Goal: Task Accomplishment & Management: Use online tool/utility

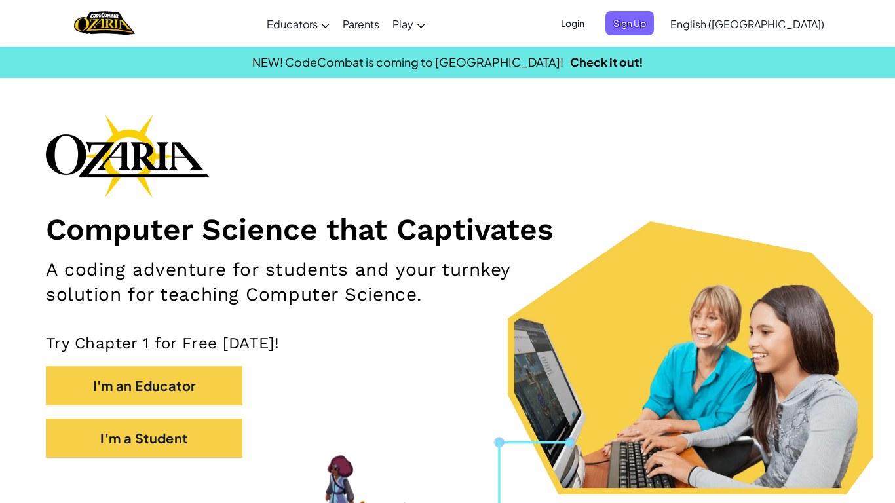
click at [592, 29] on span "Login" at bounding box center [572, 23] width 39 height 24
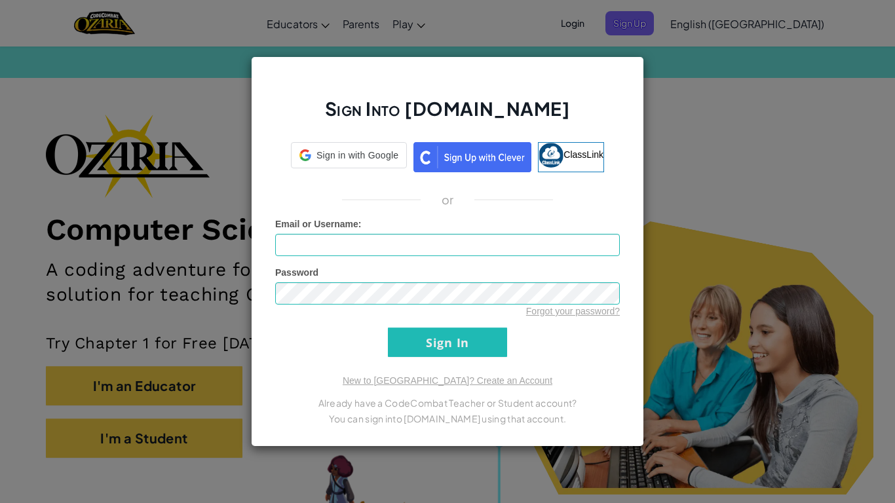
click at [712, 31] on div "Sign Into Ozaria.com Sign in with Google Sign in with Google. Opens in new tab …" at bounding box center [447, 251] width 895 height 503
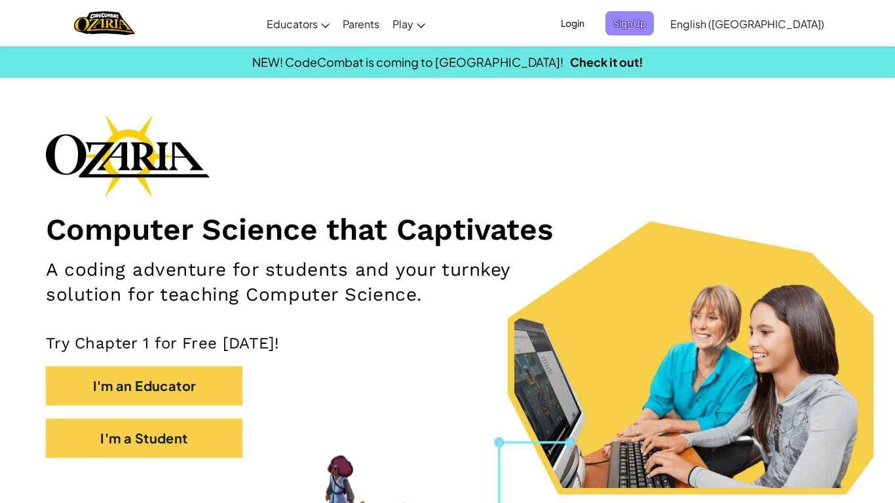
click at [654, 32] on span "Sign Up" at bounding box center [629, 23] width 48 height 24
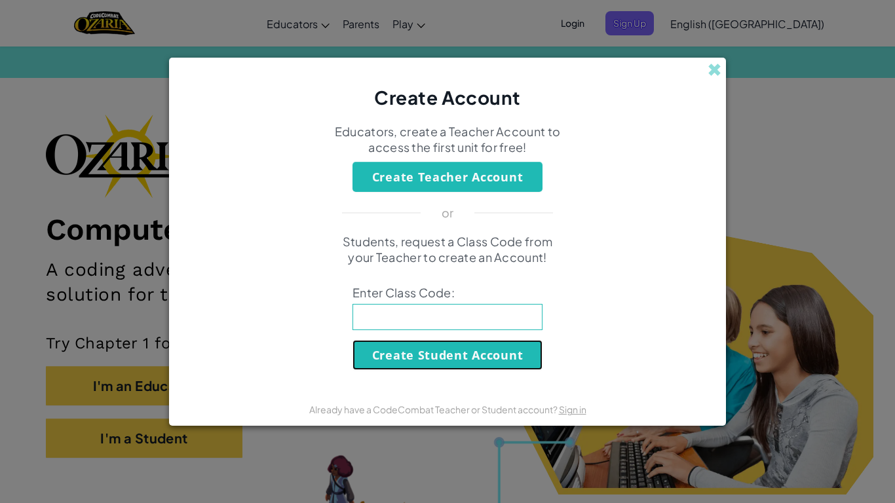
click at [465, 354] on button "Create Student Account" at bounding box center [447, 355] width 190 height 30
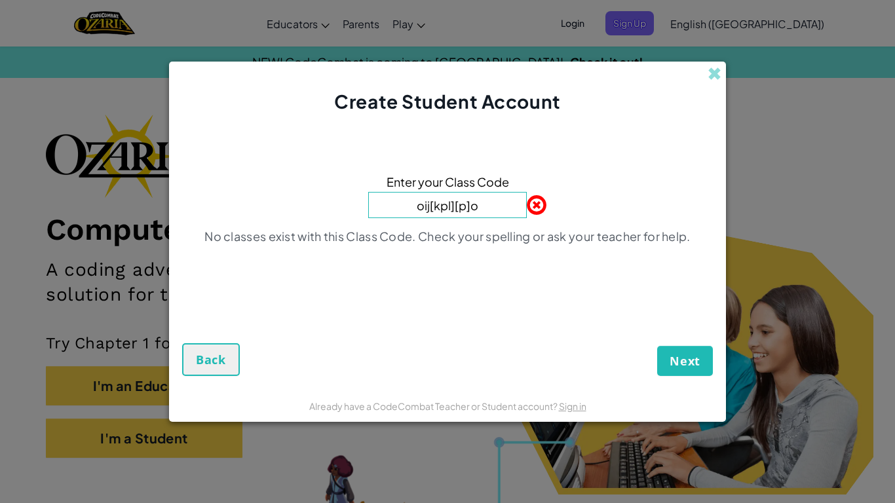
click at [504, 208] on input "oij[kpl][p]o" at bounding box center [447, 205] width 159 height 26
type input "o"
type input "SwimGoatReady"
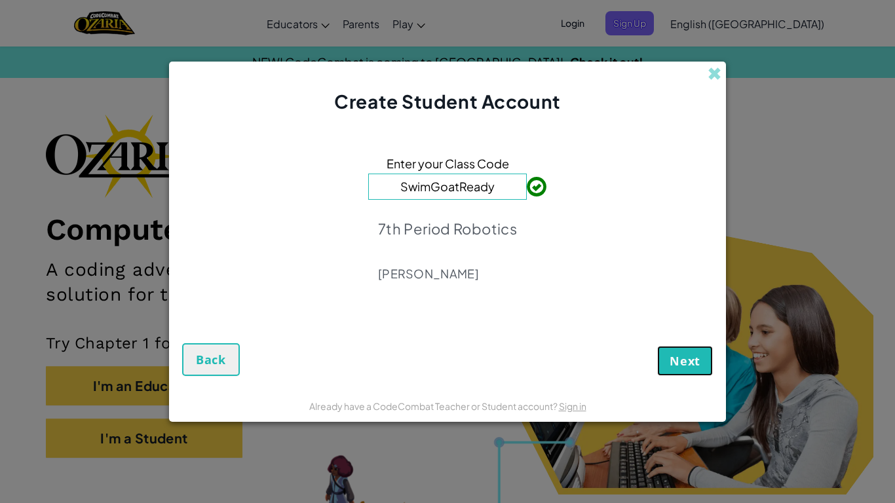
click at [674, 364] on span "Next" at bounding box center [684, 361] width 31 height 16
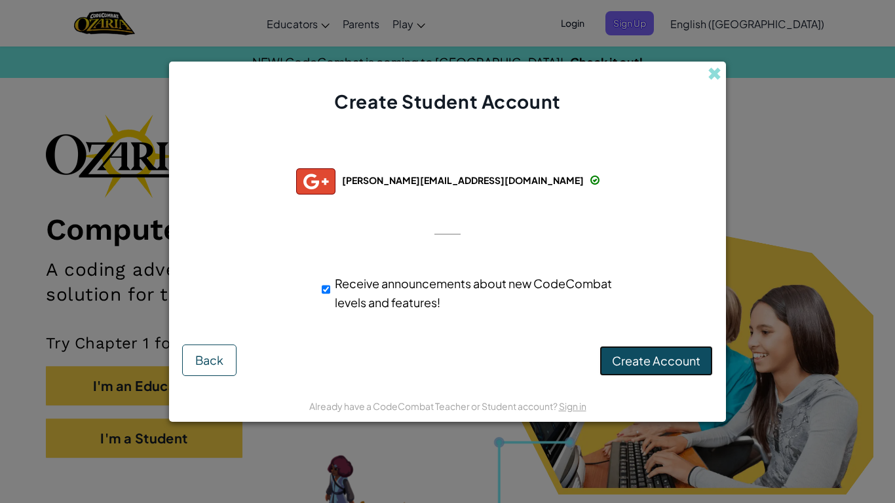
click at [650, 362] on span "Create Account" at bounding box center [656, 360] width 88 height 15
click at [650, 362] on button "Create Account" at bounding box center [655, 361] width 113 height 30
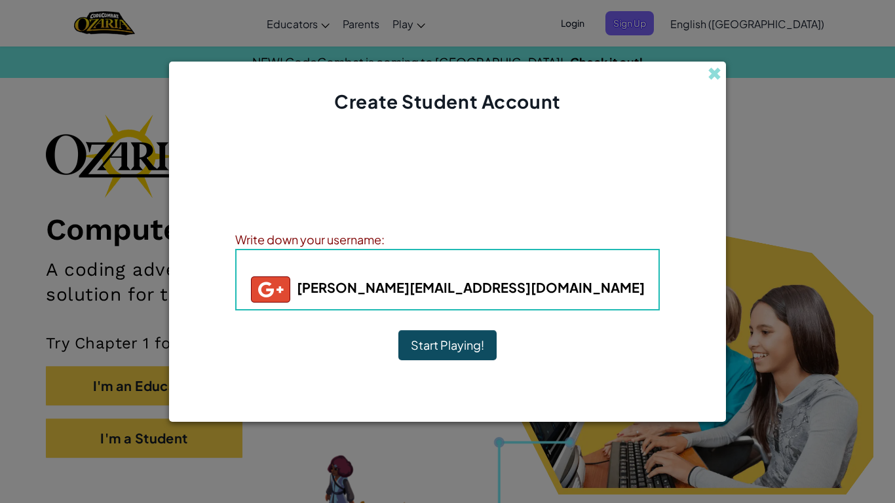
click at [539, 284] on b "lincoln.stephens@srastudents.org" at bounding box center [448, 287] width 394 height 16
click at [585, 293] on h5 "lincoln.stephens@srastudents.org" at bounding box center [448, 289] width 396 height 26
click at [579, 289] on b "lincoln.stephens@srastudents.org" at bounding box center [448, 287] width 394 height 16
drag, startPoint x: 578, startPoint y: 289, endPoint x: 523, endPoint y: 295, distance: 55.4
click at [523, 295] on h5 "lincoln.stephens@srastudents.org" at bounding box center [448, 289] width 396 height 26
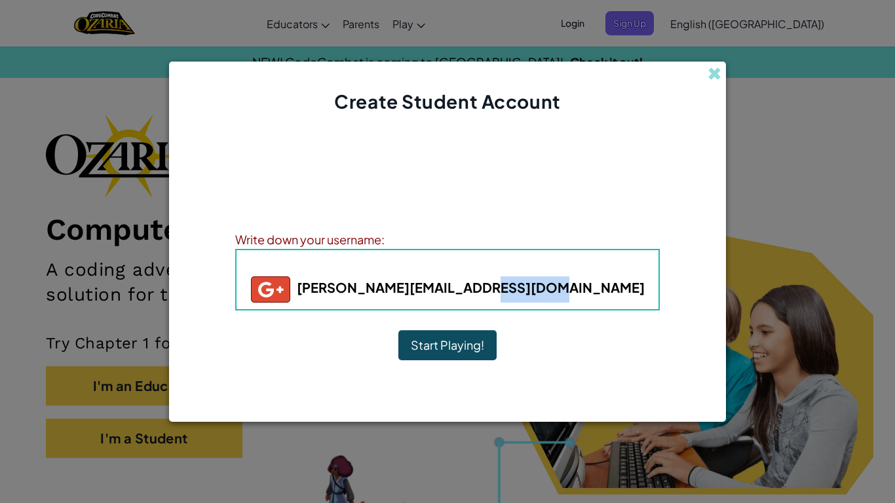
click at [625, 350] on div "Account Created! Write down your information so that you don't forget it. Your …" at bounding box center [447, 252] width 424 height 248
click at [476, 347] on button "Start Playing!" at bounding box center [447, 345] width 98 height 30
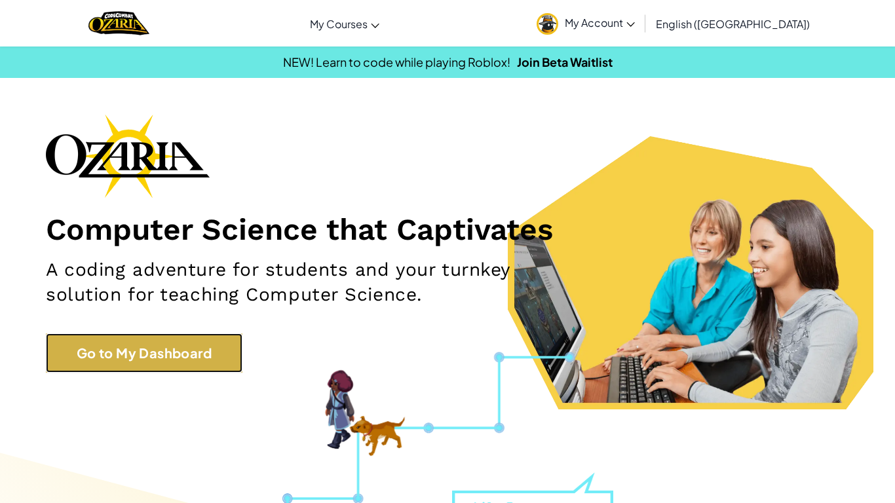
click at [197, 364] on link "Go to My Dashboard" at bounding box center [144, 352] width 197 height 39
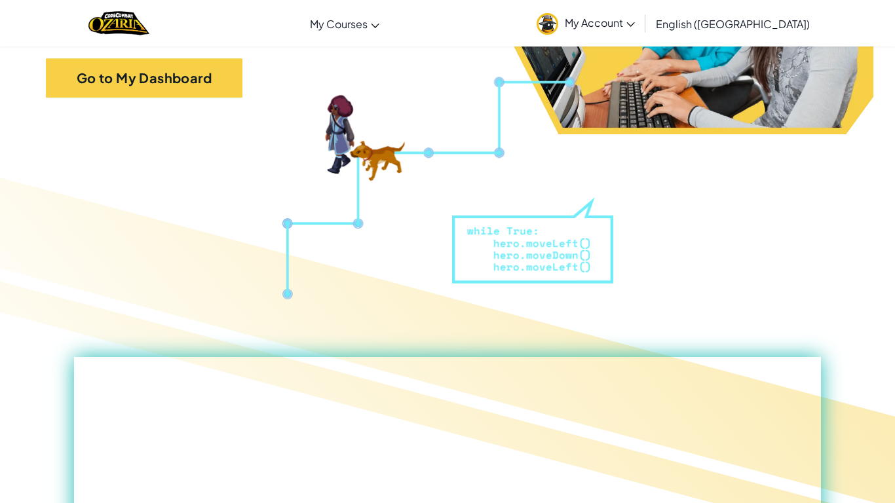
scroll to position [280, 0]
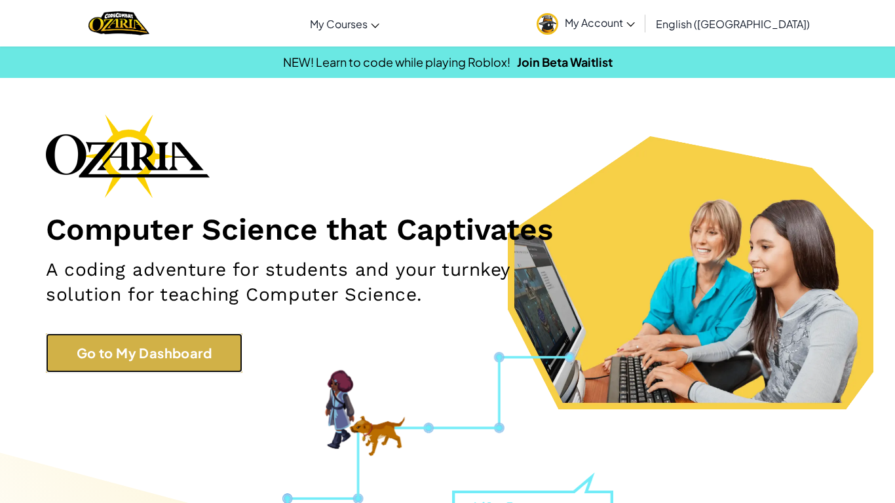
click at [143, 339] on link "Go to My Dashboard" at bounding box center [144, 352] width 197 height 39
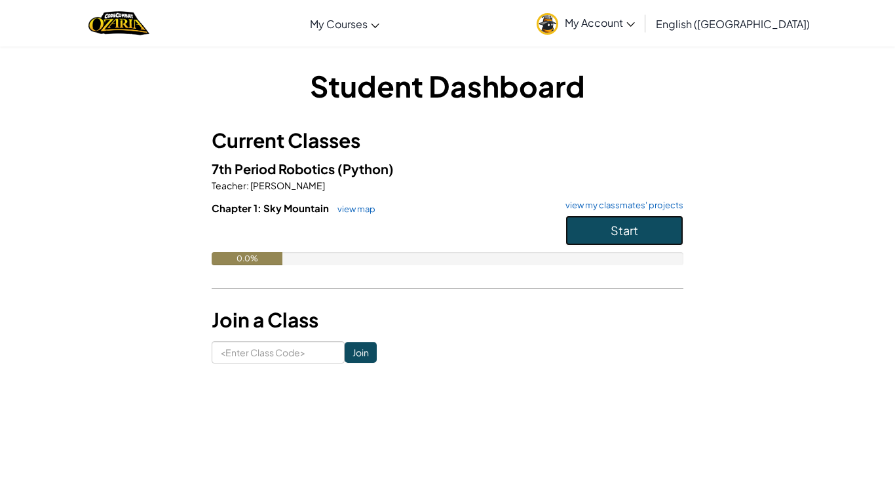
click at [587, 229] on button "Start" at bounding box center [624, 231] width 118 height 30
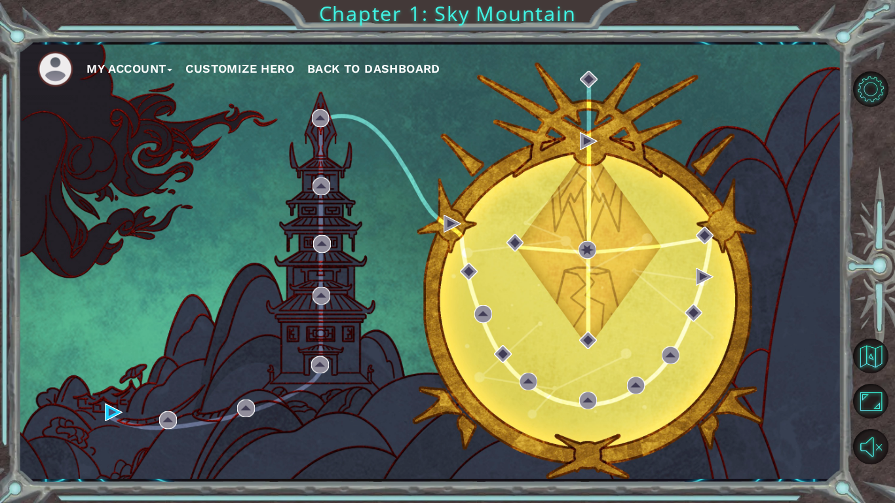
click at [259, 73] on button "Customize Hero" at bounding box center [239, 69] width 109 height 20
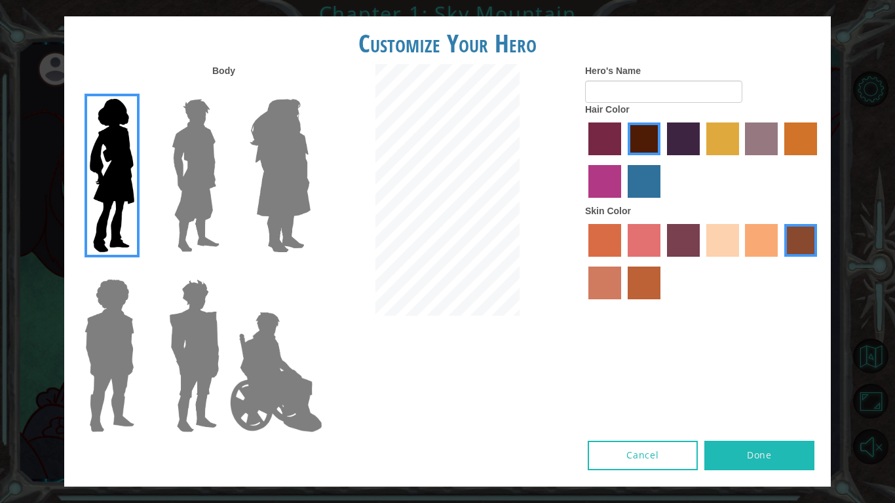
click at [290, 215] on img at bounding box center [279, 176] width 71 height 164
click at [310, 90] on input "Hero Amethyst" at bounding box center [310, 90] width 0 height 0
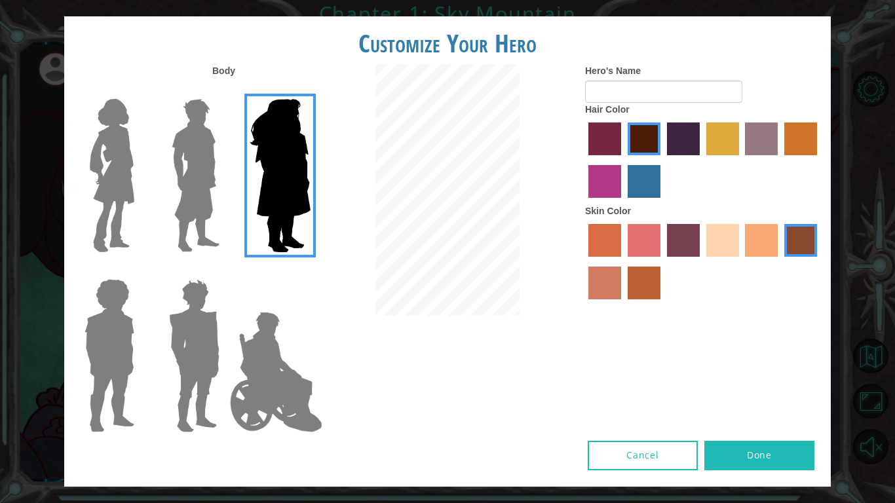
click at [196, 189] on img at bounding box center [195, 176] width 58 height 164
click at [225, 90] on input "Hero Lars" at bounding box center [225, 90] width 0 height 0
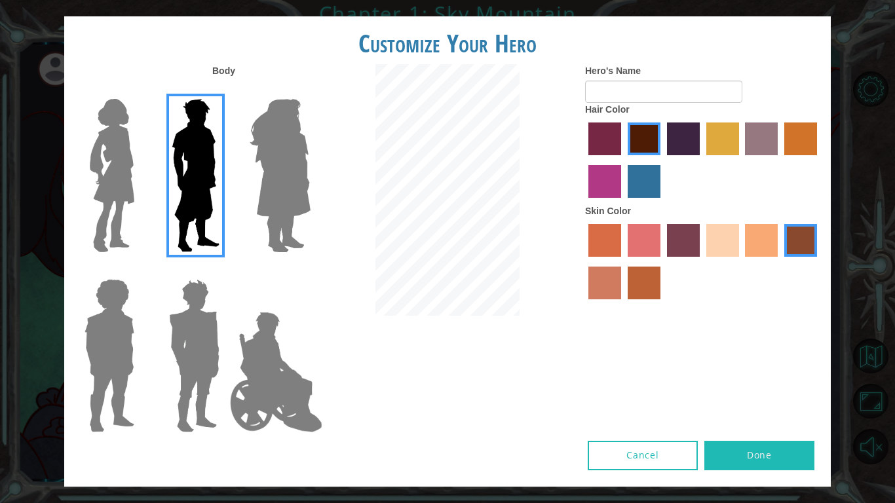
click at [249, 409] on img at bounding box center [276, 372] width 103 height 131
click at [310, 271] on input "Hero Jamie" at bounding box center [310, 271] width 0 height 0
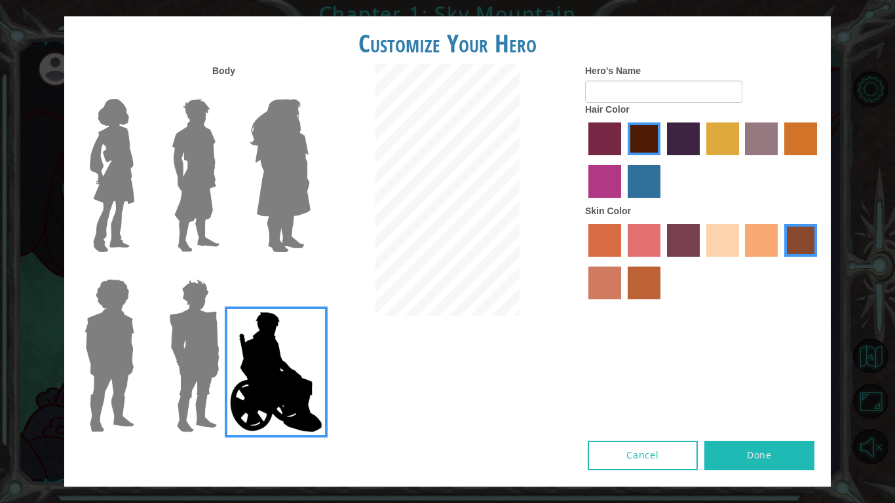
click at [190, 185] on img at bounding box center [195, 176] width 58 height 164
click at [225, 90] on input "Hero Lars" at bounding box center [225, 90] width 0 height 0
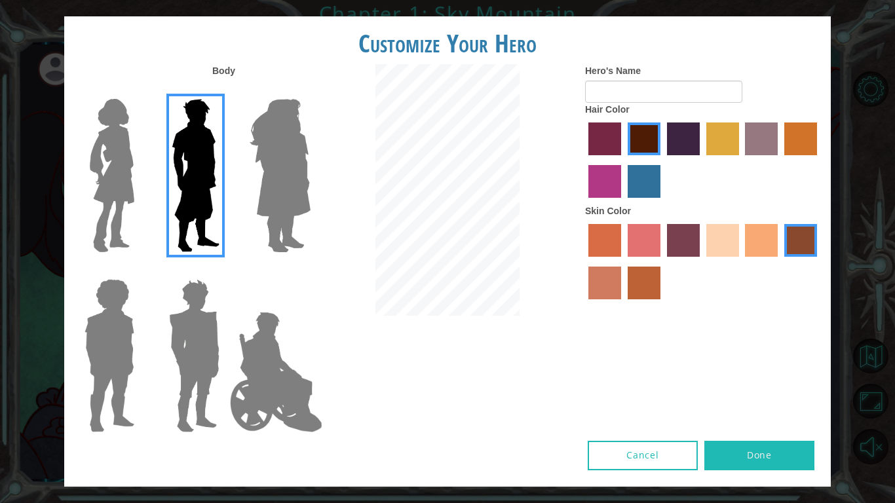
click at [195, 307] on img at bounding box center [194, 356] width 61 height 164
click at [225, 271] on input "Hero Garnet" at bounding box center [225, 271] width 0 height 0
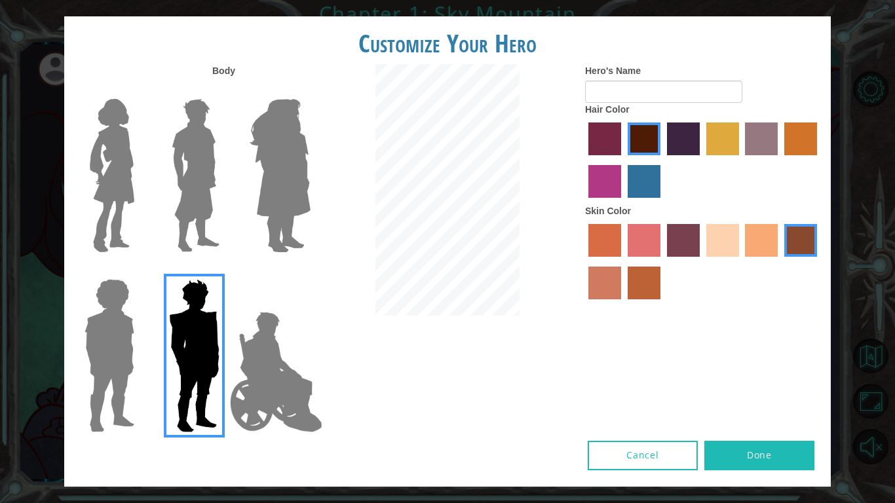
click at [171, 212] on img at bounding box center [195, 176] width 58 height 164
click at [225, 90] on input "Hero Lars" at bounding box center [225, 90] width 0 height 0
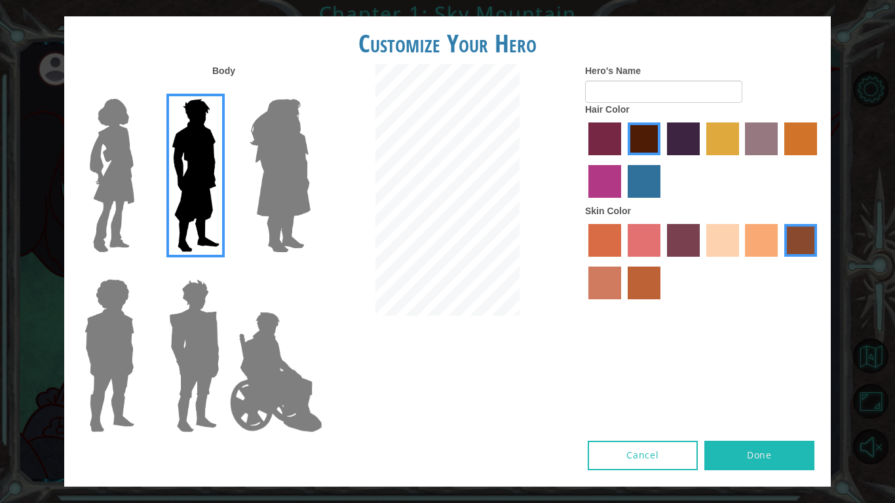
click at [610, 250] on label "sorbus skin color" at bounding box center [604, 240] width 33 height 33
click at [584, 261] on input "sorbus skin color" at bounding box center [584, 261] width 0 height 0
click at [641, 295] on label "smoke tree skin color" at bounding box center [644, 283] width 33 height 33
click at [623, 304] on input "smoke tree skin color" at bounding box center [623, 304] width 0 height 0
click at [690, 240] on label "tosca skin color" at bounding box center [683, 240] width 33 height 33
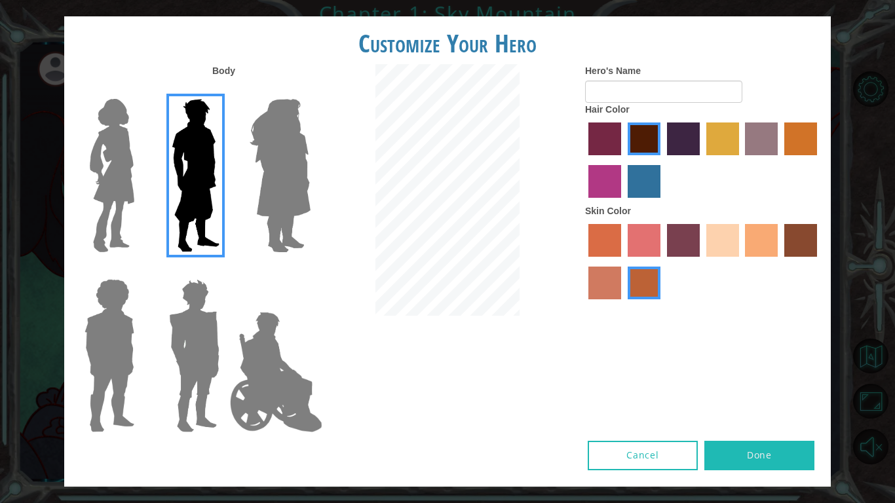
click at [662, 261] on input "tosca skin color" at bounding box center [662, 261] width 0 height 0
click at [717, 242] on label "sandy beach skin color" at bounding box center [722, 240] width 33 height 33
click at [702, 261] on input "sandy beach skin color" at bounding box center [702, 261] width 0 height 0
click at [730, 457] on button "Done" at bounding box center [759, 455] width 110 height 29
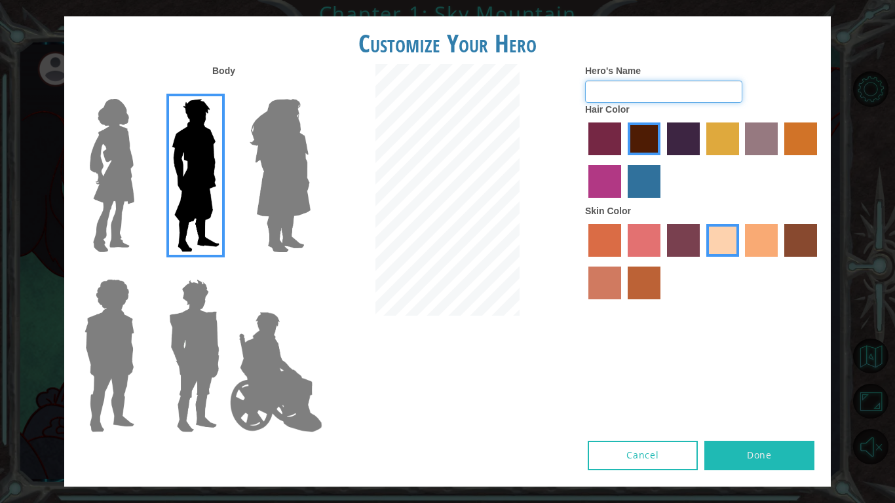
click at [675, 91] on input "Hero's Name" at bounding box center [663, 92] width 157 height 22
type input "h"
click at [749, 455] on button "Done" at bounding box center [759, 455] width 110 height 29
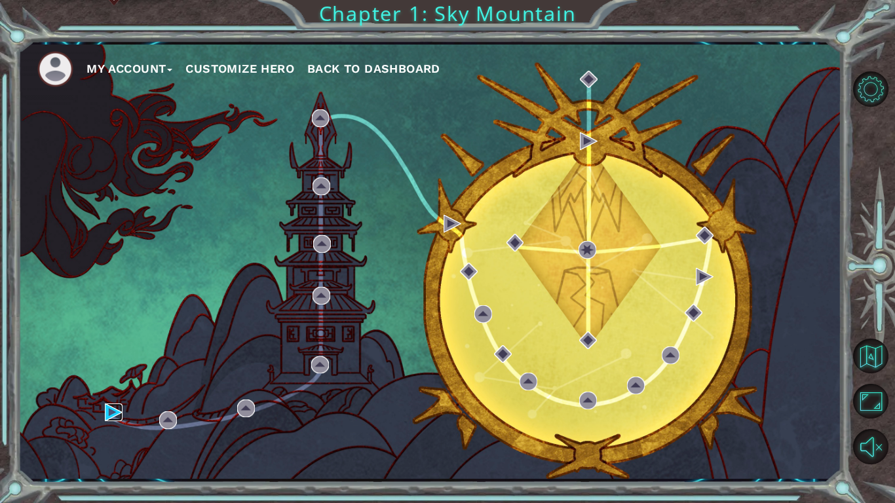
click at [115, 412] on img at bounding box center [114, 412] width 18 height 18
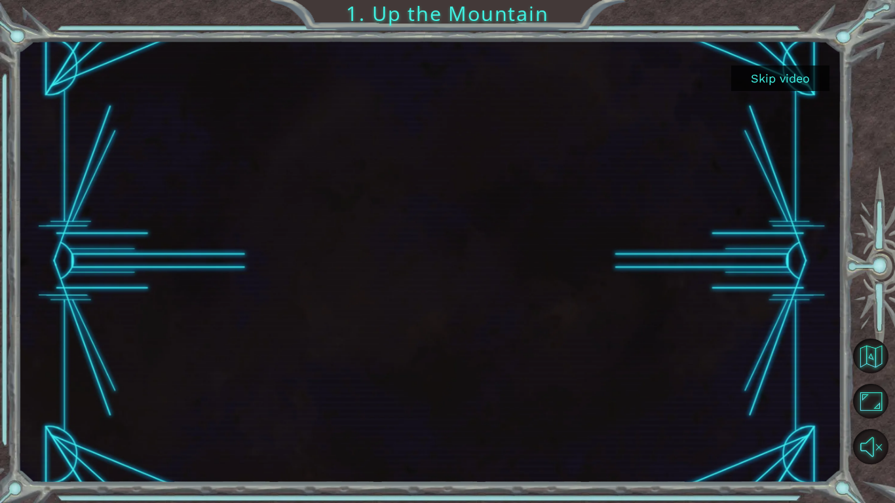
click at [806, 79] on button "Skip video" at bounding box center [780, 79] width 98 height 26
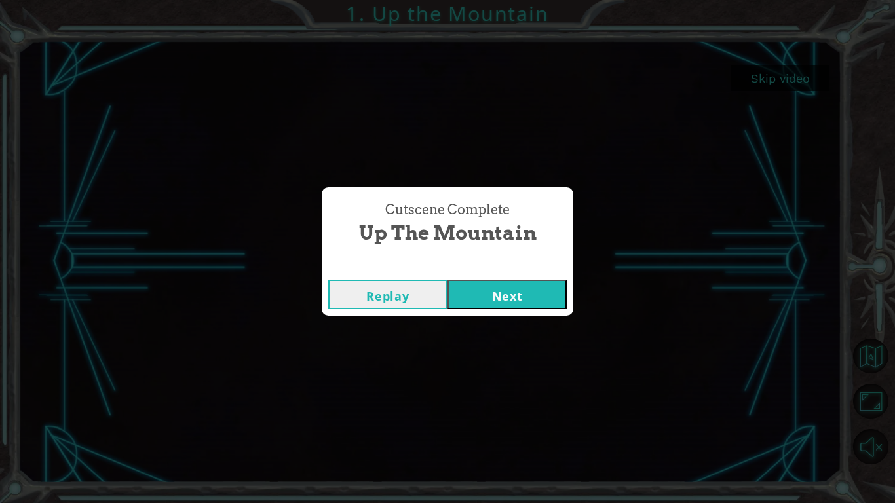
click at [489, 293] on button "Next" at bounding box center [506, 294] width 119 height 29
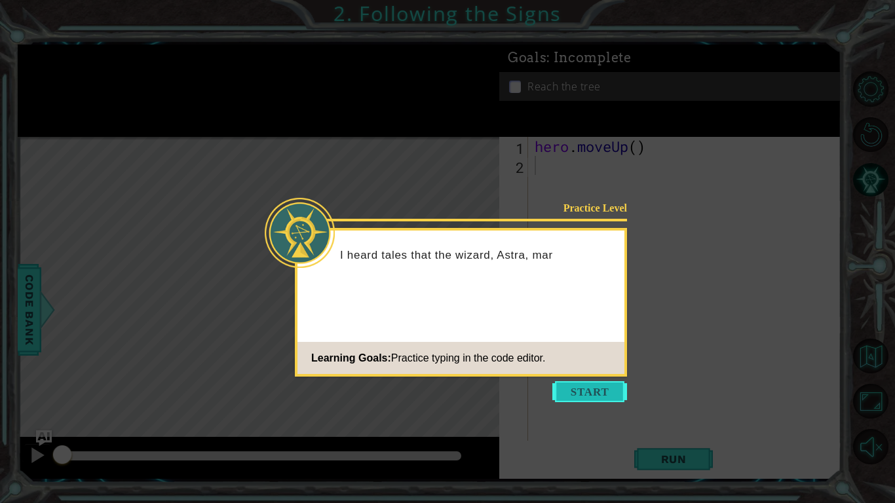
click at [601, 399] on button "Start" at bounding box center [589, 391] width 75 height 21
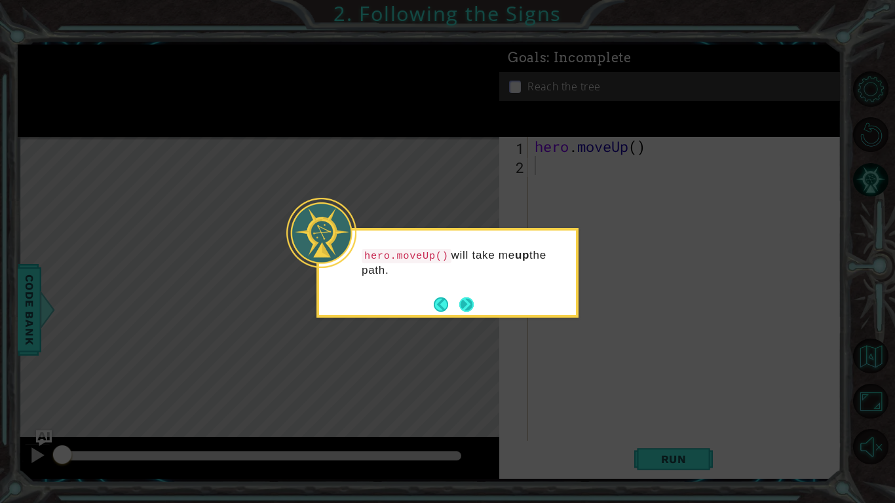
click at [466, 303] on button "Next" at bounding box center [466, 304] width 14 height 14
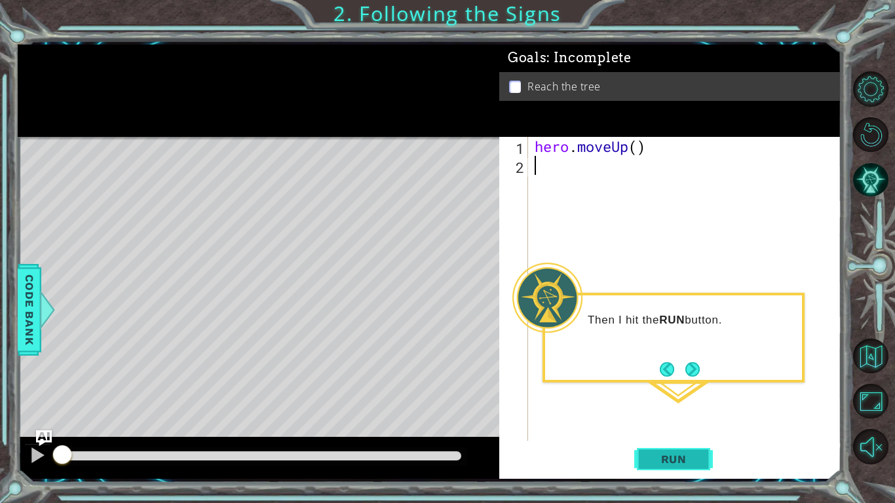
click at [699, 459] on button "Run" at bounding box center [673, 459] width 79 height 34
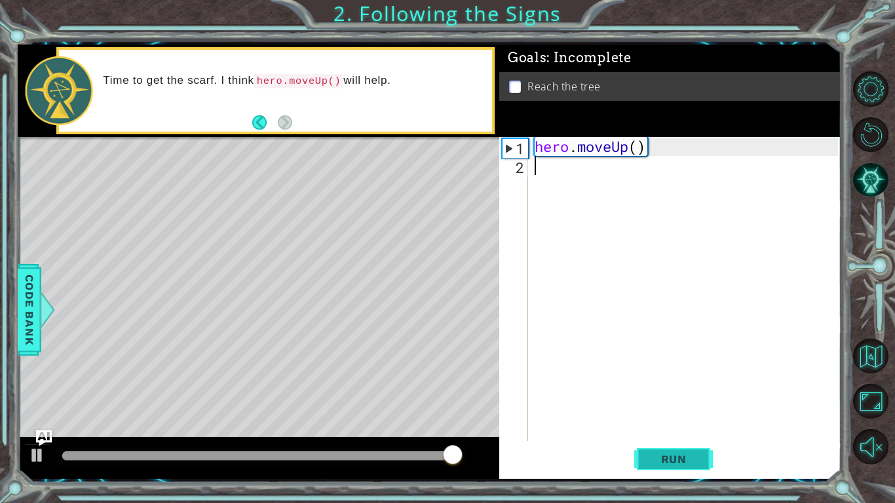
click at [665, 453] on span "Run" at bounding box center [674, 459] width 52 height 13
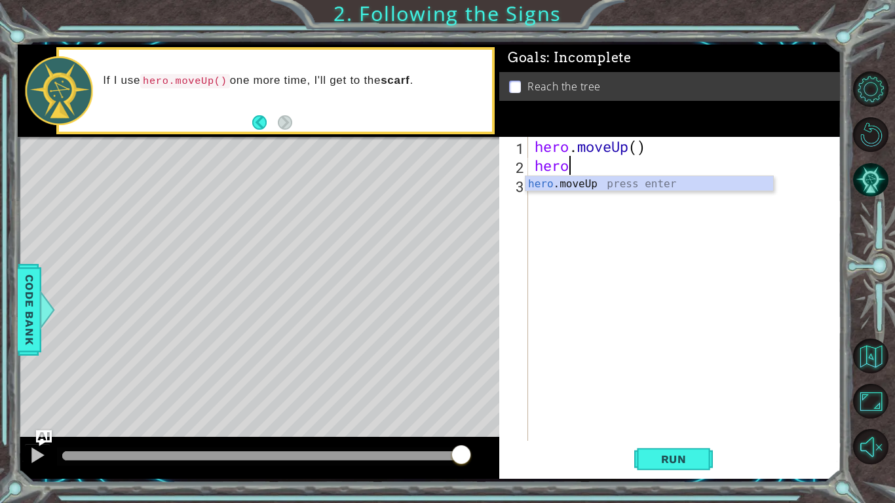
scroll to position [0, 1]
type textarea "hero.move"
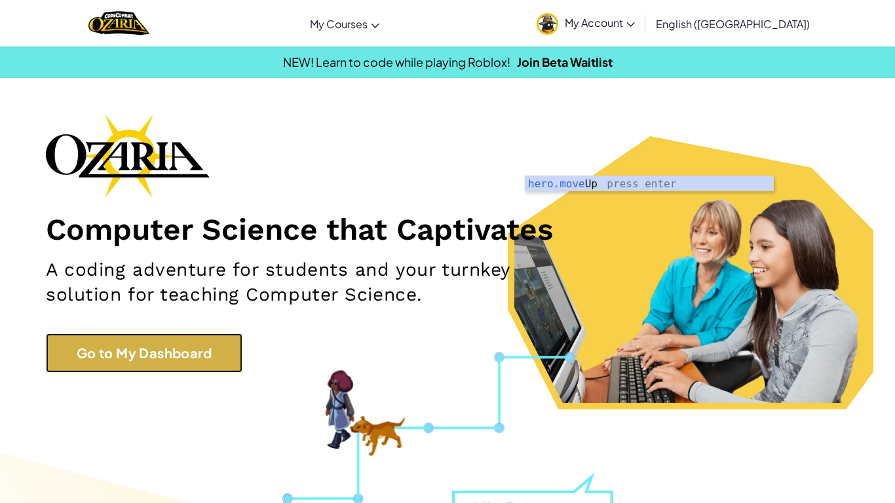
click at [191, 334] on link "Go to My Dashboard" at bounding box center [144, 352] width 197 height 39
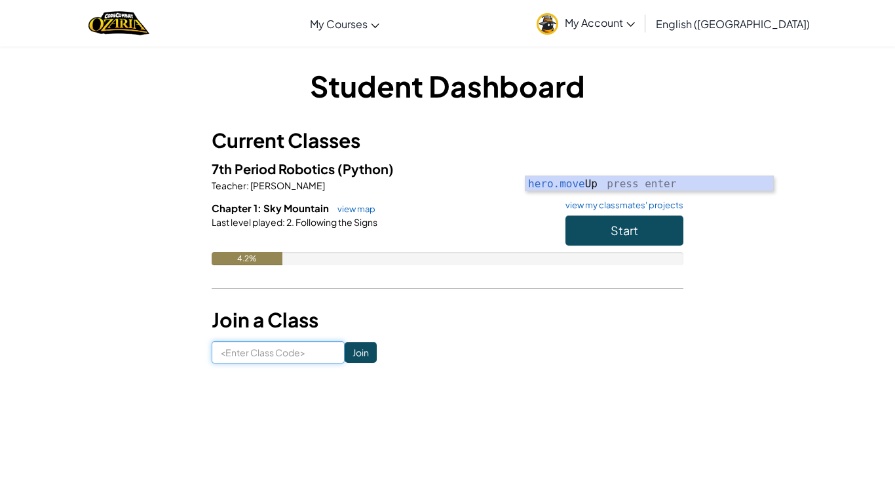
click at [291, 350] on input at bounding box center [278, 352] width 133 height 22
type input "SwimGoatReady"
click at [362, 353] on input "Join" at bounding box center [361, 352] width 32 height 21
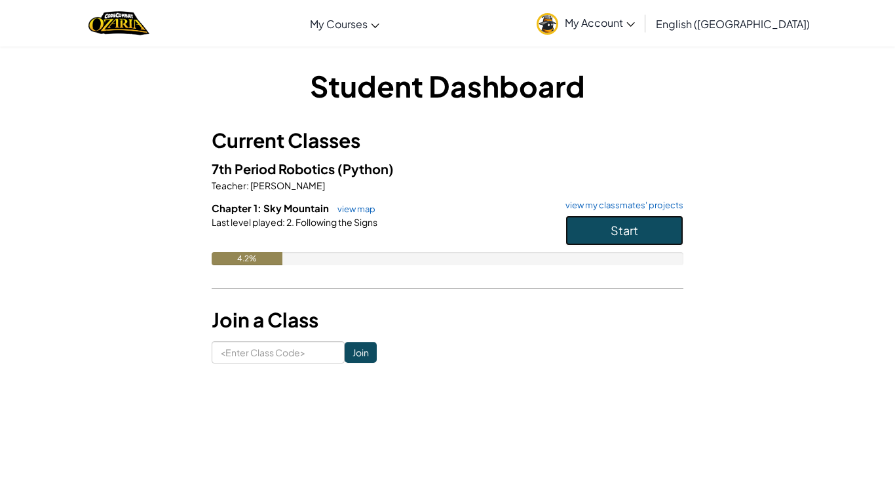
click at [612, 233] on span "Start" at bounding box center [624, 230] width 28 height 15
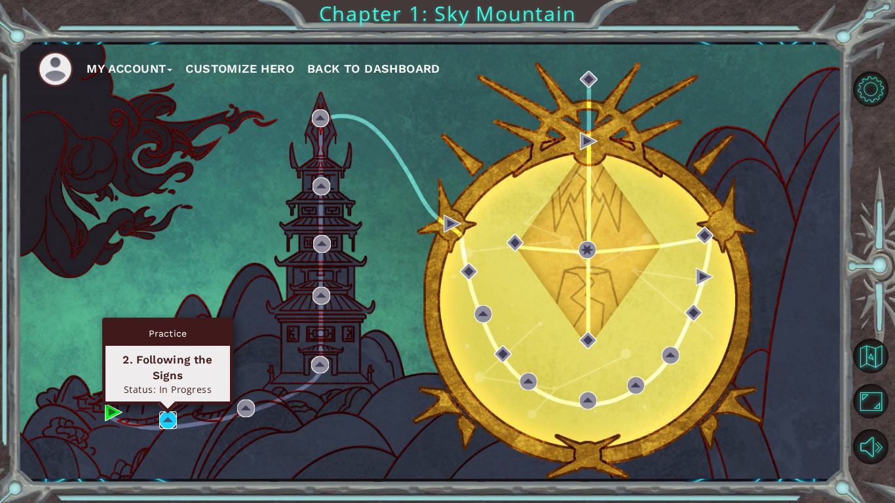
click at [169, 424] on img at bounding box center [168, 420] width 18 height 18
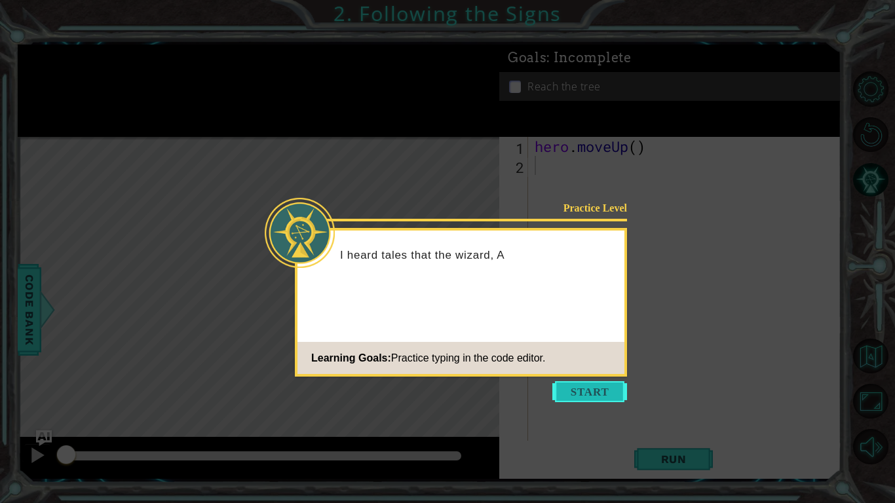
click at [580, 390] on button "Start" at bounding box center [589, 391] width 75 height 21
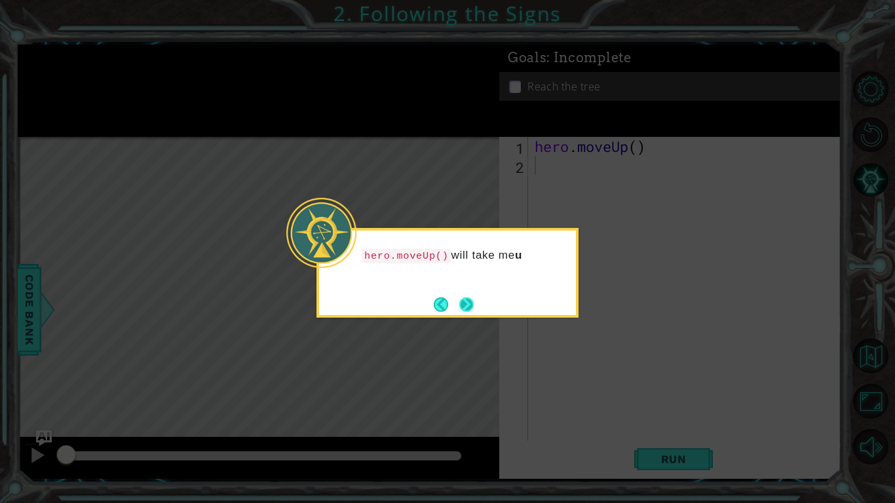
click at [470, 309] on button "Next" at bounding box center [466, 304] width 15 height 15
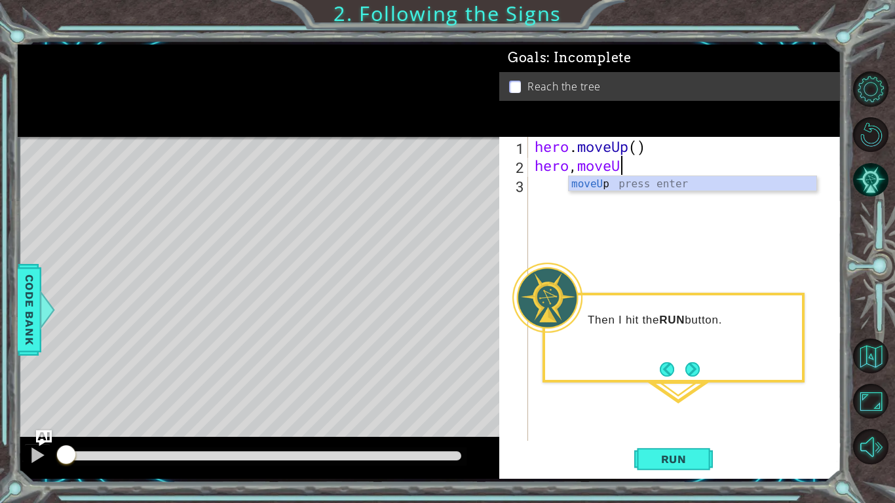
scroll to position [0, 3]
click at [680, 453] on span "Run" at bounding box center [674, 459] width 52 height 13
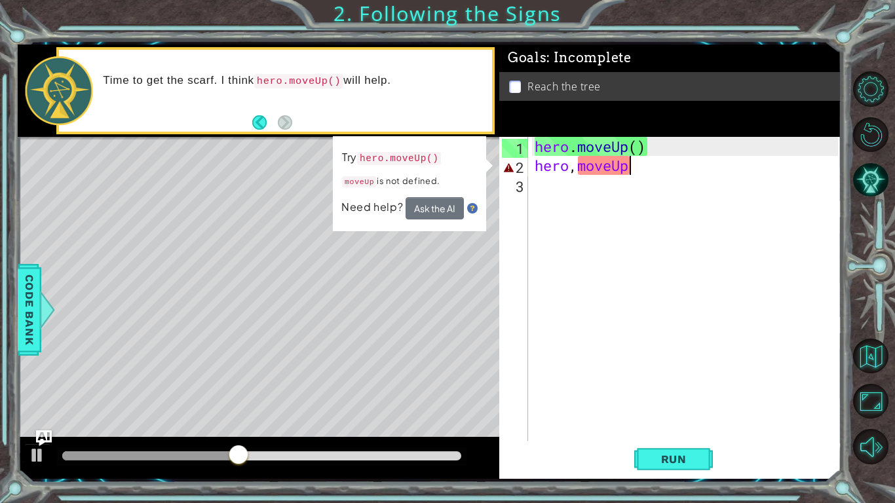
scroll to position [0, 4]
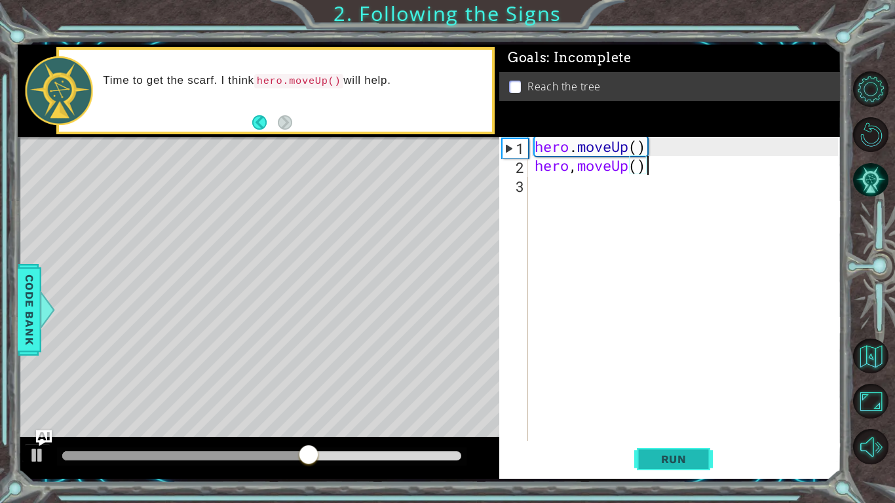
click at [660, 450] on button "Run" at bounding box center [673, 459] width 79 height 34
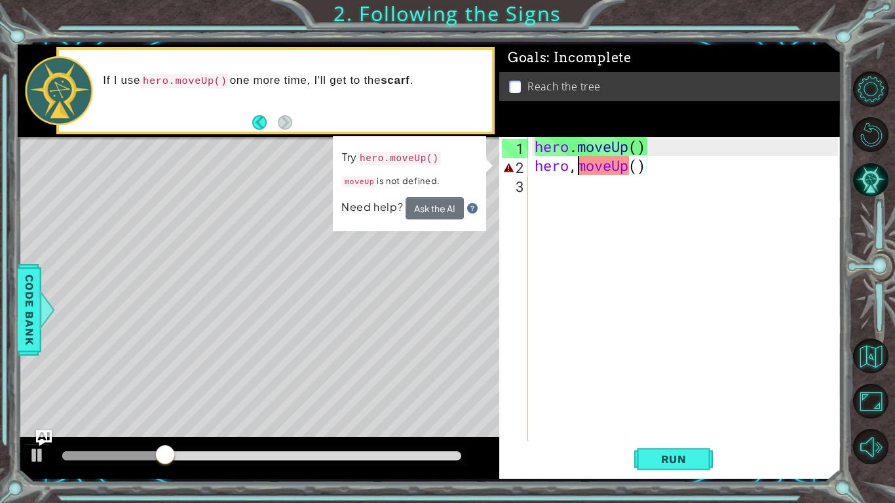
click at [577, 170] on div "hero . moveUp ( ) hero , moveUp ( )" at bounding box center [688, 308] width 312 height 342
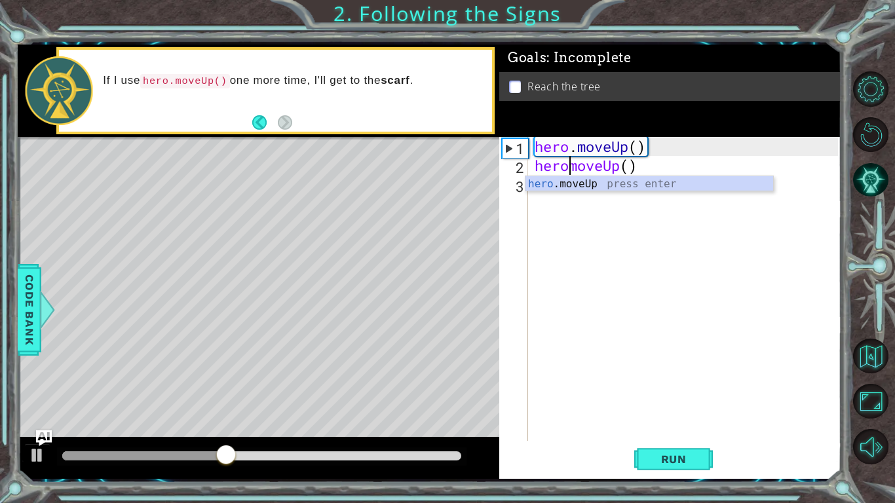
scroll to position [0, 2]
type textarea "hero.moveUp()"
click at [671, 457] on span "Run" at bounding box center [674, 459] width 52 height 13
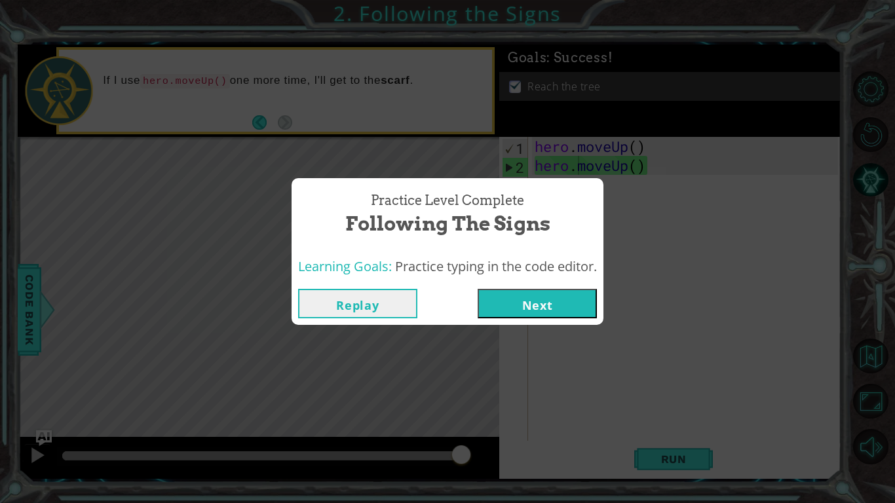
click at [531, 308] on button "Next" at bounding box center [537, 303] width 119 height 29
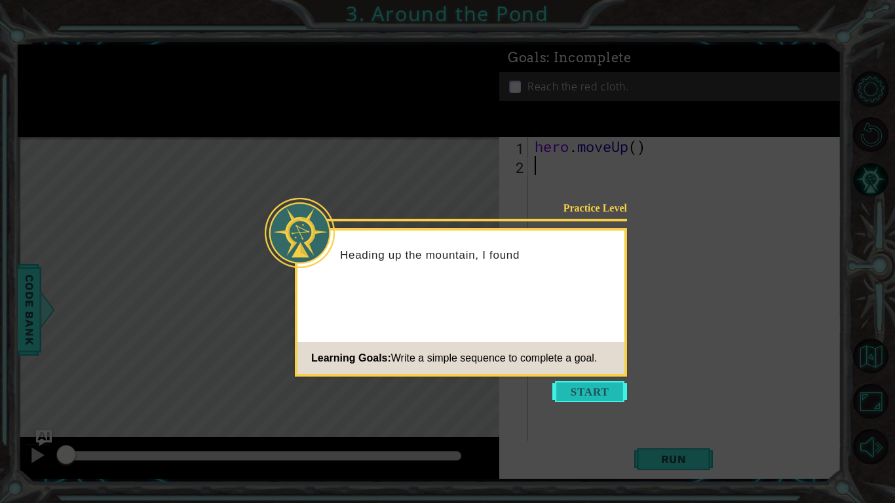
click at [584, 388] on button "Start" at bounding box center [589, 391] width 75 height 21
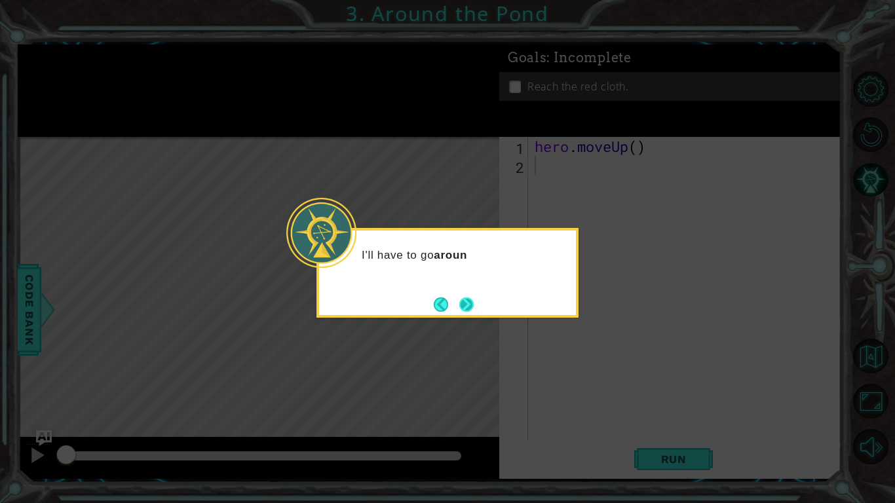
click at [471, 308] on button "Next" at bounding box center [467, 305] width 20 height 20
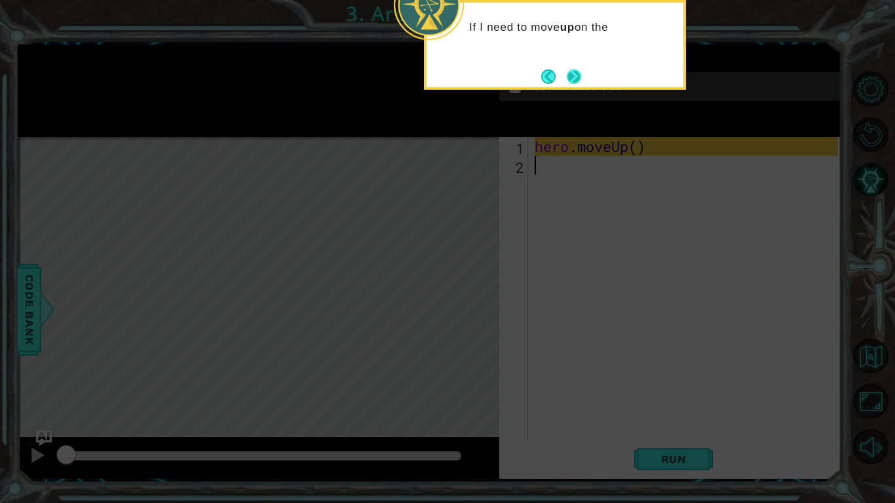
click at [571, 75] on button "Next" at bounding box center [574, 76] width 14 height 14
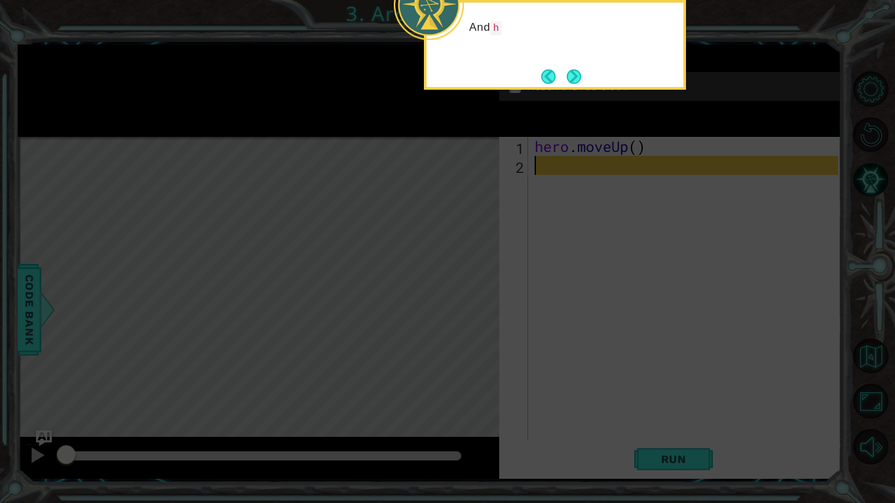
click at [571, 75] on button "Next" at bounding box center [574, 76] width 14 height 14
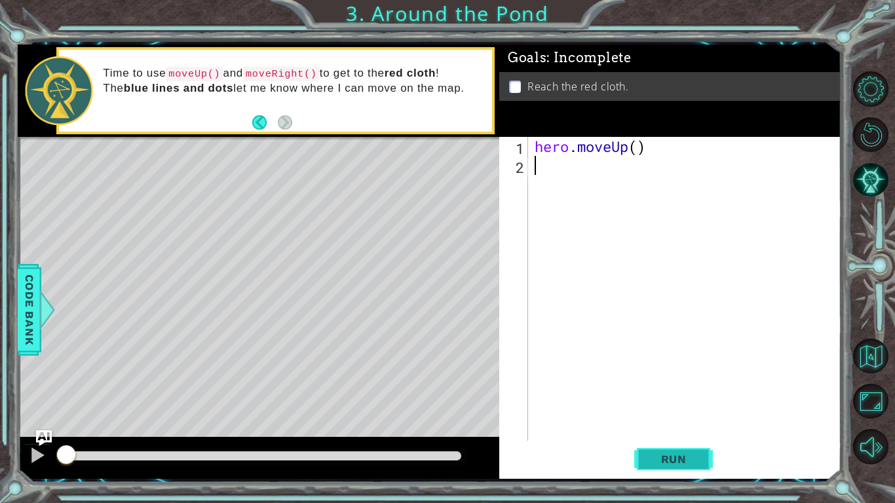
click at [700, 449] on button "Run" at bounding box center [673, 459] width 79 height 34
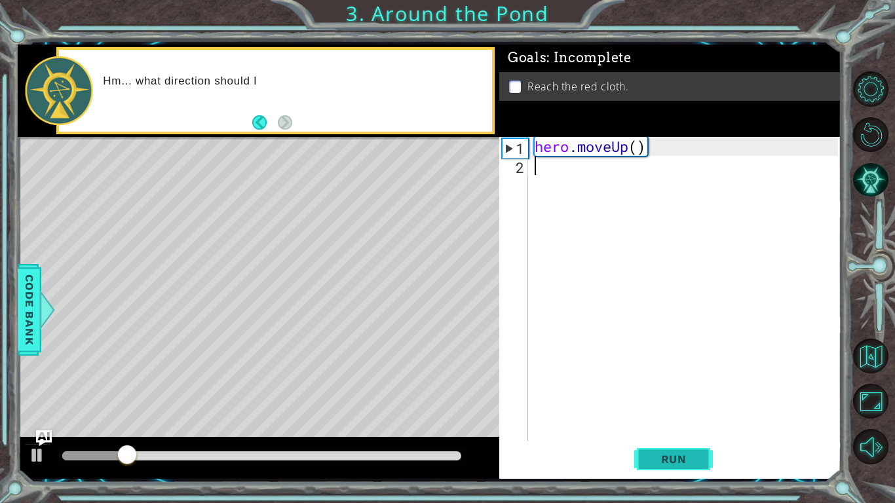
click at [690, 455] on span "Run" at bounding box center [674, 459] width 52 height 13
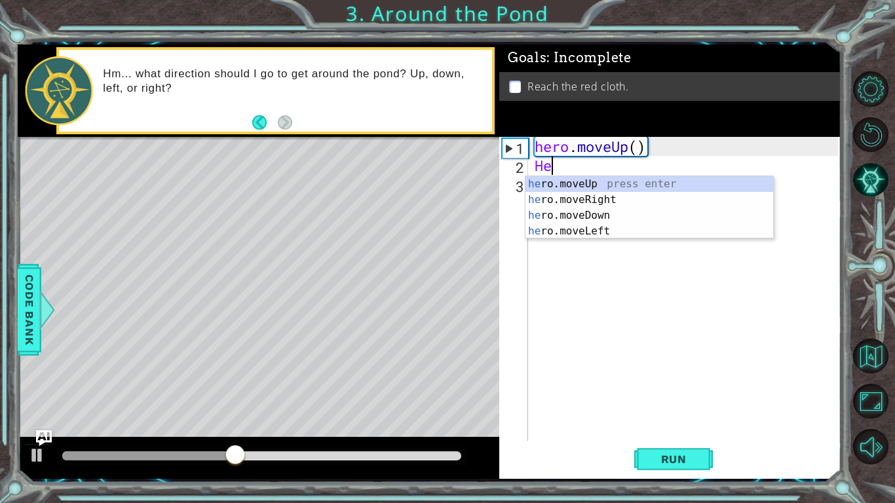
type textarea "H"
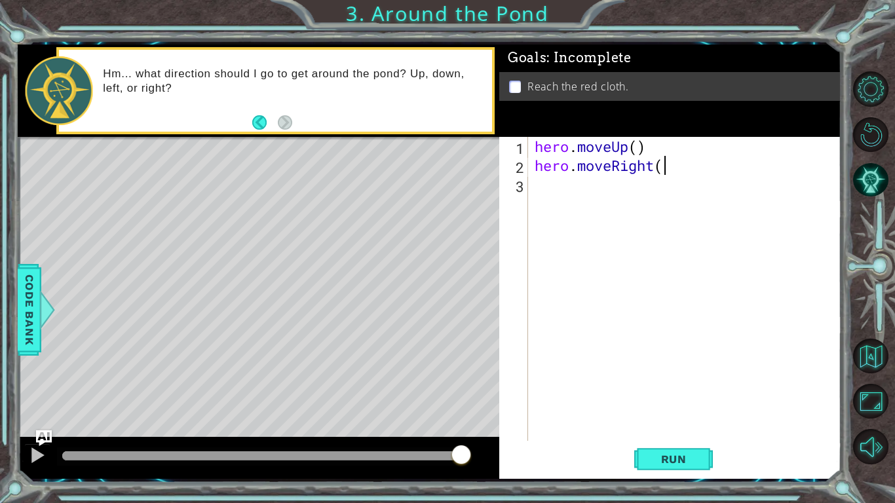
scroll to position [0, 5]
type textarea "hero.moveRight()"
click at [669, 463] on span "Run" at bounding box center [674, 459] width 52 height 13
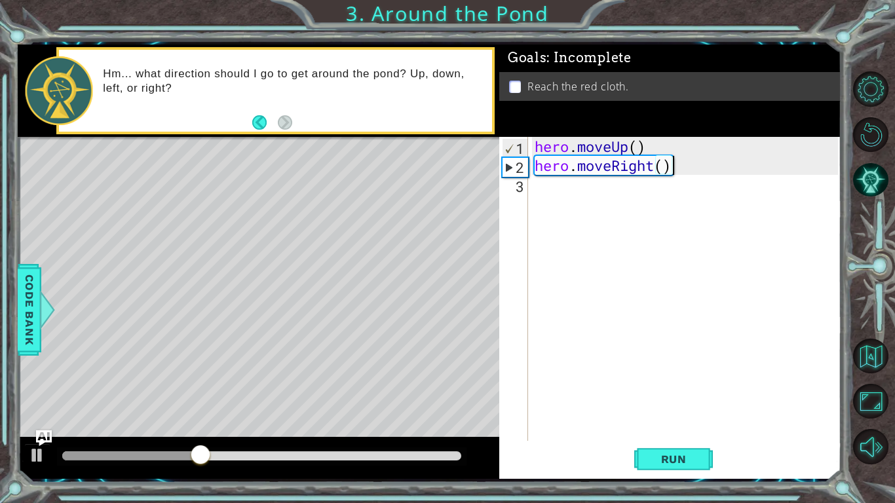
click at [554, 202] on div "hero . moveUp ( ) hero . moveRight ( )" at bounding box center [688, 308] width 312 height 342
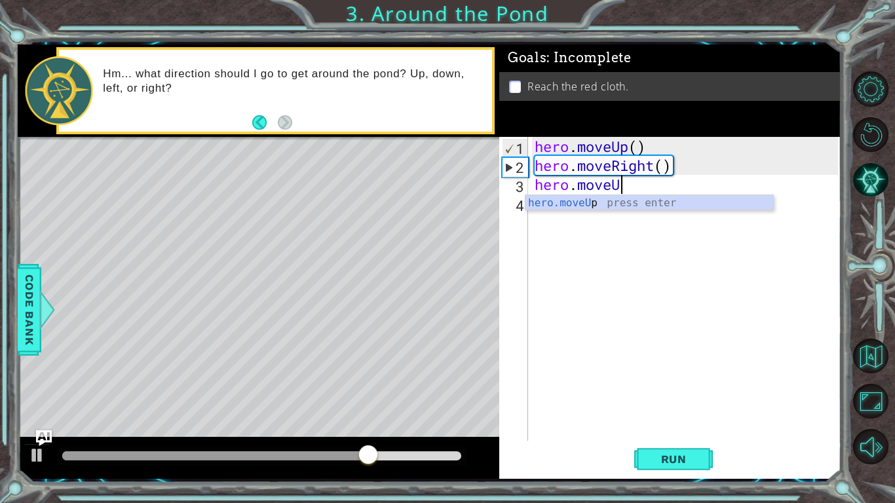
scroll to position [0, 3]
type textarea "hero.moveUp"
click at [552, 216] on div "hero . moveUp ( ) hero . moveRight ( ) hero . moveUp" at bounding box center [688, 308] width 312 height 342
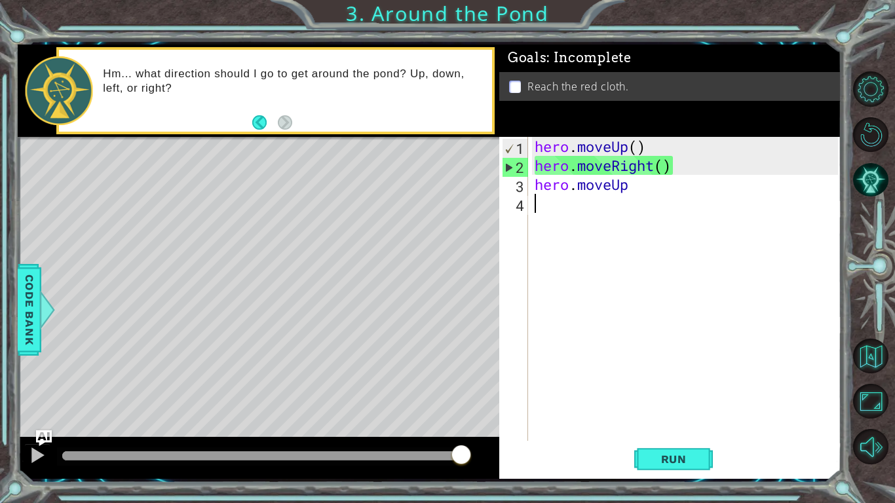
click at [650, 191] on div "hero . moveUp ( ) hero . moveRight ( ) hero . moveUp" at bounding box center [688, 308] width 312 height 342
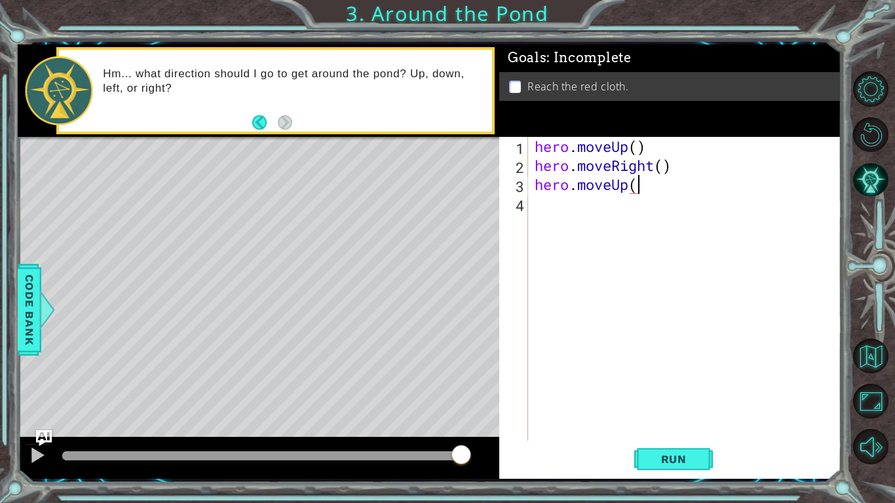
scroll to position [0, 4]
type textarea "hero.moveUp()"
click at [574, 210] on div "hero . moveUp ( ) hero . moveRight ( ) hero . moveUp ( )" at bounding box center [688, 308] width 312 height 342
type textarea "hero.moveUp()"
click at [676, 457] on span "Run" at bounding box center [674, 459] width 52 height 13
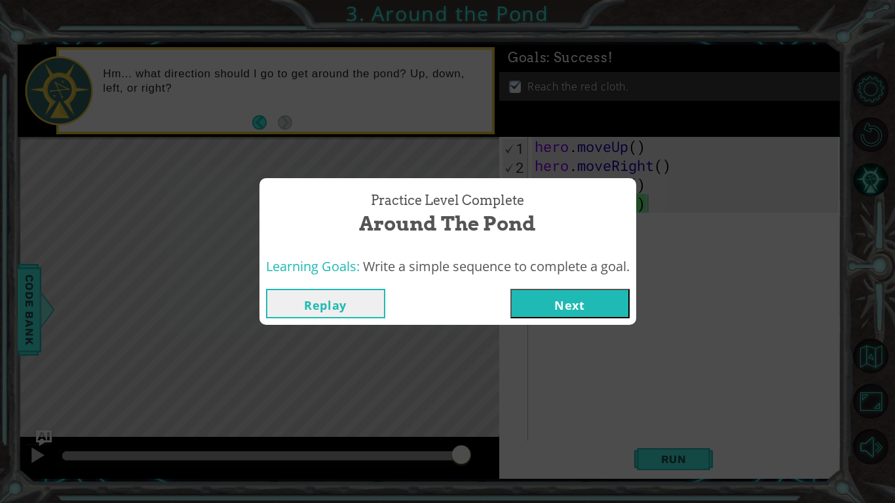
click at [531, 310] on button "Next" at bounding box center [569, 303] width 119 height 29
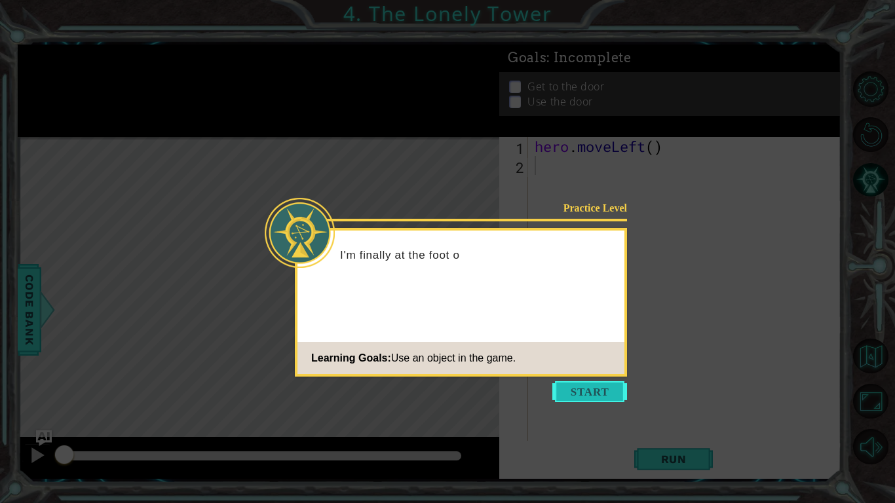
click at [586, 394] on button "Start" at bounding box center [589, 391] width 75 height 21
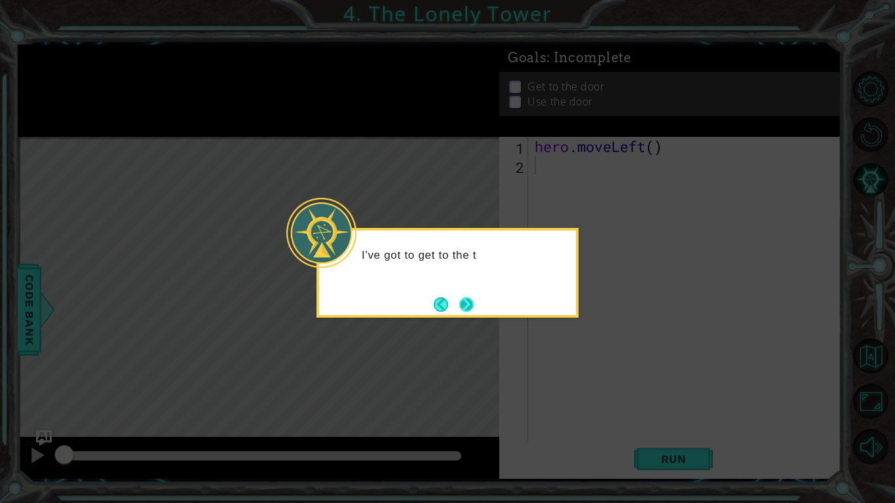
click at [466, 306] on button "Next" at bounding box center [466, 304] width 14 height 14
click at [466, 306] on button "Next" at bounding box center [466, 304] width 15 height 15
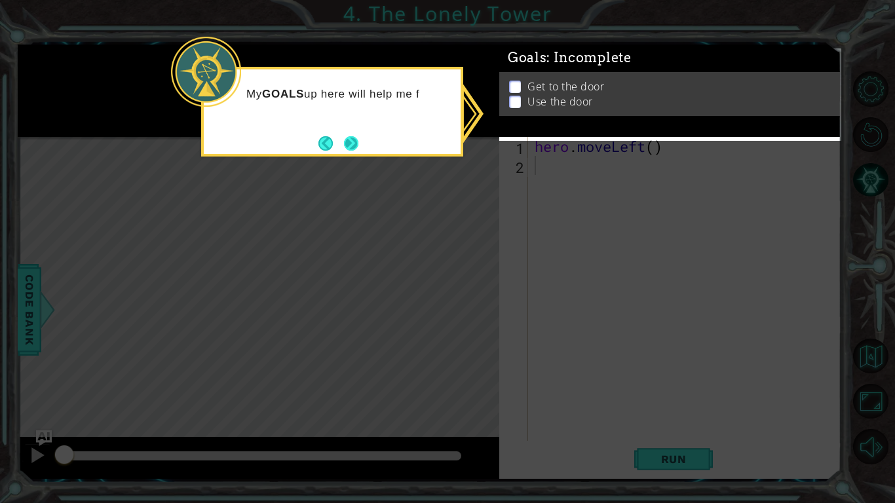
click at [348, 139] on button "Next" at bounding box center [350, 143] width 15 height 15
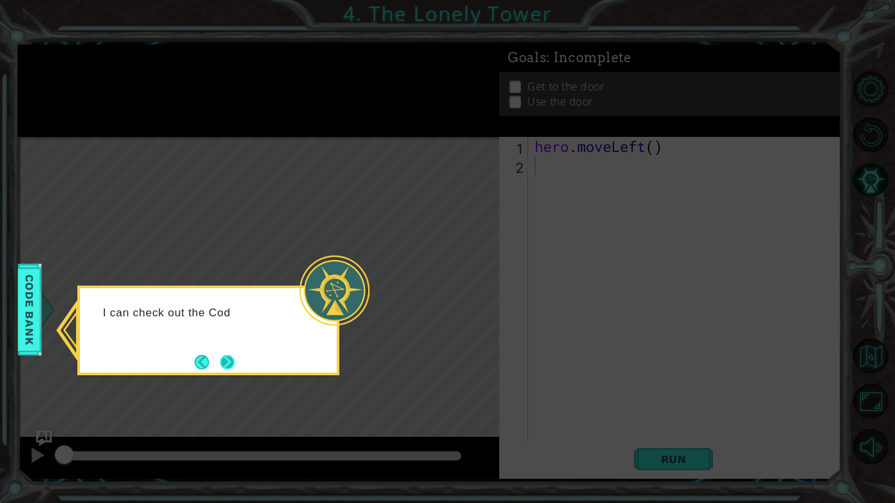
click at [224, 360] on button "Next" at bounding box center [227, 362] width 14 height 14
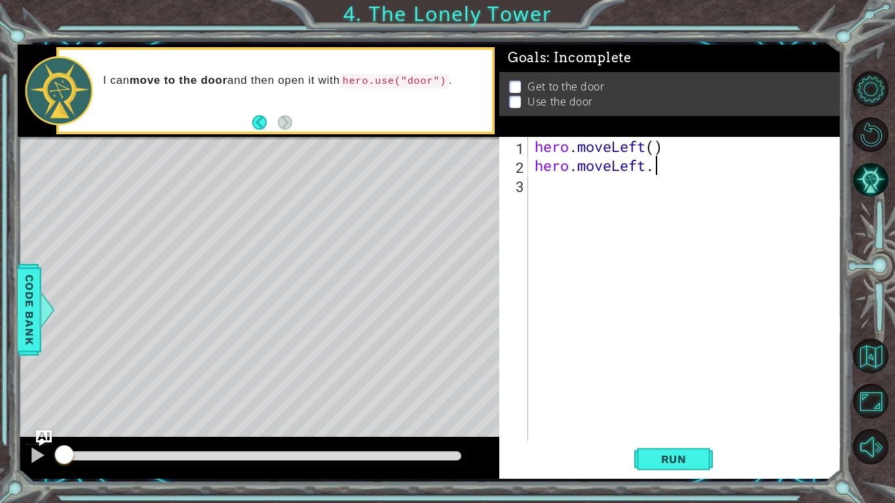
scroll to position [0, 5]
type textarea "hero.moveLeft.()"
click at [540, 187] on div "hero . moveLeft ( ) hero . moveLeft . ( )" at bounding box center [688, 308] width 312 height 342
click at [677, 457] on span "Run" at bounding box center [674, 459] width 52 height 13
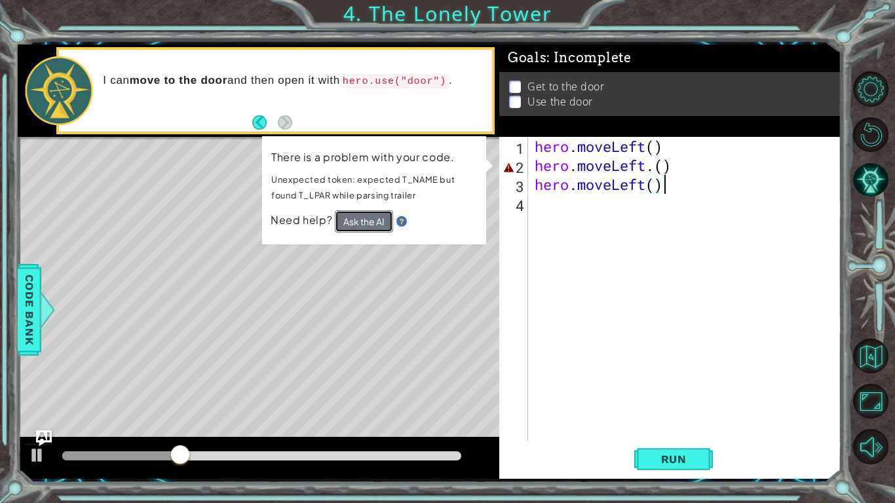
click at [365, 221] on button "Ask the AI" at bounding box center [364, 221] width 58 height 22
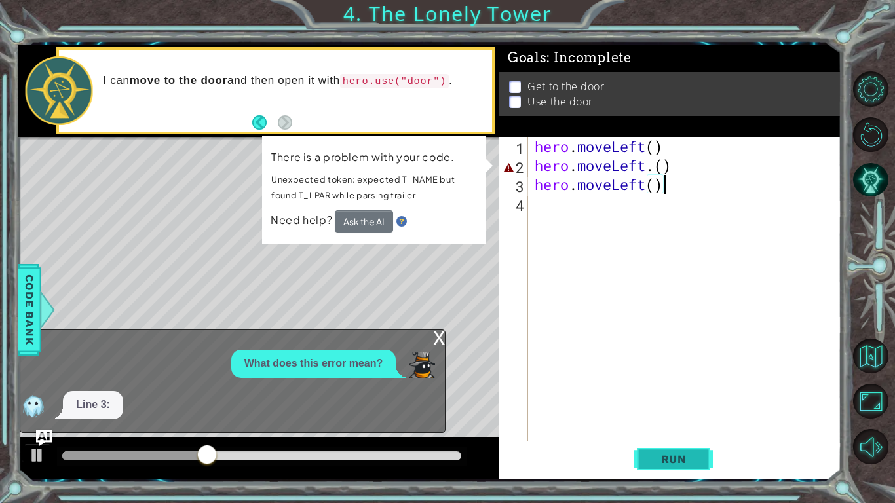
click at [653, 449] on button "Run" at bounding box center [673, 459] width 79 height 34
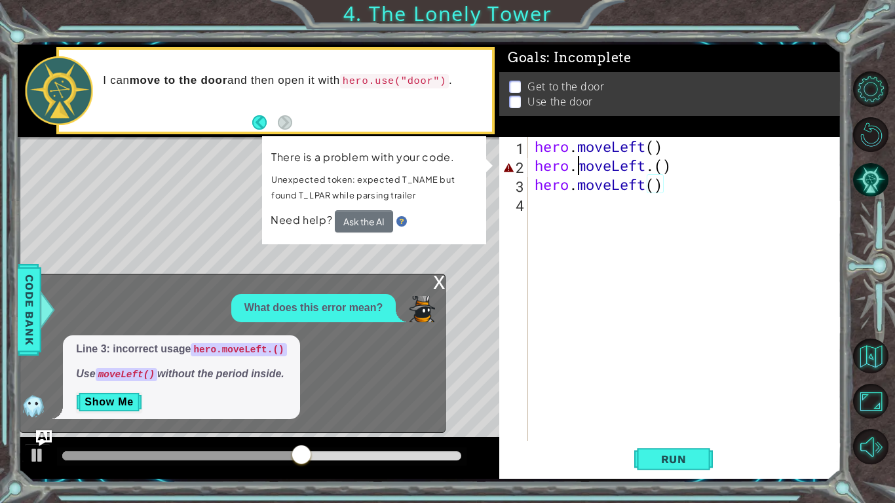
click at [575, 169] on div "hero . moveLeft ( ) hero . moveLeft . ( ) hero . moveLeft ( )" at bounding box center [688, 308] width 312 height 342
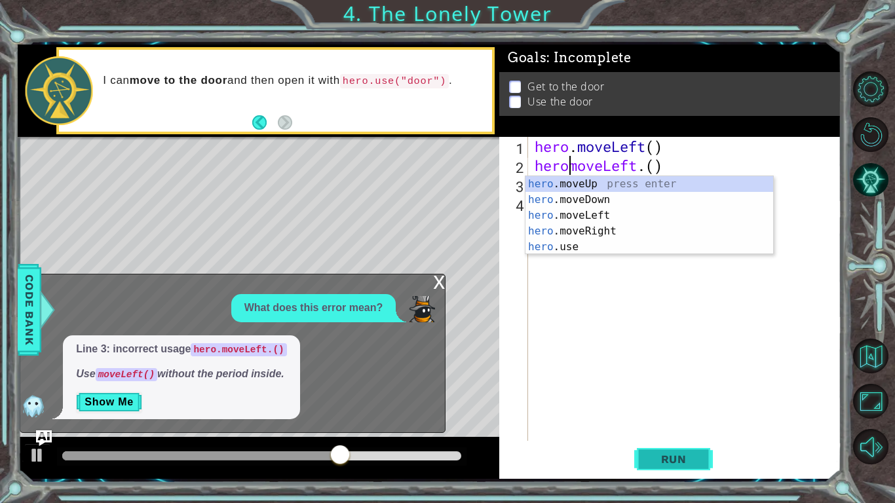
click at [655, 457] on span "Run" at bounding box center [674, 459] width 52 height 13
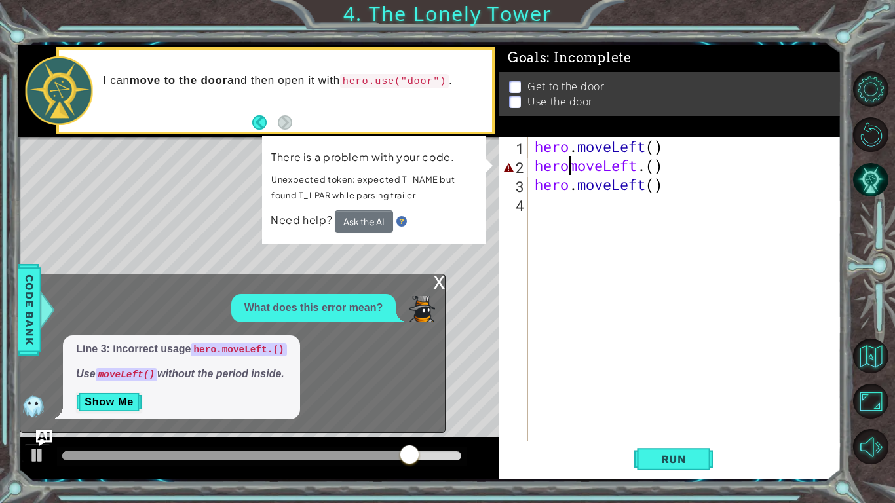
click at [648, 170] on div "hero . moveLeft ( ) heromoveLeft . ( ) hero . moveLeft ( )" at bounding box center [688, 308] width 312 height 342
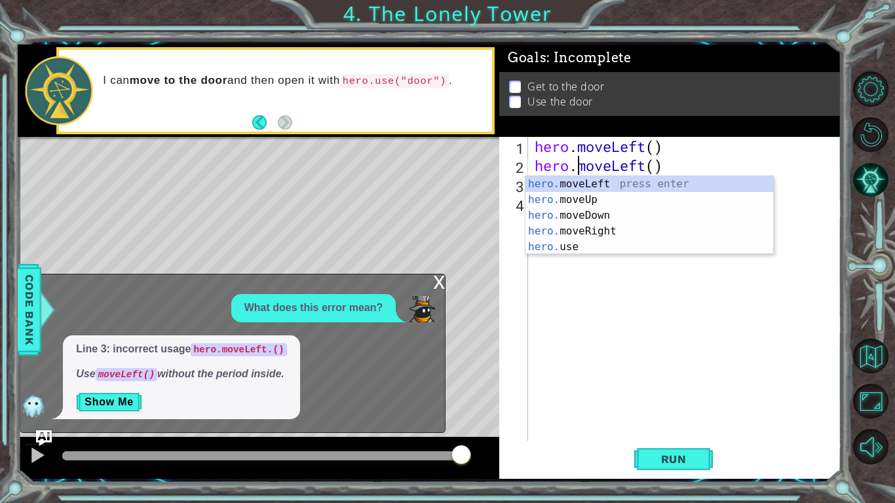
scroll to position [0, 2]
type textarea "hero.moveLeft()"
click at [692, 453] on span "Run" at bounding box center [674, 459] width 52 height 13
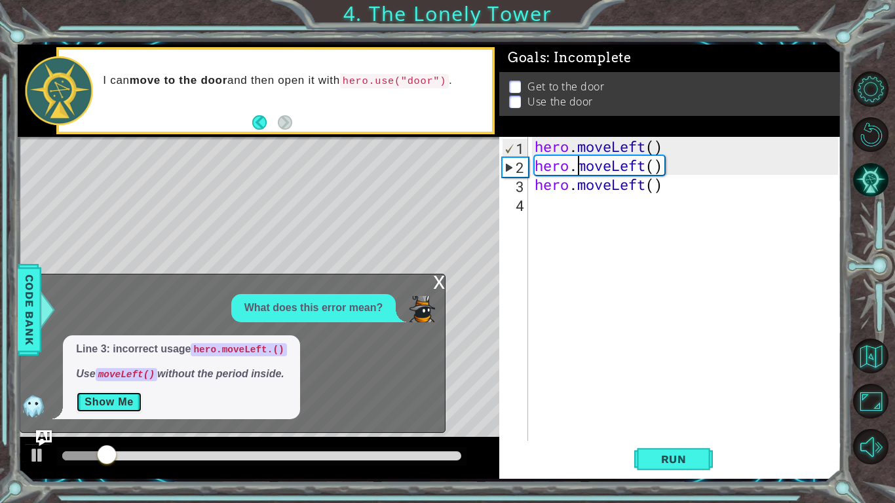
click at [117, 400] on button "Show Me" at bounding box center [109, 402] width 66 height 21
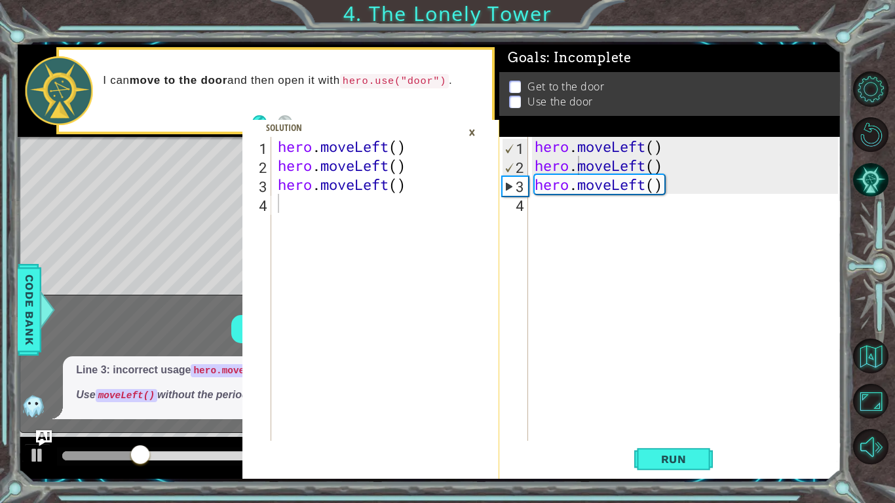
click at [468, 135] on div "×" at bounding box center [472, 132] width 20 height 22
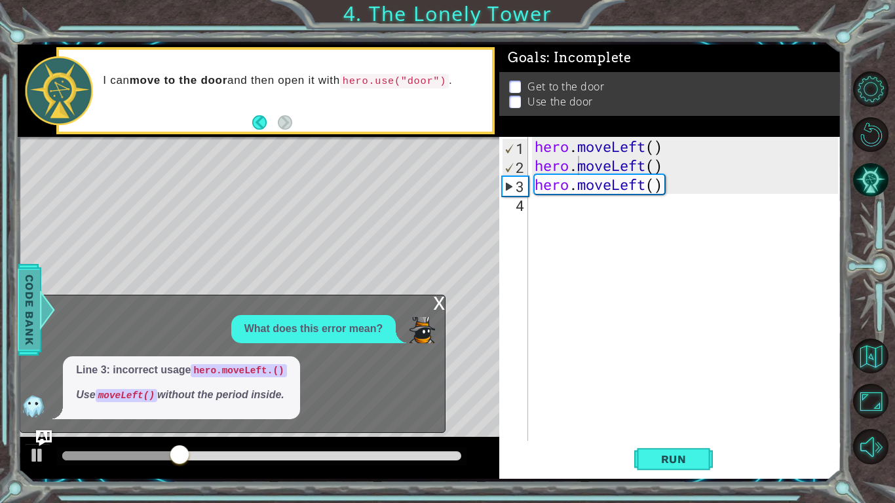
click at [36, 312] on span "Code Bank" at bounding box center [25, 309] width 21 height 80
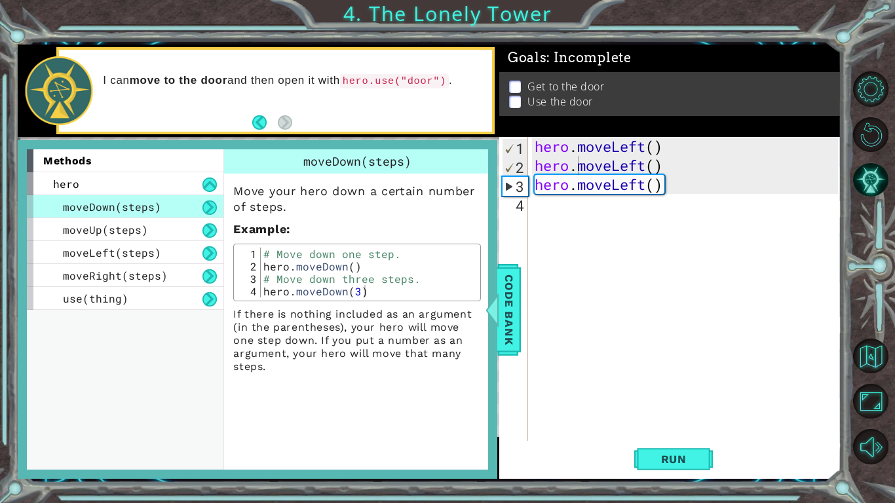
click at [670, 100] on li "Use the door" at bounding box center [671, 101] width 325 height 15
click at [664, 398] on div "hero . moveLeft ( ) hero . moveLeft ( ) hero . moveLeft ( )" at bounding box center [688, 308] width 312 height 342
click at [520, 321] on div "Code Bank" at bounding box center [511, 310] width 24 height 92
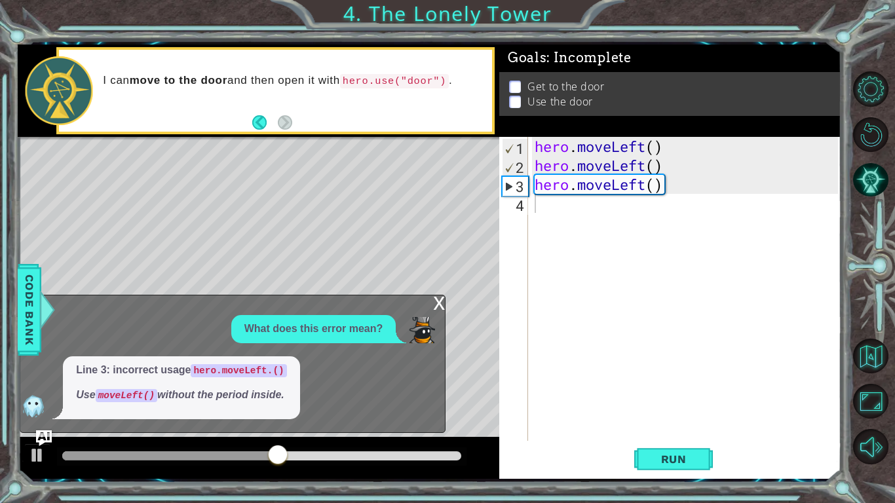
click at [430, 299] on div "x What does this error mean? Line 3: incorrect usage hero.moveLeft.() Use moveL…" at bounding box center [233, 364] width 426 height 138
click at [442, 303] on div "x" at bounding box center [439, 301] width 12 height 13
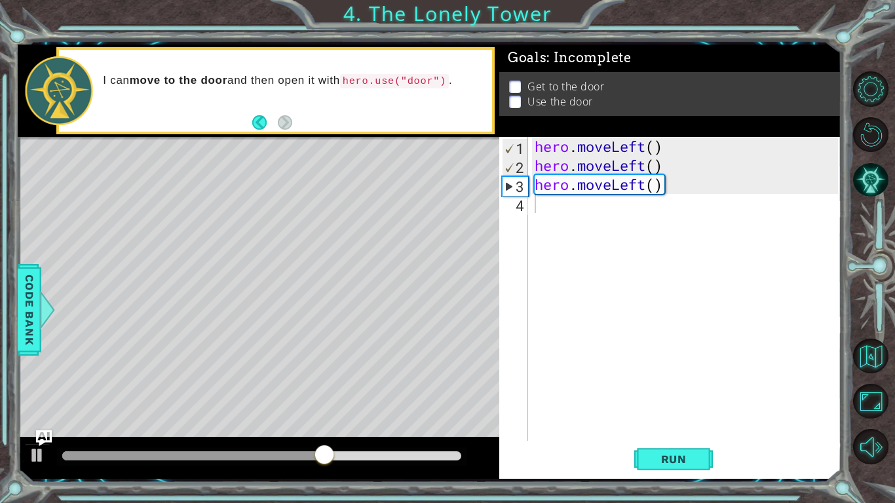
click at [551, 200] on div "hero . moveLeft ( ) hero . moveLeft ( ) hero . moveLeft ( )" at bounding box center [688, 308] width 312 height 342
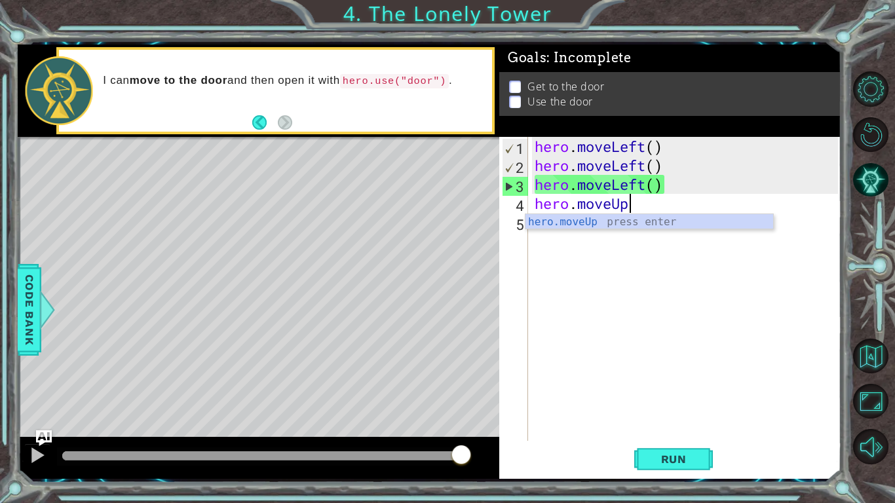
scroll to position [0, 4]
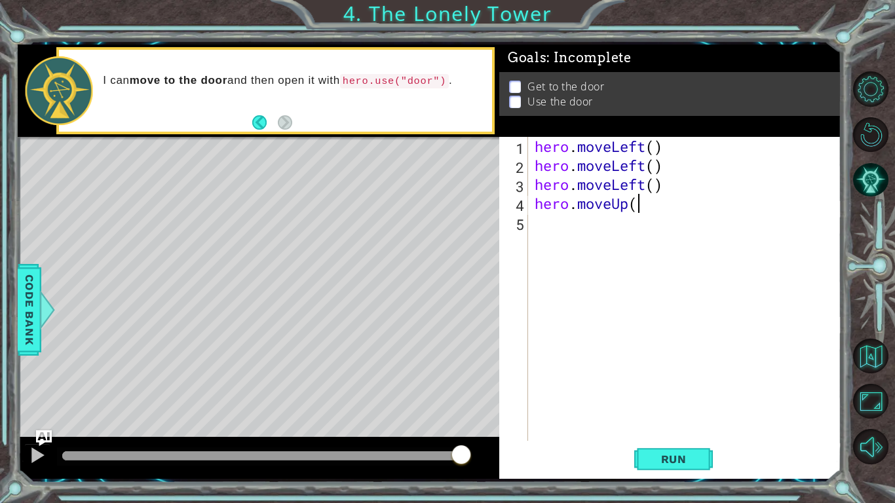
type textarea "hero.moveUp()"
click at [555, 223] on div "hero . moveLeft ( ) hero . moveLeft ( ) hero . moveLeft ( ) hero . moveUp ( )" at bounding box center [688, 308] width 312 height 342
type textarea "hero.moveUp()"
click at [556, 242] on div "hero . moveLeft ( ) hero . moveLeft ( ) hero . moveLeft ( ) hero . moveUp ( ) h…" at bounding box center [688, 308] width 312 height 342
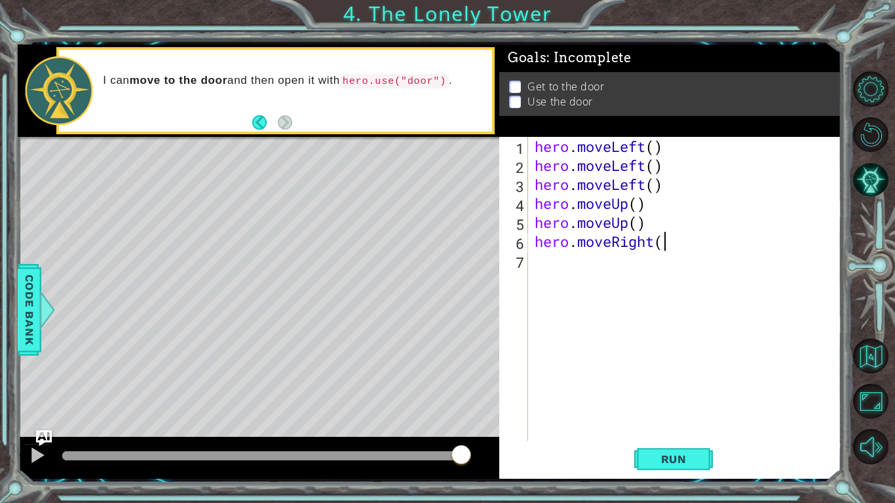
type textarea "hero.moveRight()"
click at [560, 264] on div "hero . moveLeft ( ) hero . moveLeft ( ) hero . moveLeft ( ) hero . moveUp ( ) h…" at bounding box center [688, 308] width 312 height 342
type textarea "hero.moveRight()"
click at [580, 290] on div "hero . moveLeft ( ) hero . moveLeft ( ) hero . moveLeft ( ) hero . moveUp ( ) h…" at bounding box center [688, 308] width 312 height 342
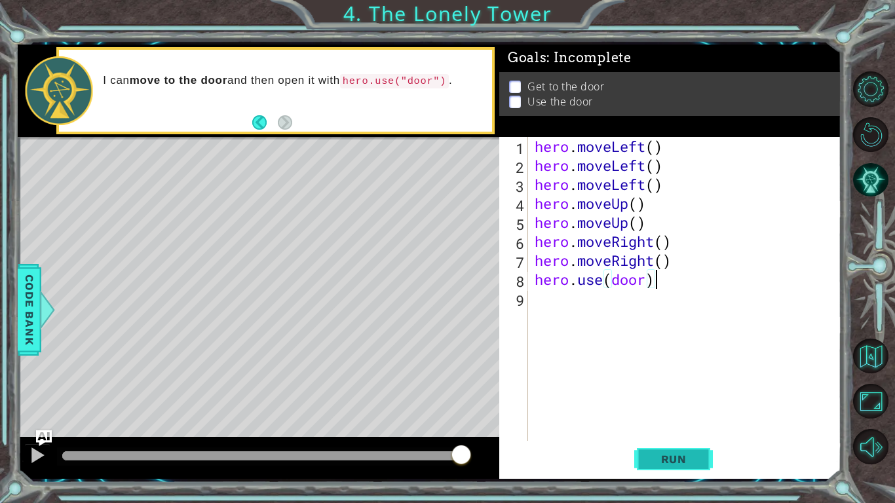
type textarea "hero.use(door)"
click at [663, 454] on span "Run" at bounding box center [674, 459] width 52 height 13
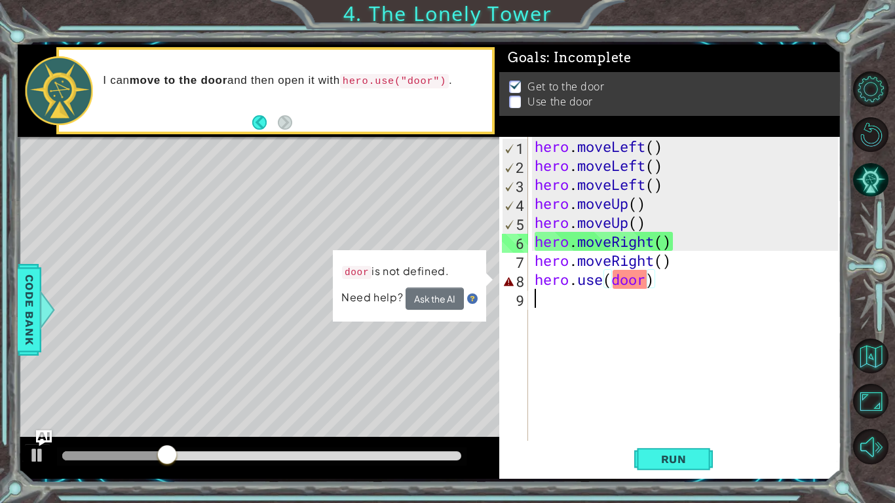
click at [618, 293] on div "hero . moveLeft ( ) hero . moveLeft ( ) hero . moveLeft ( ) hero . moveUp ( ) h…" at bounding box center [688, 308] width 312 height 342
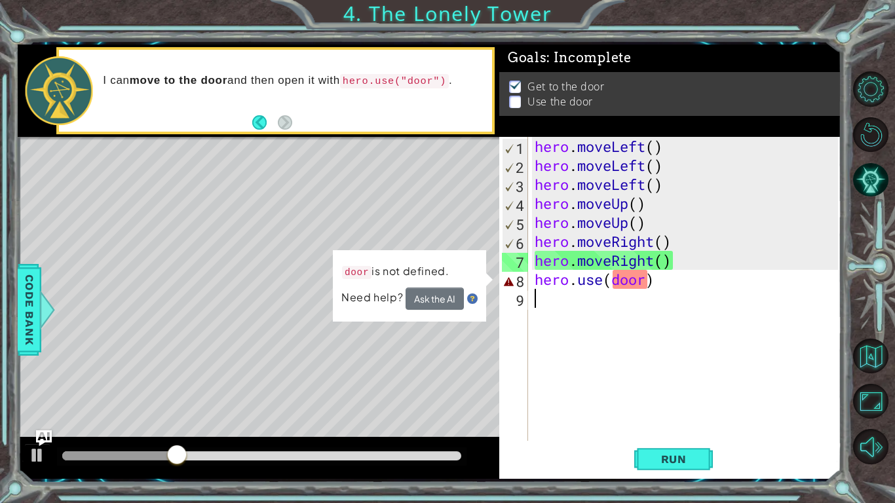
click at [616, 286] on div "hero . moveLeft ( ) hero . moveLeft ( ) hero . moveLeft ( ) hero . moveUp ( ) h…" at bounding box center [688, 308] width 312 height 342
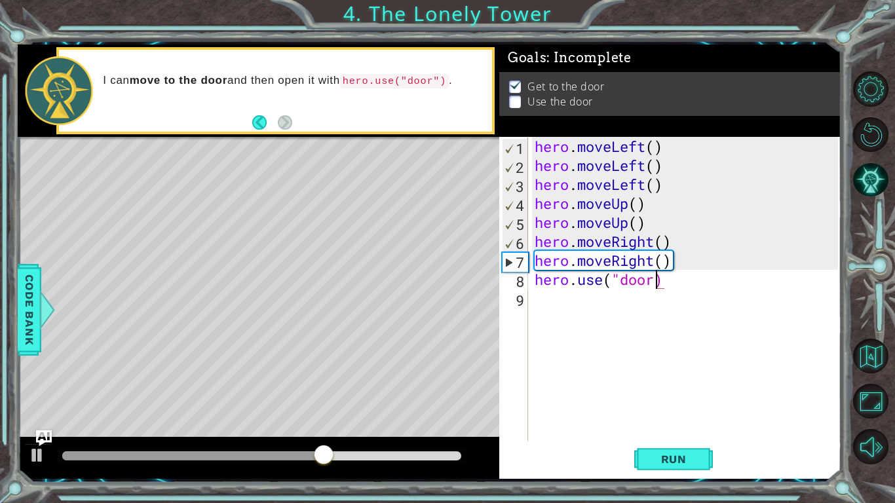
scroll to position [0, 5]
type textarea "hero.use("door")"
click at [688, 459] on span "Run" at bounding box center [674, 459] width 52 height 13
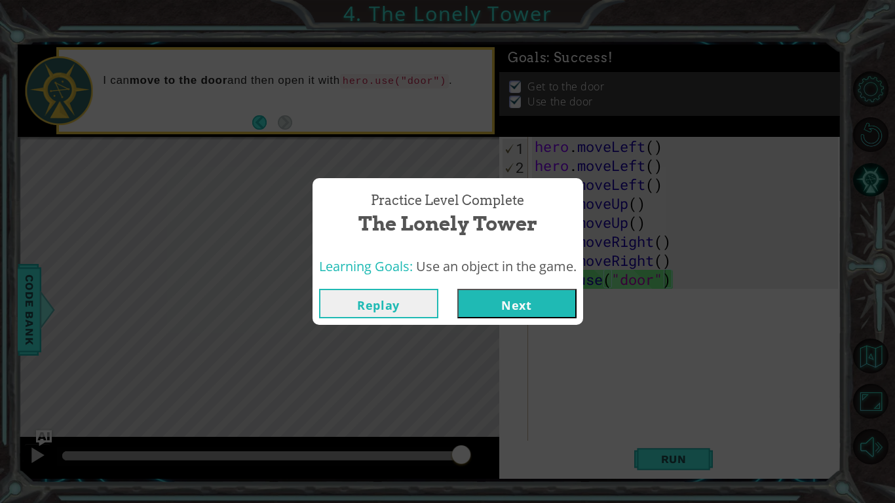
click at [534, 306] on button "Next" at bounding box center [516, 303] width 119 height 29
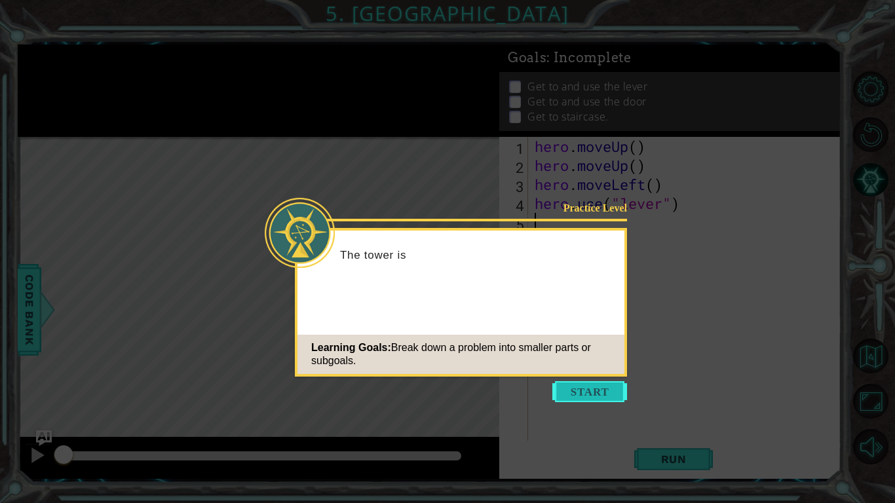
click at [581, 398] on button "Start" at bounding box center [589, 391] width 75 height 21
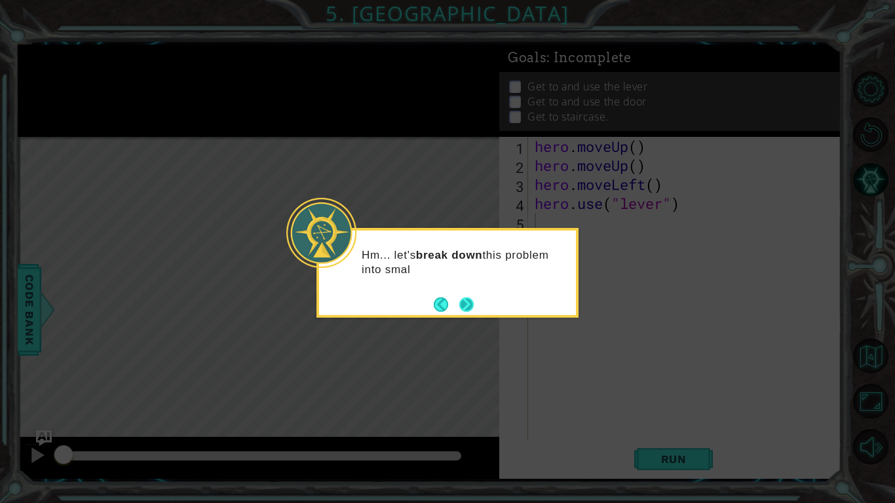
click at [461, 309] on button "Next" at bounding box center [466, 304] width 14 height 14
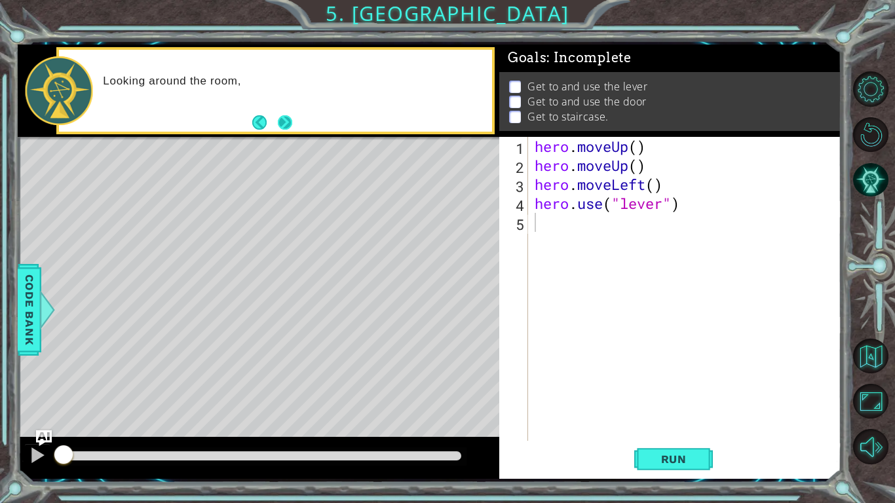
click at [277, 116] on button "Next" at bounding box center [284, 122] width 14 height 14
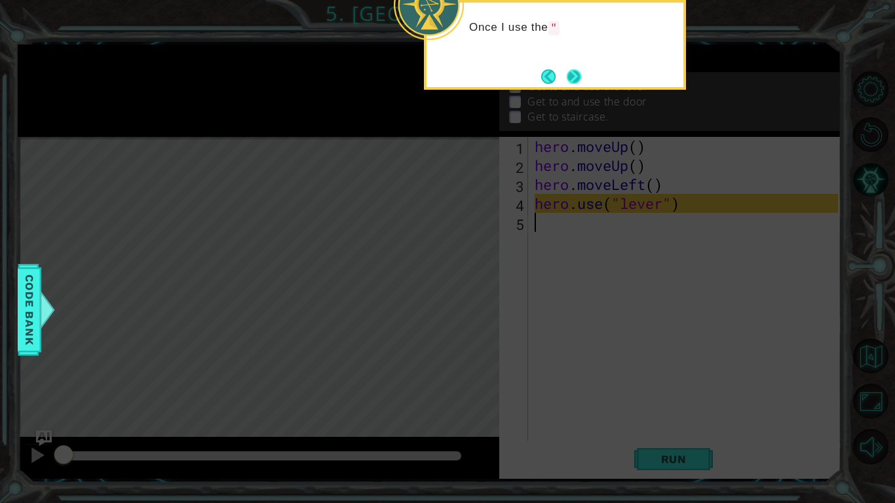
click at [567, 80] on button "Next" at bounding box center [574, 76] width 14 height 14
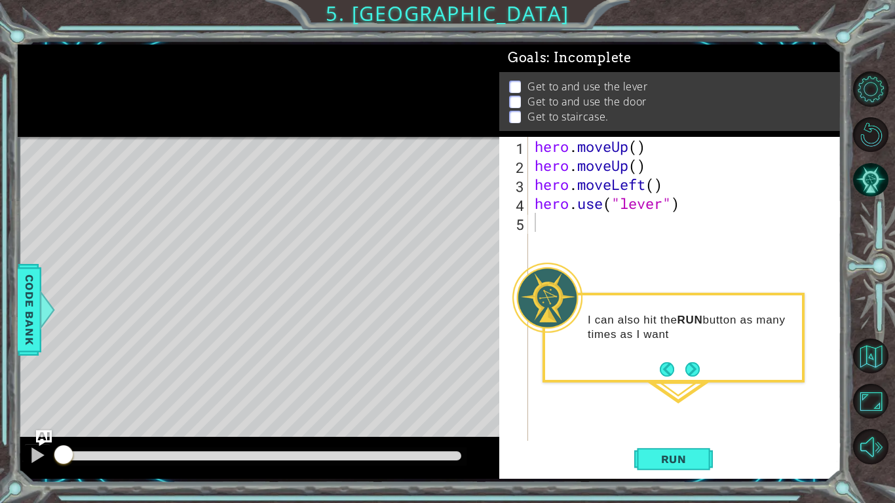
click at [695, 358] on div "I can also hit the RUN button as many times as I want" at bounding box center [673, 334] width 257 height 66
click at [692, 366] on button "Next" at bounding box center [693, 369] width 22 height 22
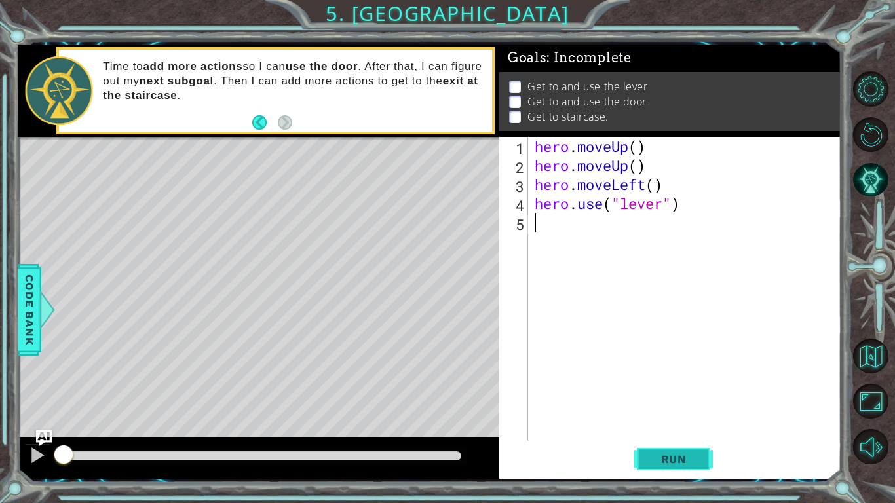
click at [671, 462] on span "Run" at bounding box center [674, 459] width 52 height 13
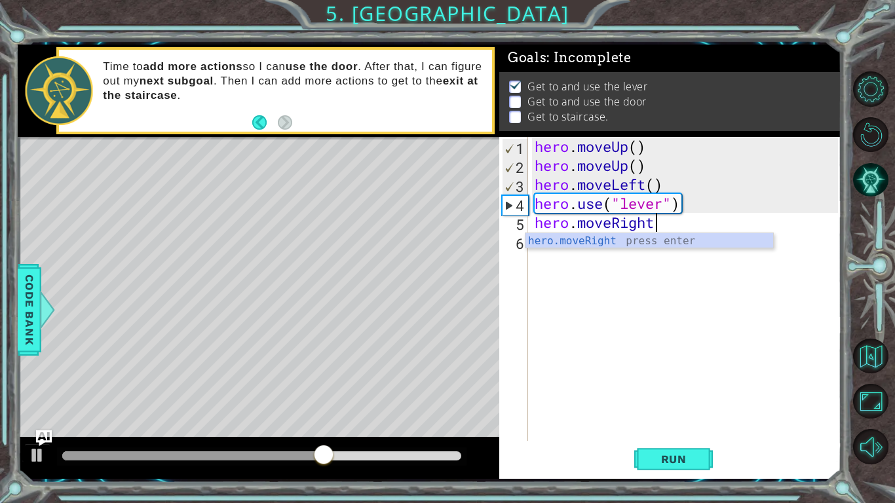
scroll to position [0, 5]
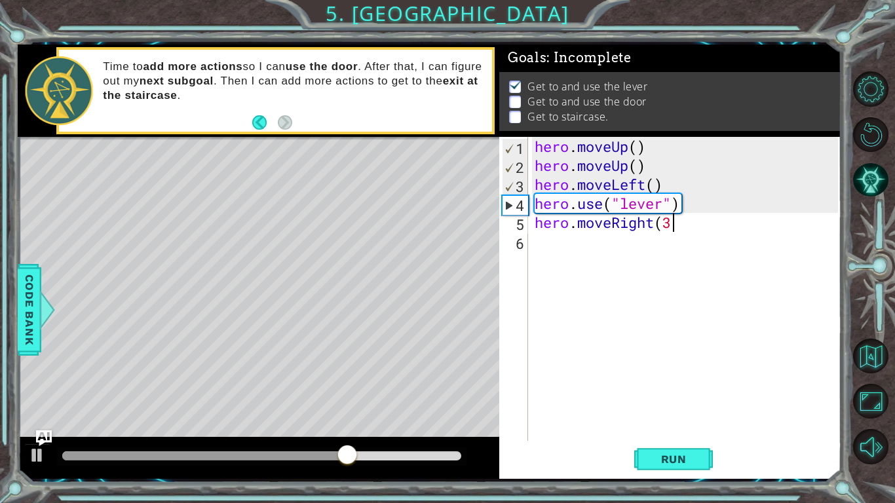
type textarea "hero.moveRight(3)"
click at [580, 265] on div "hero . moveUp ( ) hero . moveUp ( ) hero . moveLeft ( ) hero . use ( "lever" ) …" at bounding box center [688, 308] width 312 height 342
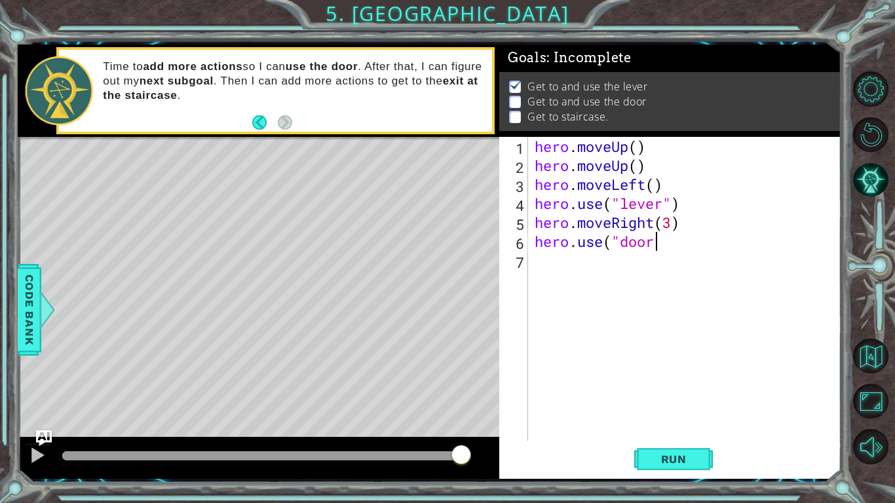
scroll to position [0, 5]
type textarea "hero.use("door")"
click at [675, 460] on span "Run" at bounding box center [674, 459] width 52 height 13
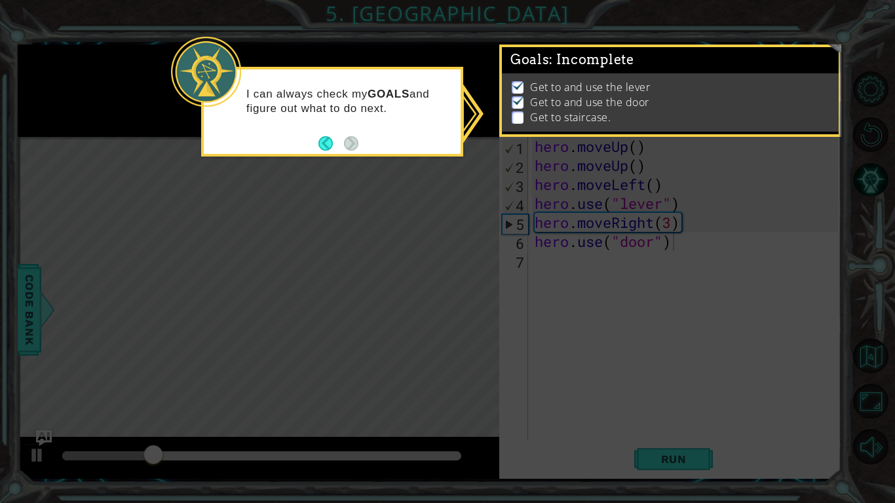
click at [309, 138] on div "I can always check my GOALS and figure out what to do next." at bounding box center [332, 108] width 257 height 66
click at [335, 137] on button "Back" at bounding box center [331, 143] width 26 height 14
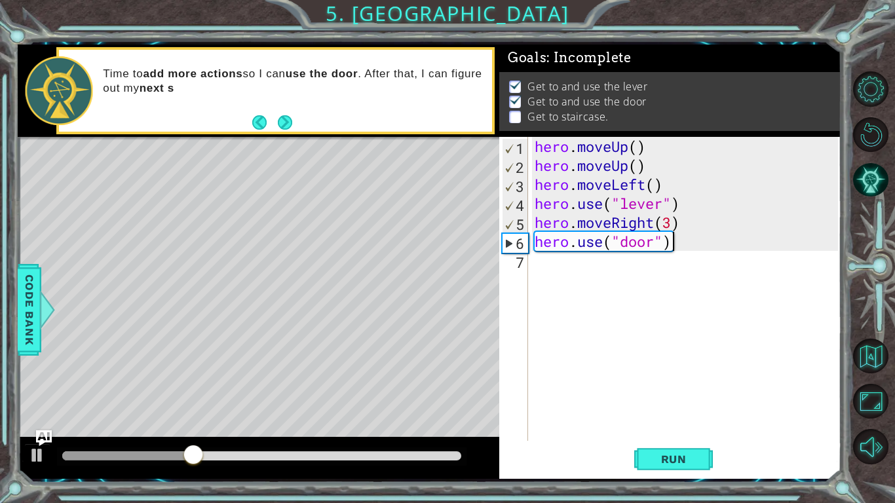
click at [533, 257] on div "hero . moveUp ( ) hero . moveUp ( ) hero . moveLeft ( ) hero . use ( "lever" ) …" at bounding box center [688, 308] width 312 height 342
type textarea "u"
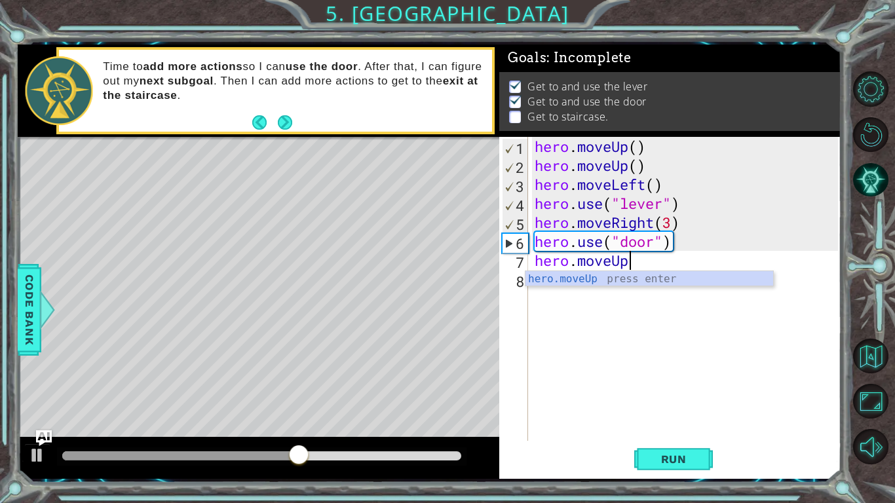
scroll to position [0, 4]
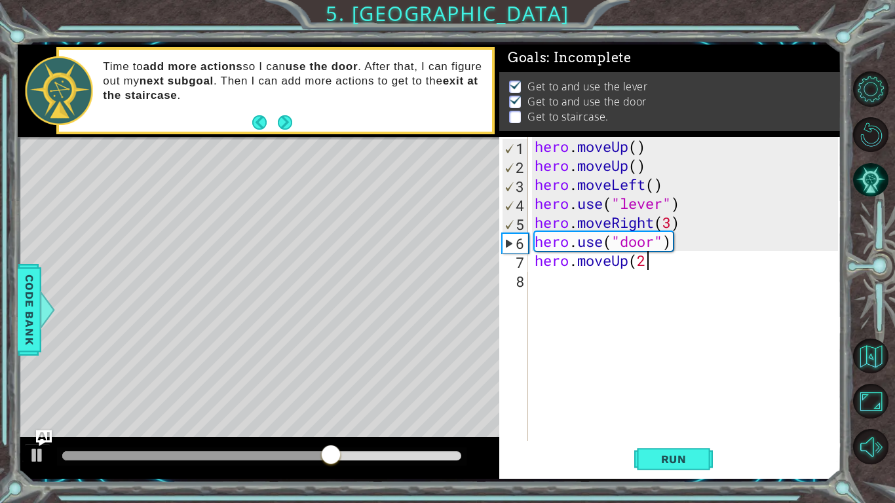
type textarea "hero.moveUp(2)"
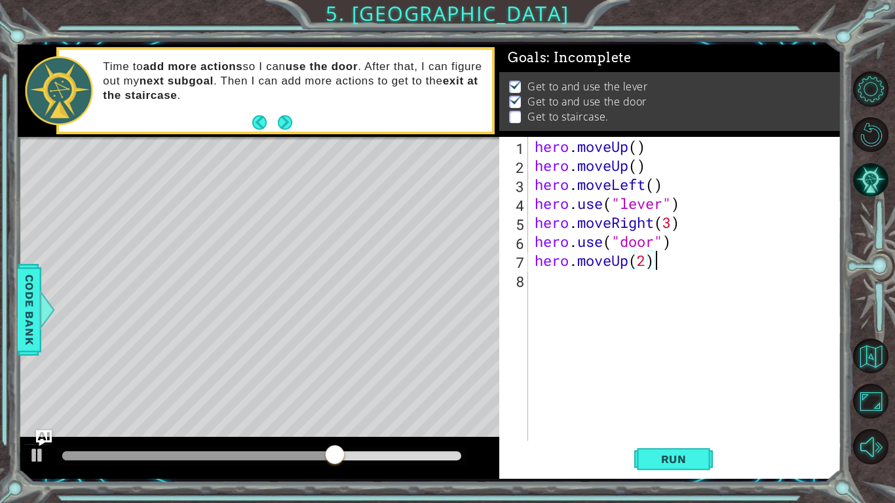
scroll to position [0, 5]
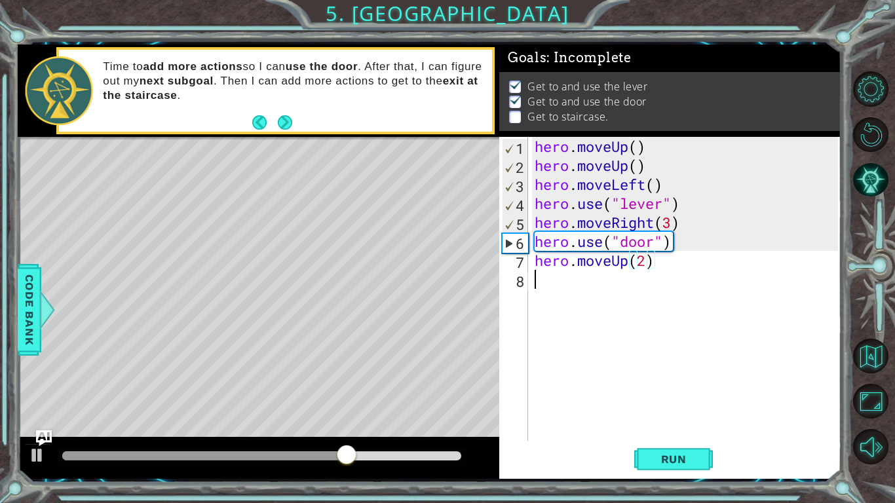
click at [543, 281] on div "hero . moveUp ( ) hero . moveUp ( ) hero . moveLeft ( ) hero . use ( "lever" ) …" at bounding box center [688, 308] width 312 height 342
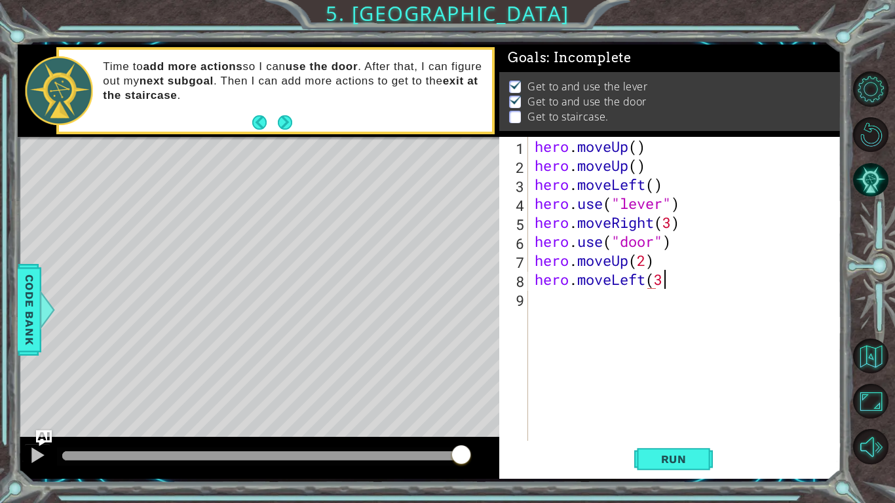
scroll to position [0, 5]
type textarea "hero.moveLeft(3)"
click at [544, 299] on div "hero . moveUp ( ) hero . moveUp ( ) hero . moveLeft ( ) hero . use ( "lever" ) …" at bounding box center [688, 308] width 312 height 342
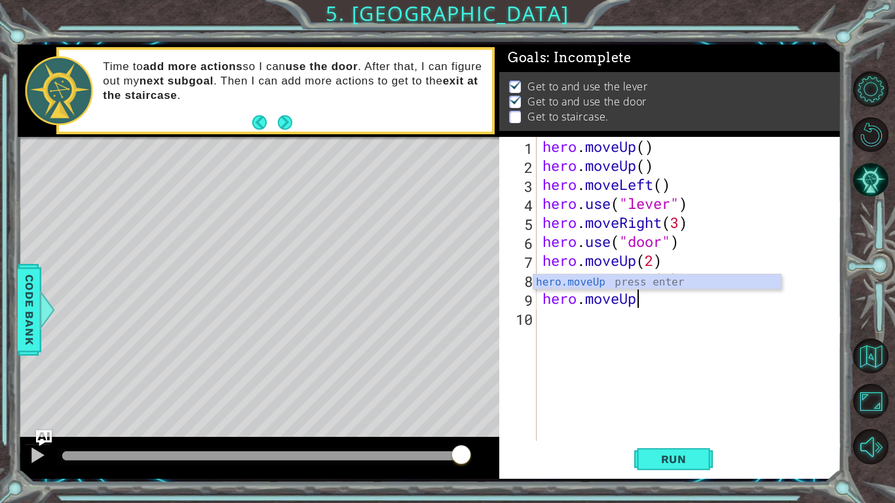
scroll to position [0, 4]
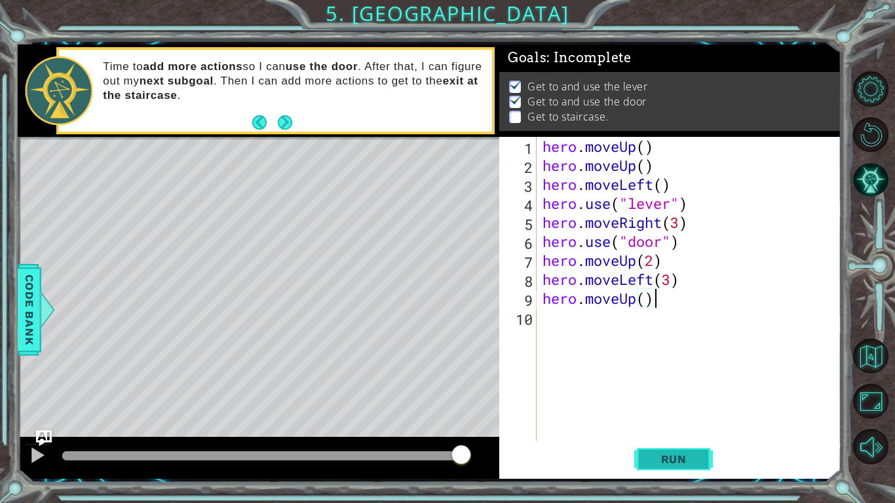
type textarea "hero.moveUp()"
click at [685, 461] on span "Run" at bounding box center [674, 459] width 52 height 13
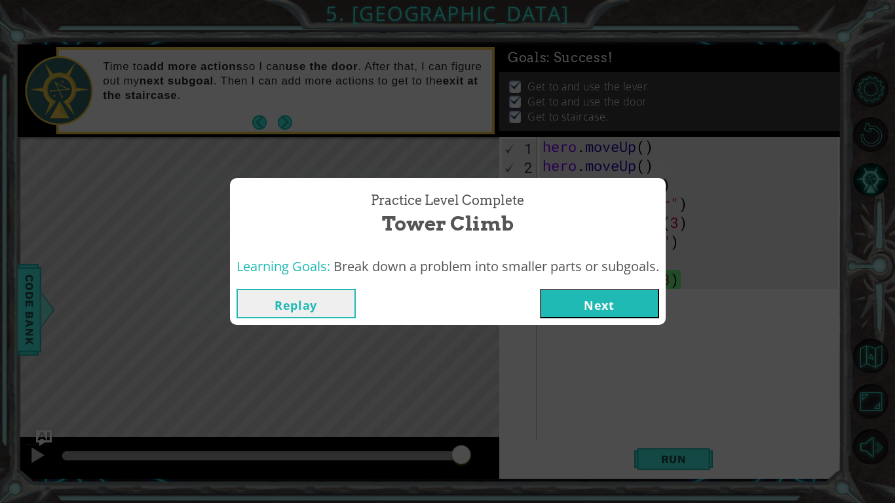
click at [604, 308] on button "Next" at bounding box center [599, 303] width 119 height 29
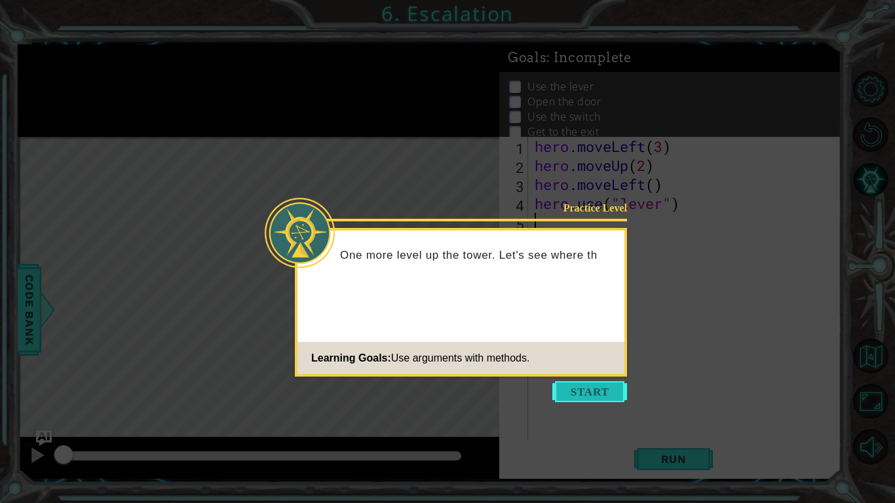
click at [608, 384] on button "Start" at bounding box center [589, 391] width 75 height 21
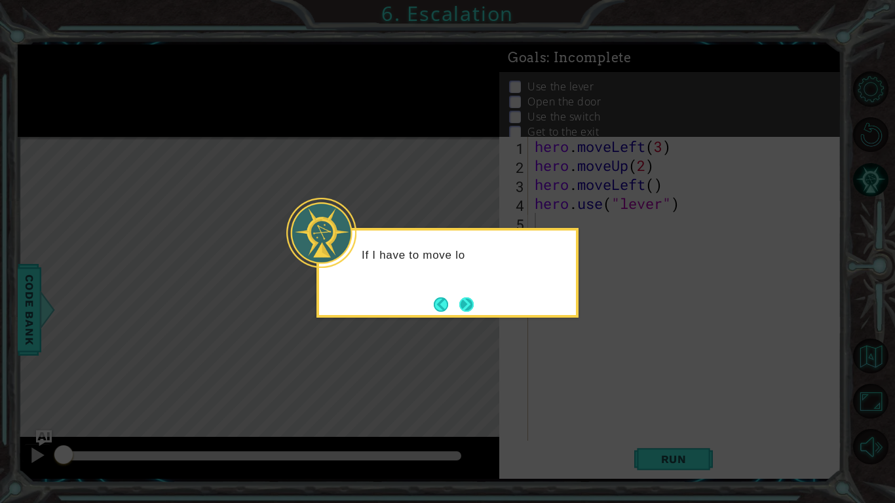
click at [474, 311] on button "Next" at bounding box center [466, 304] width 14 height 14
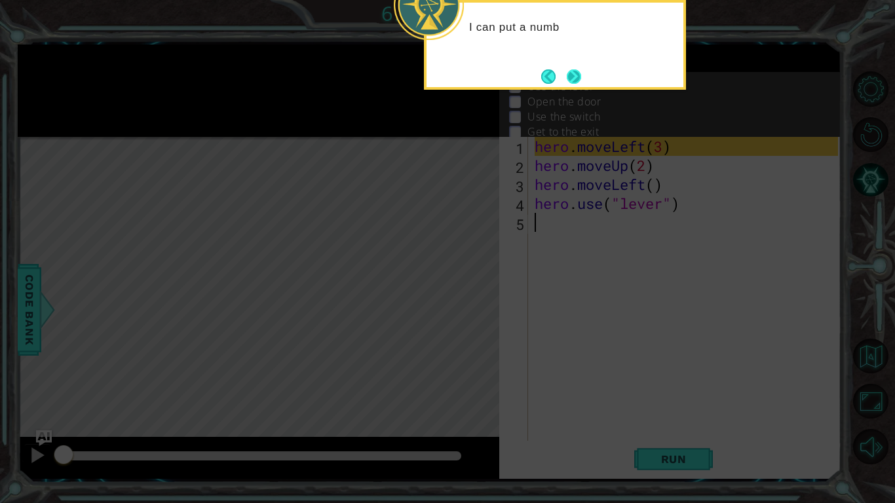
click at [574, 72] on button "Next" at bounding box center [574, 76] width 14 height 14
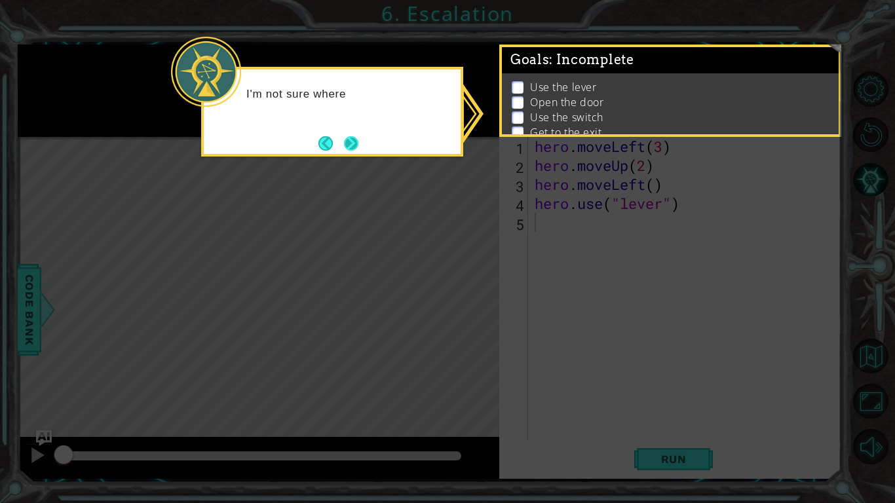
click at [354, 143] on button "Next" at bounding box center [351, 143] width 14 height 14
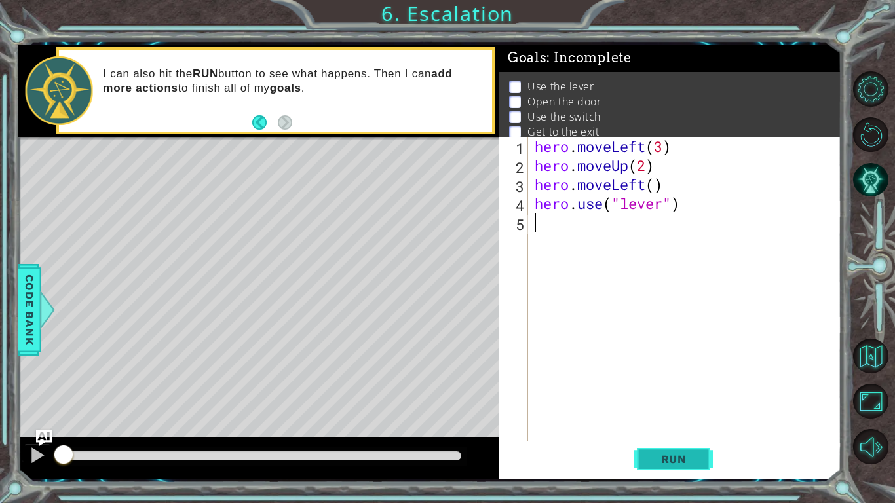
click at [667, 456] on span "Run" at bounding box center [674, 459] width 52 height 13
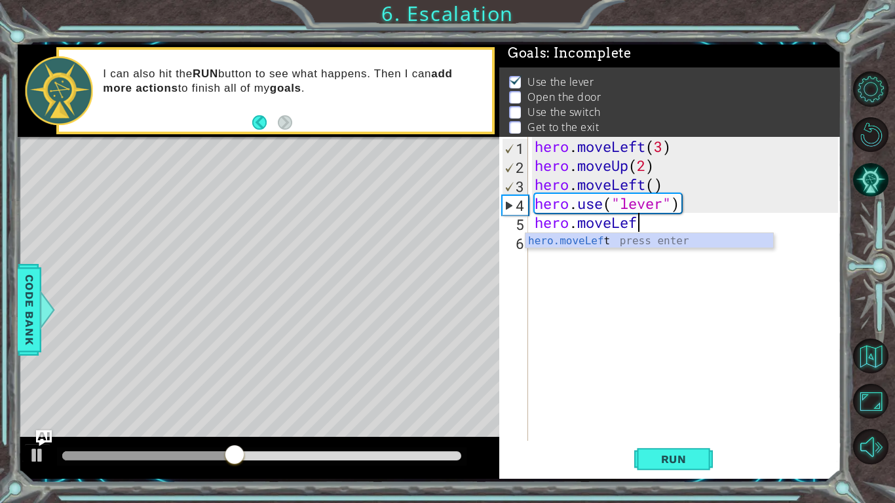
scroll to position [0, 4]
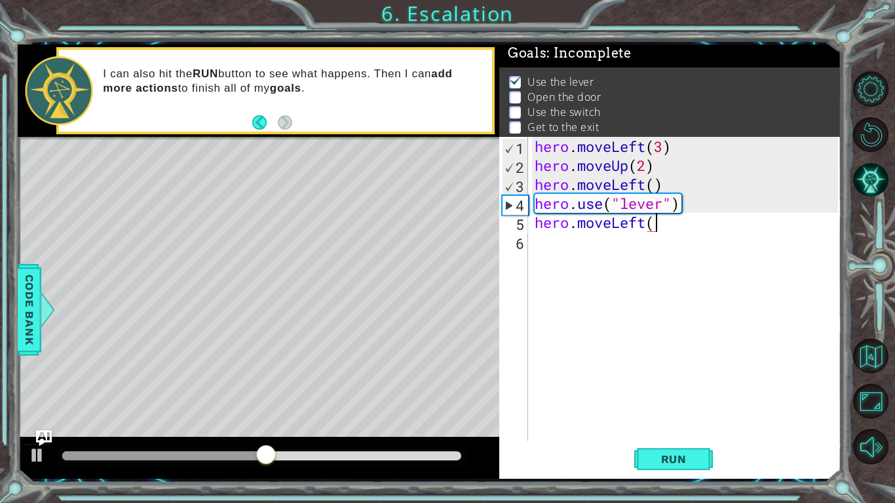
type textarea "hero.moveLeft()"
click at [550, 242] on div "hero . moveLeft ( 3 ) hero . moveUp ( 2 ) hero . moveLeft ( ) hero . use ( "lev…" at bounding box center [688, 308] width 312 height 342
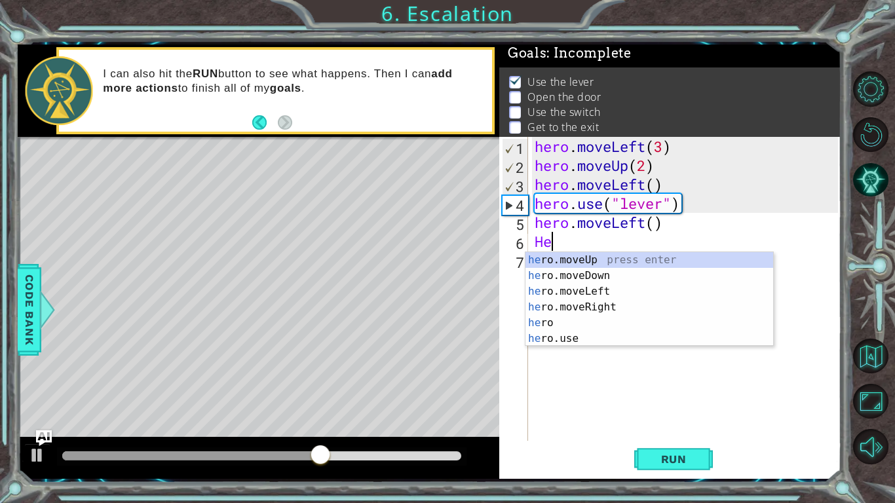
type textarea "H"
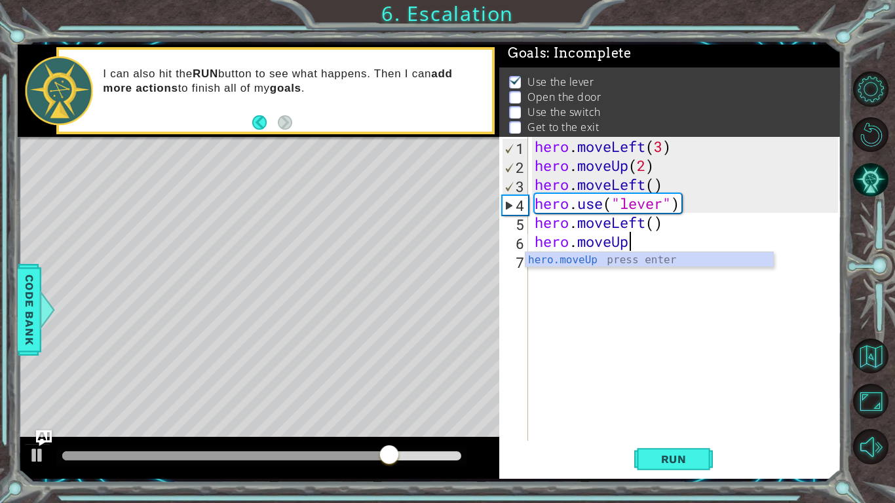
scroll to position [0, 4]
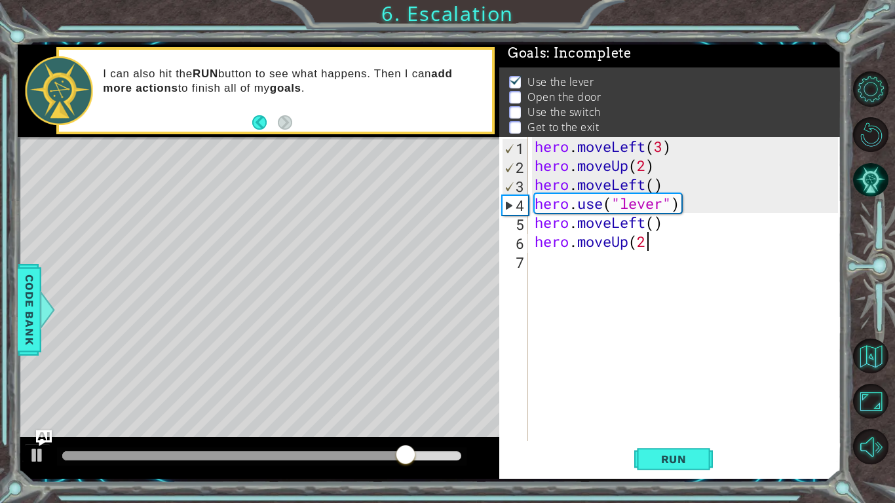
type textarea "hero.moveUp(2)"
click at [561, 271] on div "hero . moveLeft ( 3 ) hero . moveUp ( 2 ) hero . moveLeft ( ) hero . use ( "lev…" at bounding box center [688, 308] width 312 height 342
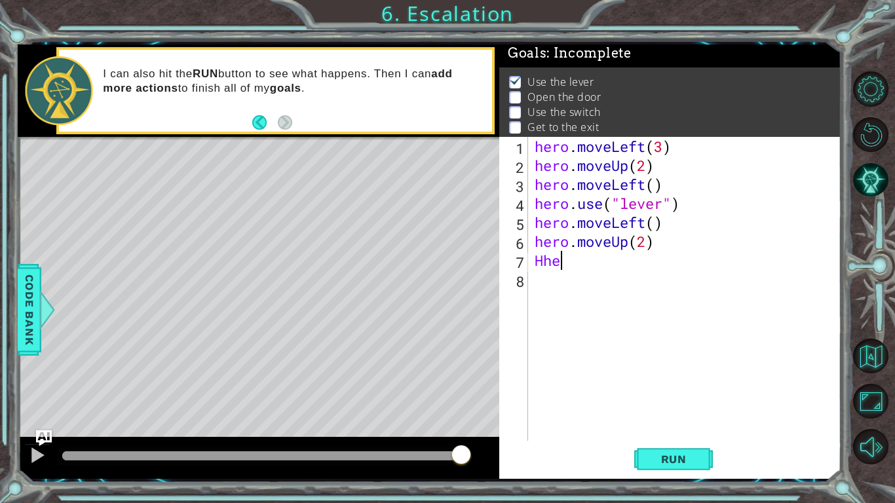
scroll to position [0, 0]
type textarea "H"
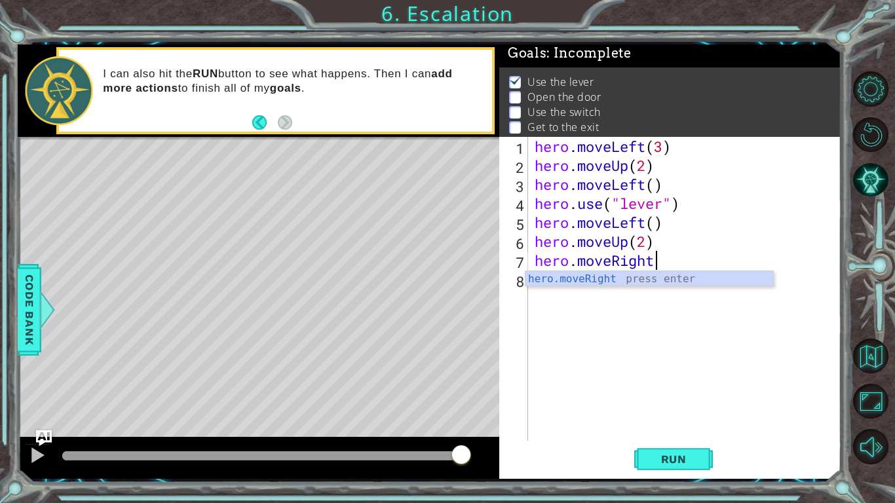
scroll to position [0, 5]
type textarea "hero.moveRight(2)"
click at [560, 286] on div "hero . moveLeft ( 3 ) hero . moveUp ( 2 ) hero . moveLeft ( ) hero . use ( "lev…" at bounding box center [688, 308] width 312 height 342
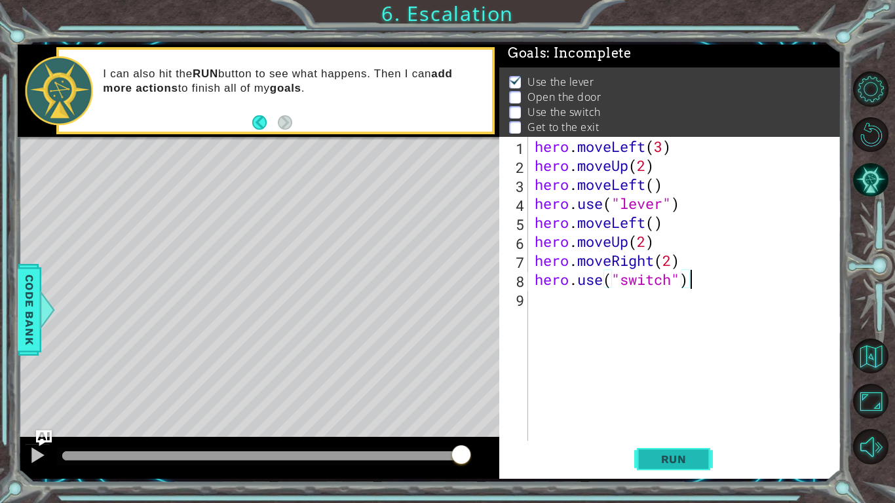
click at [641, 460] on button "Run" at bounding box center [673, 459] width 79 height 34
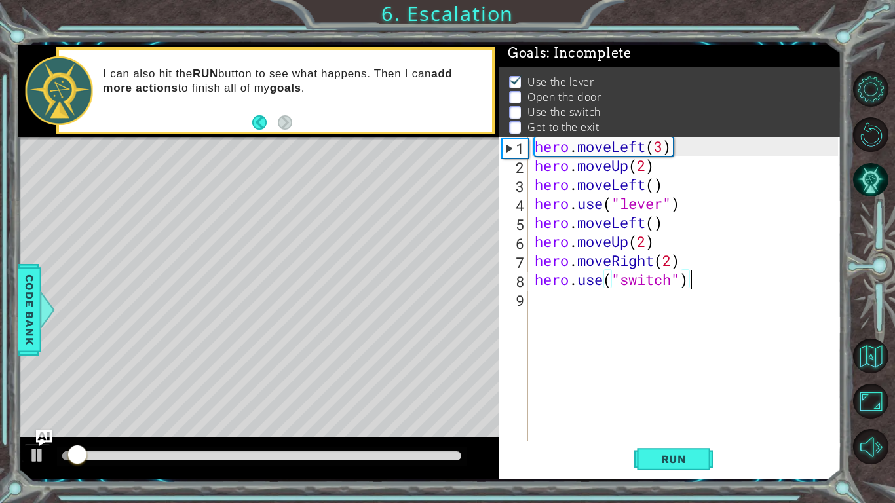
click at [452, 454] on div at bounding box center [261, 455] width 399 height 9
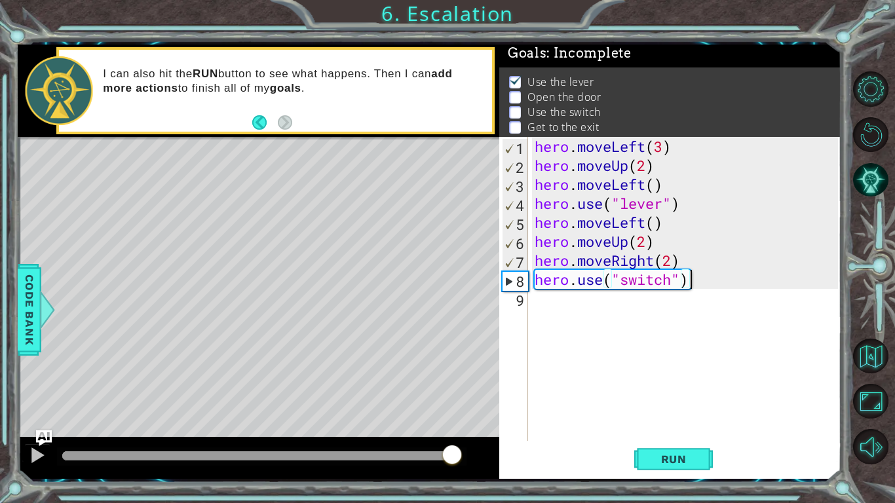
click at [22, 445] on div at bounding box center [258, 458] width 481 height 42
click at [33, 448] on div at bounding box center [37, 455] width 17 height 17
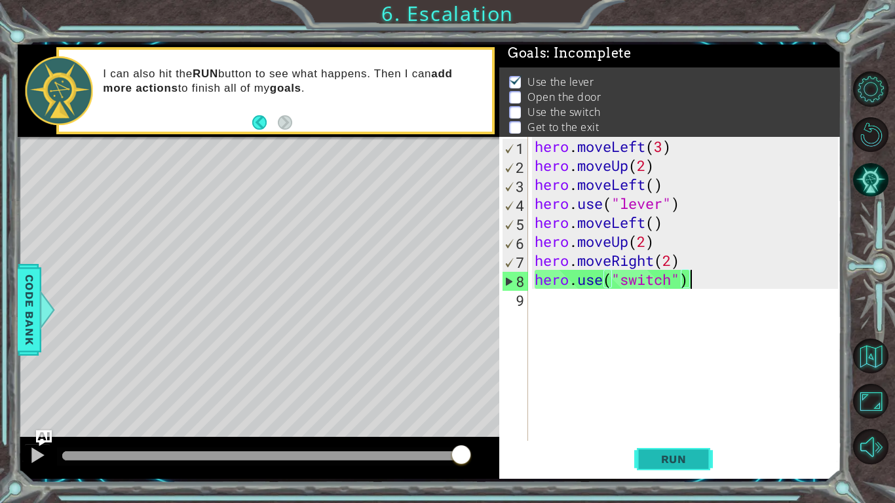
click at [660, 453] on span "Run" at bounding box center [674, 459] width 52 height 13
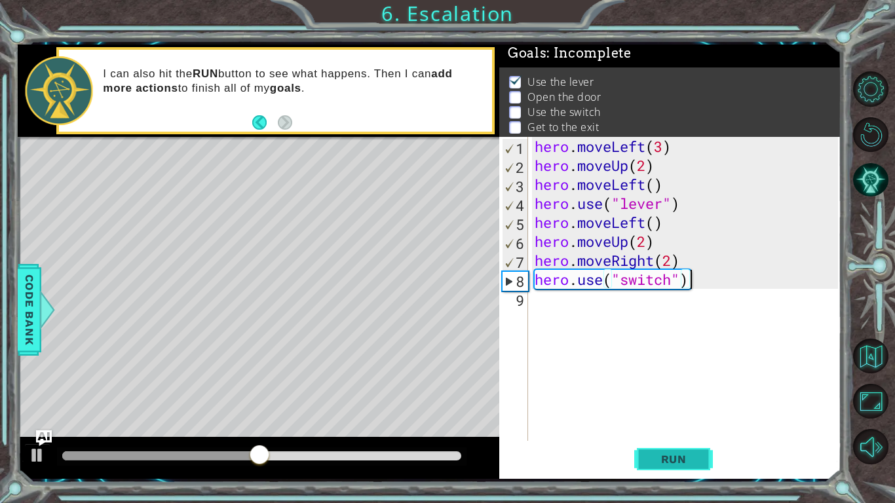
click at [657, 461] on span "Run" at bounding box center [674, 459] width 52 height 13
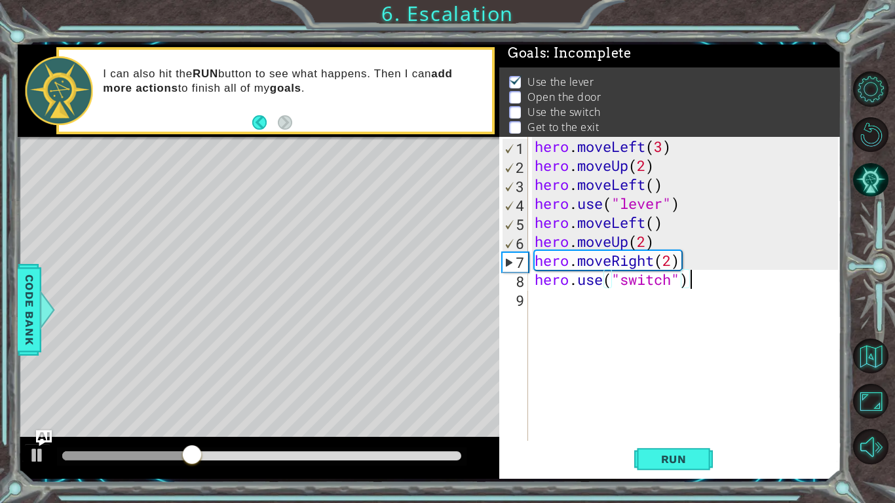
click at [516, 247] on div "6" at bounding box center [515, 243] width 26 height 19
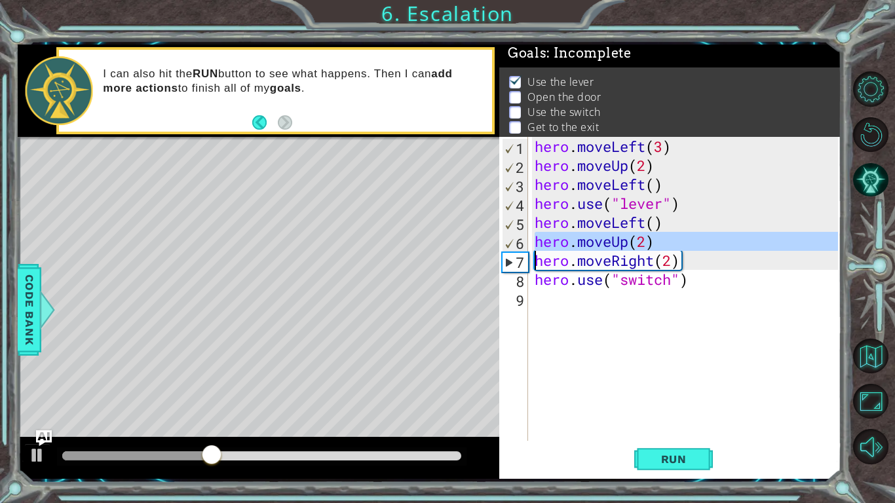
drag, startPoint x: 519, startPoint y: 244, endPoint x: 520, endPoint y: 271, distance: 27.5
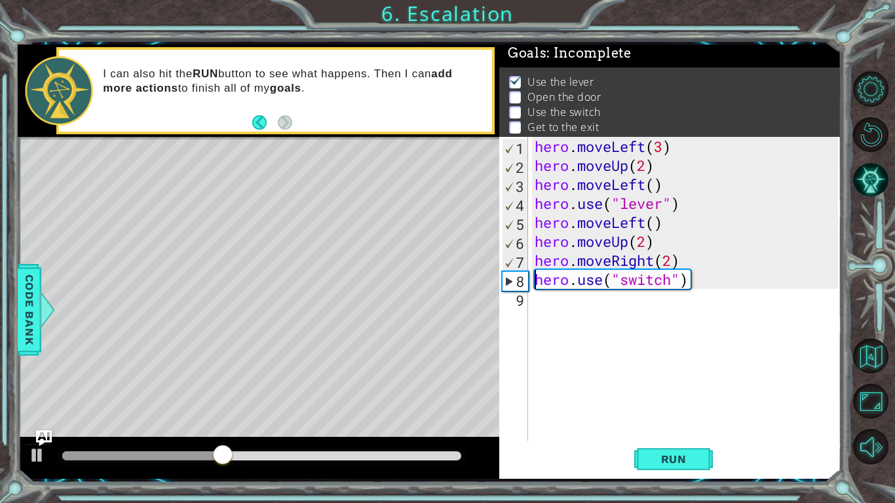
click at [662, 236] on div "hero . moveLeft ( 3 ) hero . moveUp ( 2 ) hero . moveLeft ( ) hero . use ( "lev…" at bounding box center [688, 308] width 312 height 342
type textarea "hero.moveUp(2)"
click at [522, 299] on div "9" at bounding box center [515, 300] width 26 height 19
click at [514, 281] on div "8" at bounding box center [515, 281] width 26 height 19
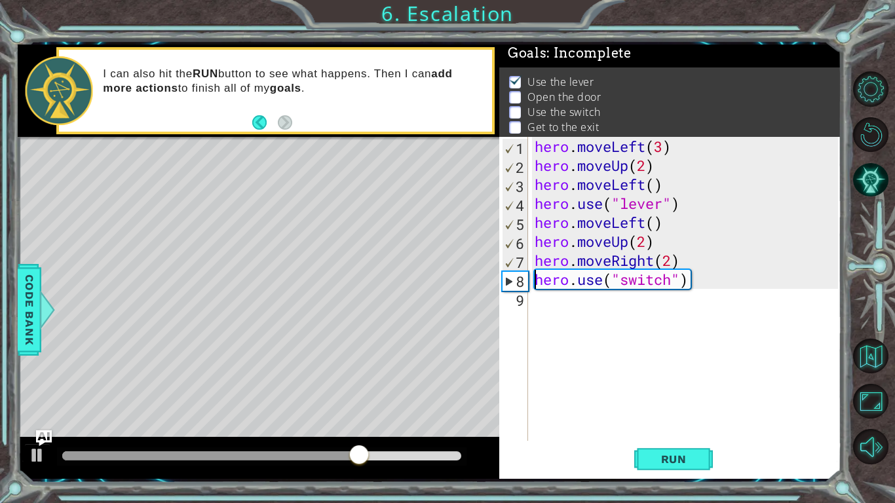
click at [517, 237] on div "6" at bounding box center [515, 243] width 26 height 19
type textarea "hero.use("switch")"
click at [517, 237] on div "6" at bounding box center [515, 243] width 26 height 19
click at [533, 243] on div "hero . moveLeft ( 3 ) hero . moveUp ( 2 ) hero . moveLeft ( ) hero . use ( "lev…" at bounding box center [688, 308] width 312 height 342
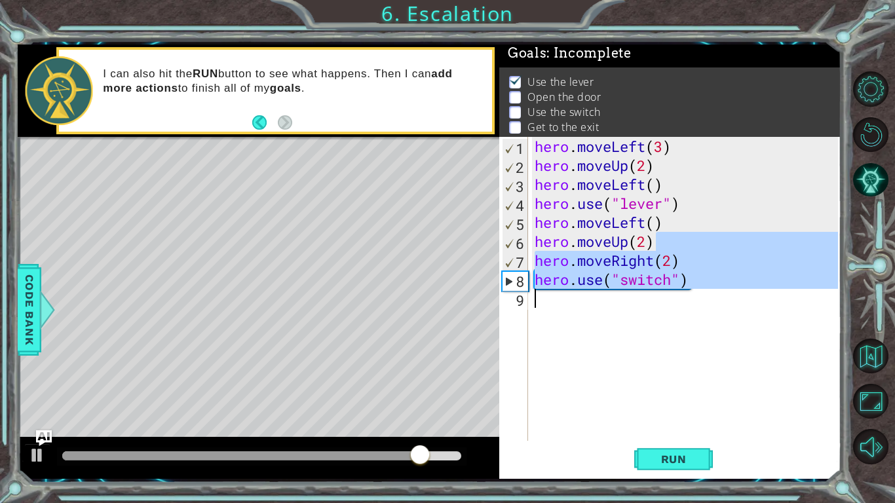
drag, startPoint x: 654, startPoint y: 245, endPoint x: 623, endPoint y: 305, distance: 67.4
click at [623, 305] on div "hero . moveLeft ( 3 ) hero . moveUp ( 2 ) hero . moveLeft ( ) hero . use ( "lev…" at bounding box center [688, 308] width 312 height 342
click at [533, 240] on div "hero . moveLeft ( 3 ) hero . moveUp ( 2 ) hero . moveLeft ( ) hero . use ( "lev…" at bounding box center [688, 308] width 312 height 342
drag, startPoint x: 533, startPoint y: 240, endPoint x: 691, endPoint y: 294, distance: 167.4
click at [691, 294] on div "hero . moveLeft ( 3 ) hero . moveUp ( 2 ) hero . moveLeft ( ) hero . use ( "lev…" at bounding box center [688, 308] width 312 height 342
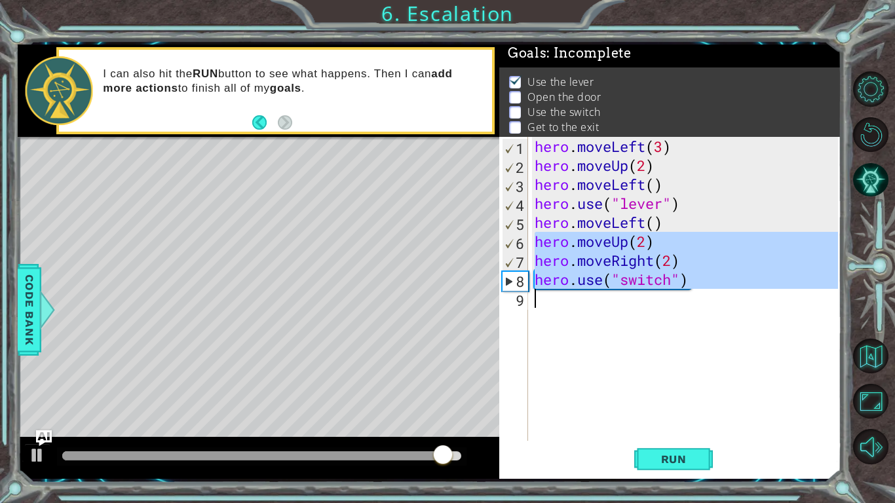
type textarea "hero.use("switch")"
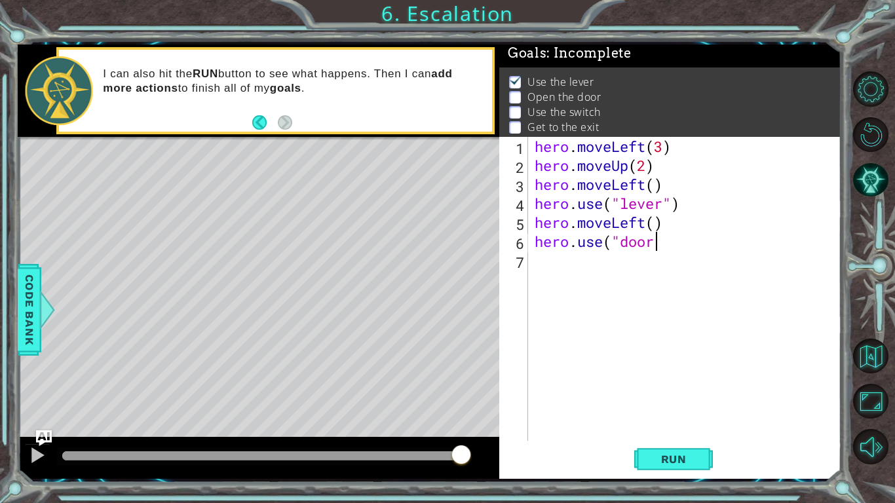
scroll to position [0, 5]
type textarea "hero.use("door")"
click at [605, 264] on div "hero . moveLeft ( 3 ) hero . moveUp ( 2 ) hero . moveLeft ( ) hero . use ( "lev…" at bounding box center [688, 308] width 312 height 342
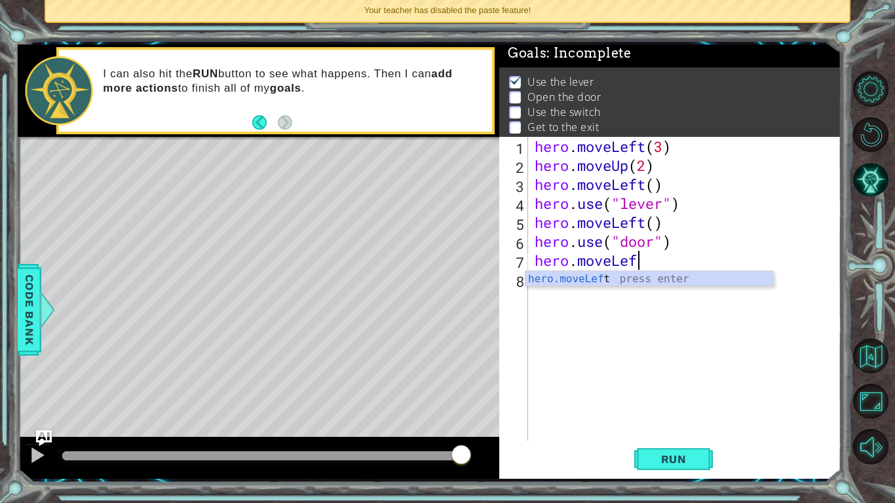
scroll to position [0, 4]
type textarea "hero.moveLeft()"
click at [591, 276] on div "hero . moveLeft ( 3 ) hero . moveUp ( 2 ) hero . moveLeft ( ) hero . use ( "lev…" at bounding box center [688, 308] width 312 height 342
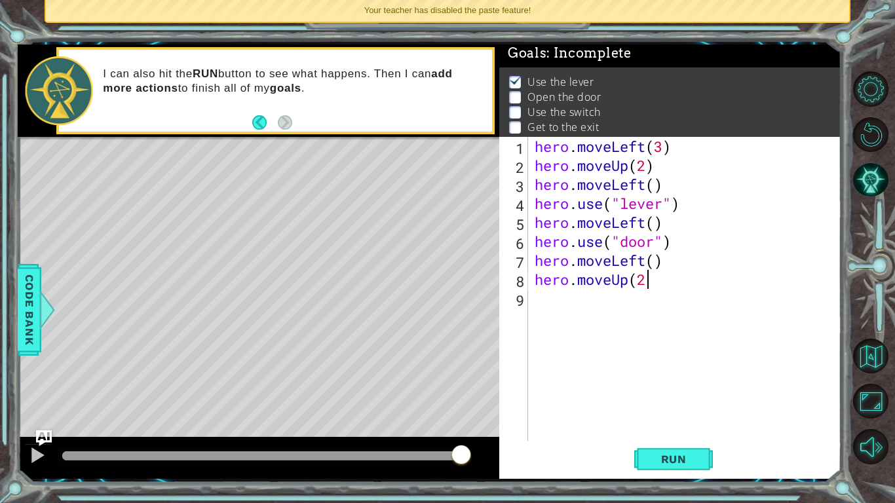
type textarea "hero.moveUp(2)"
click at [590, 302] on div "hero . moveLeft ( 3 ) hero . moveUp ( 2 ) hero . moveLeft ( ) hero . use ( "lev…" at bounding box center [688, 308] width 312 height 342
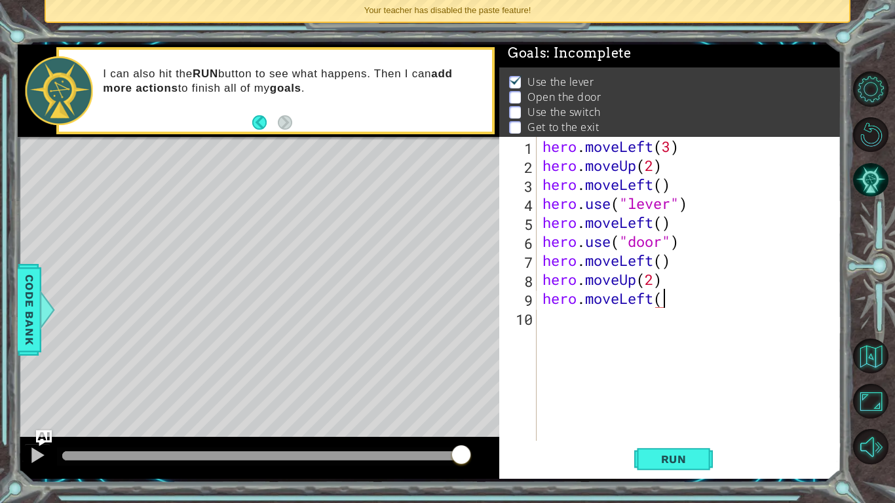
scroll to position [0, 5]
type textarea "hero.moveLeft(2)"
click at [590, 322] on div "hero . moveLeft ( 3 ) hero . moveUp ( 2 ) hero . moveLeft ( ) hero . use ( "lev…" at bounding box center [692, 308] width 305 height 342
type textarea "hero.use("switch")"
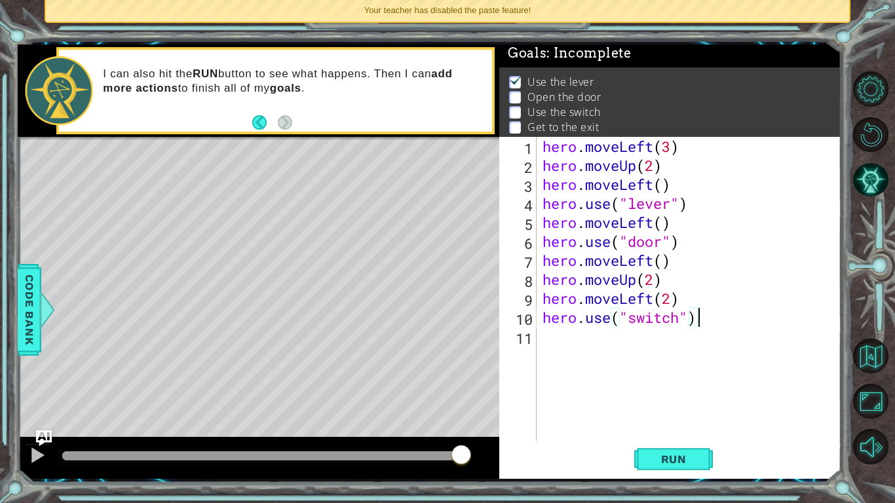
click at [590, 348] on div "hero . moveLeft ( 3 ) hero . moveUp ( 2 ) hero . moveLeft ( ) hero . use ( "lev…" at bounding box center [692, 308] width 305 height 342
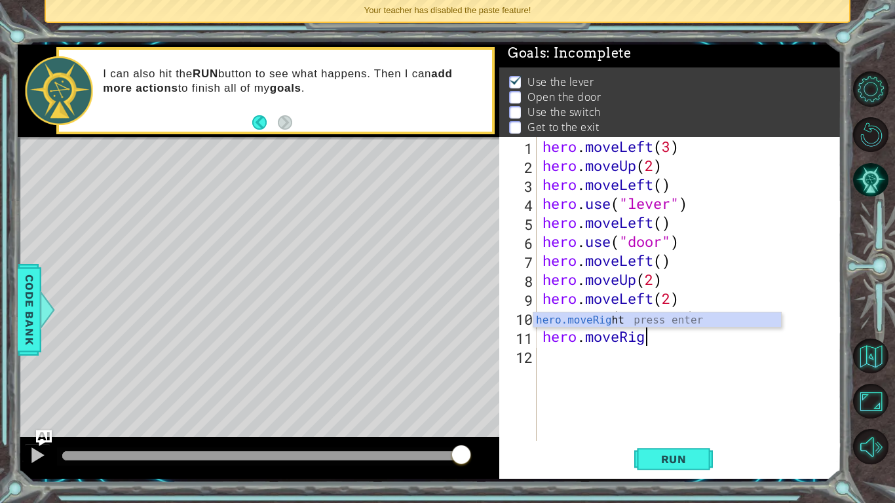
scroll to position [0, 5]
click at [654, 298] on div "hero . moveLeft ( 3 ) hero . moveUp ( 2 ) hero . moveLeft ( ) hero . use ( "lev…" at bounding box center [692, 308] width 305 height 342
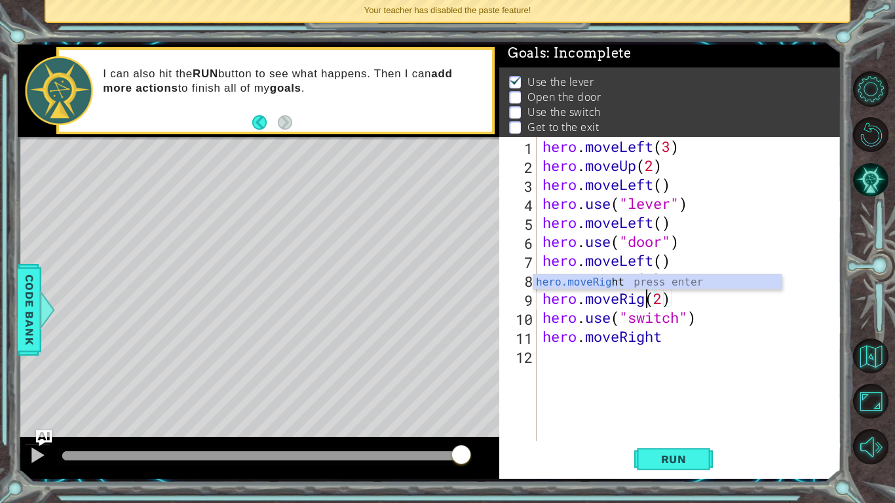
scroll to position [0, 5]
click at [679, 345] on div "hero . moveLeft ( 3 ) hero . moveUp ( 2 ) hero . moveLeft ( ) hero . use ( "lev…" at bounding box center [692, 308] width 305 height 342
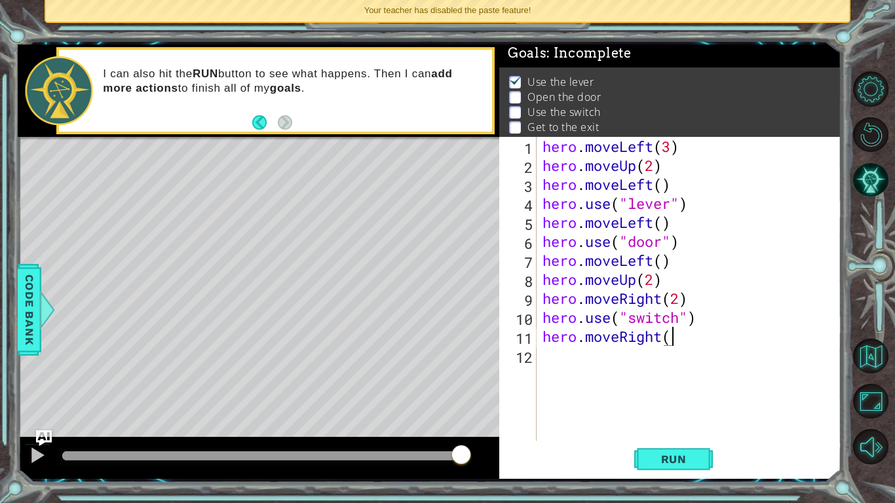
type textarea "hero.moveRight()"
click at [587, 364] on div "hero . moveLeft ( 3 ) hero . moveUp ( 2 ) hero . moveLeft ( ) hero . use ( "lev…" at bounding box center [692, 308] width 305 height 342
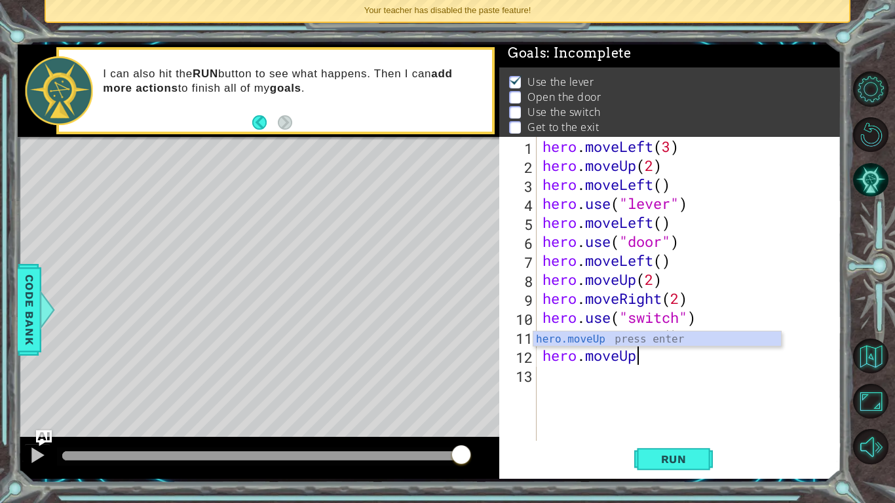
scroll to position [0, 4]
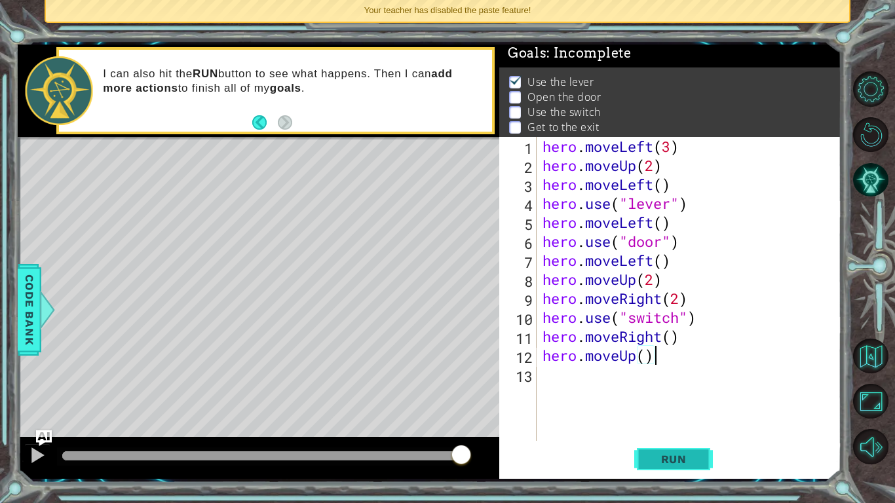
click at [664, 461] on span "Run" at bounding box center [674, 459] width 52 height 13
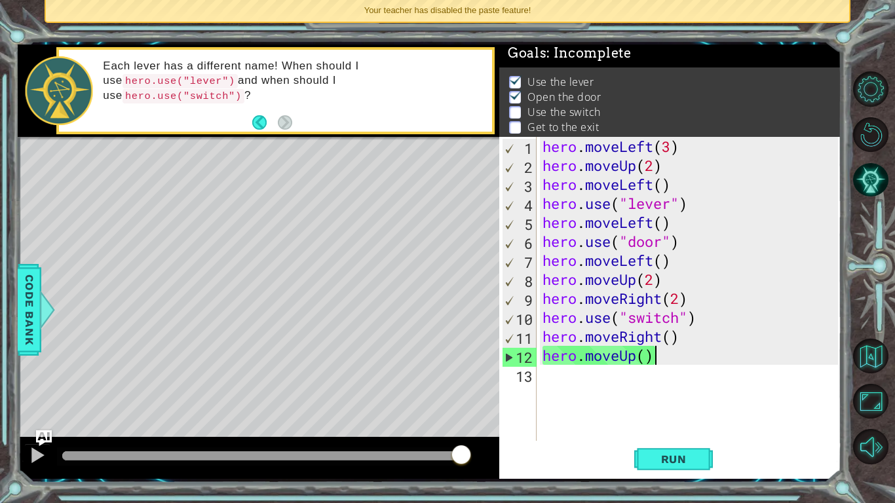
drag, startPoint x: 390, startPoint y: 455, endPoint x: 474, endPoint y: 451, distance: 83.9
click at [474, 451] on div at bounding box center [258, 458] width 481 height 42
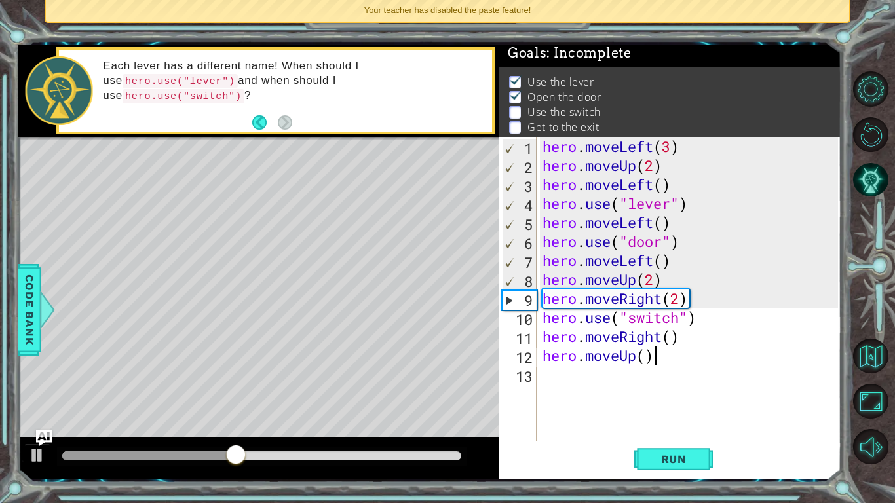
click at [672, 266] on div "hero . moveLeft ( 3 ) hero . moveUp ( 2 ) hero . moveLeft ( ) hero . use ( "lev…" at bounding box center [692, 308] width 305 height 342
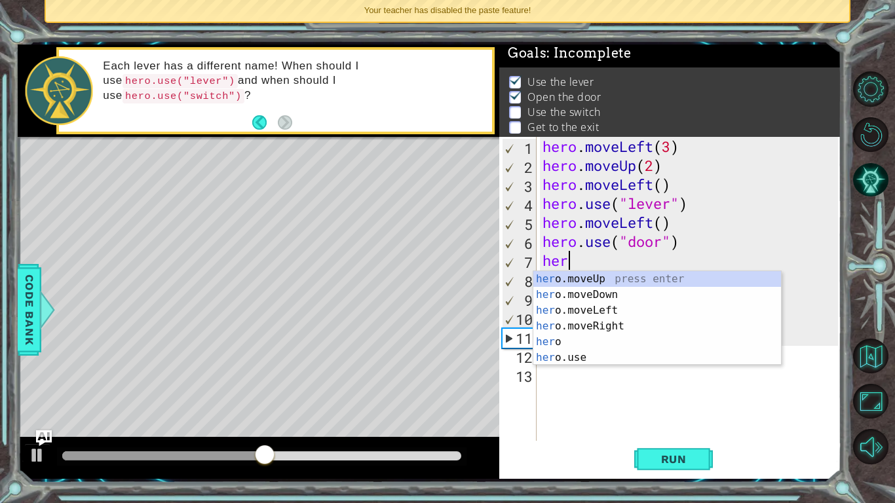
scroll to position [0, 0]
type textarea "h"
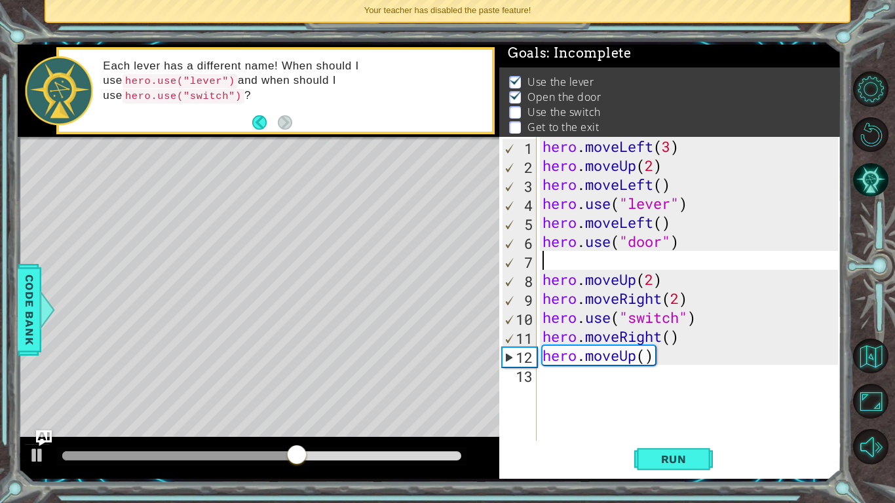
type textarea "hero.use("door")"
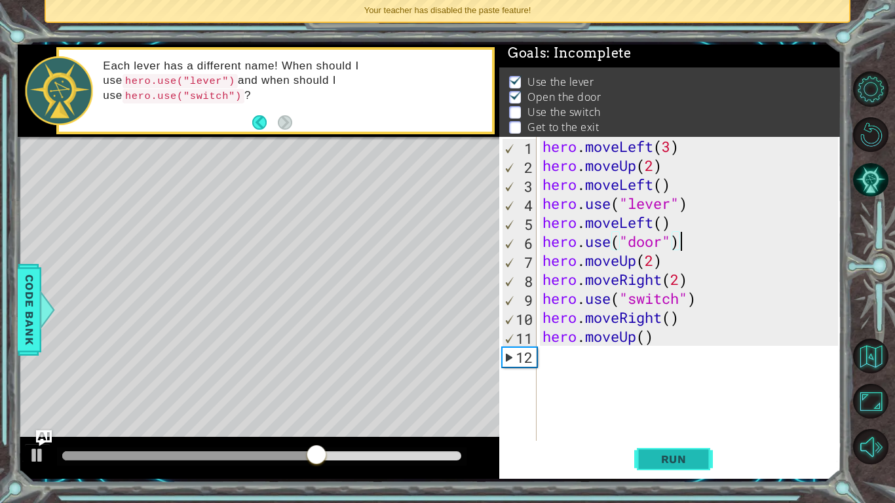
click at [693, 454] on span "Run" at bounding box center [674, 459] width 52 height 13
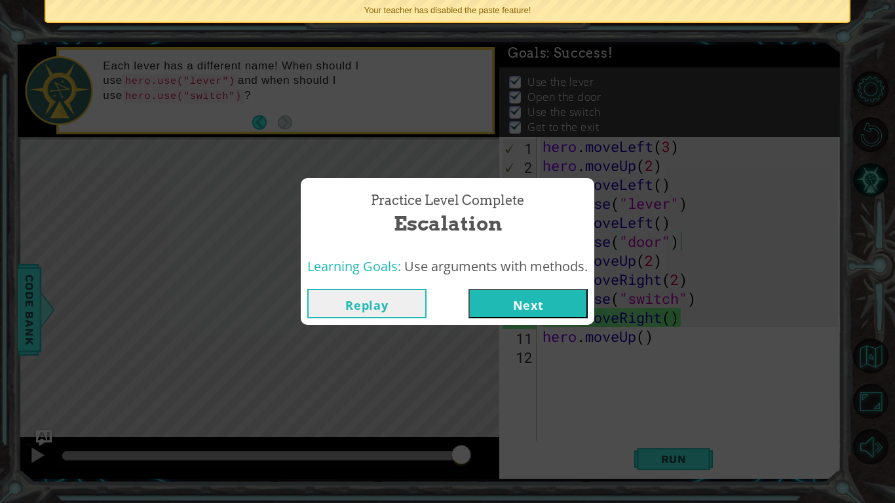
click at [532, 299] on button "Next" at bounding box center [527, 303] width 119 height 29
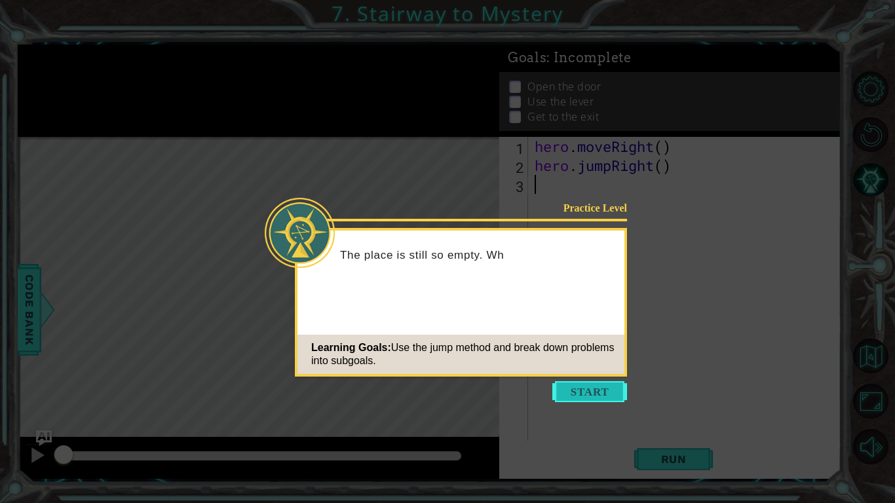
click at [592, 396] on button "Start" at bounding box center [589, 391] width 75 height 21
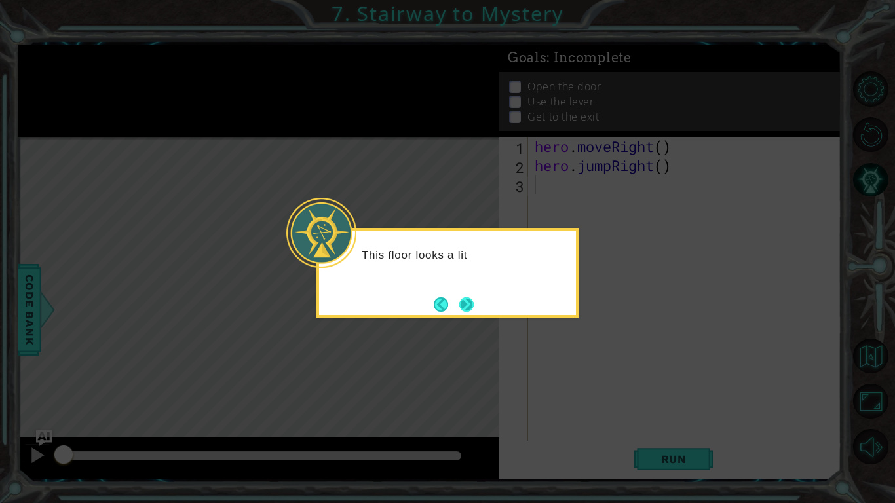
click at [468, 303] on button "Next" at bounding box center [466, 304] width 14 height 14
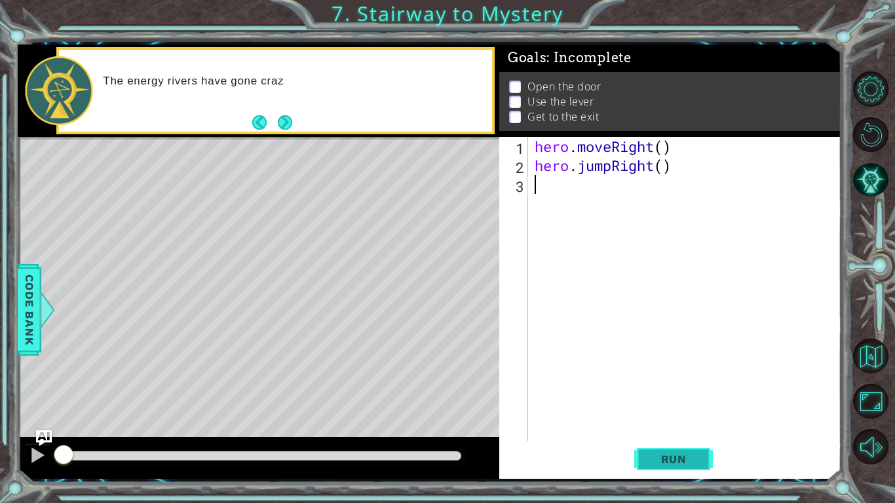
click at [658, 451] on button "Run" at bounding box center [673, 459] width 79 height 34
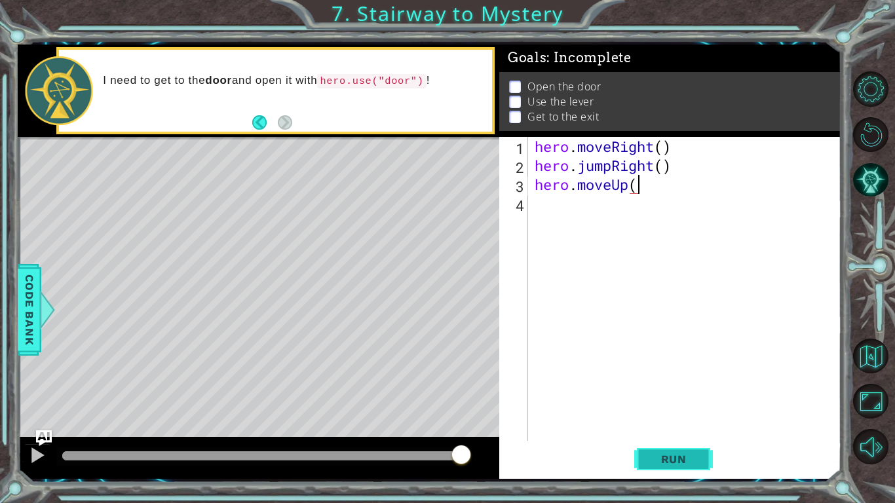
scroll to position [0, 4]
type textarea "hero.moveUp()"
click at [564, 202] on div "hero . moveRight ( ) hero . jumpRight ( ) hero . moveUp ( )" at bounding box center [688, 308] width 312 height 342
type textarea "hero.moveRight()"
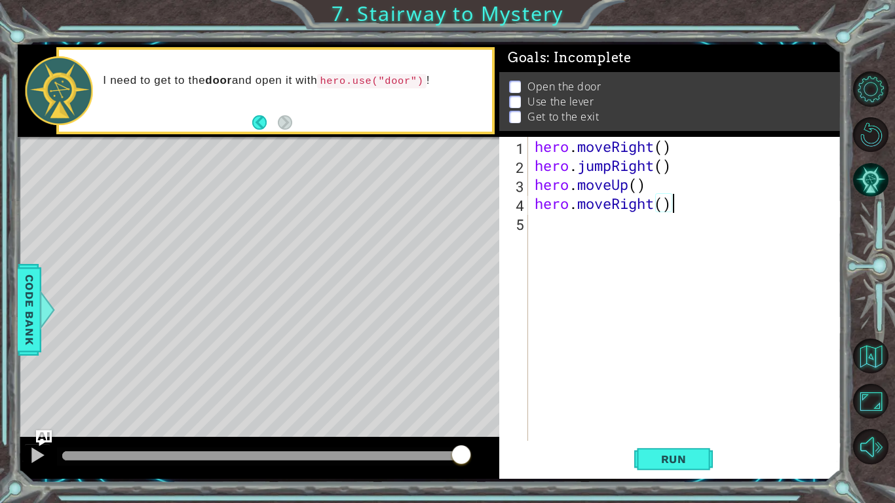
click at [566, 230] on div "hero . moveRight ( ) hero . jumpRight ( ) hero . moveUp ( ) hero . moveRight ( )" at bounding box center [688, 308] width 312 height 342
type textarea "hero.use("door")"
click at [556, 245] on div "hero . moveRight ( ) hero . jumpRight ( ) hero . moveUp ( ) hero . moveRight ( …" at bounding box center [688, 308] width 312 height 342
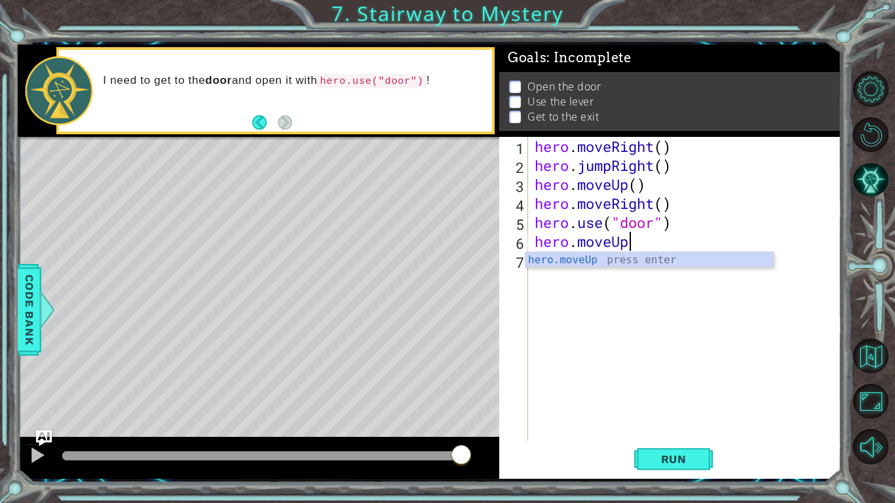
scroll to position [0, 4]
type textarea "hero.moveUp()"
click at [555, 264] on div "hero . moveRight ( ) hero . jumpRight ( ) hero . moveUp ( ) hero . moveRight ( …" at bounding box center [688, 308] width 312 height 342
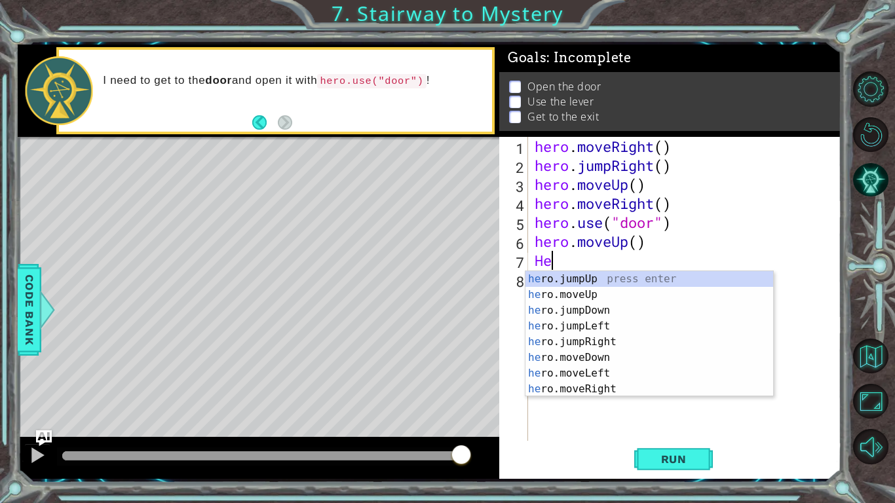
type textarea "H"
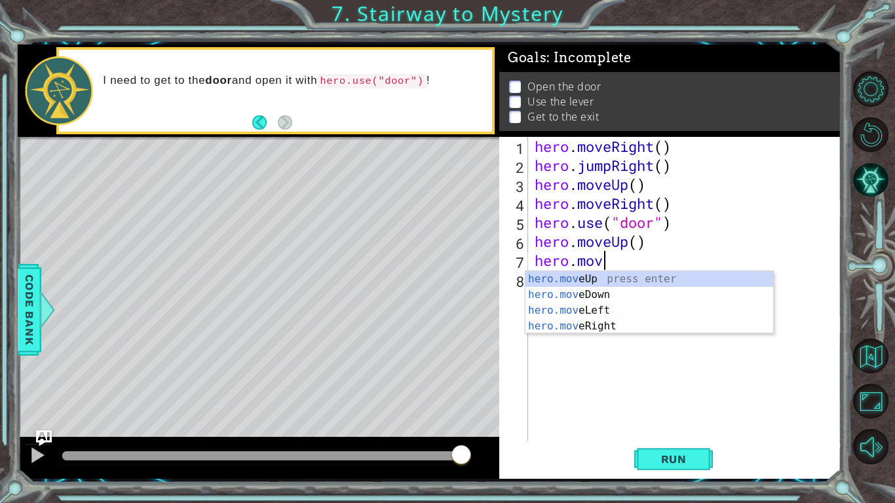
scroll to position [0, 3]
click at [656, 457] on span "Run" at bounding box center [674, 459] width 52 height 13
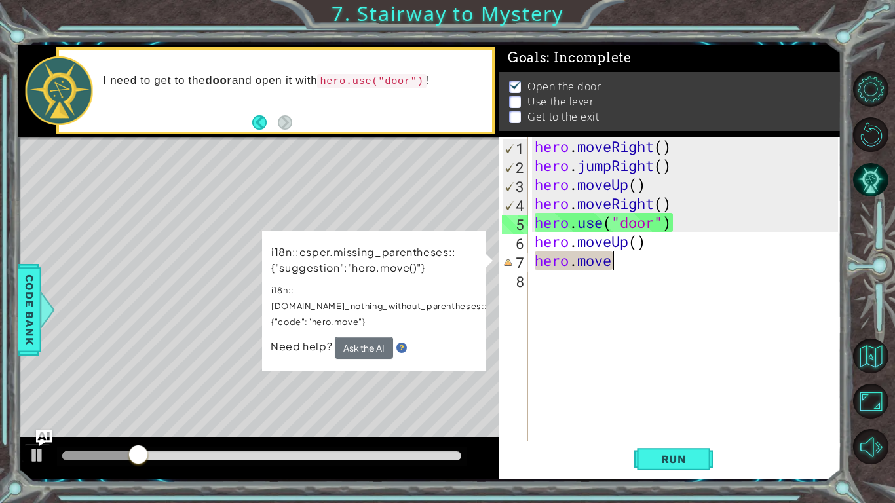
click at [423, 251] on p "i18n::esper.missing_parentheses::{"suggestion":"hero.move()"}" at bounding box center [379, 259] width 216 height 31
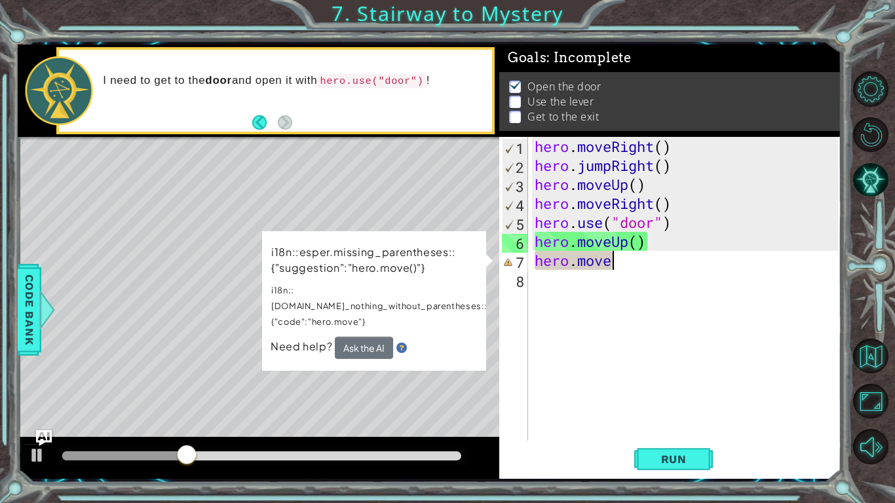
click at [604, 269] on div "hero . moveRight ( ) hero . jumpRight ( ) hero . moveUp ( ) hero . moveRight ( …" at bounding box center [688, 308] width 312 height 342
click at [618, 261] on div "hero . moveRight ( ) hero . jumpRight ( ) hero . moveUp ( ) hero . moveRight ( …" at bounding box center [688, 308] width 312 height 342
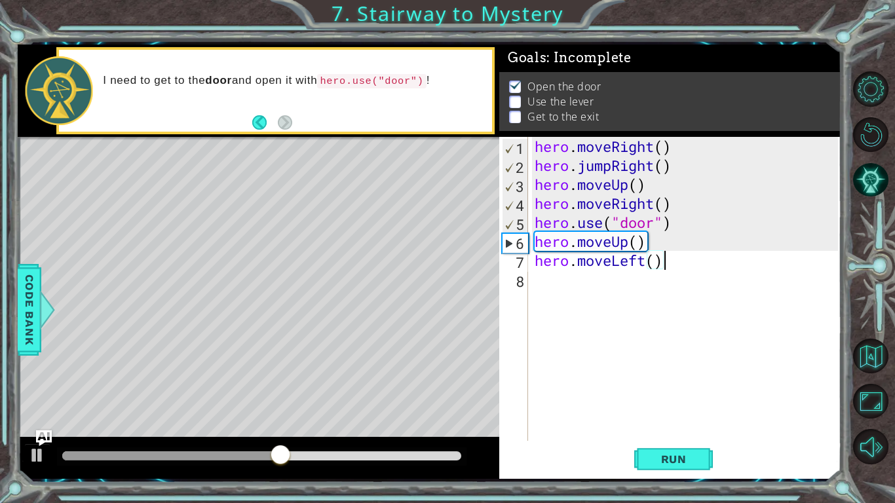
scroll to position [0, 5]
click at [638, 240] on div "hero . moveRight ( ) hero . jumpRight ( ) hero . moveUp ( ) hero . moveRight ( …" at bounding box center [688, 308] width 312 height 342
click at [654, 263] on div "hero . moveRight ( ) hero . jumpRight ( ) hero . moveUp ( ) hero . moveRight ( …" at bounding box center [688, 308] width 312 height 342
type textarea "hero.moveLeft()"
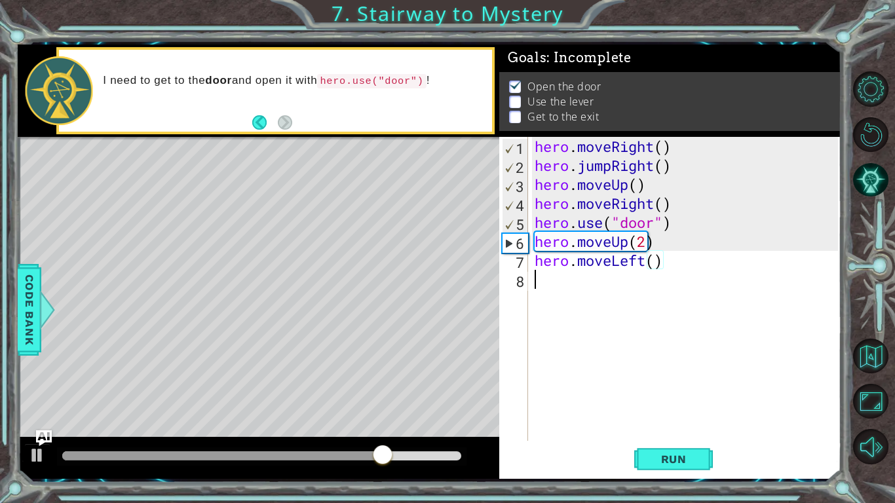
click at [551, 280] on div "hero . moveRight ( ) hero . jumpRight ( ) hero . moveUp ( ) hero . moveRight ( …" at bounding box center [688, 308] width 312 height 342
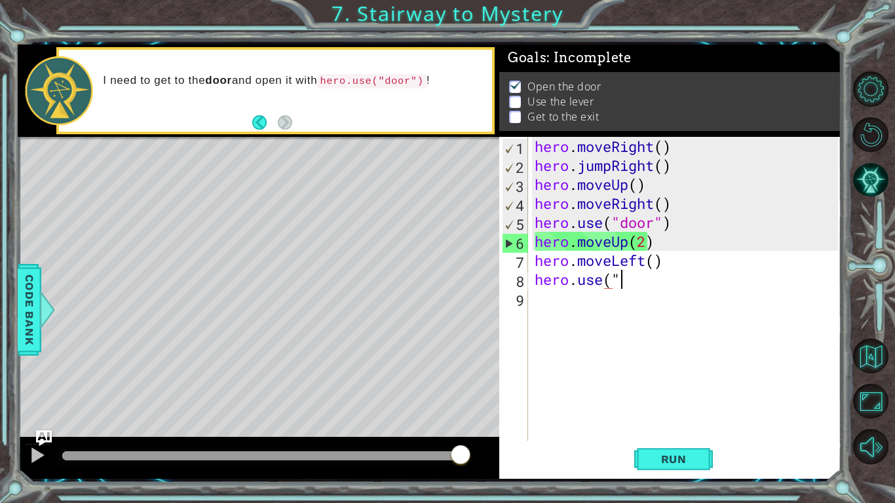
scroll to position [0, 3]
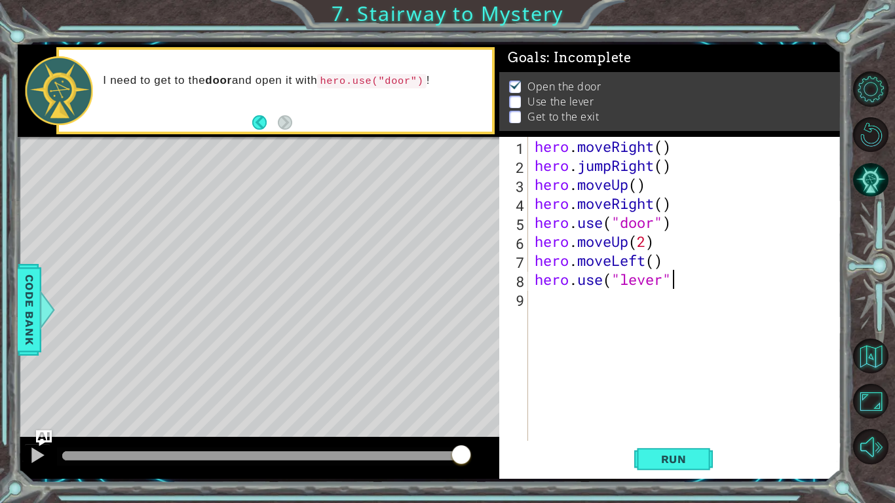
type textarea "hero.use("lever")"
click at [569, 307] on div "hero . moveRight ( ) hero . jumpRight ( ) hero . moveUp ( ) hero . moveRight ( …" at bounding box center [688, 308] width 312 height 342
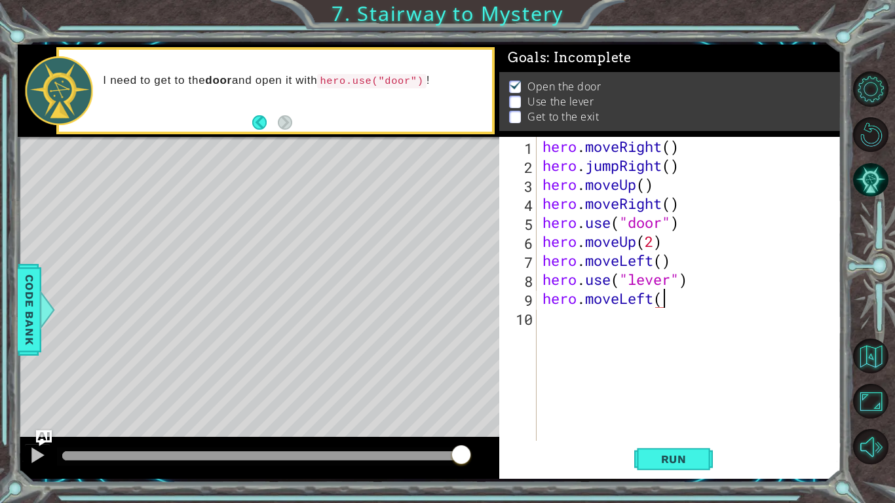
scroll to position [0, 5]
type textarea "hero.moveLeft(2)"
click at [571, 330] on div "hero . moveRight ( ) hero . jumpRight ( ) hero . moveUp ( ) hero . moveRight ( …" at bounding box center [692, 308] width 305 height 342
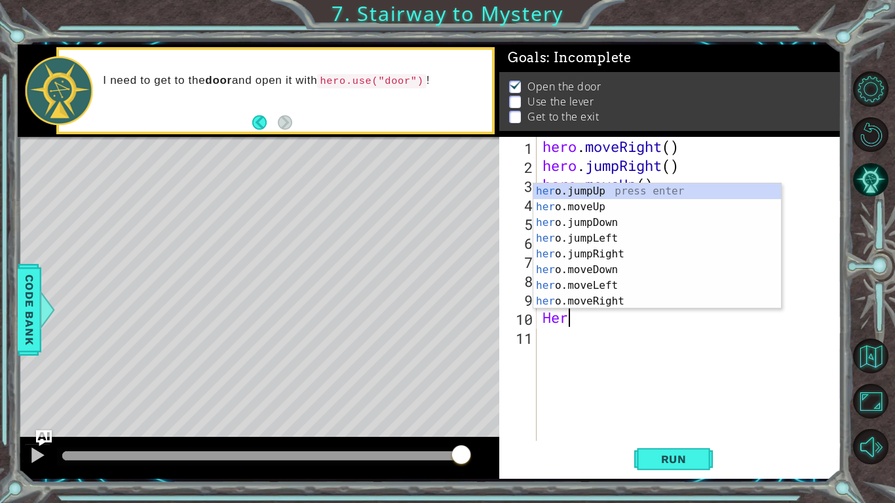
scroll to position [0, 0]
type textarea "H"
type textarea "hero."
click at [636, 189] on div "hero. jumpUp press enter hero. jumpDown press enter hero. jumpLeft press enter …" at bounding box center [657, 261] width 248 height 157
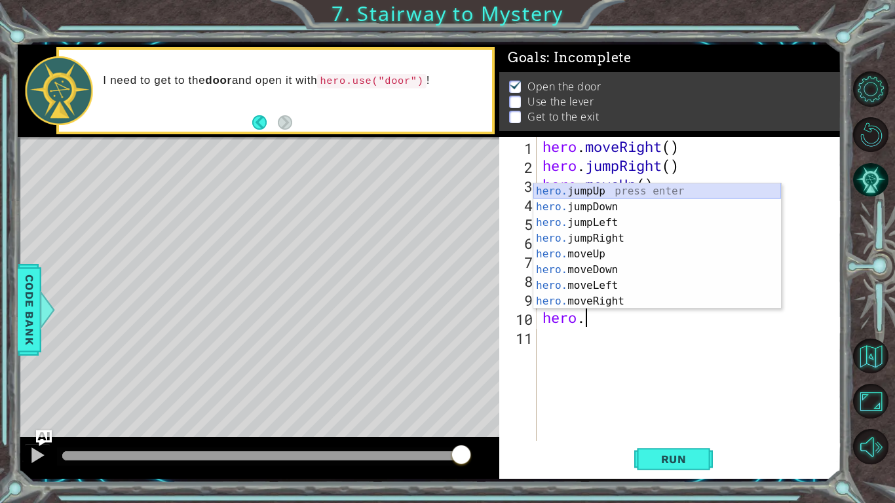
scroll to position [0, 0]
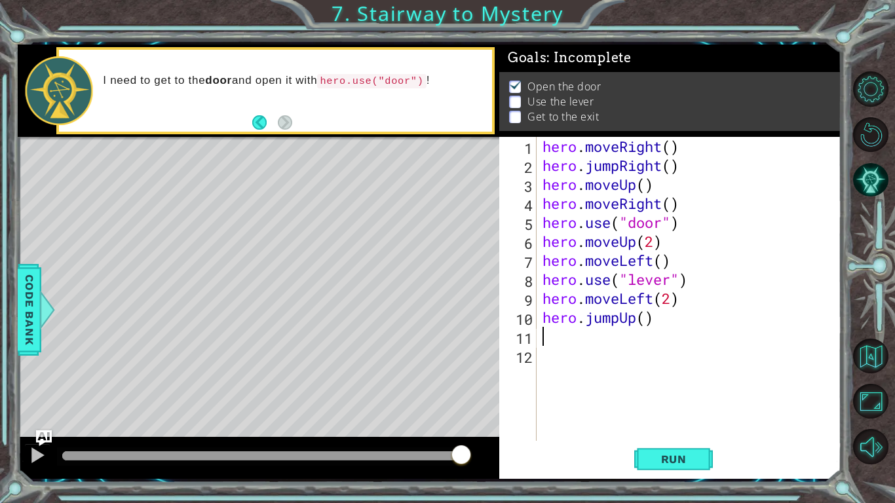
type textarea "h"
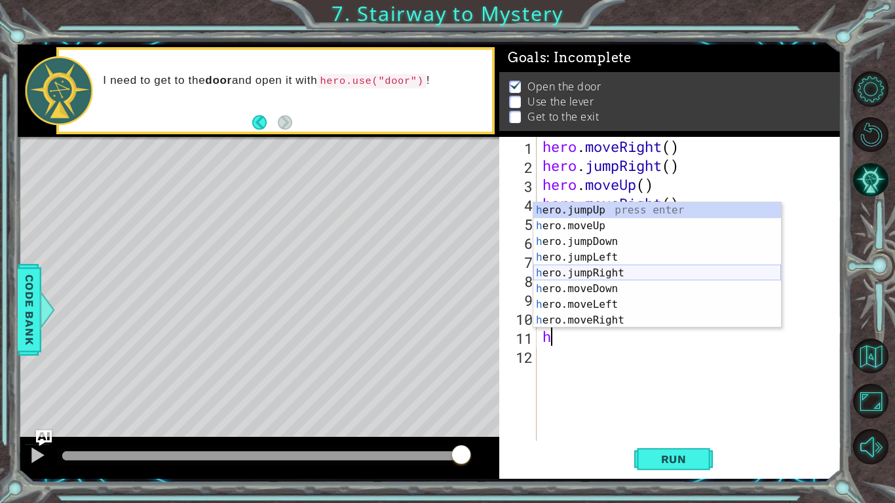
click at [630, 269] on div "h ero.jumpUp press enter h ero.moveUp press enter h ero.jumpDown press enter h …" at bounding box center [657, 280] width 248 height 157
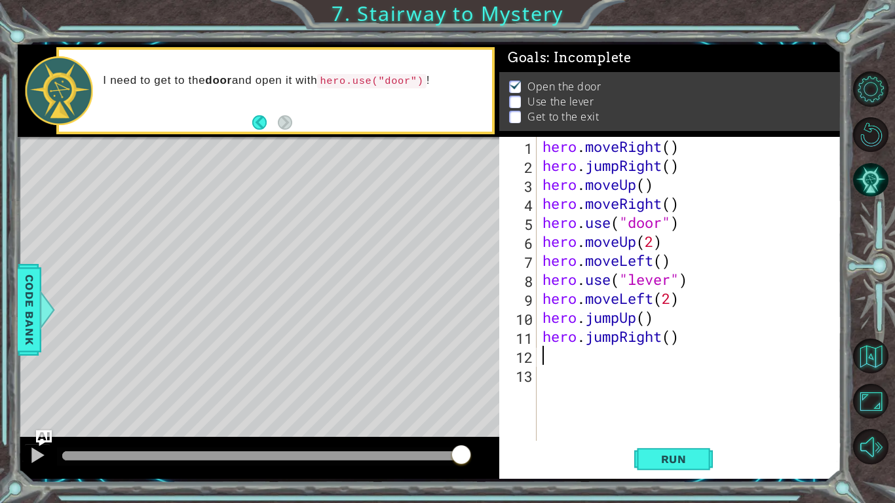
click at [671, 341] on div "hero . moveRight ( ) hero . jumpRight ( ) hero . moveUp ( ) hero . moveRight ( …" at bounding box center [692, 308] width 305 height 342
click at [686, 455] on span "Run" at bounding box center [674, 459] width 52 height 13
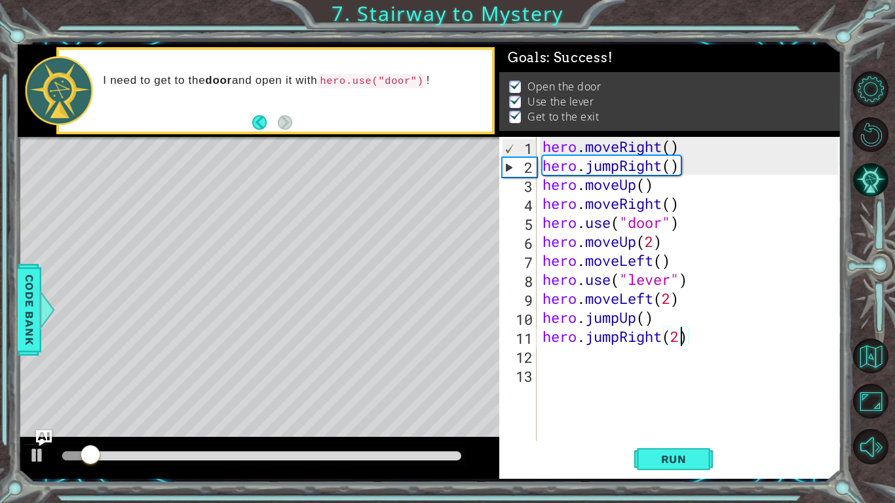
click at [618, 341] on div "hero . moveRight ( ) hero . jumpRight ( ) hero . moveUp ( ) hero . moveRight ( …" at bounding box center [692, 308] width 305 height 342
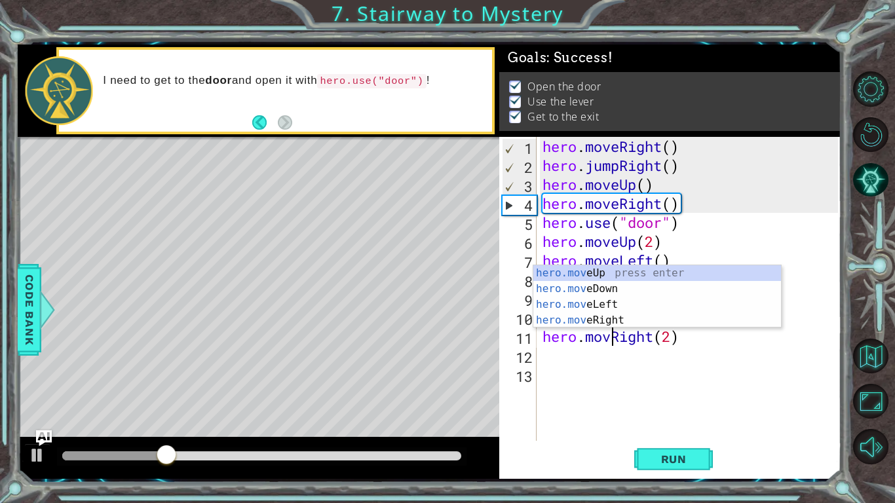
type textarea "hero.moveRight(2)"
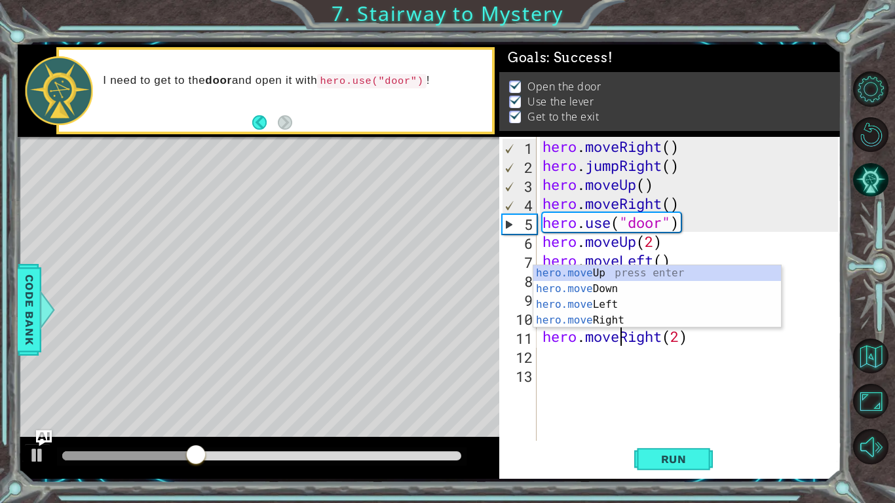
click at [586, 427] on div "hero . moveRight ( ) hero . jumpRight ( ) hero . moveUp ( ) hero . moveRight ( …" at bounding box center [692, 308] width 305 height 342
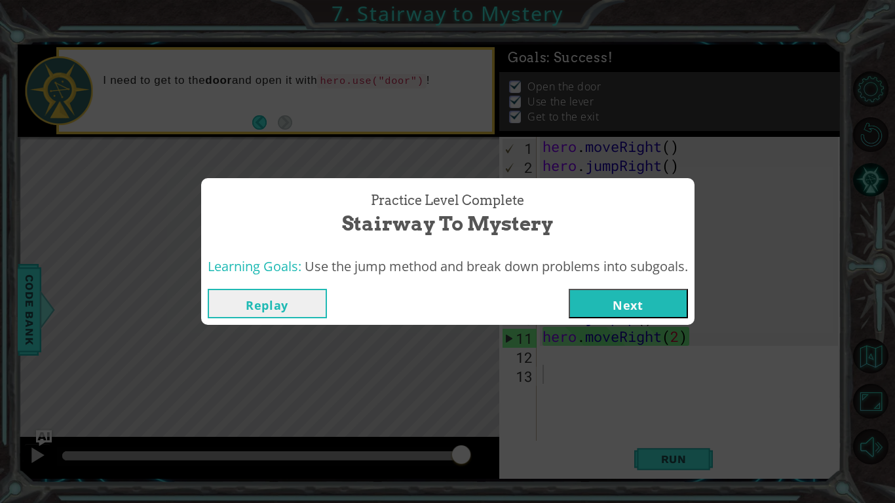
click at [640, 306] on button "Next" at bounding box center [628, 303] width 119 height 29
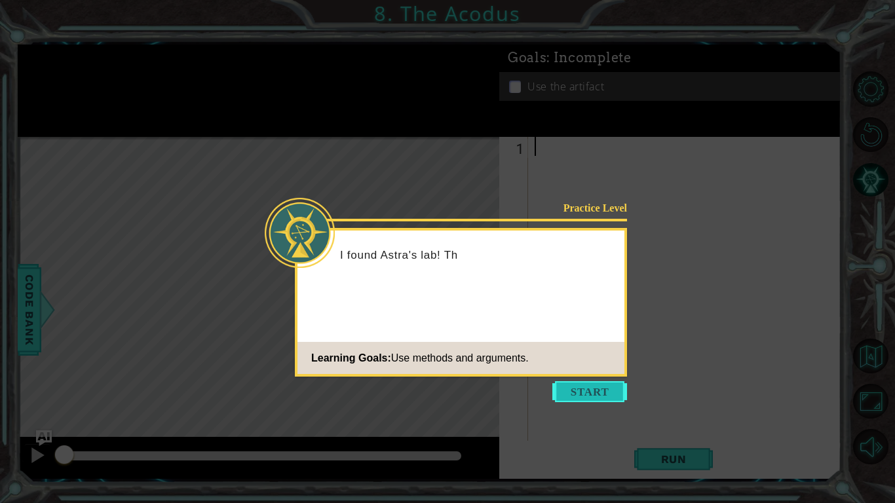
click at [600, 394] on button "Start" at bounding box center [589, 391] width 75 height 21
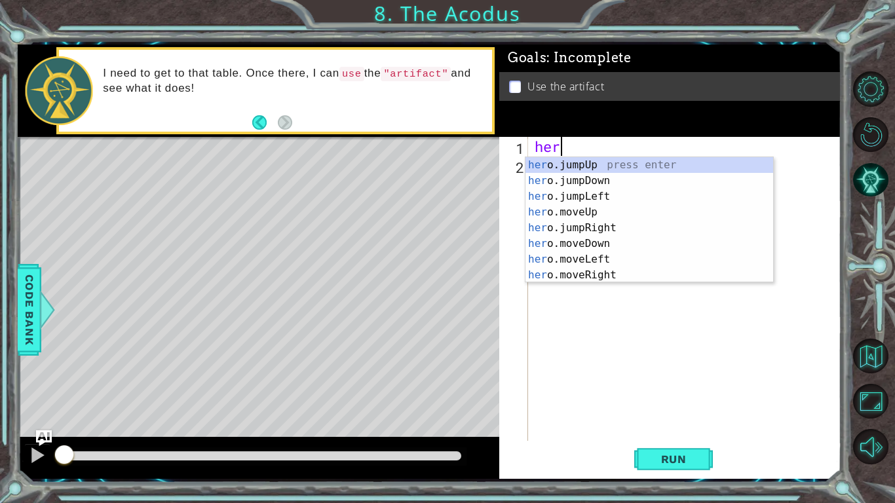
scroll to position [0, 1]
click at [603, 224] on div "hero .jumpUp press enter hero .jumpDown press enter hero .jumpLeft press enter …" at bounding box center [649, 235] width 248 height 157
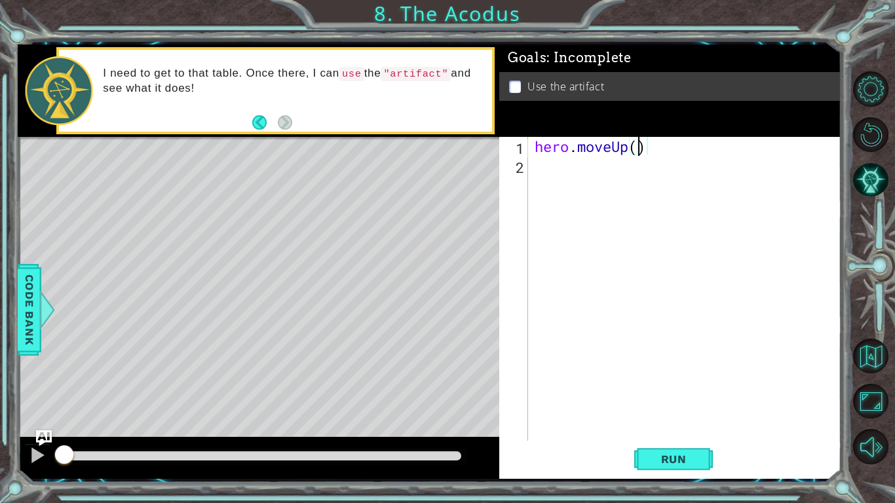
type textarea "hero.moveUp(2)"
click at [618, 174] on div "hero . moveUp ( 2 )" at bounding box center [688, 308] width 312 height 342
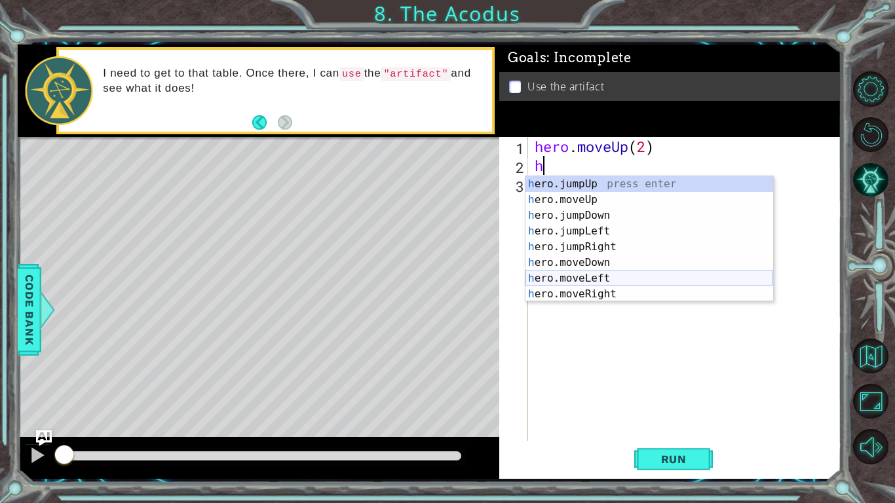
click at [637, 278] on div "h ero.jumpUp press enter h ero.moveUp press enter h ero.jumpDown press enter h …" at bounding box center [649, 254] width 248 height 157
type textarea "hero.moveLeft(1)"
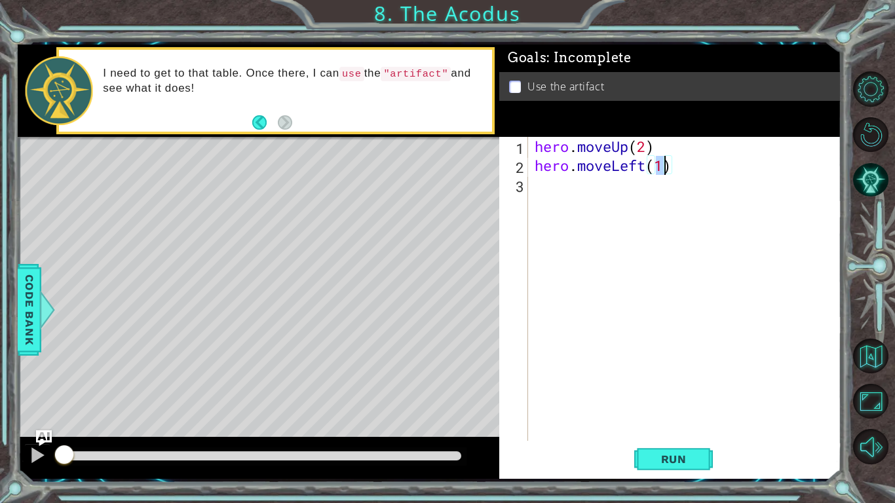
click at [549, 189] on div "hero . moveUp ( 2 ) hero . moveLeft ( 1 )" at bounding box center [688, 308] width 312 height 342
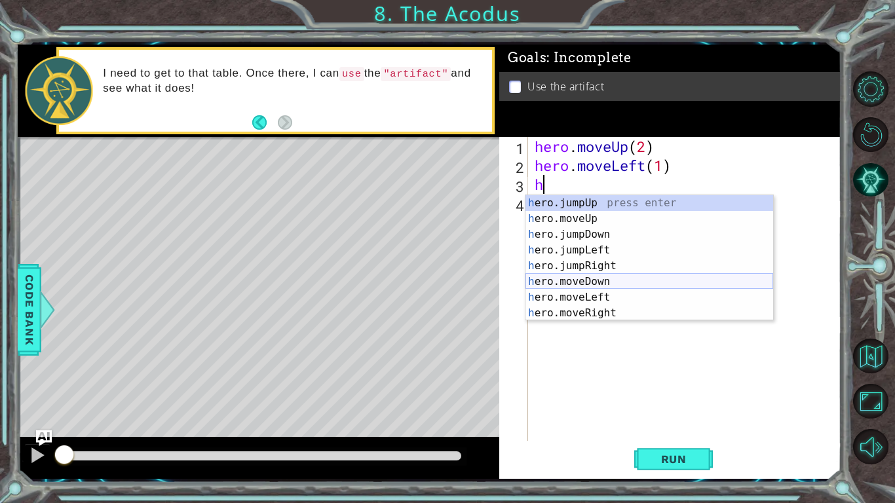
click at [593, 281] on div "h ero.jumpUp press enter h ero.moveUp press enter h ero.jumpDown press enter h …" at bounding box center [649, 273] width 248 height 157
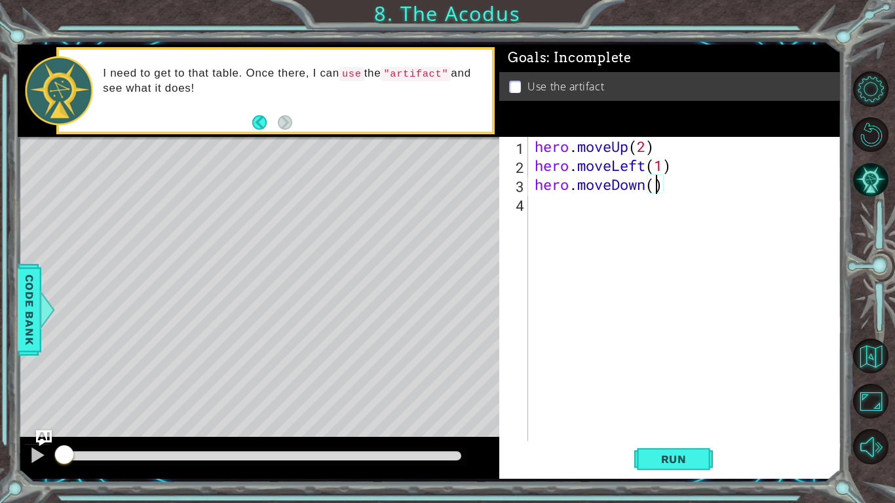
type textarea "hero.moveDown(2)"
click at [571, 206] on div "hero . moveUp ( 2 ) hero . moveLeft ( 1 ) hero . moveDown ( 2 )" at bounding box center [688, 308] width 312 height 342
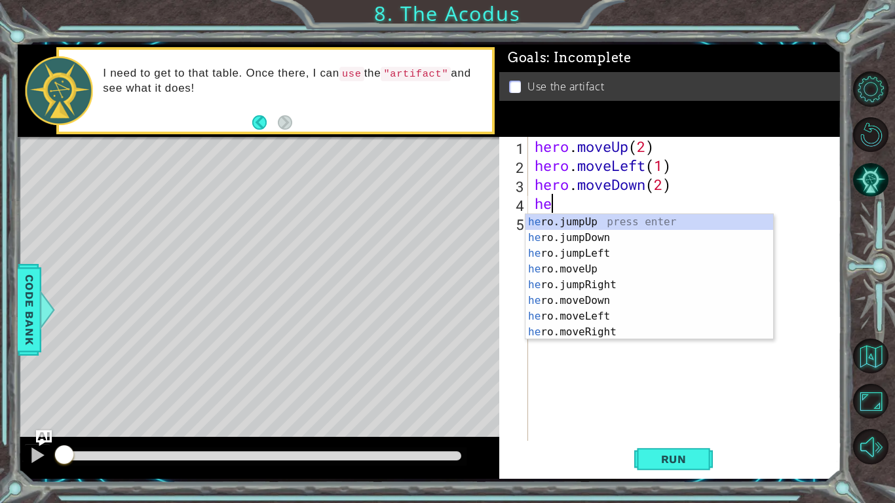
type textarea "her"
click at [615, 253] on div "her o.jumpUp press enter her o.jumpDown press enter her o.jumpLeft press enter …" at bounding box center [649, 292] width 248 height 157
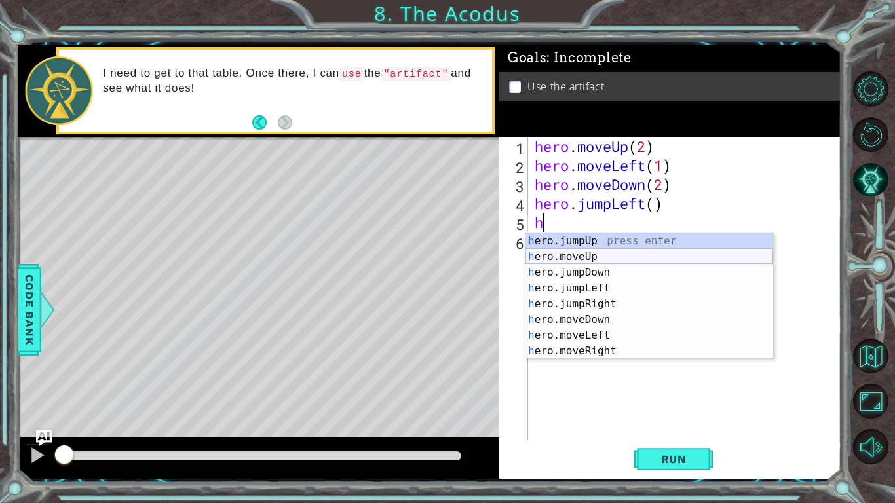
click at [615, 260] on div "h ero.jumpUp press enter h ero.moveUp press enter h ero.jumpDown press enter h …" at bounding box center [649, 311] width 248 height 157
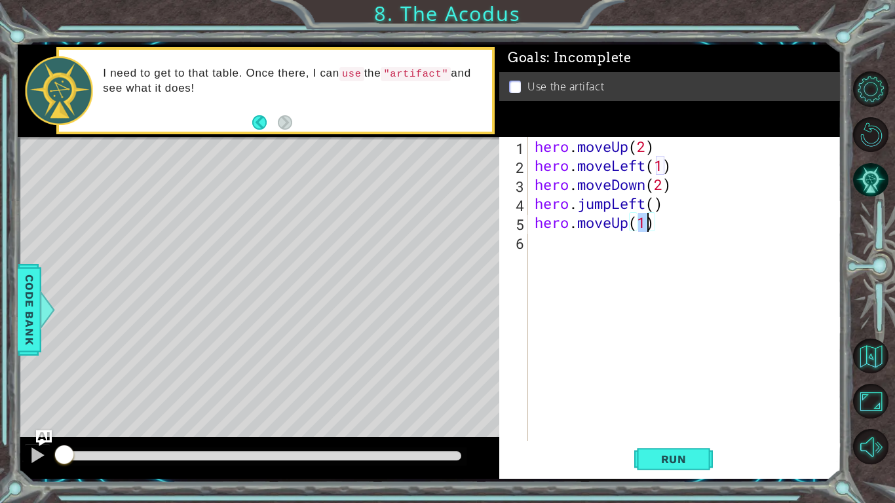
type textarea "hero.moveUp(2)"
click at [607, 255] on div "hero . moveUp ( 2 ) hero . moveLeft ( 1 ) hero . moveDown ( 2 ) hero . jumpLeft…" at bounding box center [688, 308] width 312 height 342
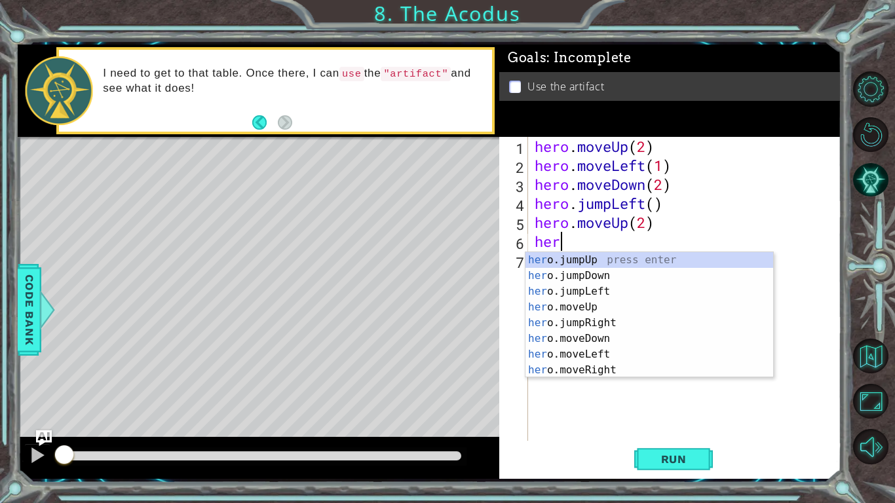
scroll to position [0, 1]
click at [656, 353] on div "hero .jumpUp press enter hero .jumpDown press enter hero .jumpLeft press enter …" at bounding box center [649, 330] width 248 height 157
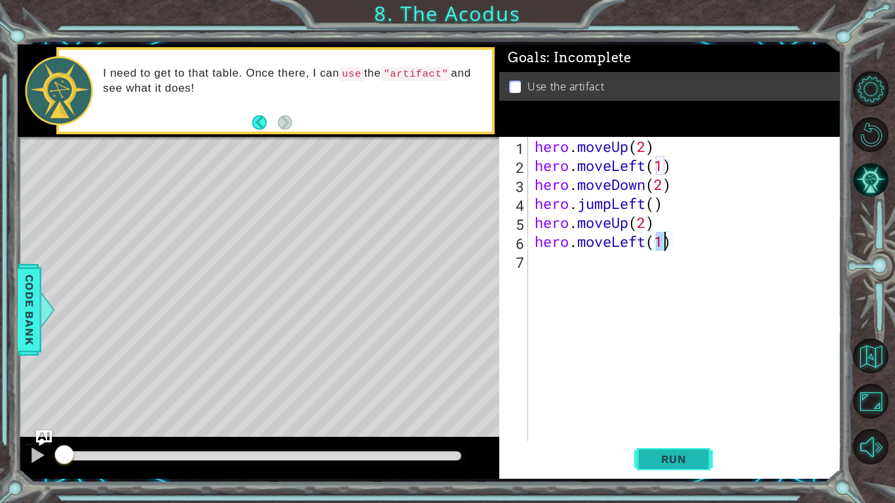
type textarea "hero.moveLeft(1)"
click at [667, 459] on span "Run" at bounding box center [674, 459] width 52 height 13
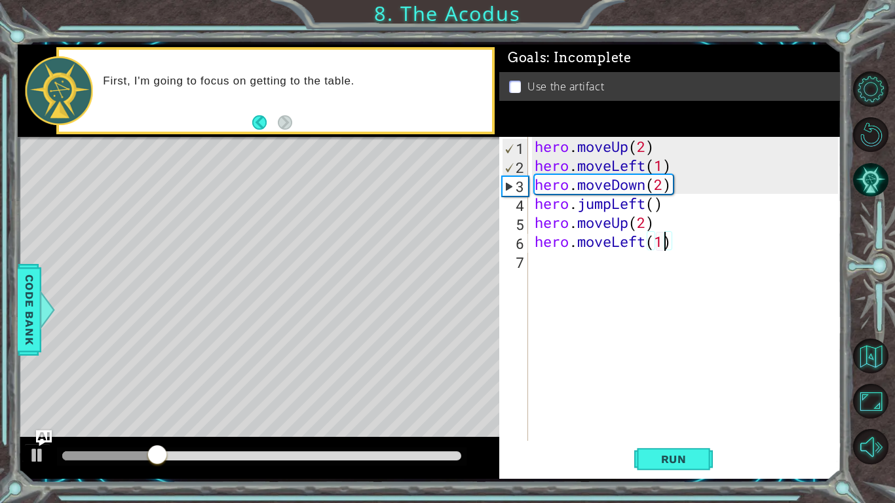
click at [637, 412] on div "hero . moveUp ( 2 ) hero . moveLeft ( 1 ) hero . moveDown ( 2 ) hero . jumpLeft…" at bounding box center [688, 308] width 312 height 342
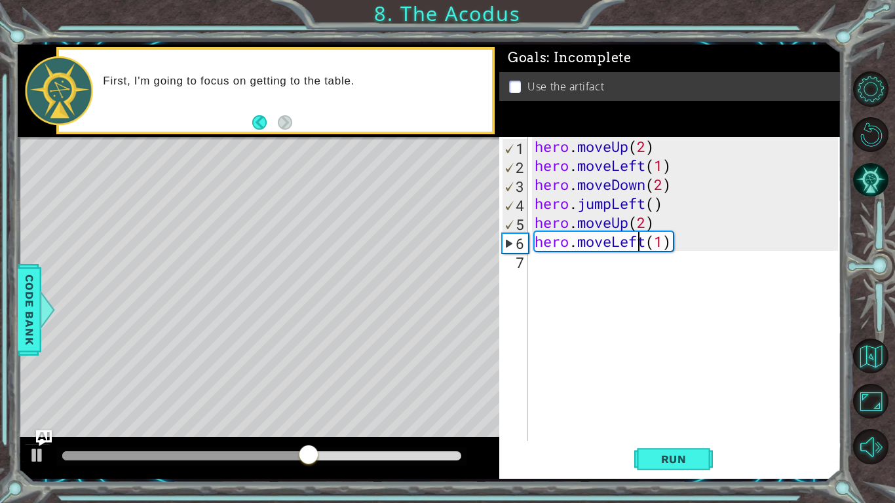
click at [639, 244] on div "hero . moveUp ( 2 ) hero . moveLeft ( 1 ) hero . moveDown ( 2 ) hero . jumpLeft…" at bounding box center [688, 308] width 312 height 342
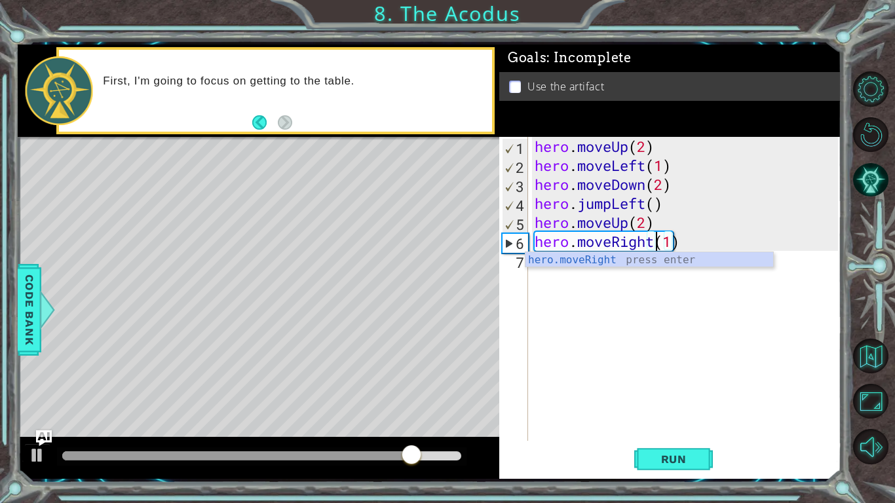
scroll to position [0, 5]
type textarea "hero.moveRight(1)"
click at [701, 455] on button "Run" at bounding box center [673, 459] width 79 height 34
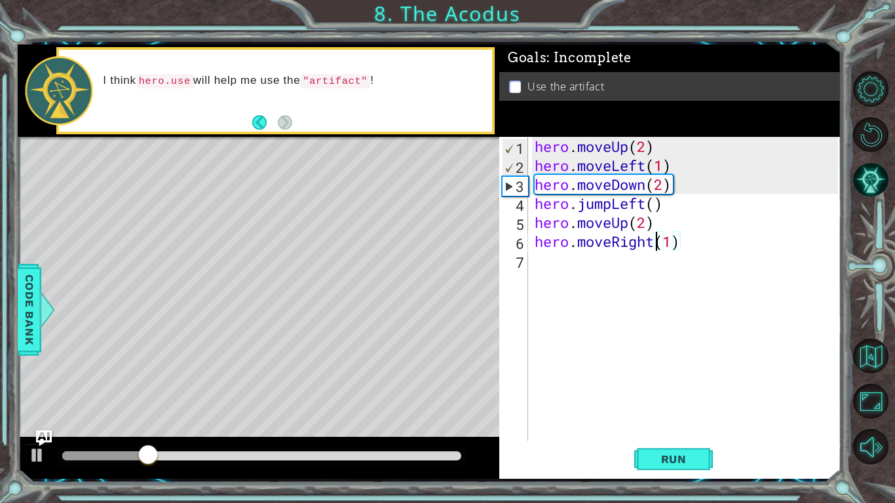
click at [571, 264] on div "hero . moveUp ( 2 ) hero . moveLeft ( 1 ) hero . moveDown ( 2 ) hero . jumpLeft…" at bounding box center [688, 308] width 312 height 342
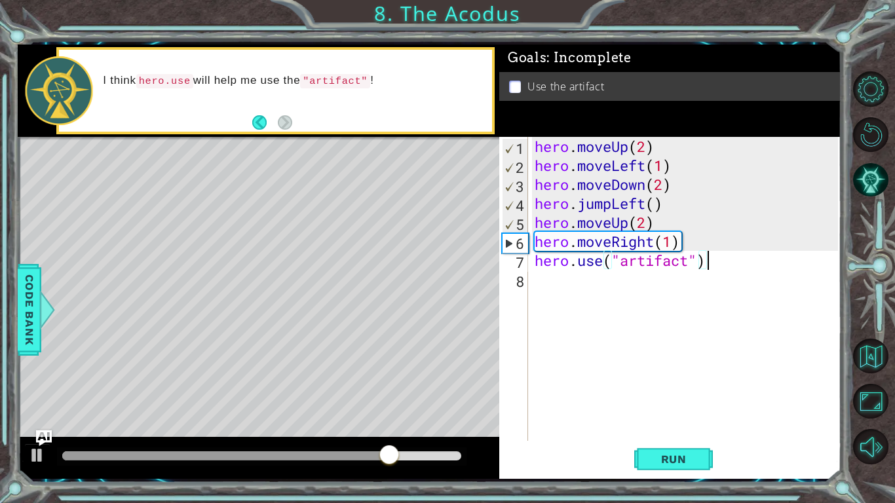
scroll to position [0, 7]
type textarea "hero.use("artifact")"
click at [667, 453] on span "Run" at bounding box center [674, 459] width 52 height 13
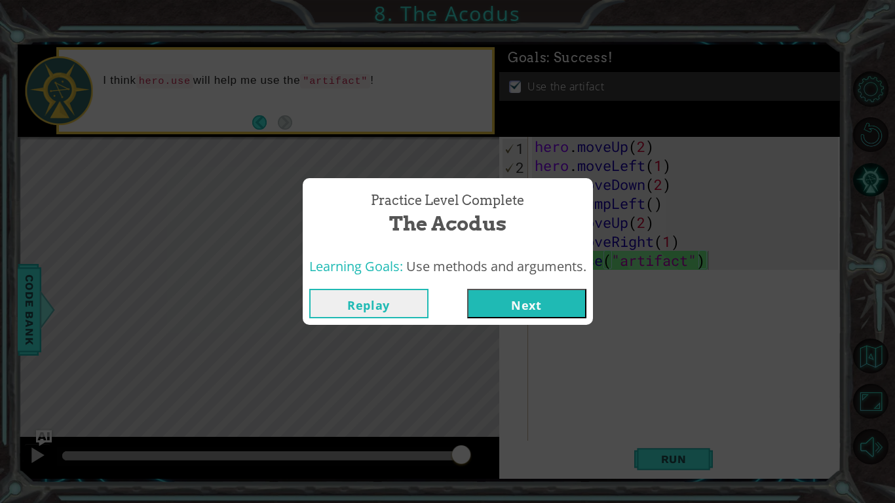
click at [536, 313] on button "Next" at bounding box center [526, 303] width 119 height 29
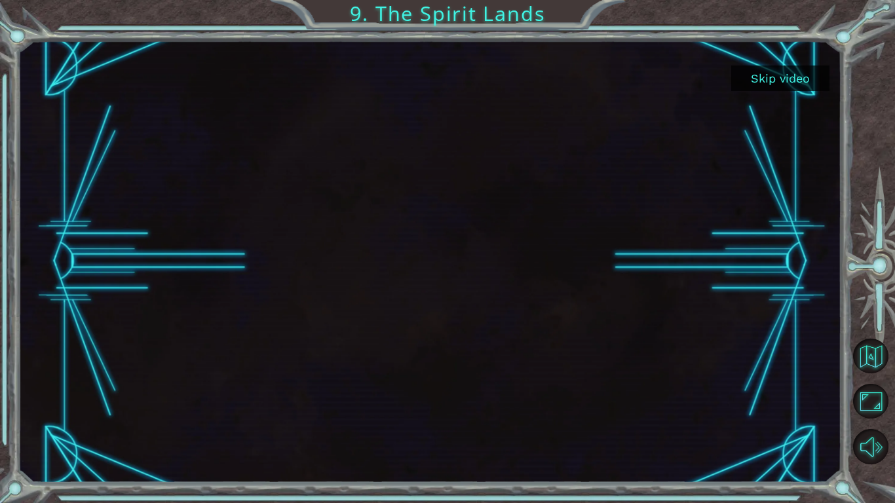
click at [785, 90] on button "Skip video" at bounding box center [780, 79] width 98 height 26
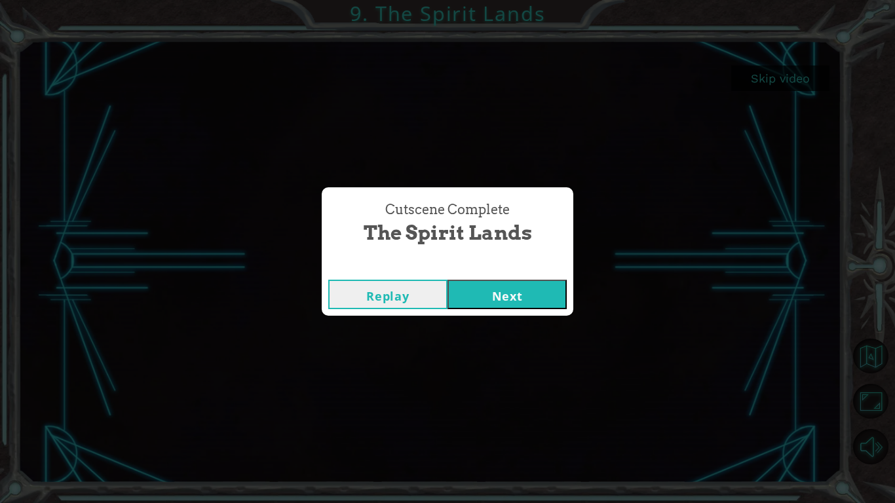
click at [525, 284] on button "Next" at bounding box center [506, 294] width 119 height 29
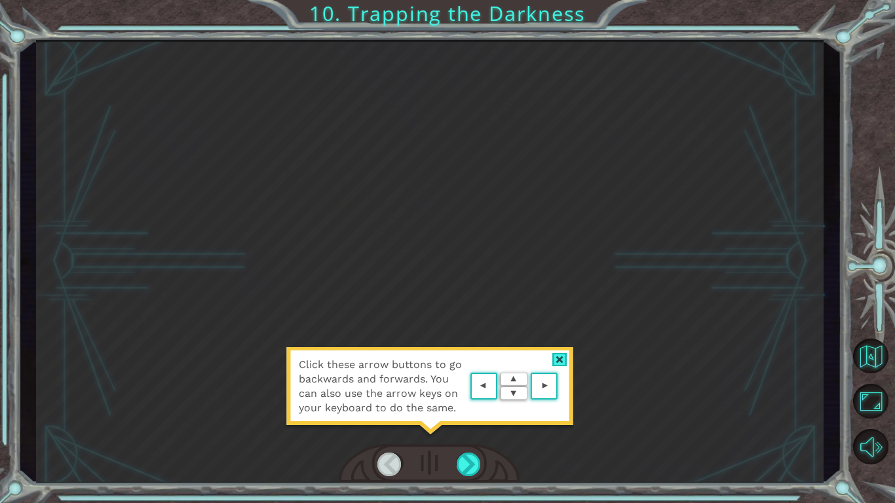
click at [560, 358] on div at bounding box center [559, 360] width 15 height 14
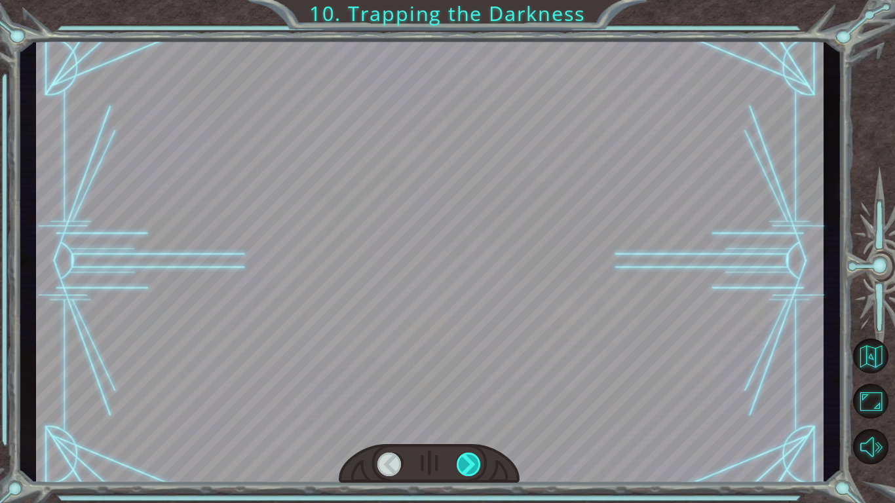
click at [472, 464] on div at bounding box center [469, 465] width 25 height 24
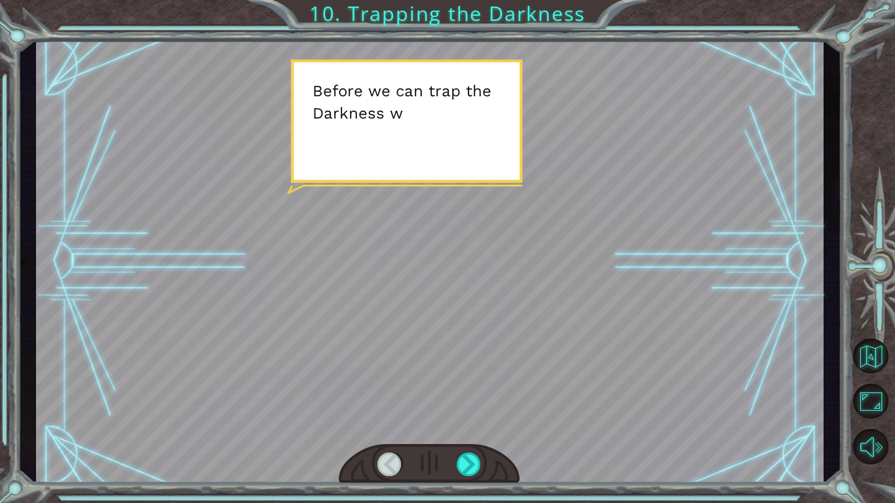
click at [472, 478] on div at bounding box center [429, 464] width 181 height 40
click at [468, 466] on div at bounding box center [469, 465] width 25 height 24
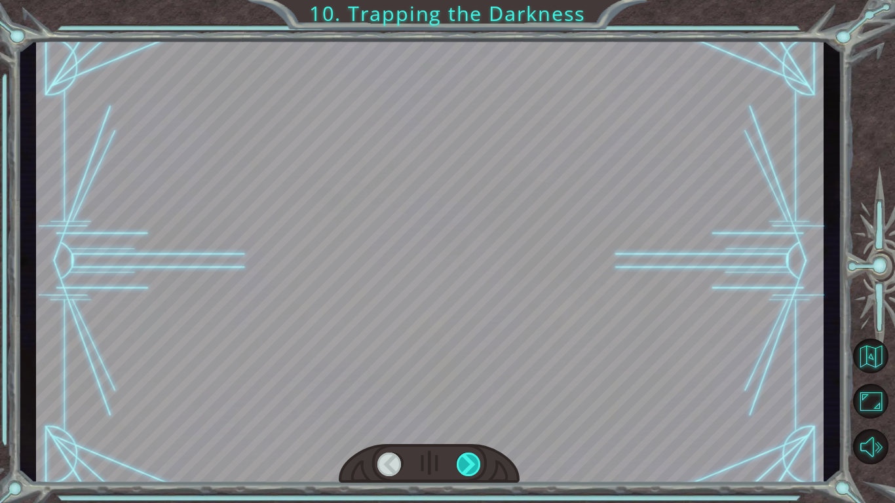
click at [468, 466] on div at bounding box center [469, 465] width 25 height 24
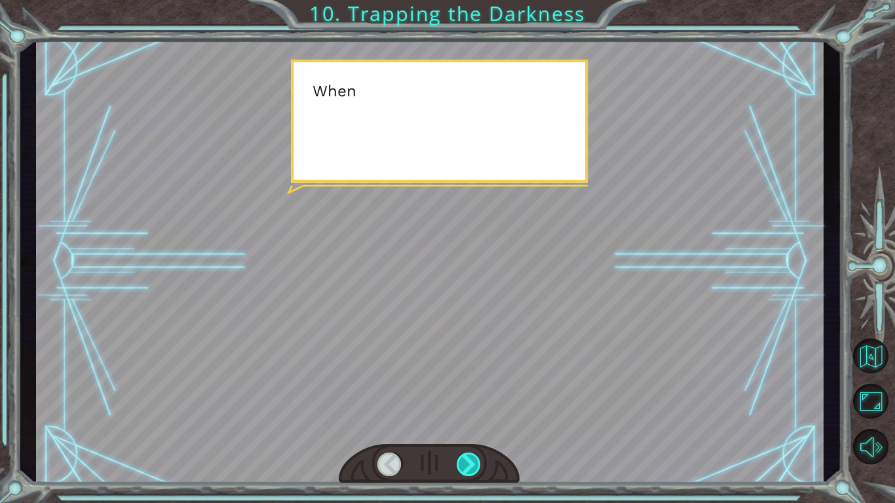
click at [468, 466] on div at bounding box center [469, 465] width 25 height 24
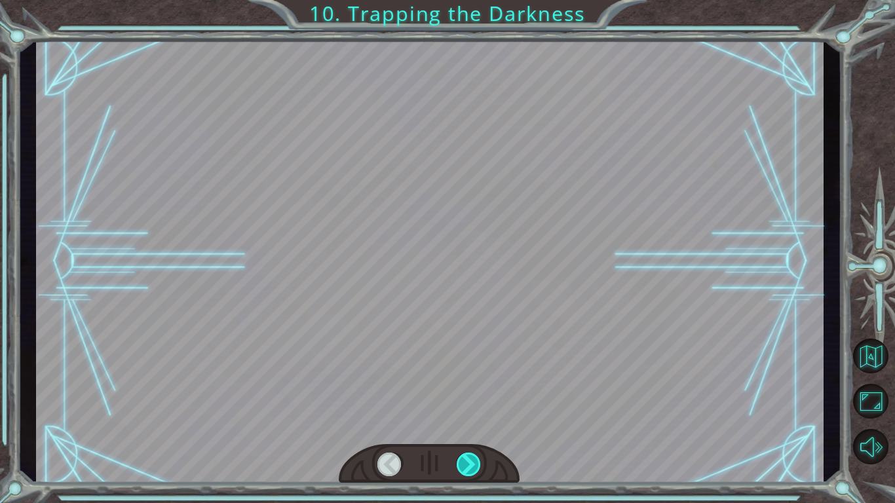
click at [468, 466] on div at bounding box center [469, 465] width 25 height 24
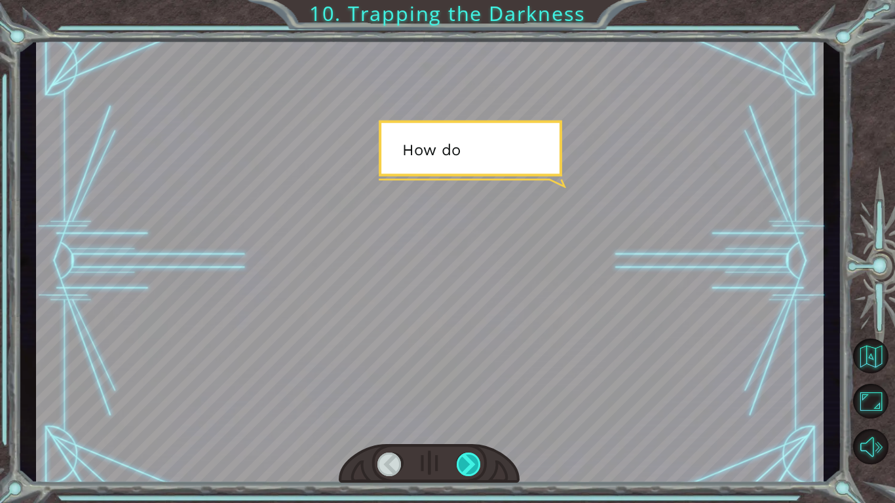
click at [468, 466] on div at bounding box center [469, 465] width 25 height 24
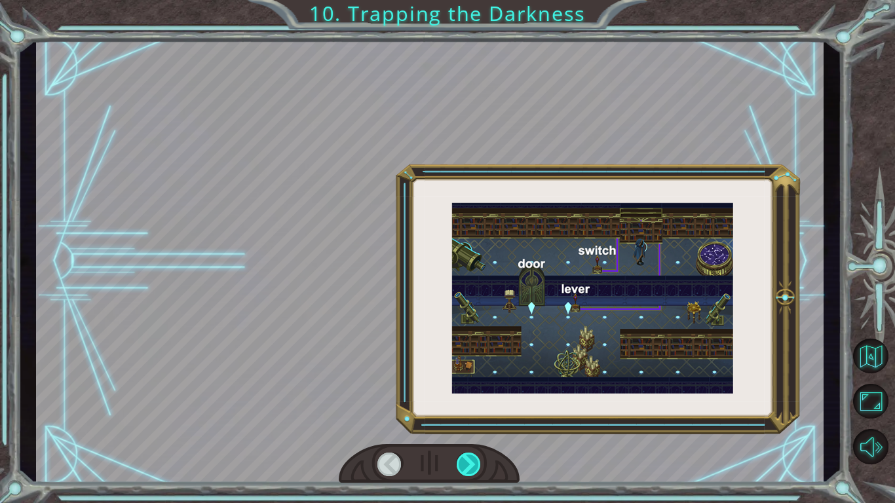
click at [468, 466] on div at bounding box center [469, 465] width 25 height 24
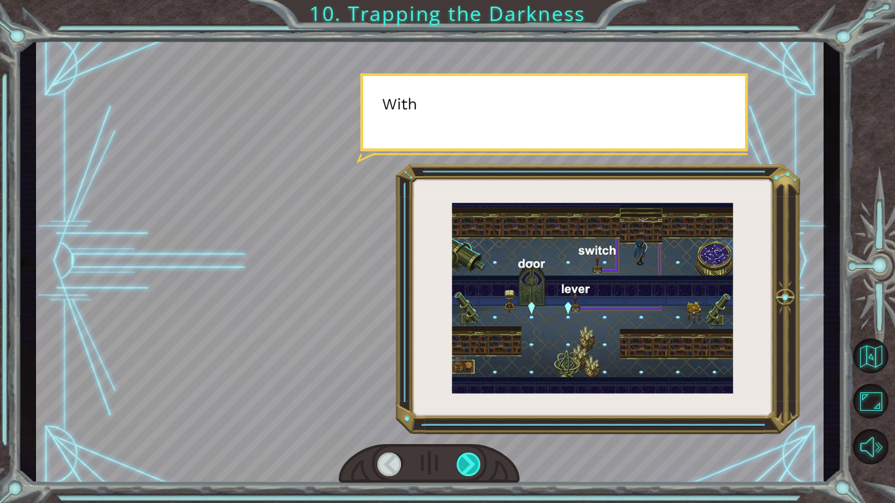
click at [468, 466] on div at bounding box center [469, 465] width 25 height 24
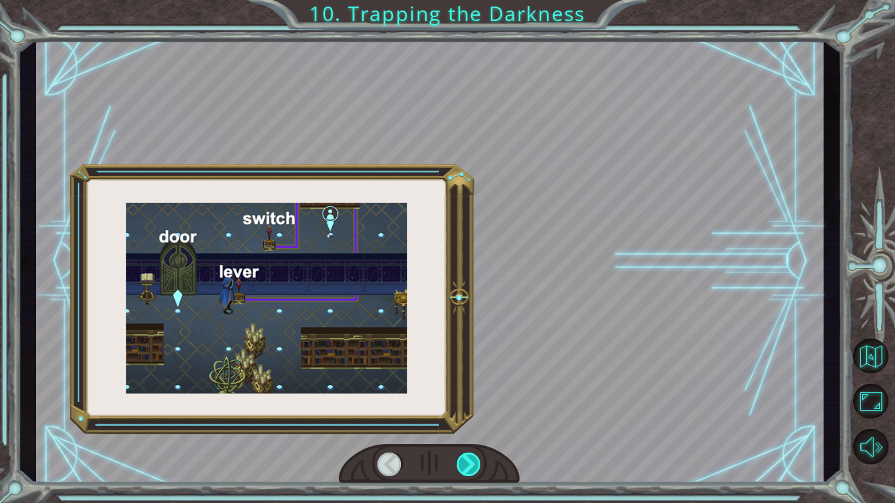
click at [468, 466] on div at bounding box center [469, 465] width 25 height 24
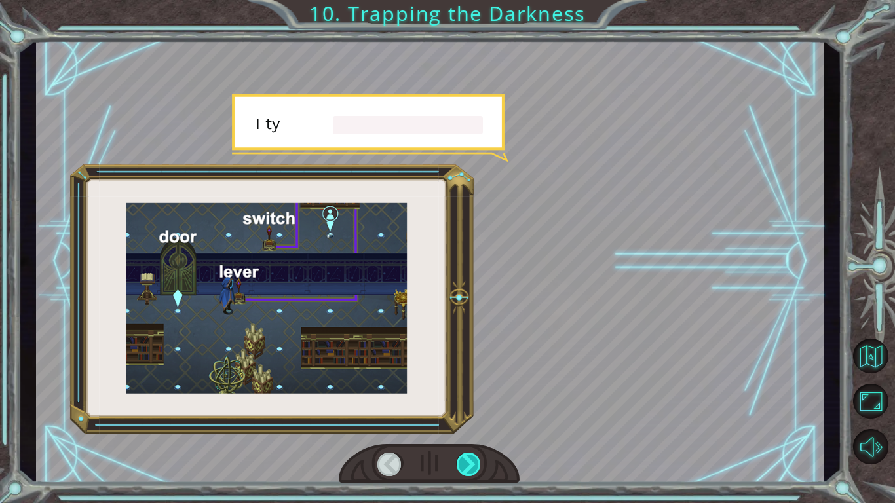
click at [468, 466] on div at bounding box center [469, 465] width 25 height 24
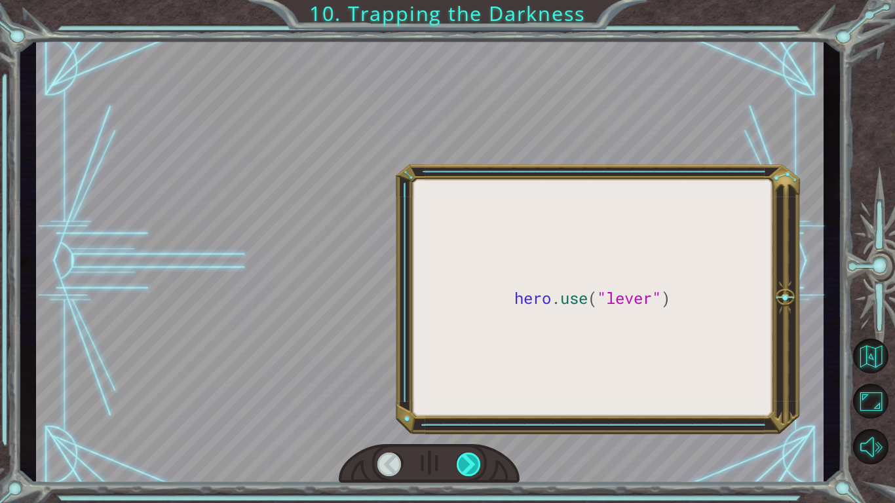
click at [468, 466] on div at bounding box center [469, 465] width 25 height 24
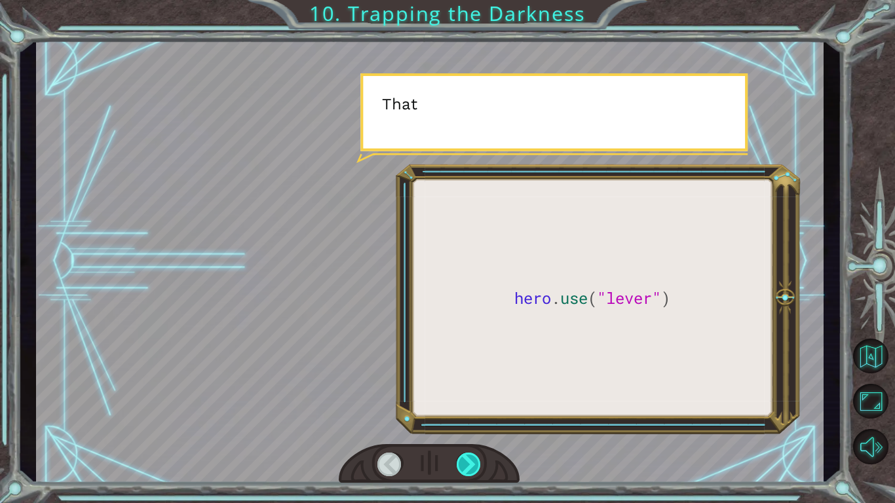
click at [468, 466] on div at bounding box center [469, 465] width 25 height 24
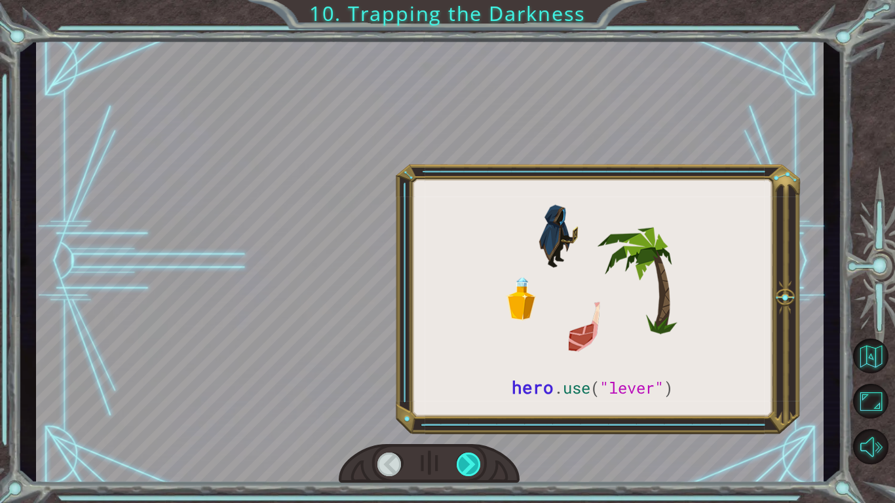
click at [468, 466] on div at bounding box center [469, 465] width 25 height 24
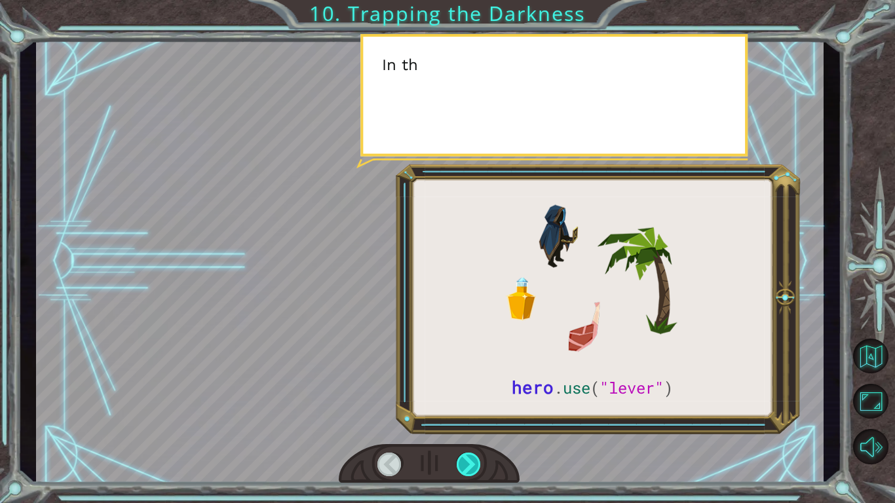
click at [468, 466] on div at bounding box center [469, 465] width 25 height 24
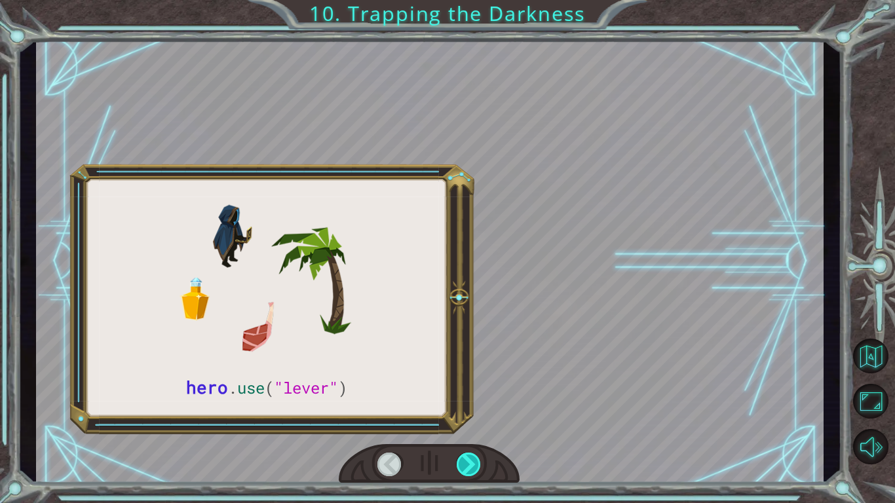
click at [468, 466] on div at bounding box center [469, 465] width 25 height 24
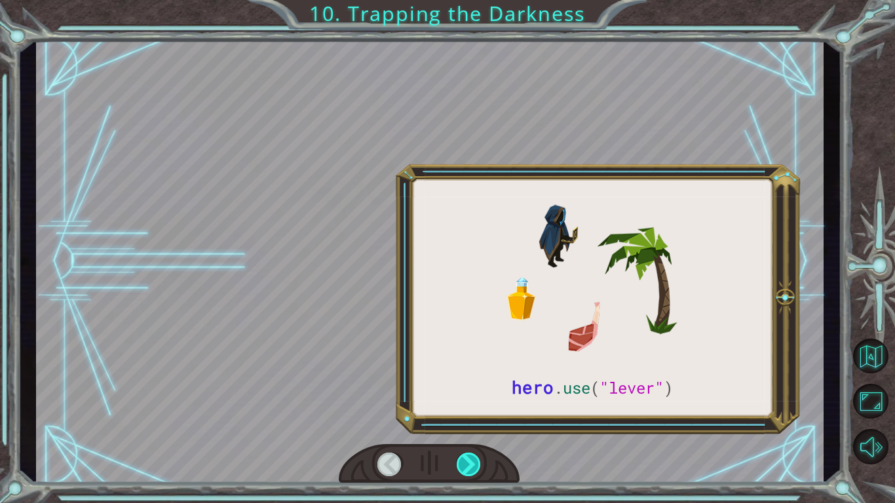
click at [468, 466] on div at bounding box center [469, 465] width 25 height 24
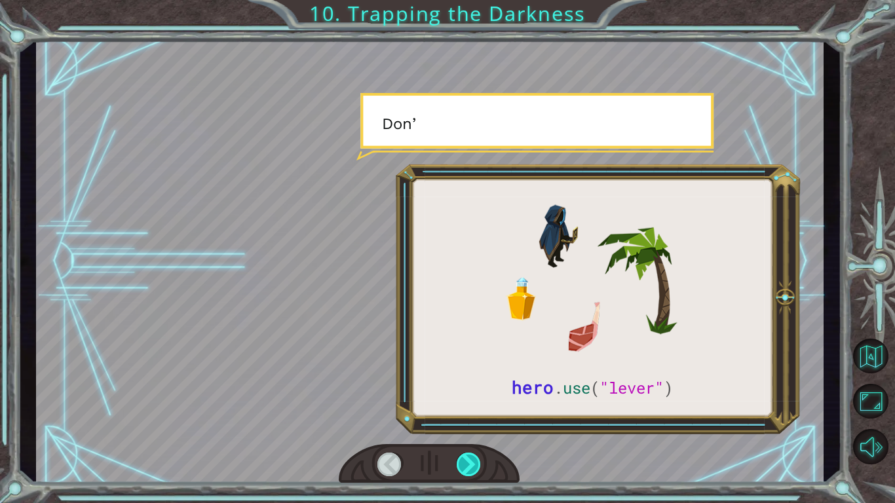
click at [468, 466] on div at bounding box center [469, 465] width 25 height 24
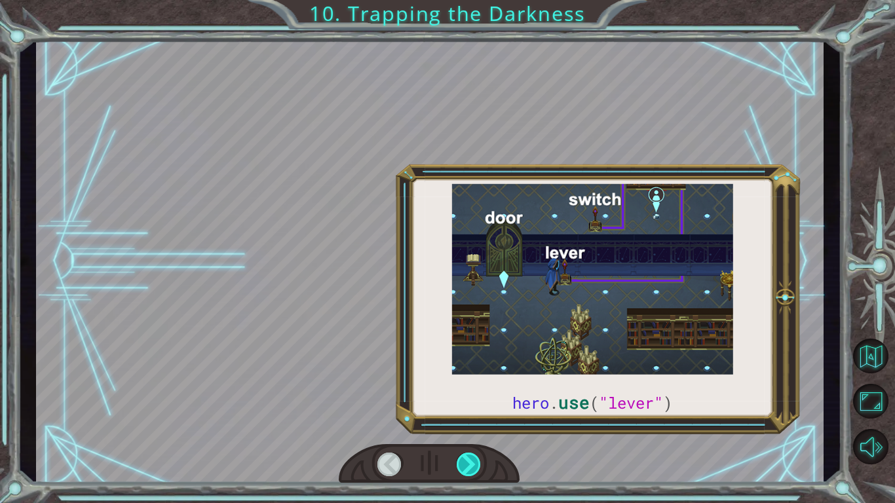
click at [468, 466] on div at bounding box center [469, 465] width 25 height 24
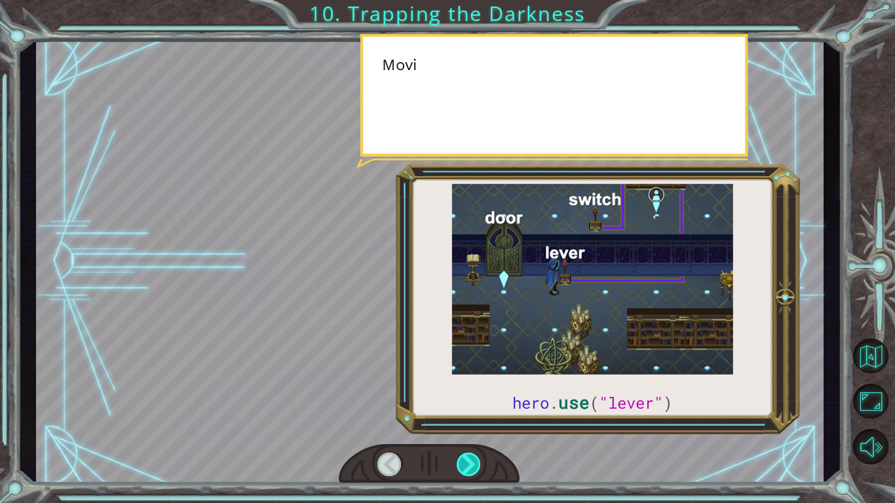
click at [468, 466] on div at bounding box center [469, 465] width 25 height 24
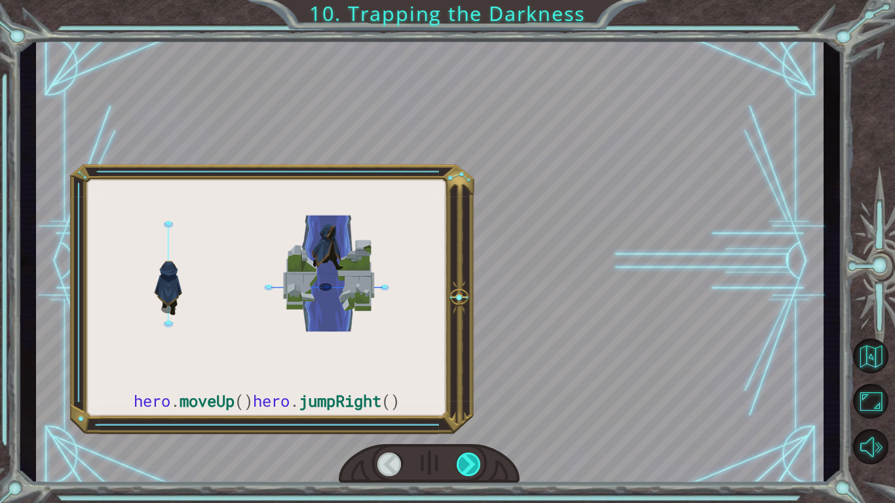
click at [468, 466] on div at bounding box center [469, 465] width 25 height 24
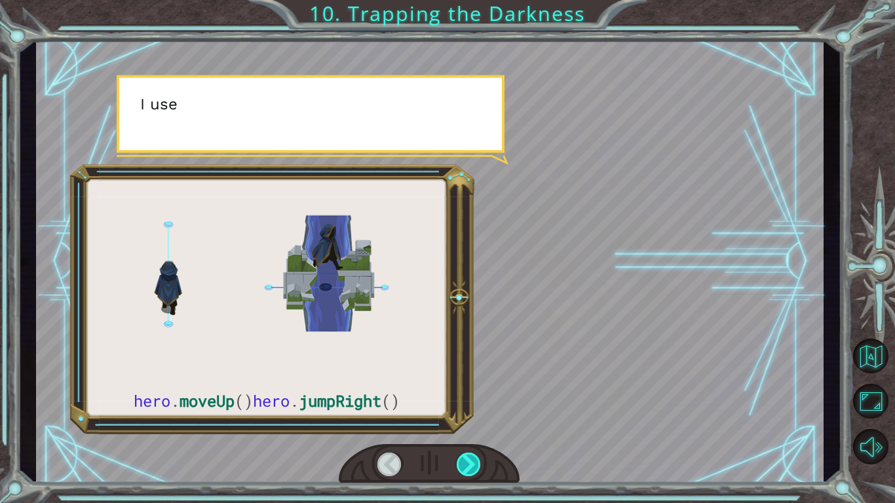
click at [468, 466] on div at bounding box center [469, 465] width 25 height 24
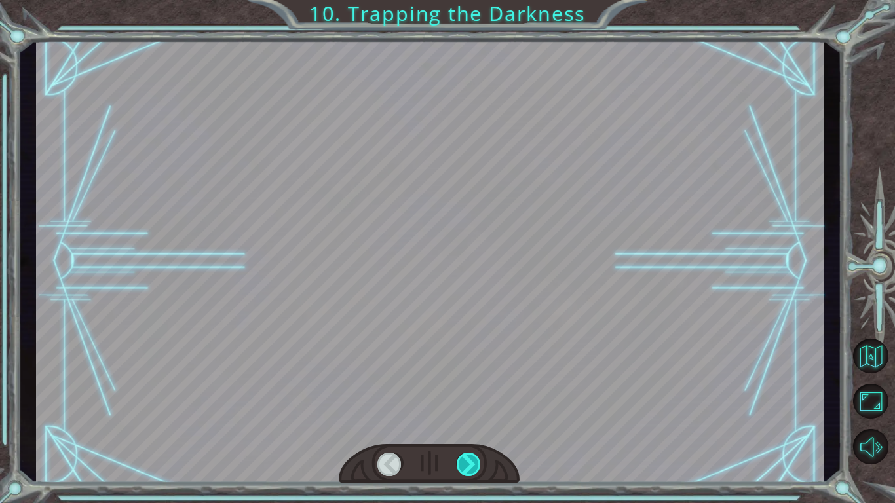
click at [468, 466] on div at bounding box center [469, 465] width 25 height 24
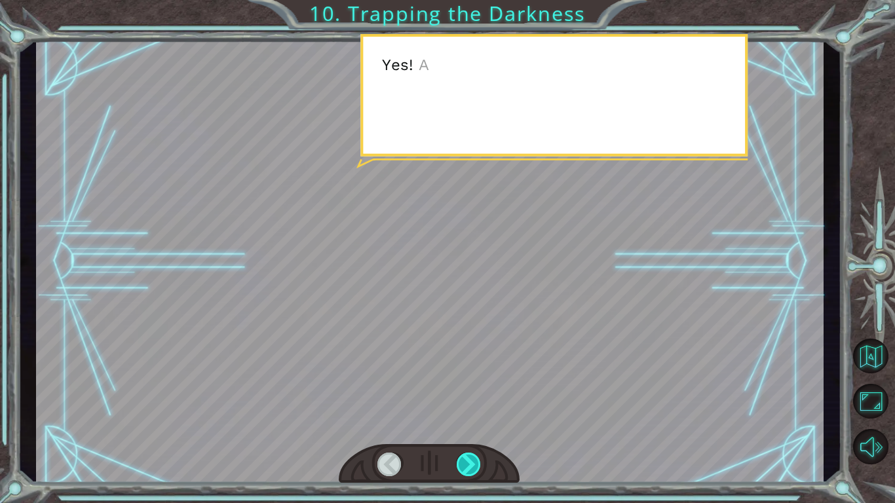
click at [468, 466] on div at bounding box center [469, 465] width 25 height 24
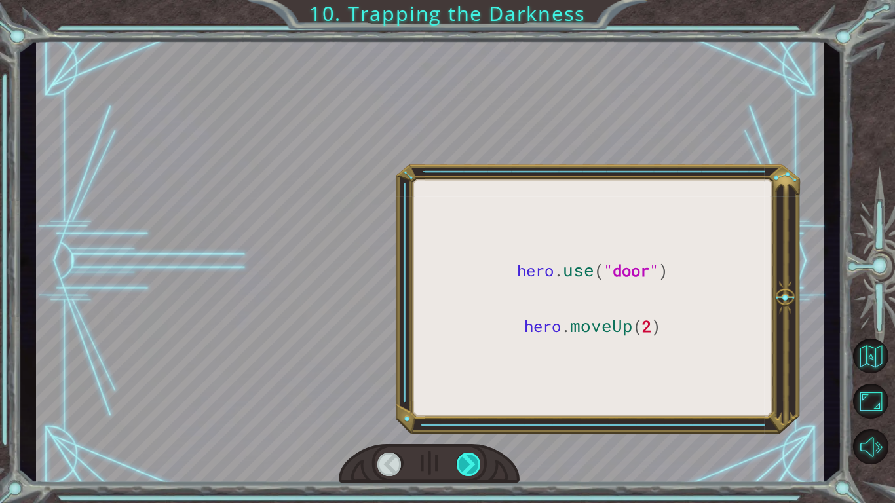
click at [468, 466] on div at bounding box center [469, 465] width 25 height 24
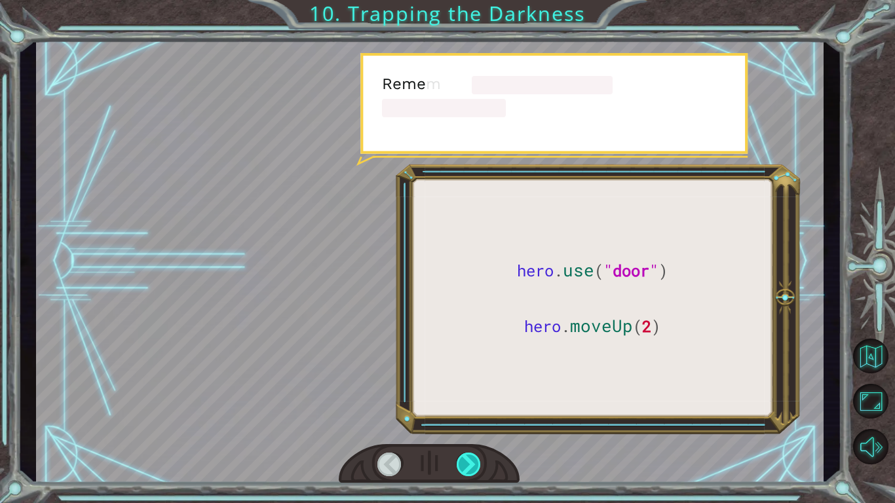
click at [468, 466] on div at bounding box center [469, 465] width 25 height 24
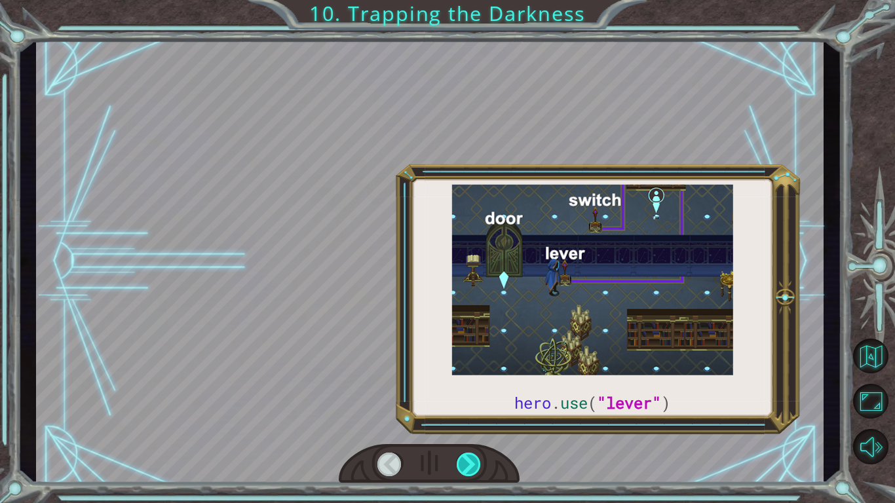
click at [468, 466] on div at bounding box center [469, 465] width 25 height 24
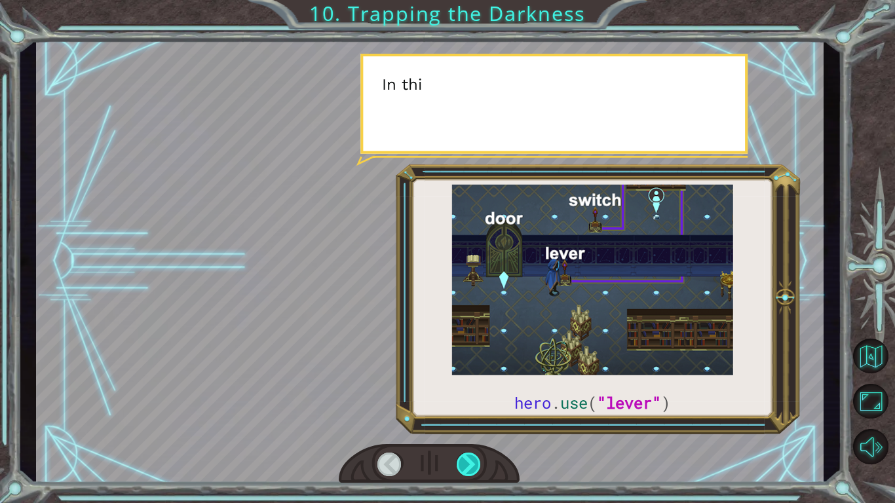
click at [468, 466] on div at bounding box center [469, 465] width 25 height 24
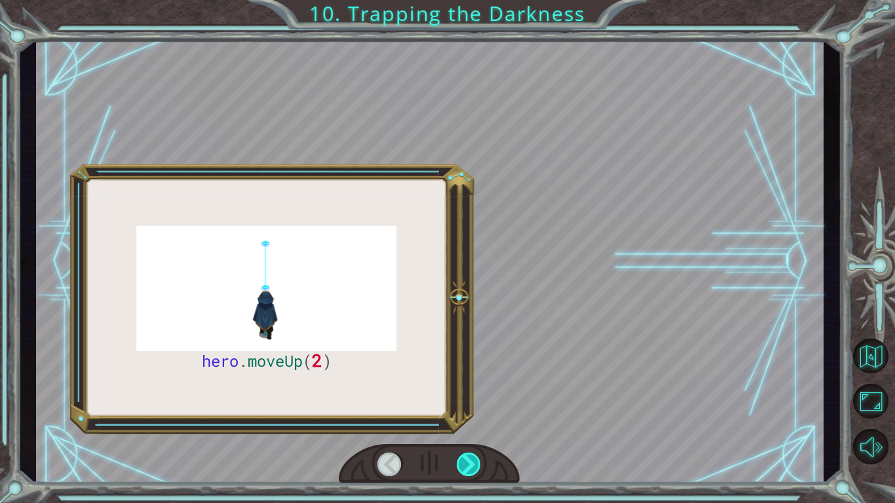
click at [468, 466] on div at bounding box center [469, 465] width 25 height 24
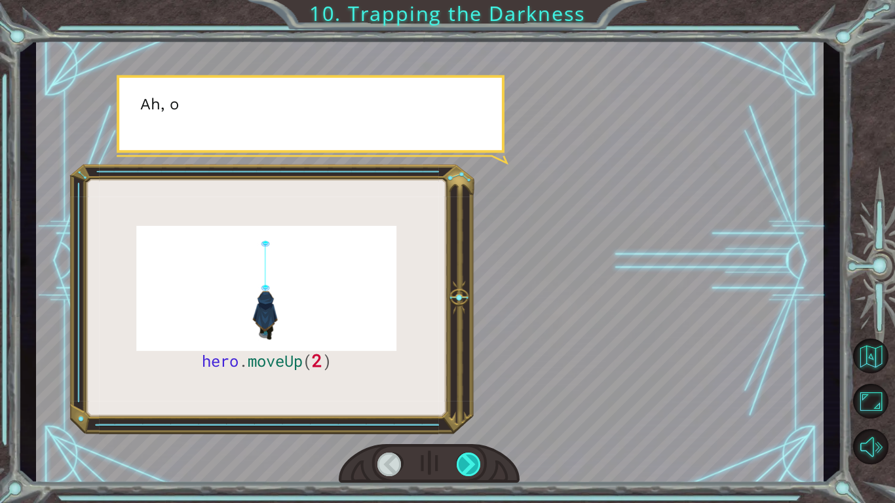
click at [468, 466] on div at bounding box center [469, 465] width 25 height 24
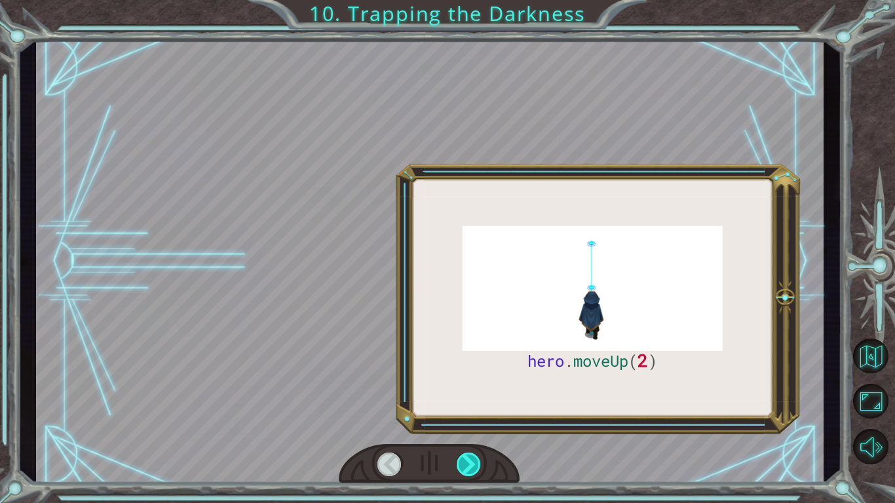
click at [468, 466] on div at bounding box center [469, 465] width 25 height 24
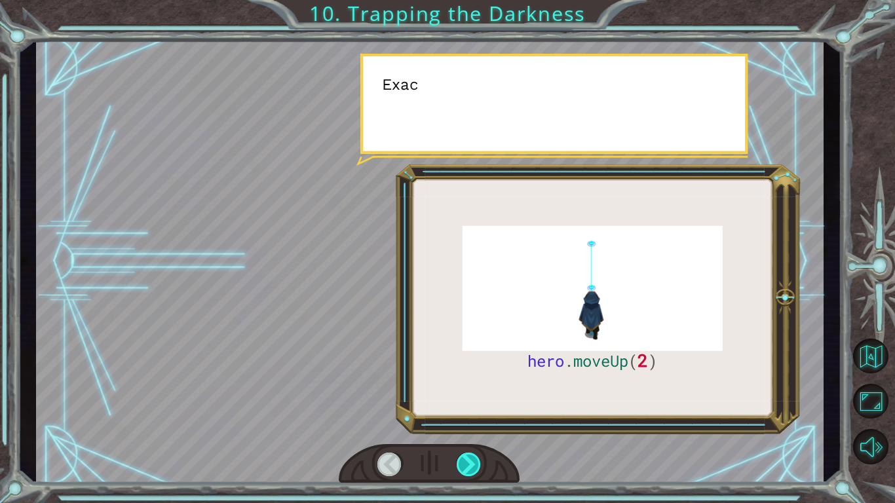
click at [468, 466] on div at bounding box center [469, 465] width 25 height 24
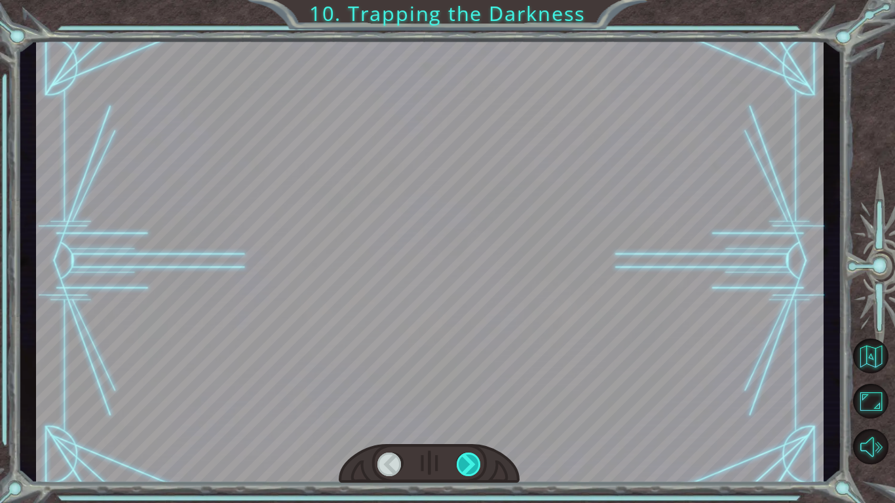
click at [468, 466] on div at bounding box center [469, 465] width 25 height 24
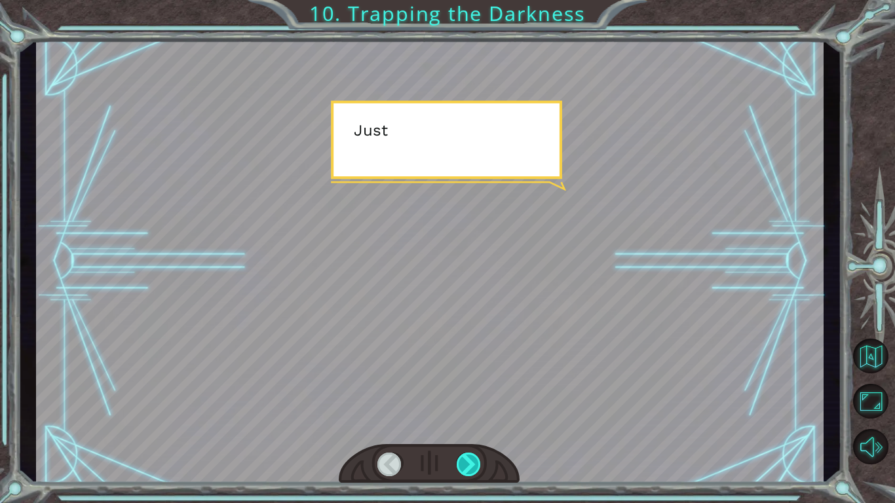
click at [468, 466] on div at bounding box center [469, 465] width 25 height 24
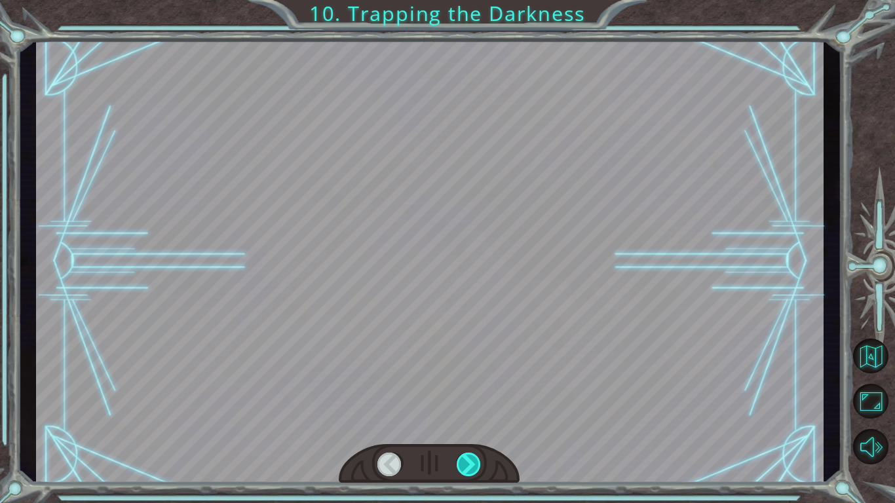
click at [468, 466] on div at bounding box center [469, 465] width 25 height 24
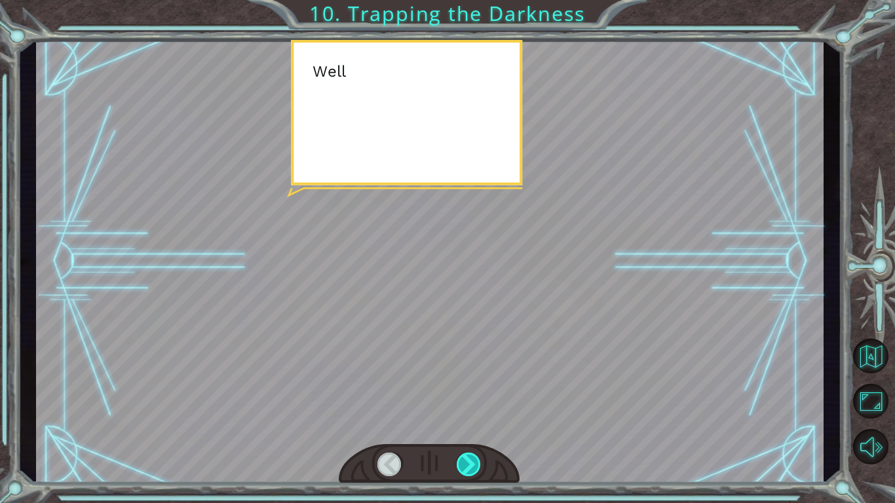
click at [468, 466] on div at bounding box center [469, 465] width 25 height 24
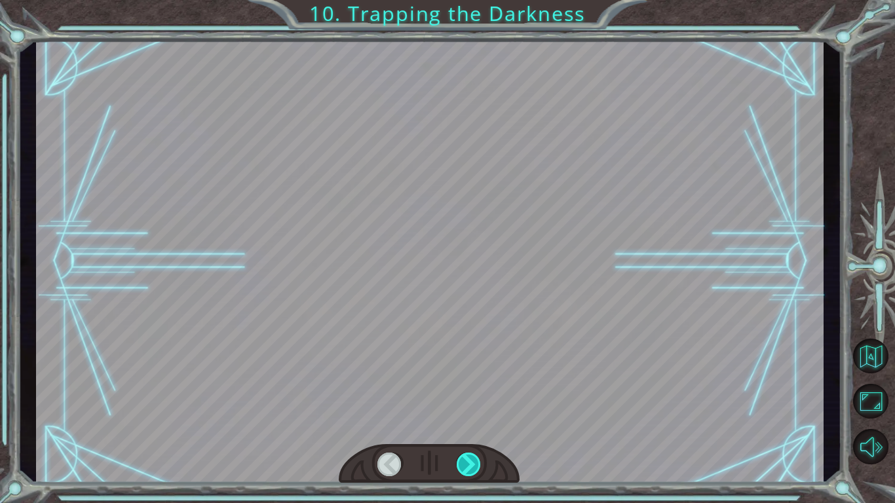
click at [468, 466] on div at bounding box center [469, 465] width 25 height 24
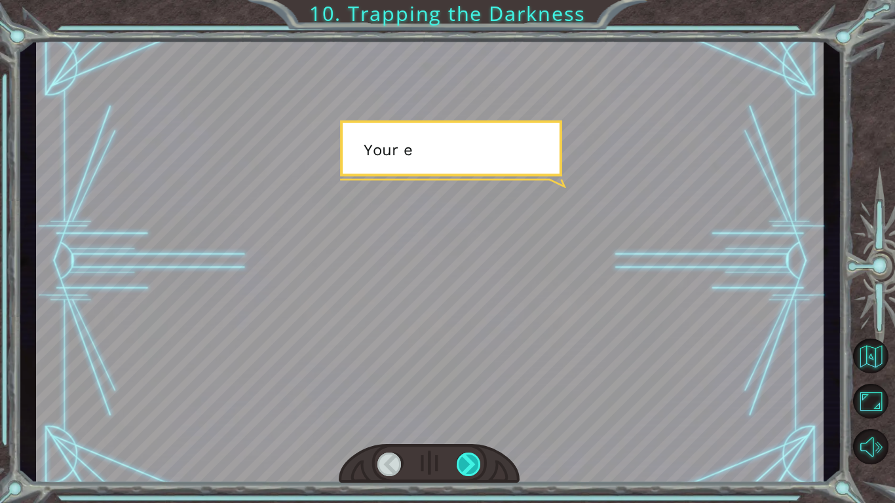
click at [468, 466] on div at bounding box center [469, 465] width 25 height 24
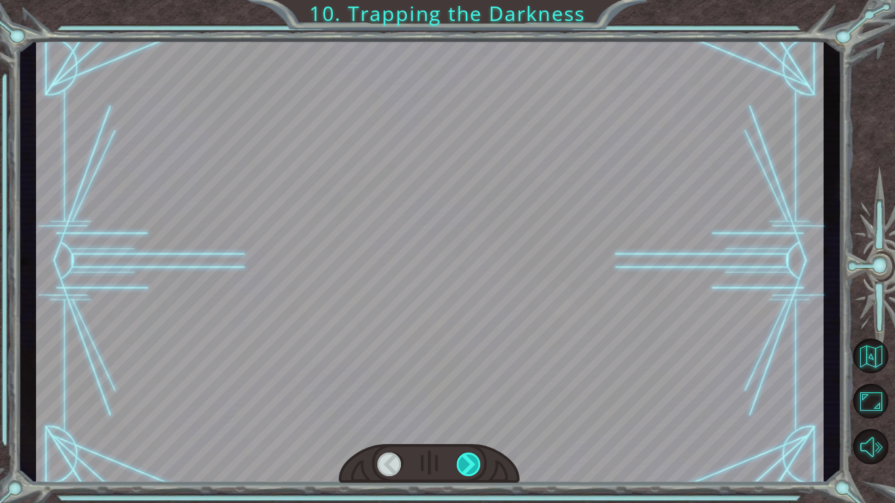
click at [468, 466] on div at bounding box center [469, 465] width 25 height 24
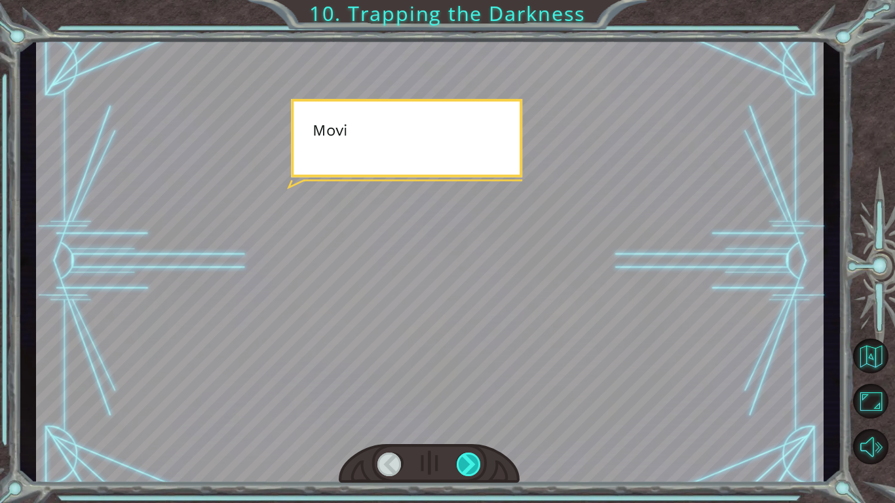
click at [468, 466] on div at bounding box center [469, 465] width 25 height 24
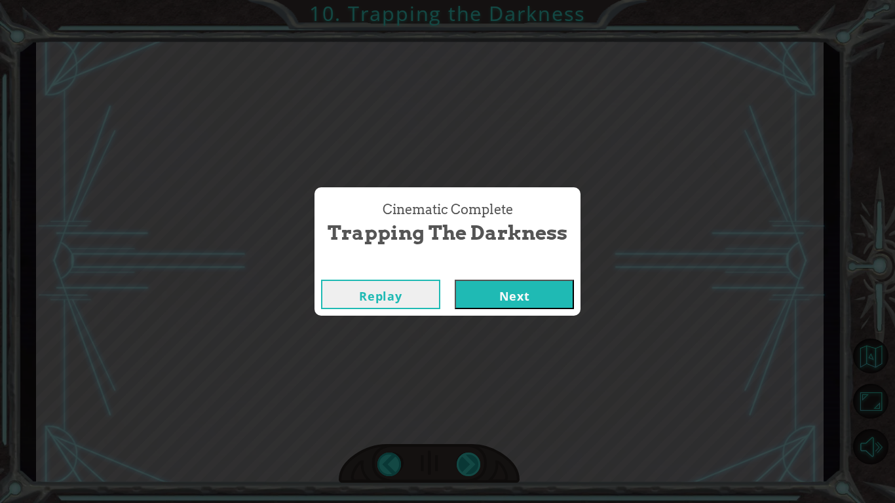
click at [468, 466] on div "Cinematic Complete Trapping the Darkness Replay Next" at bounding box center [447, 251] width 895 height 503
click at [518, 287] on button "Next" at bounding box center [514, 294] width 119 height 29
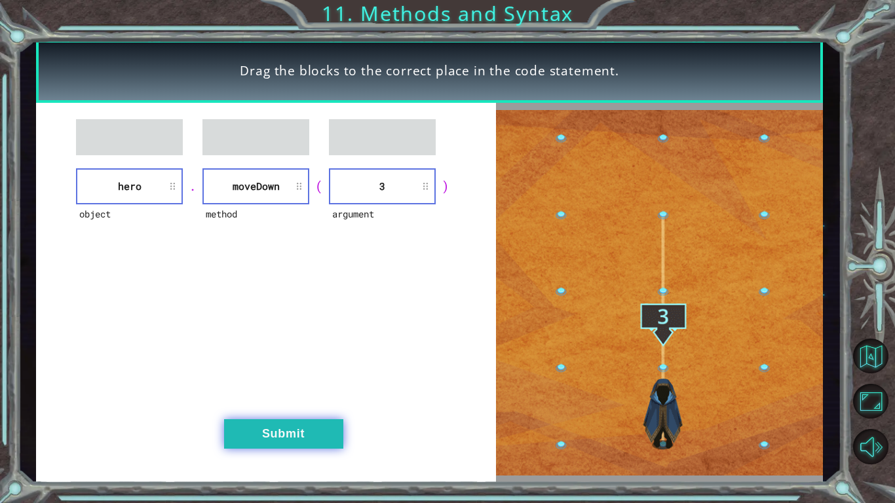
click at [281, 433] on button "Submit" at bounding box center [283, 433] width 119 height 29
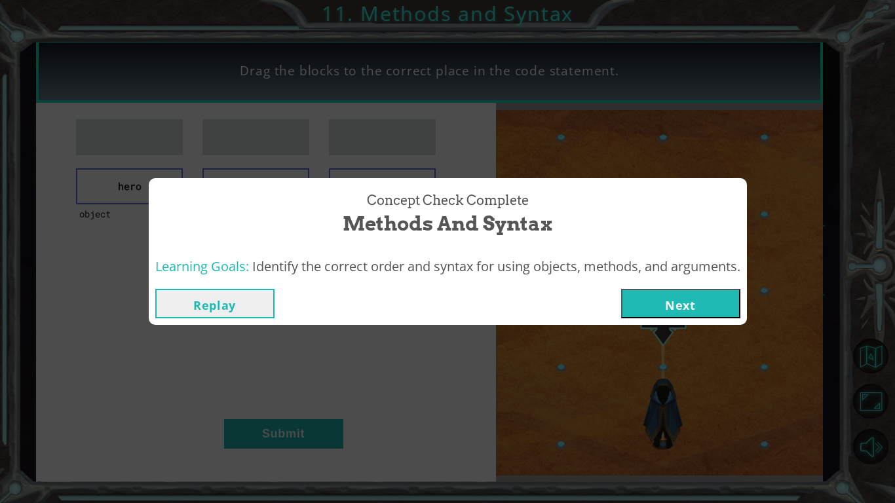
click at [691, 305] on button "Next" at bounding box center [680, 303] width 119 height 29
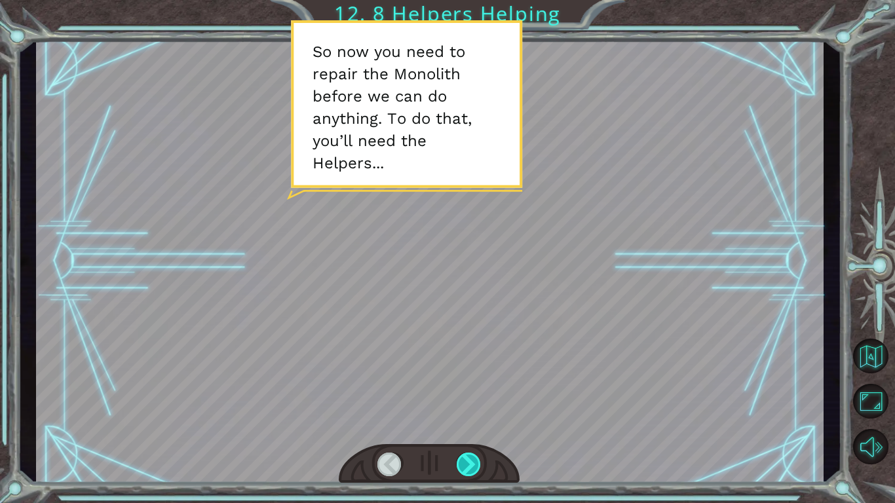
click at [464, 466] on div at bounding box center [469, 465] width 25 height 24
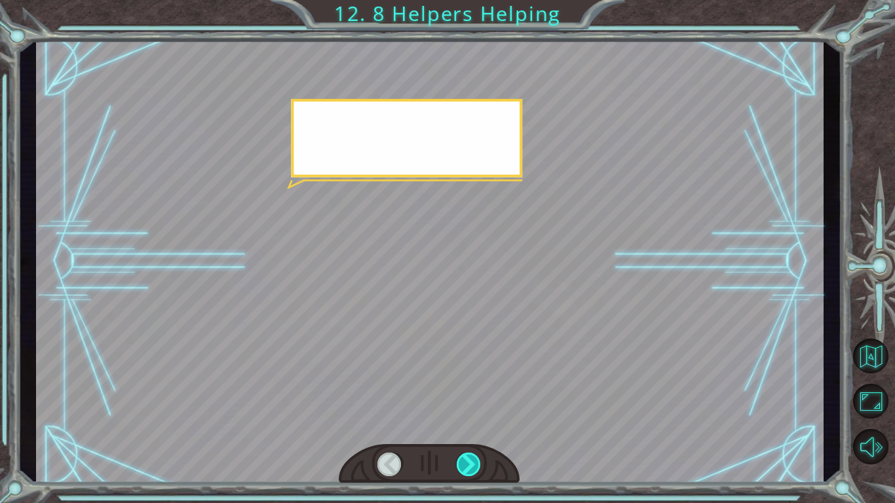
click at [464, 466] on div at bounding box center [469, 465] width 25 height 24
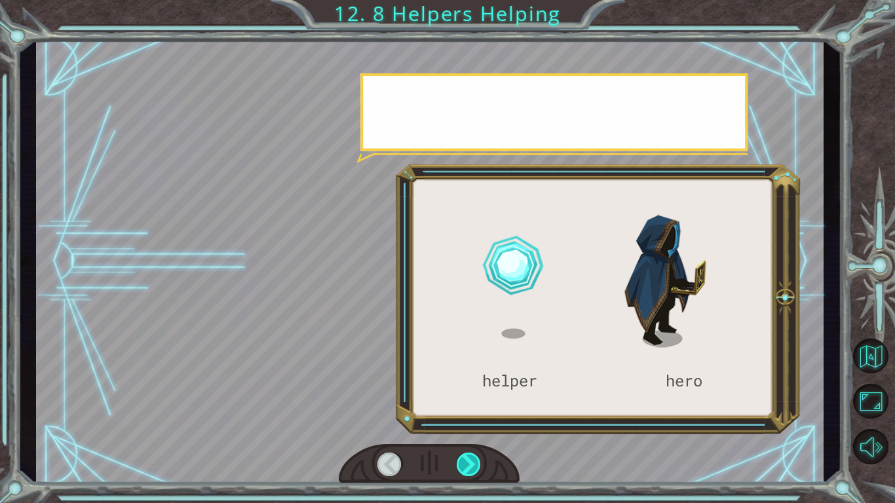
click at [464, 466] on div at bounding box center [469, 465] width 25 height 24
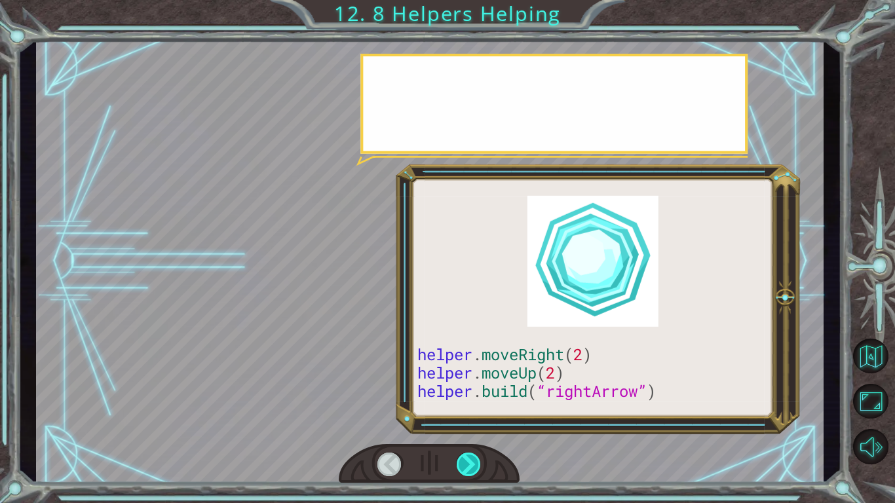
click at [464, 466] on div at bounding box center [469, 465] width 25 height 24
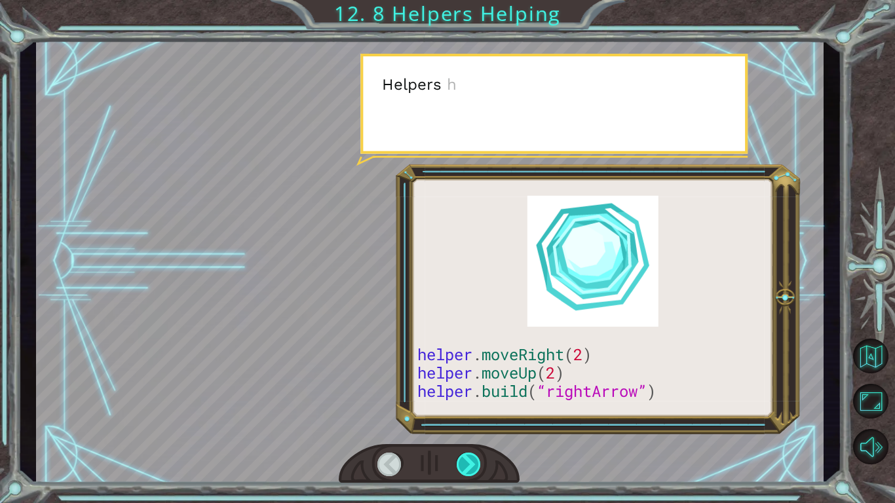
click at [464, 466] on div at bounding box center [469, 465] width 25 height 24
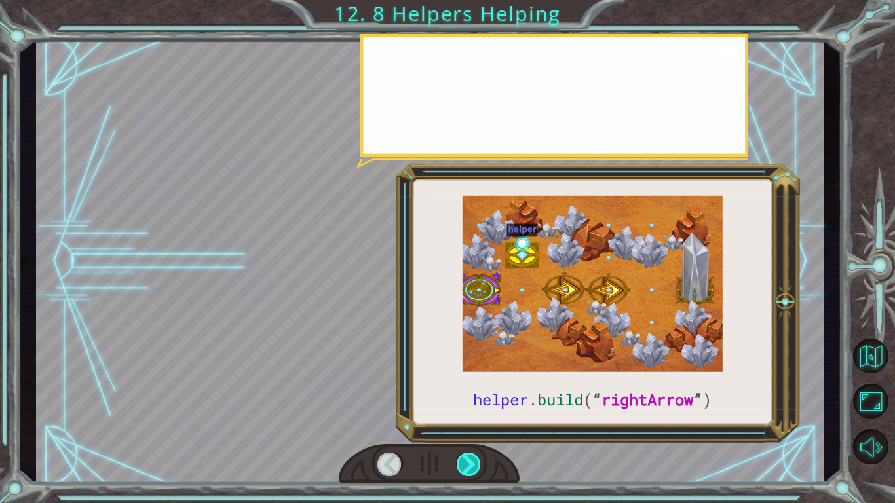
click at [464, 466] on div at bounding box center [469, 465] width 25 height 24
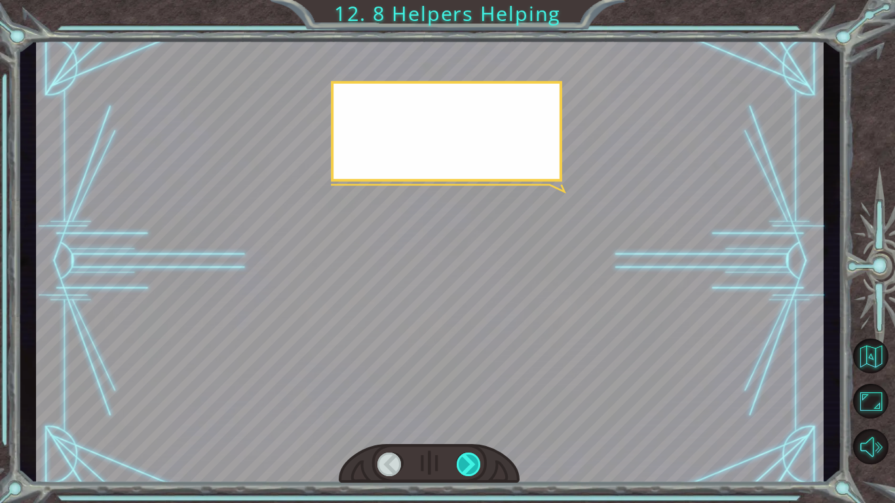
click at [464, 466] on div at bounding box center [469, 465] width 25 height 24
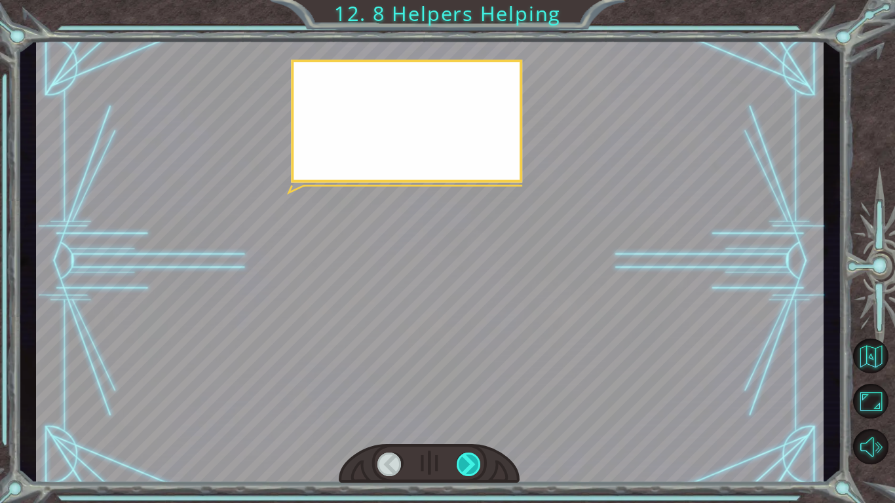
click at [464, 466] on div at bounding box center [469, 465] width 25 height 24
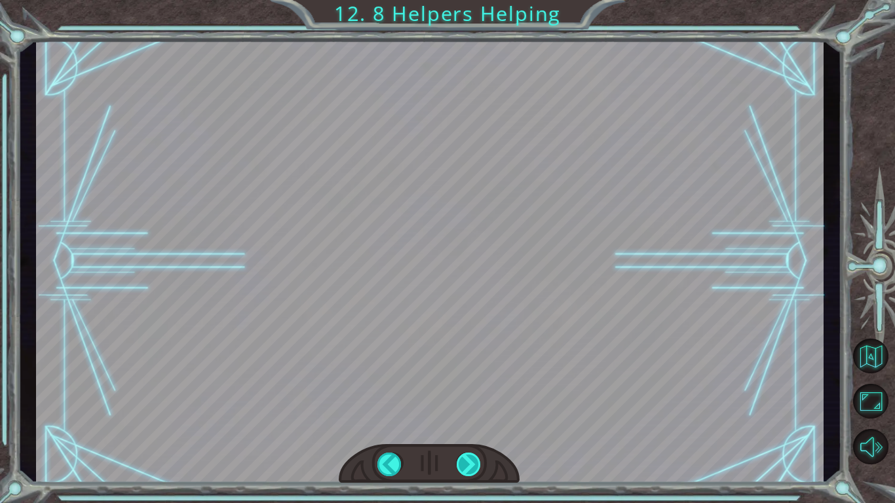
click at [464, 466] on div at bounding box center [469, 465] width 25 height 24
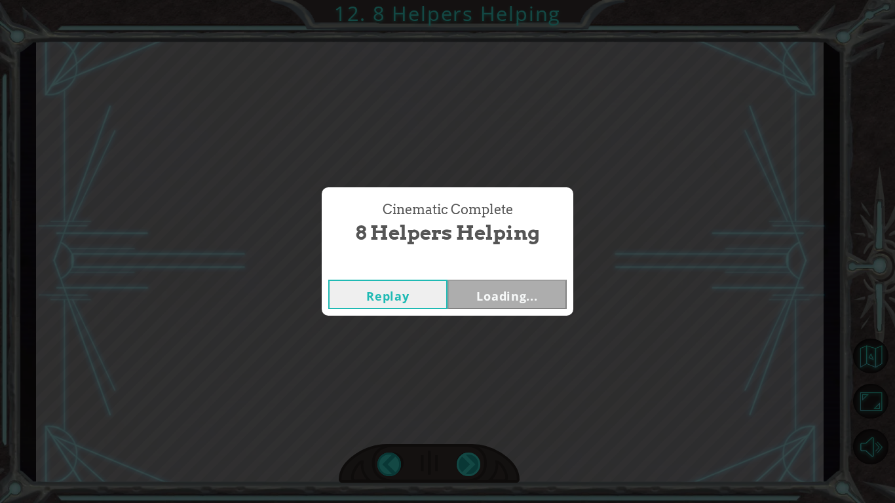
click at [464, 466] on div "Cinematic Complete 8 Helpers Helping Replay Loading..." at bounding box center [447, 251] width 895 height 503
click at [497, 295] on button "Next" at bounding box center [506, 294] width 119 height 29
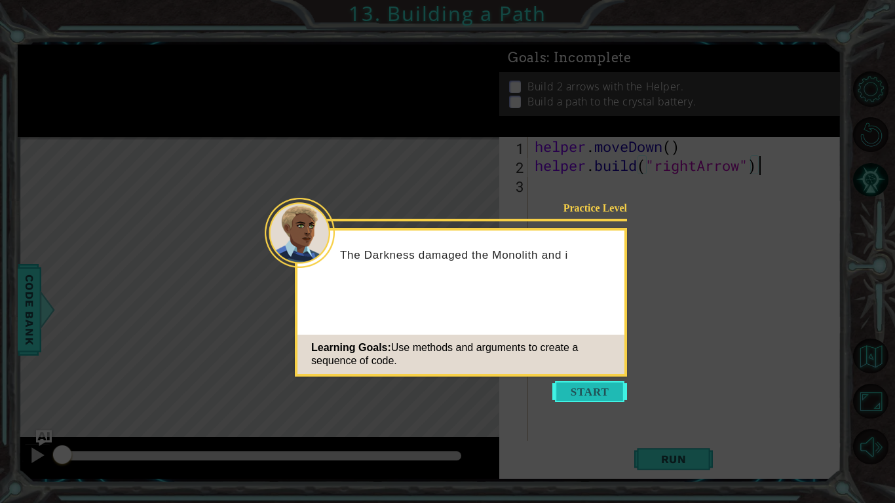
click at [570, 390] on button "Start" at bounding box center [589, 391] width 75 height 21
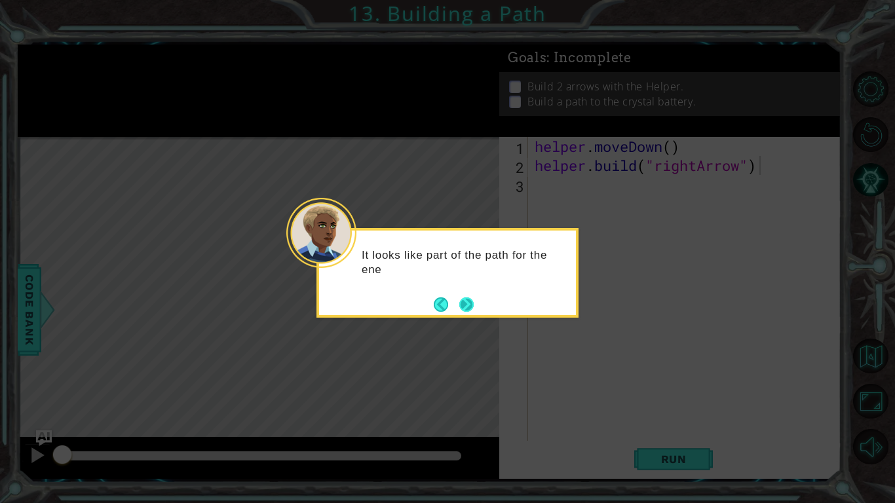
click at [474, 307] on button "Next" at bounding box center [466, 304] width 14 height 14
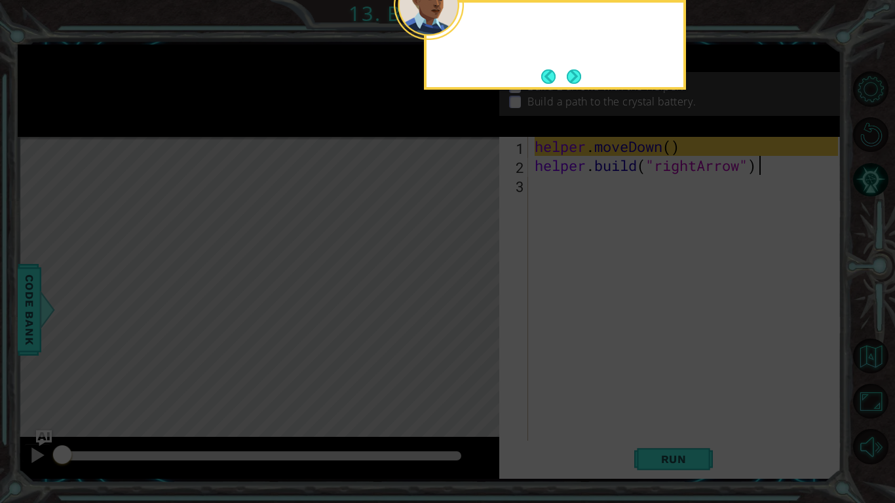
click at [474, 307] on icon at bounding box center [447, 81] width 895 height 844
click at [572, 78] on button "Next" at bounding box center [574, 76] width 14 height 14
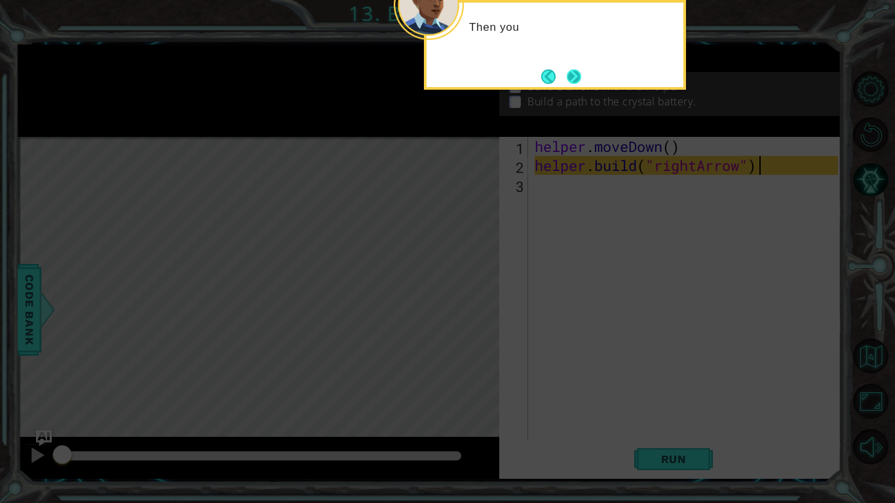
click at [572, 71] on button "Next" at bounding box center [574, 76] width 14 height 14
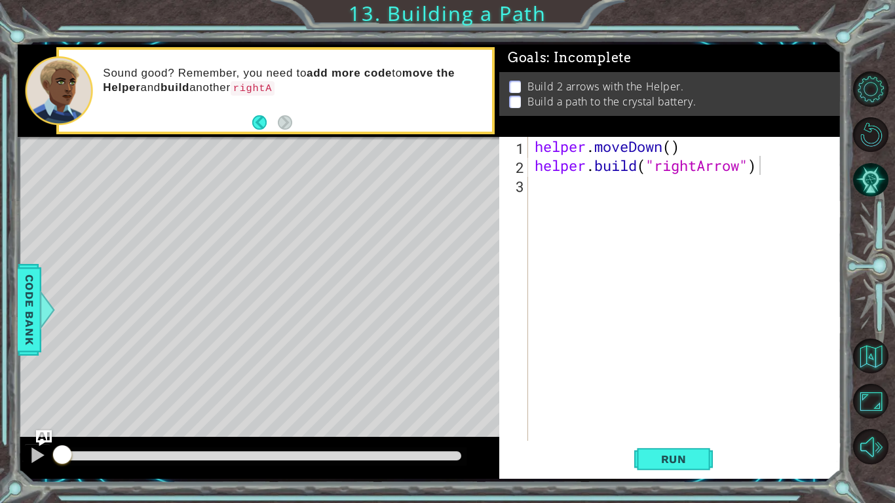
click at [609, 237] on div "helper . moveDown ( ) helper . build ( "rightArrow" )" at bounding box center [688, 308] width 312 height 342
click at [691, 454] on span "Run" at bounding box center [674, 459] width 52 height 13
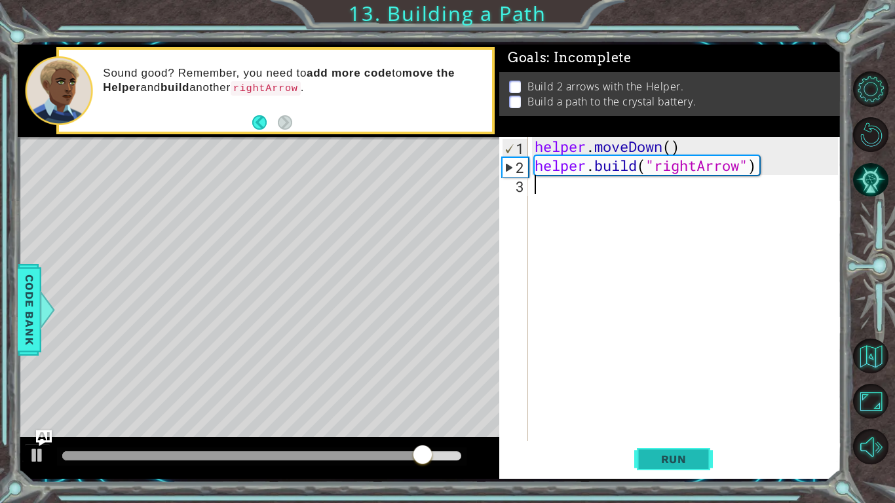
click at [664, 459] on span "Run" at bounding box center [674, 459] width 52 height 13
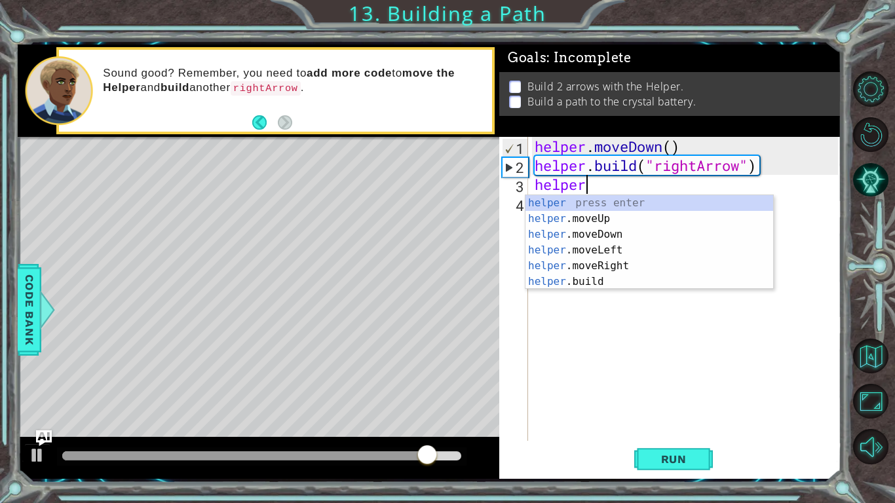
scroll to position [0, 2]
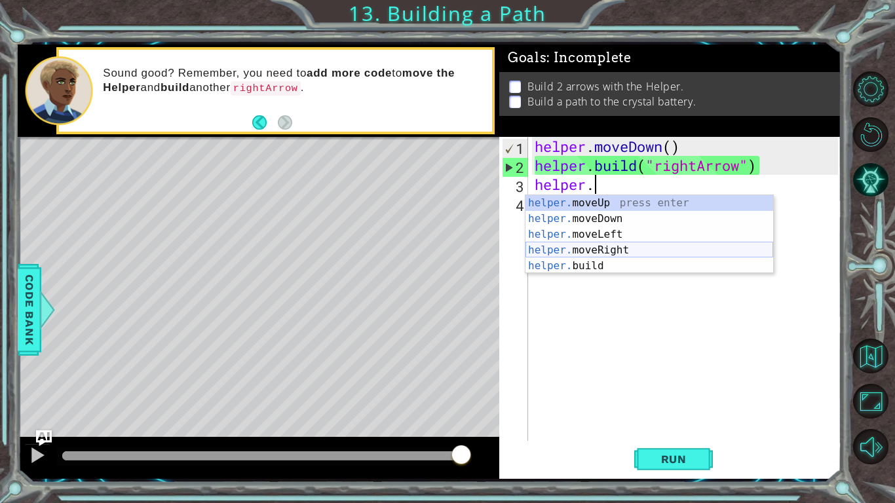
click at [614, 250] on div "helper. moveUp press enter helper. moveDown press enter helper. moveLeft press …" at bounding box center [649, 250] width 248 height 110
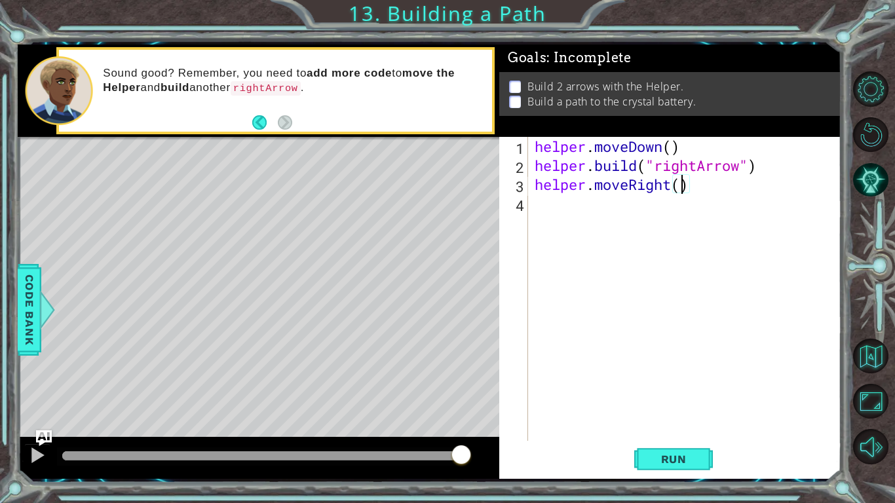
type textarea "helper.moveRight(4)"
click at [679, 460] on span "Run" at bounding box center [674, 459] width 52 height 13
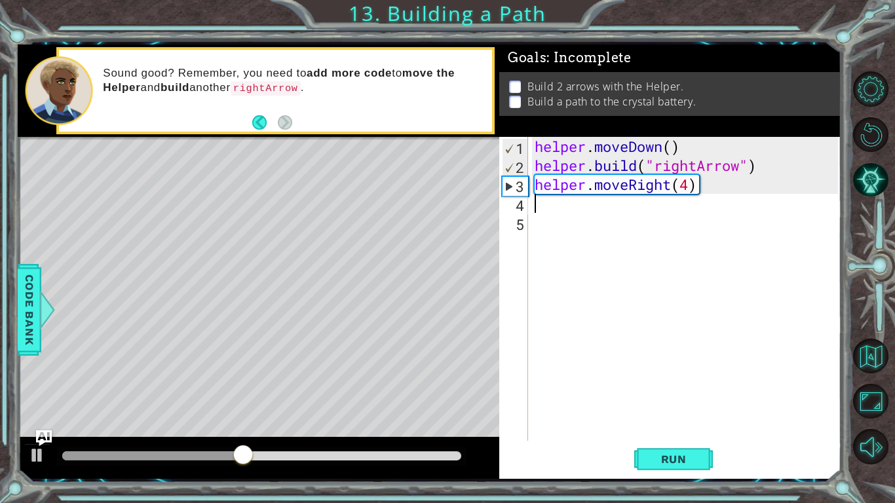
click at [687, 188] on div "helper . moveDown ( ) helper . build ( "rightArrow" ) helper . moveRight ( 4 )" at bounding box center [688, 308] width 312 height 342
type textarea "helper.moveRight(3)"
click at [572, 217] on div "helper . moveDown ( ) helper . build ( "rightArrow" ) helper . moveRight ( 3 )" at bounding box center [688, 308] width 312 height 342
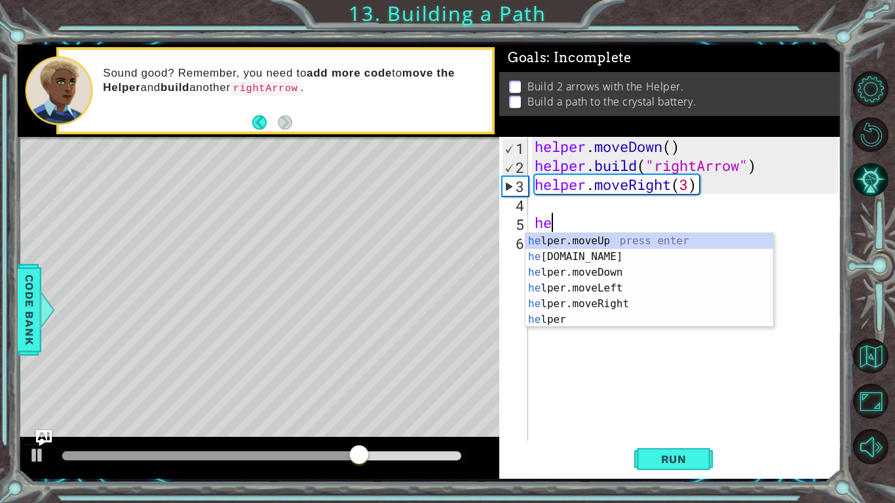
scroll to position [0, 0]
type textarea "h"
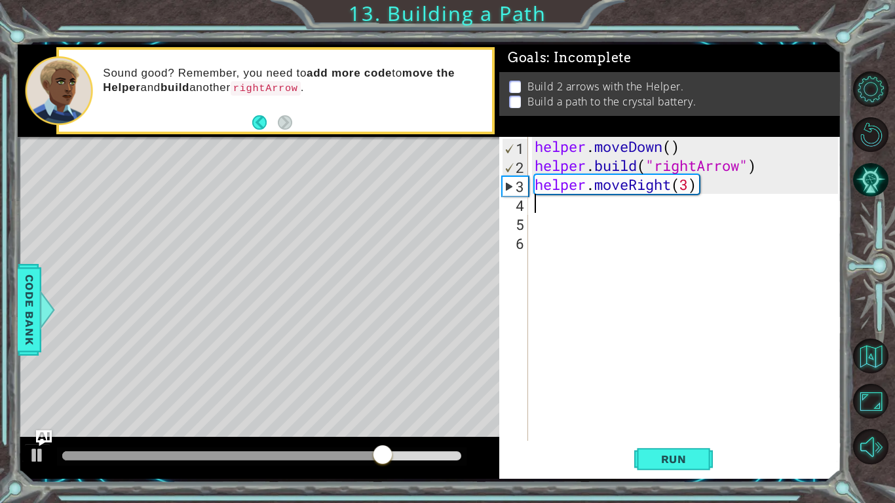
click at [554, 202] on div "helper . moveDown ( ) helper . build ( "rightArrow" ) helper . moveRight ( 3 )" at bounding box center [688, 308] width 312 height 342
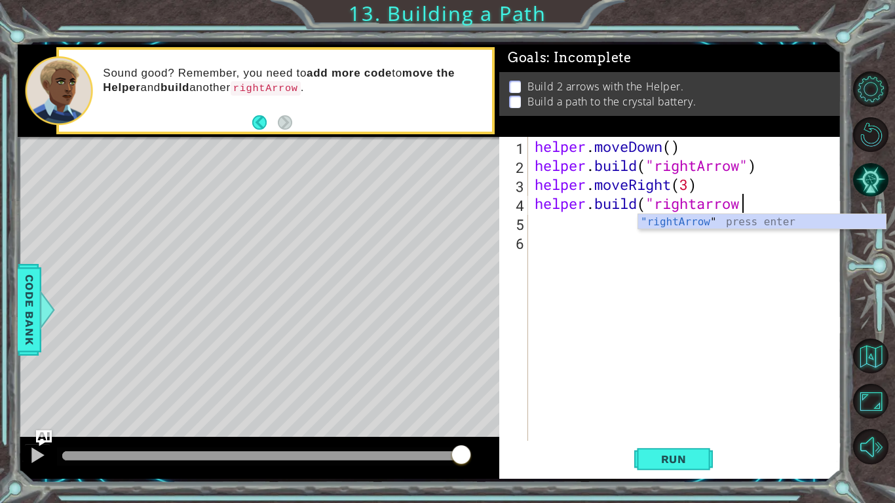
scroll to position [0, 9]
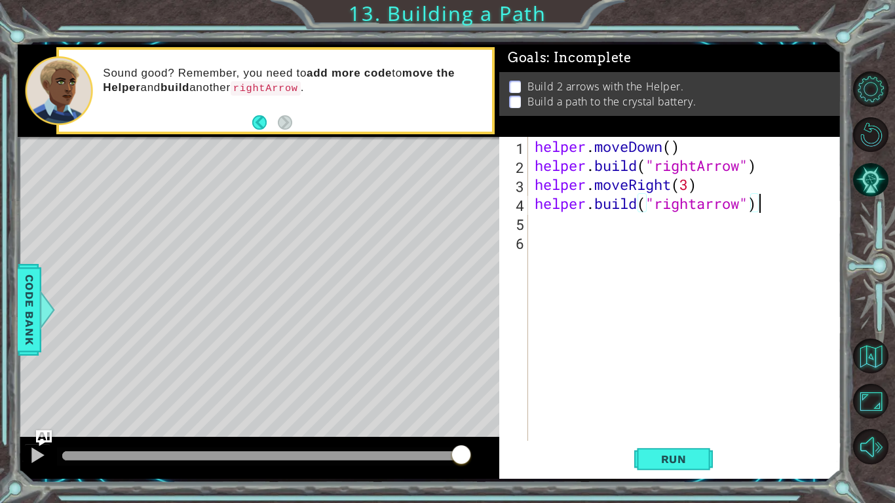
click at [708, 207] on div "helper . moveDown ( ) helper . build ( "rightArrow" ) helper . moveRight ( 3 ) …" at bounding box center [688, 308] width 312 height 342
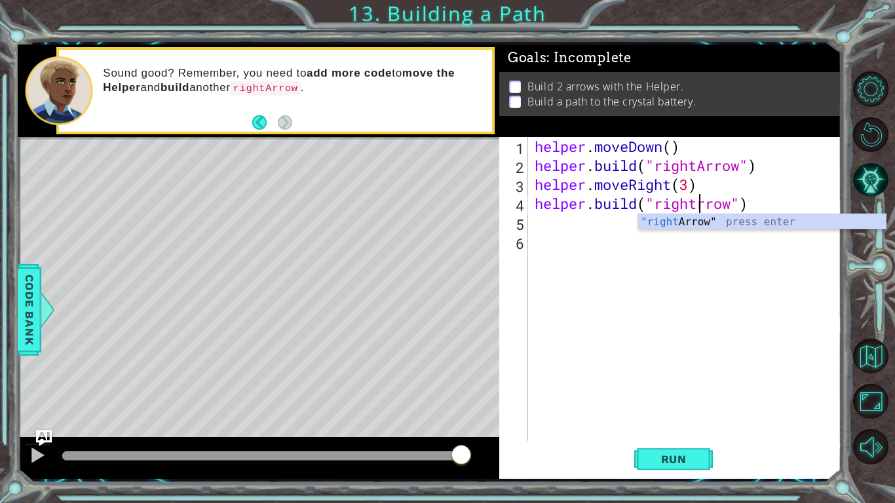
scroll to position [0, 8]
type textarea "[DOMAIN_NAME]("rightArrow")"
click at [693, 455] on span "Run" at bounding box center [674, 459] width 52 height 13
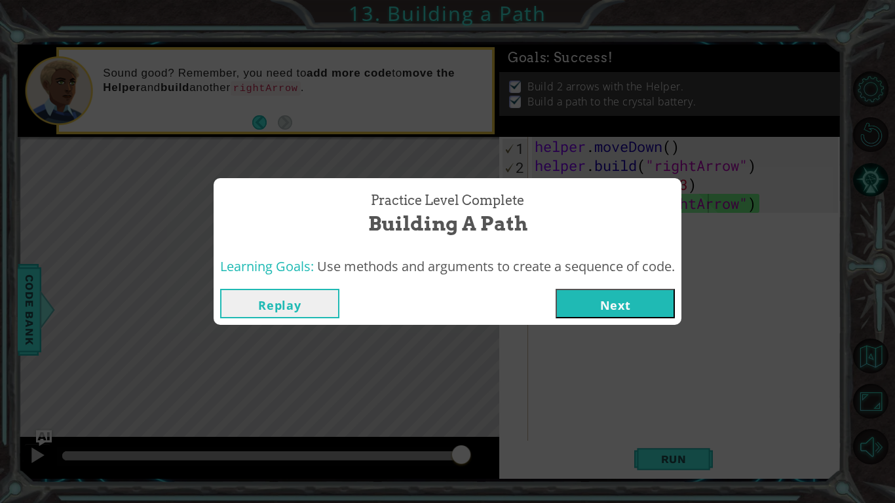
click at [632, 303] on button "Next" at bounding box center [614, 303] width 119 height 29
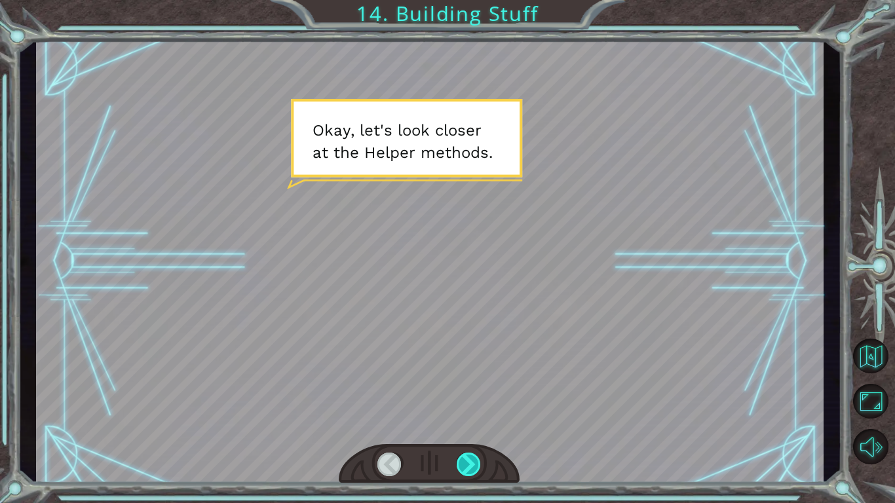
click at [479, 467] on div at bounding box center [469, 465] width 25 height 24
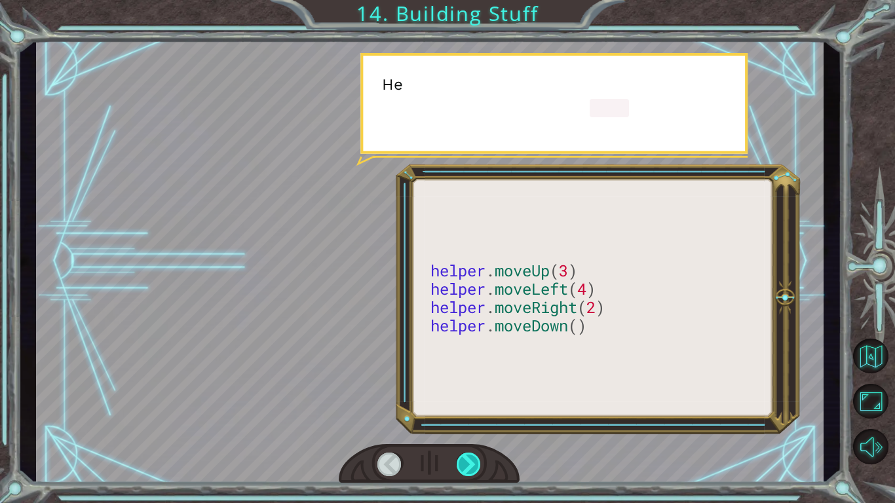
click at [479, 467] on div at bounding box center [469, 465] width 25 height 24
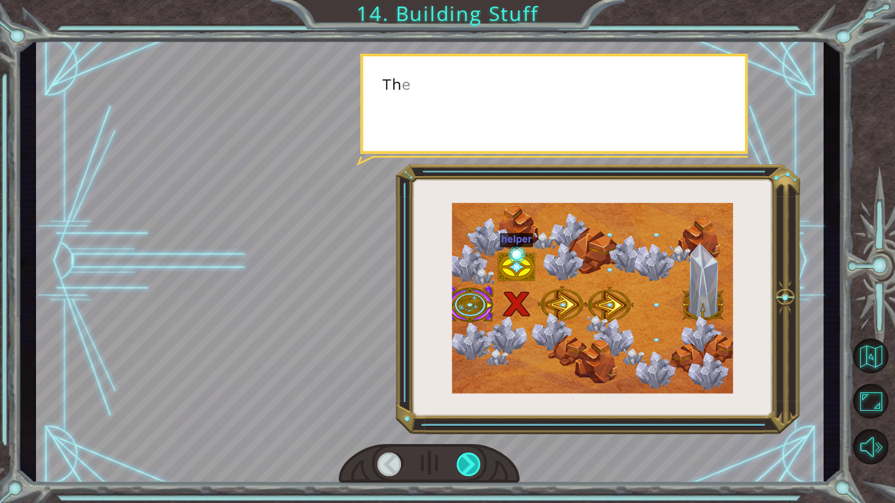
click at [479, 467] on div at bounding box center [469, 465] width 25 height 24
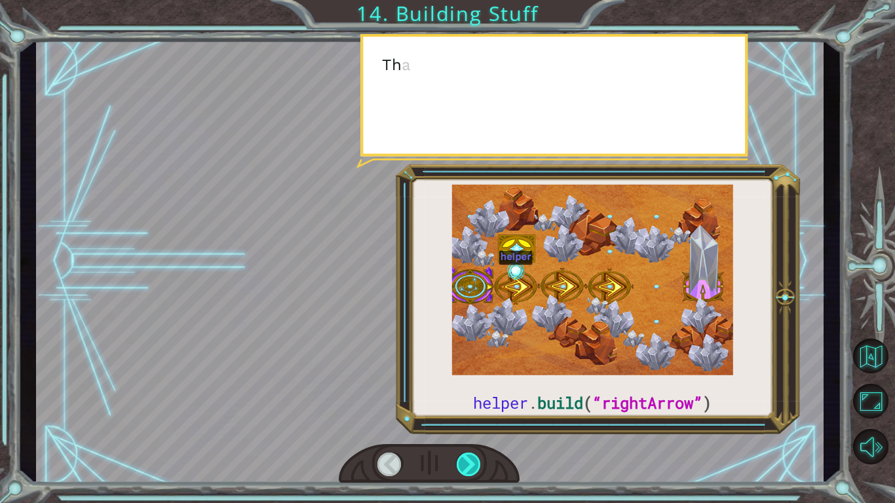
click at [479, 467] on div at bounding box center [469, 465] width 25 height 24
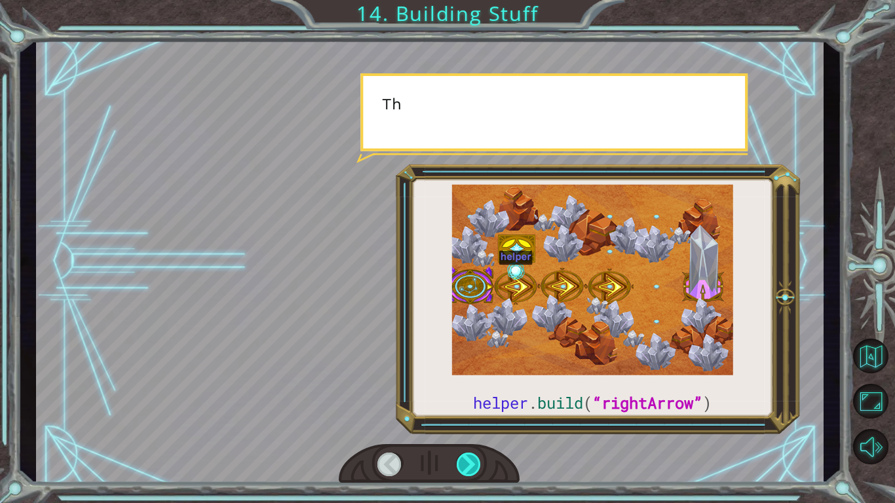
click at [479, 467] on div at bounding box center [469, 465] width 25 height 24
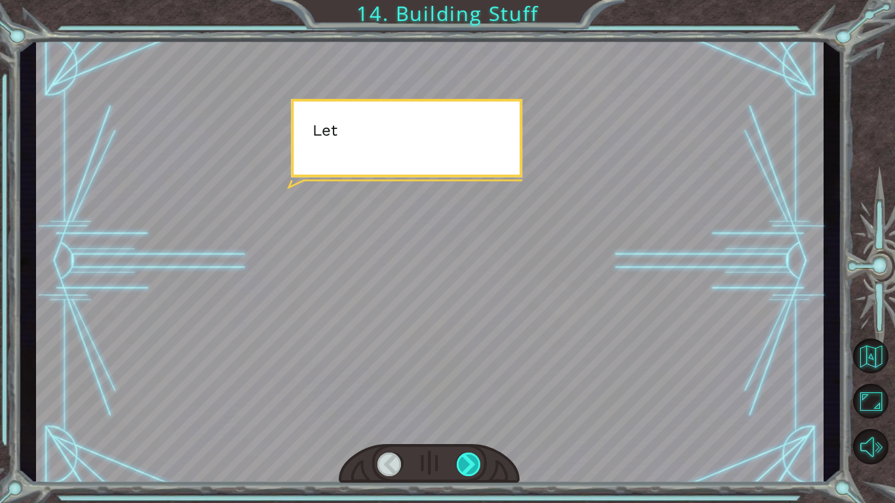
click at [479, 467] on div at bounding box center [469, 465] width 25 height 24
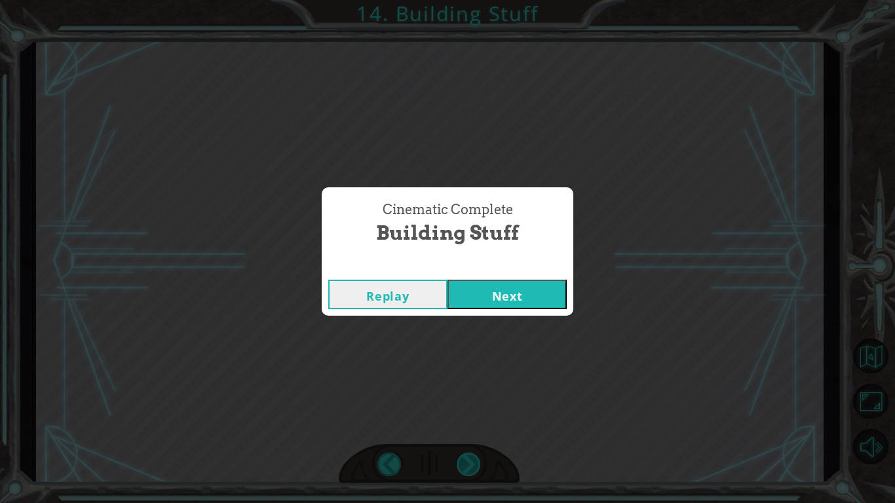
click at [479, 467] on div "Cinematic Complete Building Stuff Replay Next" at bounding box center [447, 251] width 895 height 503
click at [470, 299] on button "Next" at bounding box center [506, 294] width 119 height 29
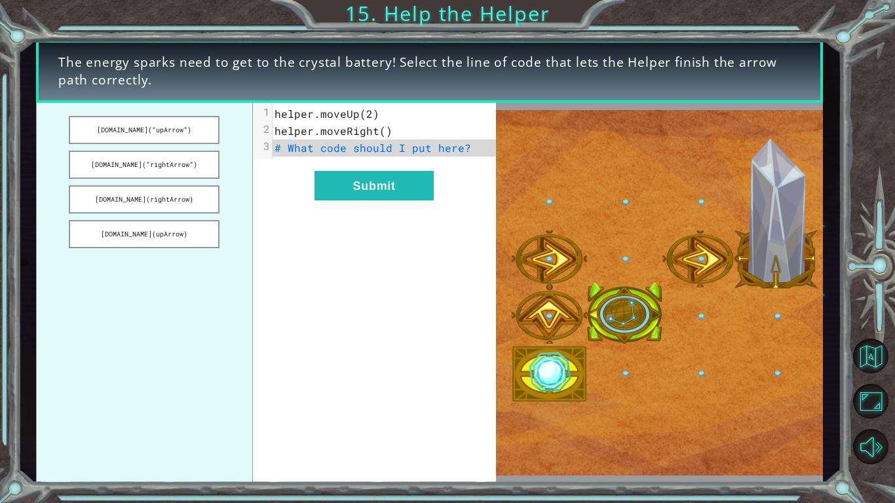
click at [470, 299] on button "Next" at bounding box center [506, 294] width 119 height 29
click at [379, 179] on button "Submit" at bounding box center [373, 185] width 119 height 29
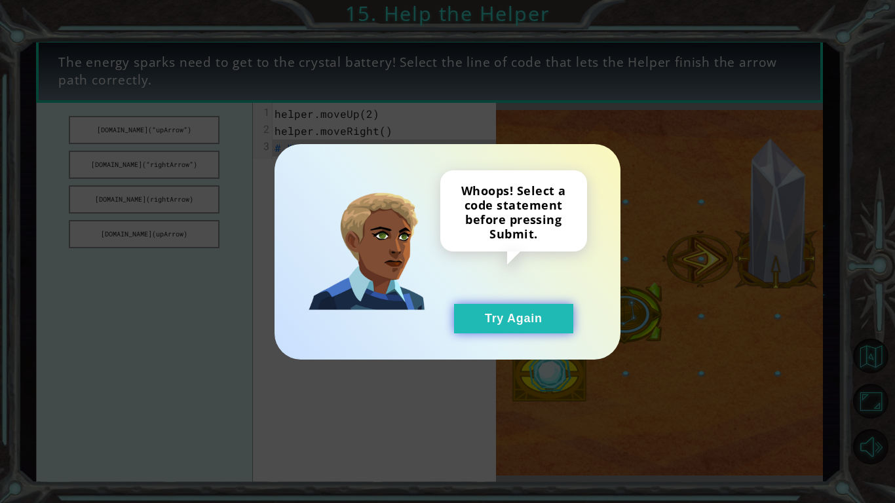
click at [509, 309] on button "Try Again" at bounding box center [513, 318] width 119 height 29
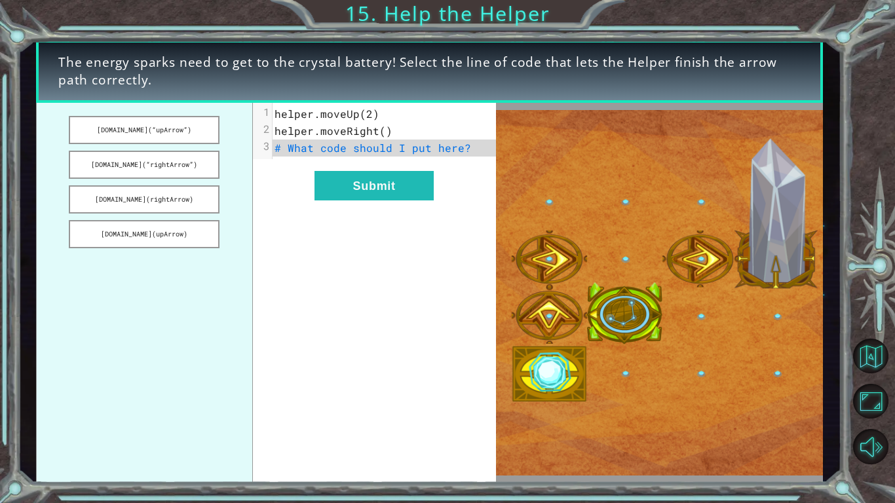
drag, startPoint x: 191, startPoint y: 194, endPoint x: 352, endPoint y: 145, distance: 167.6
click at [352, 145] on div "[DOMAIN_NAME](“upArrow”) [DOMAIN_NAME](“rightArrow”) [DOMAIN_NAME](rightArrow) …" at bounding box center [266, 293] width 460 height 381
click at [157, 200] on button "[DOMAIN_NAME](rightArrow)" at bounding box center [144, 199] width 151 height 28
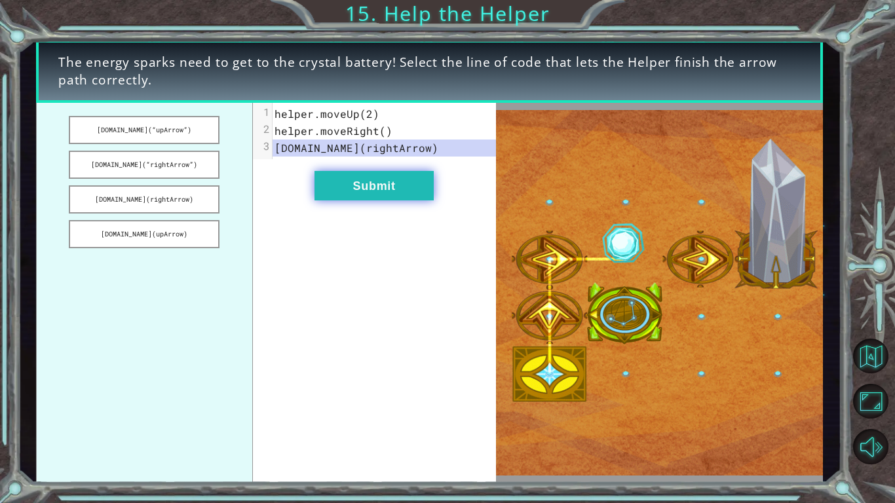
click at [345, 183] on button "Submit" at bounding box center [373, 185] width 119 height 29
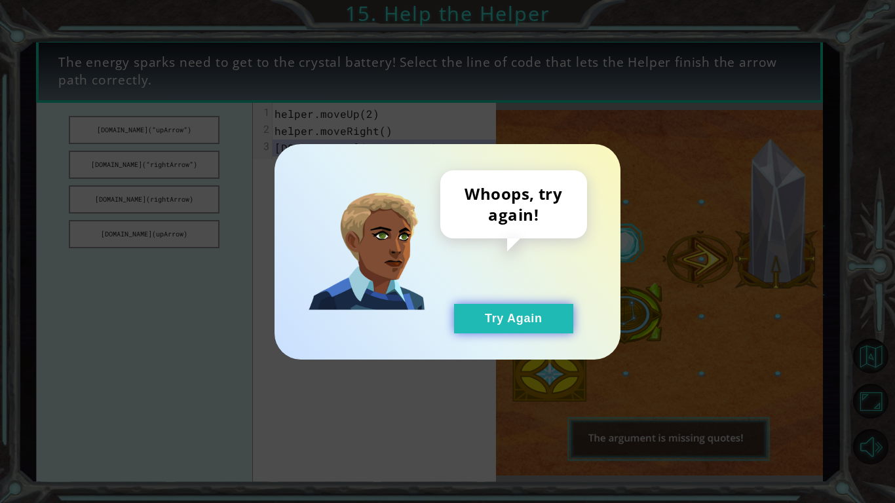
click at [535, 312] on button "Try Again" at bounding box center [513, 318] width 119 height 29
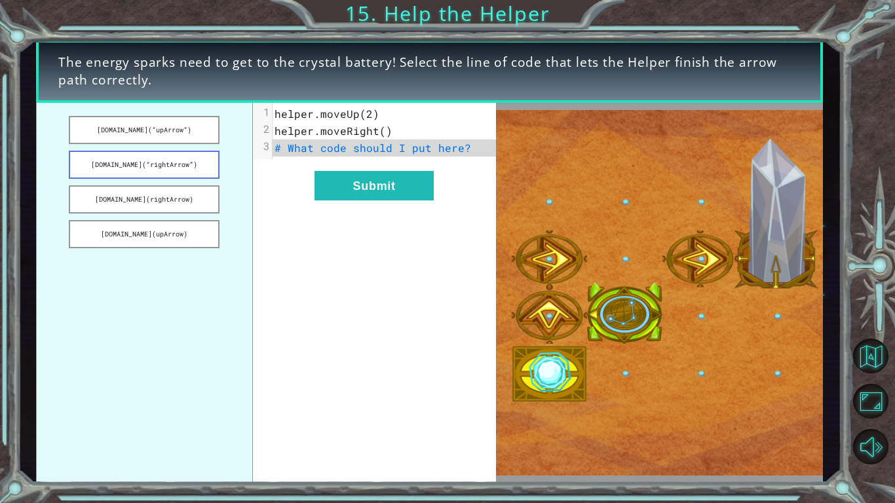
click at [194, 163] on button "[DOMAIN_NAME](“rightArrow”)" at bounding box center [144, 165] width 151 height 28
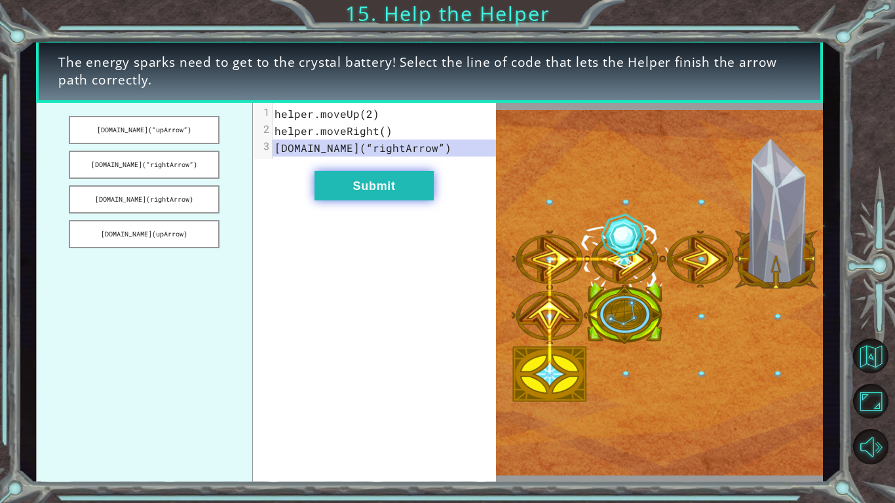
click at [356, 187] on button "Submit" at bounding box center [373, 185] width 119 height 29
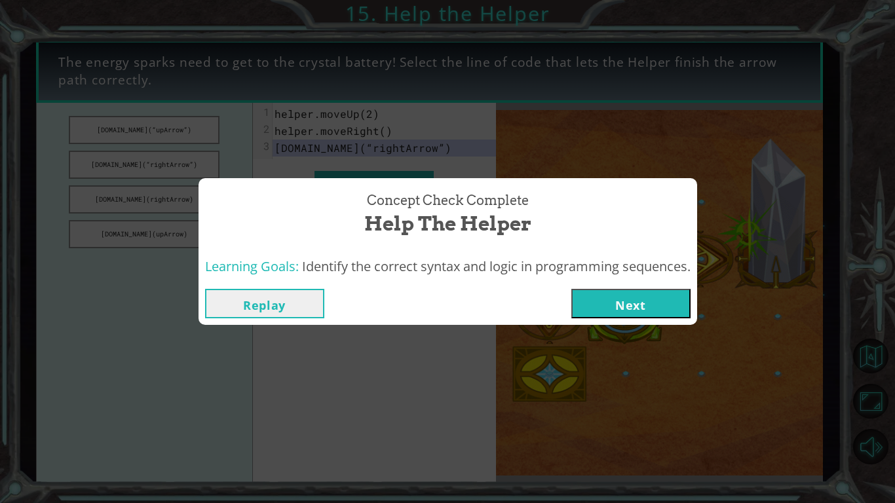
click at [603, 301] on button "Next" at bounding box center [630, 303] width 119 height 29
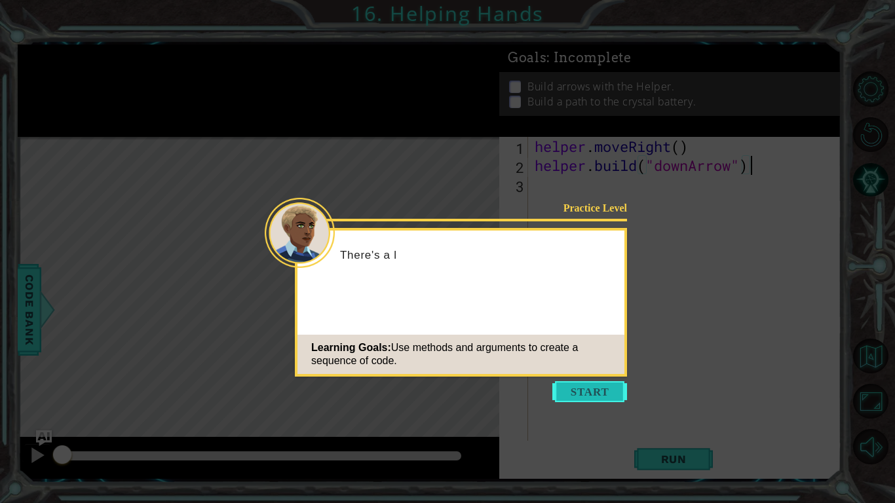
click at [596, 384] on button "Start" at bounding box center [589, 391] width 75 height 21
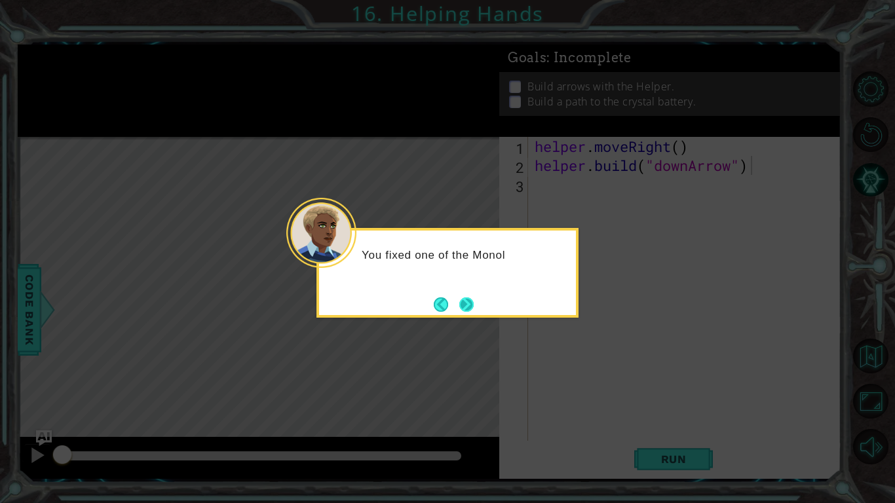
click at [468, 305] on button "Next" at bounding box center [467, 304] width 24 height 24
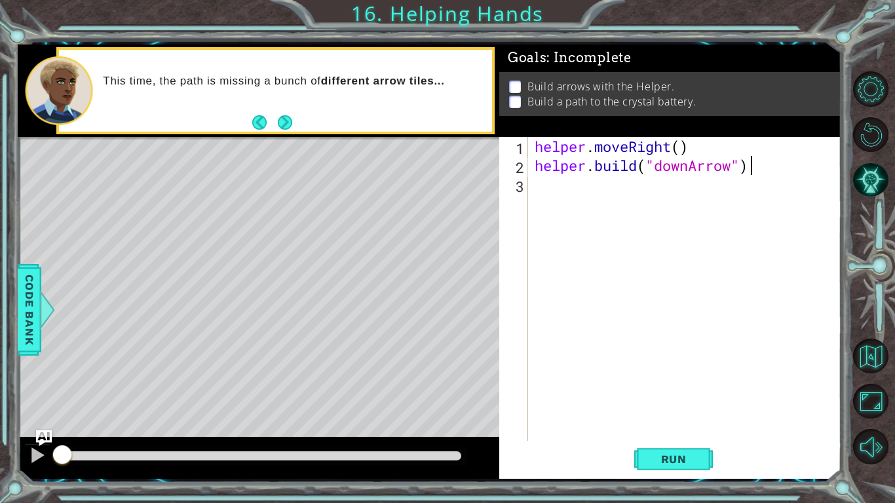
click at [554, 198] on div "helper . moveRight ( ) helper . build ( "downArrow" )" at bounding box center [688, 308] width 312 height 342
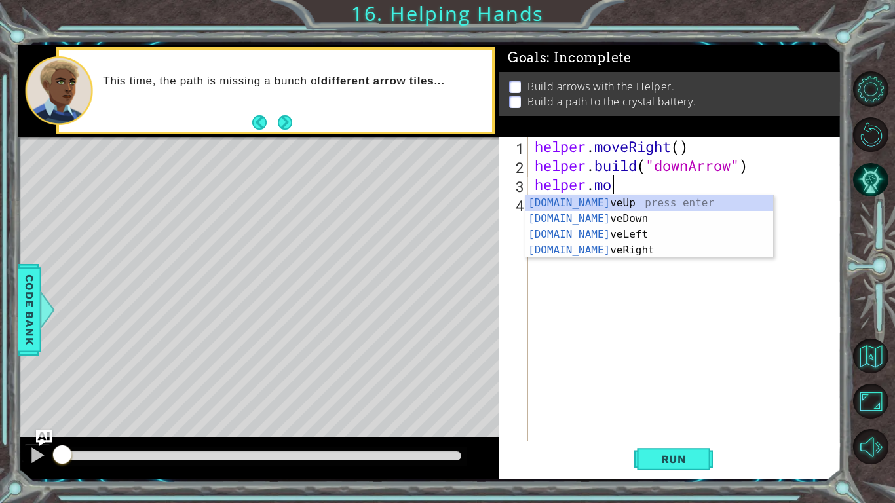
scroll to position [0, 3]
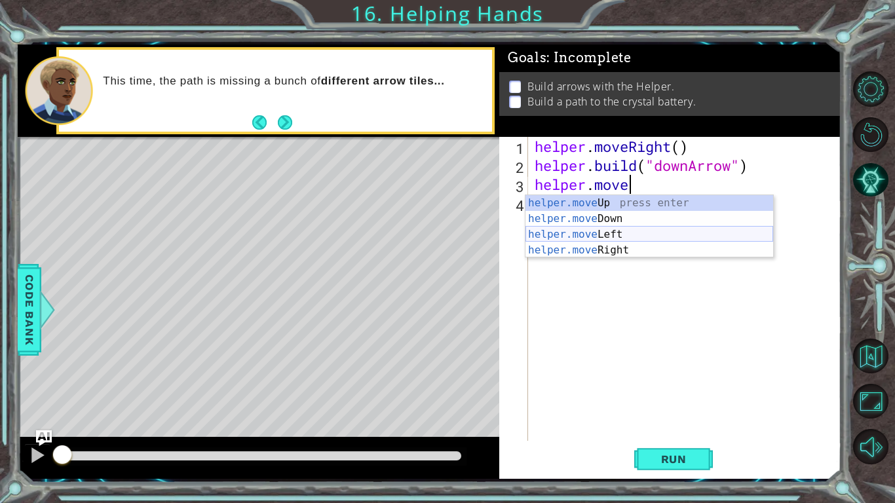
click at [619, 232] on div "helper.move Up press enter helper.move Down press enter helper.move Left press …" at bounding box center [649, 242] width 248 height 94
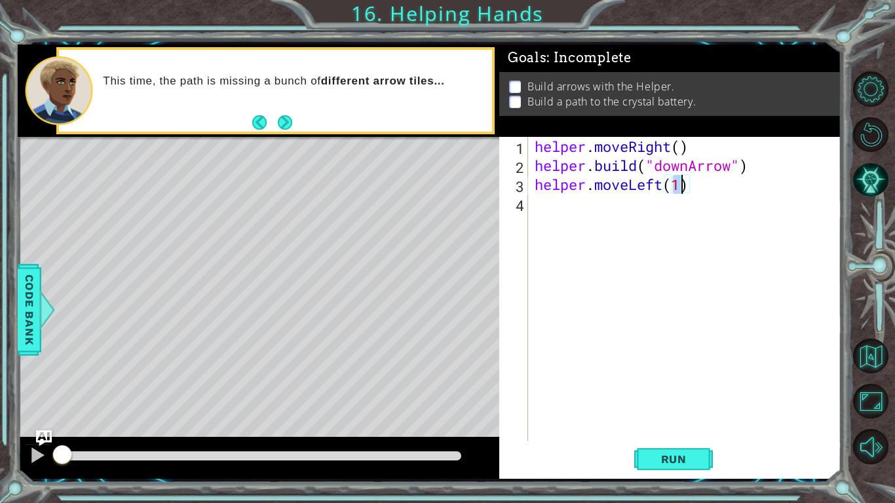
click at [606, 221] on div "helper . moveRight ( ) helper . build ( "downArrow" ) helper . moveLeft ( 1 )" at bounding box center [688, 308] width 312 height 342
type textarea "helper.moveLeft(1)"
click at [602, 224] on div "helper . moveRight ( ) helper . build ( "downArrow" ) helper . moveLeft ( 1 )" at bounding box center [688, 308] width 312 height 342
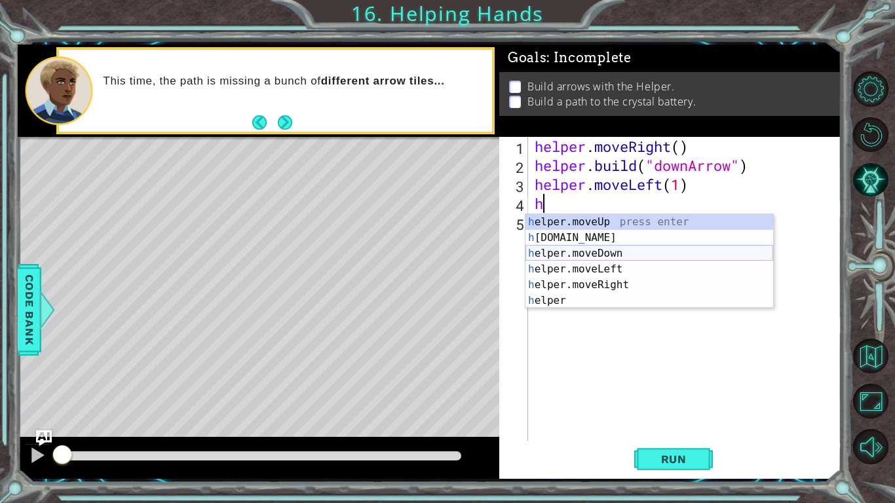
click at [633, 255] on div "h elper.moveUp press enter h [DOMAIN_NAME] press enter h elper.moveDown press e…" at bounding box center [649, 277] width 248 height 126
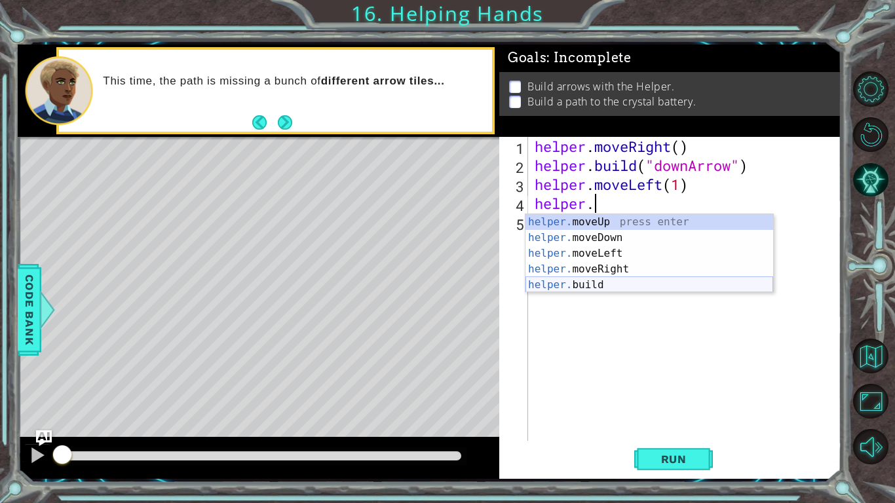
click at [635, 280] on div "helper. moveUp press enter helper. moveDown press enter helper. moveLeft press …" at bounding box center [649, 269] width 248 height 110
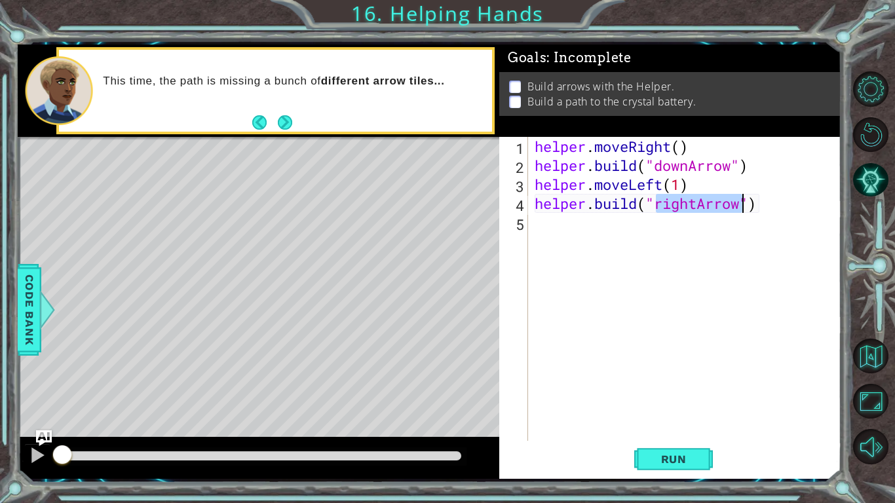
click at [699, 207] on div "helper . moveRight ( ) helper . build ( "downArrow" ) helper . moveLeft ( 1 ) h…" at bounding box center [688, 308] width 312 height 342
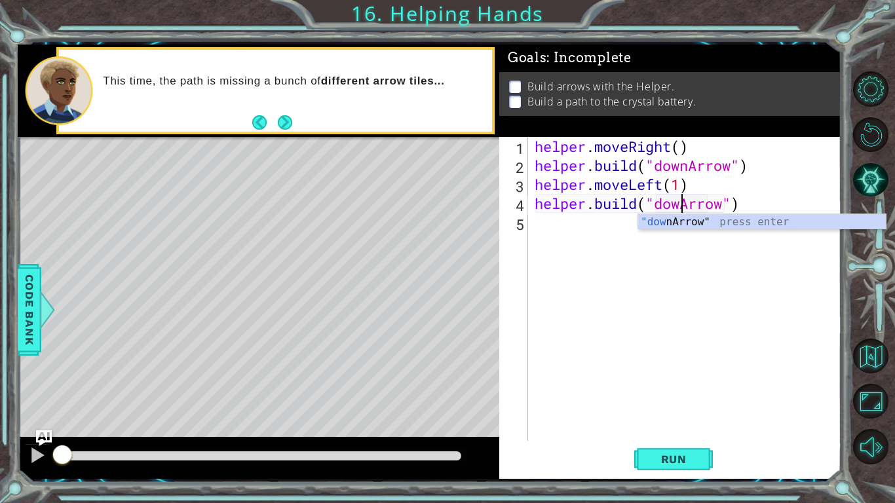
scroll to position [0, 7]
type textarea "[DOMAIN_NAME]("downArrow")"
click at [595, 225] on div "helper . moveRight ( ) helper . build ( "downArrow" ) helper . moveLeft ( 1 ) h…" at bounding box center [688, 308] width 312 height 342
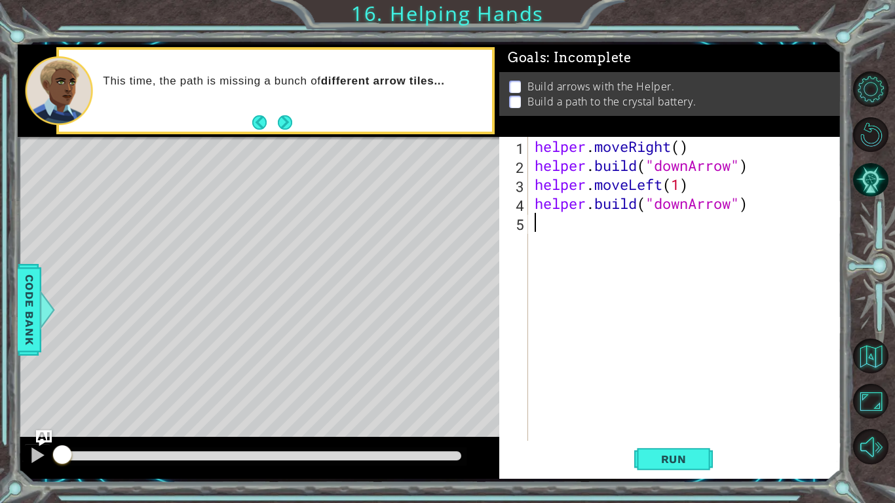
scroll to position [0, 0]
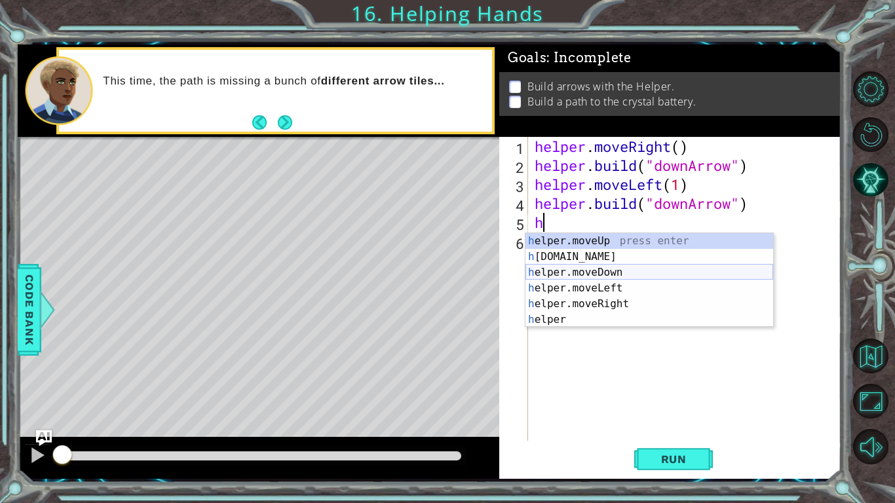
click at [623, 269] on div "h elper.moveUp press enter h [DOMAIN_NAME] press enter h elper.moveDown press e…" at bounding box center [649, 296] width 248 height 126
type textarea "helper.moveDown(1)"
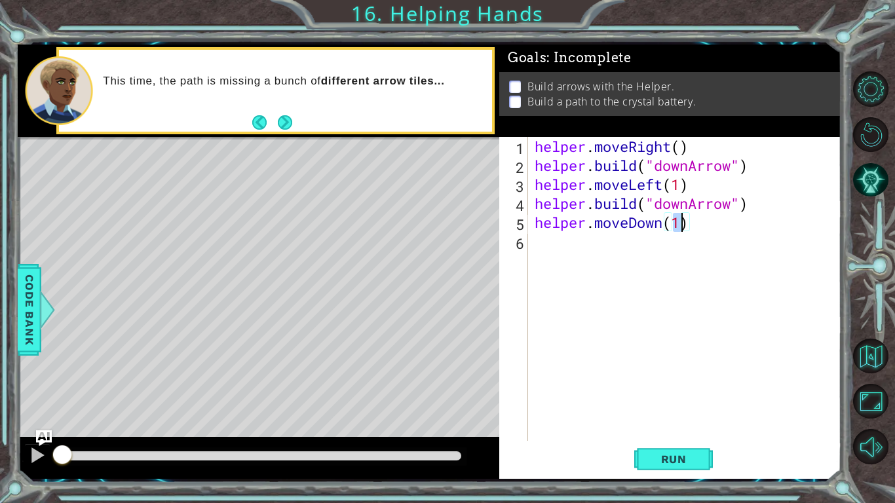
click at [603, 252] on div "helper . moveRight ( ) helper . build ( "downArrow" ) helper . moveLeft ( 1 ) h…" at bounding box center [688, 308] width 312 height 342
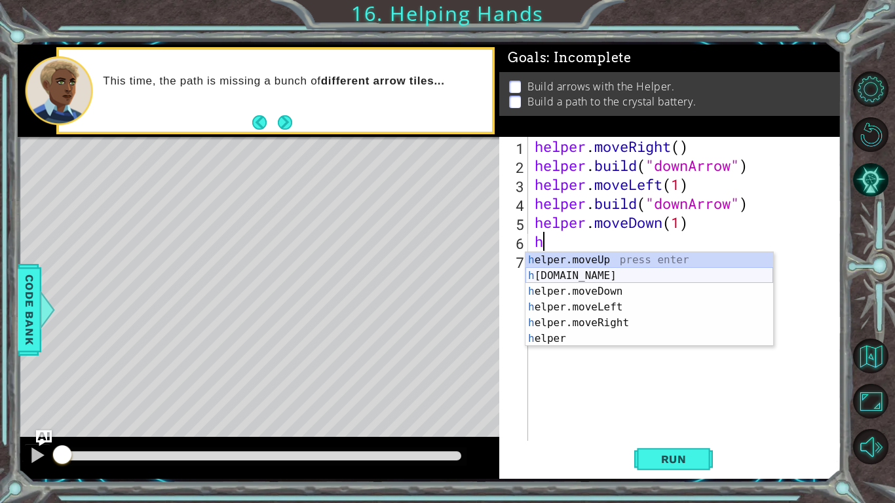
click at [644, 275] on div "h elper.moveUp press enter h [DOMAIN_NAME] press enter h elper.moveDown press e…" at bounding box center [649, 315] width 248 height 126
type textarea "[DOMAIN_NAME]("rightArrow")"
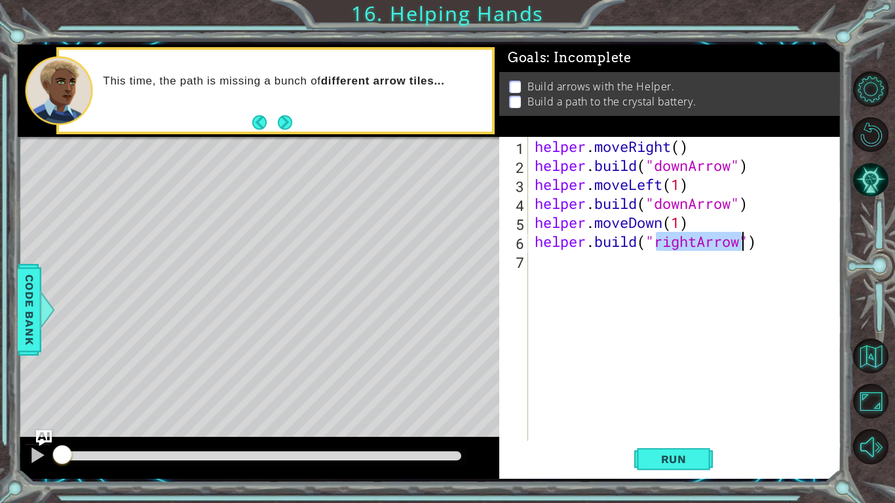
click at [631, 276] on div "helper . moveRight ( ) helper . build ( "downArrow" ) helper . moveLeft ( 1 ) h…" at bounding box center [688, 308] width 312 height 342
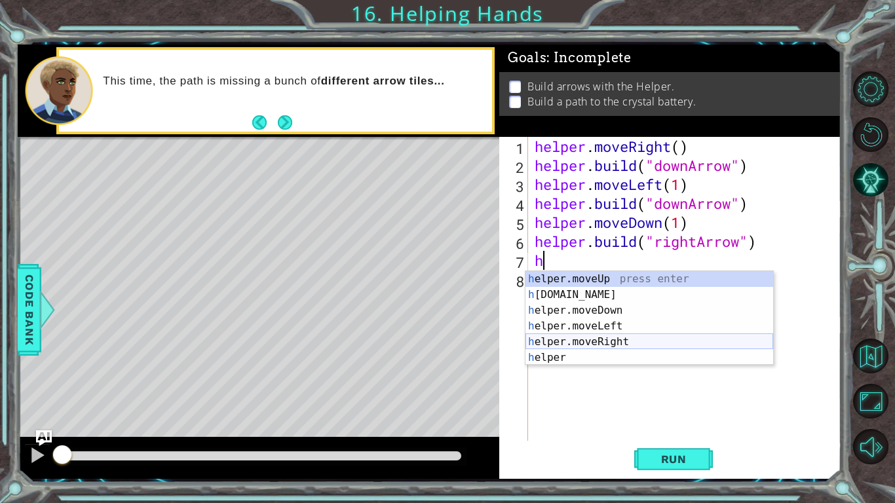
click at [654, 341] on div "h elper.moveUp press enter h [DOMAIN_NAME] press enter h elper.moveDown press e…" at bounding box center [649, 334] width 248 height 126
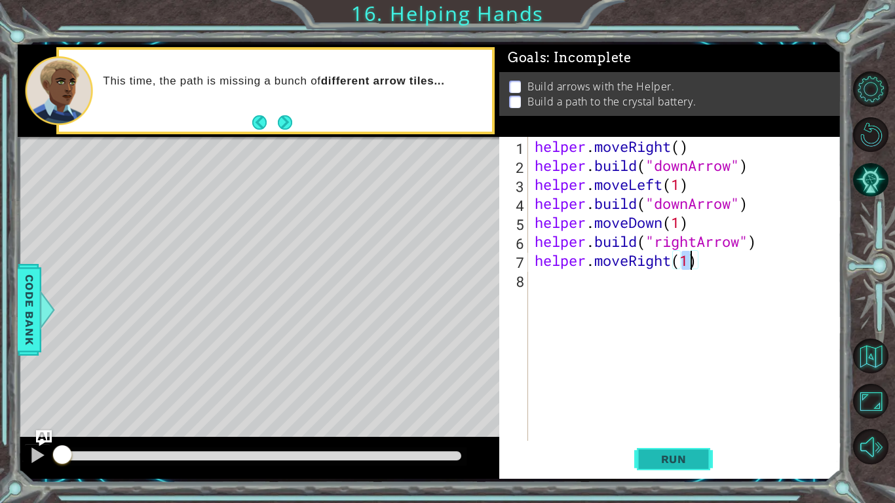
click at [658, 466] on button "Run" at bounding box center [673, 459] width 79 height 34
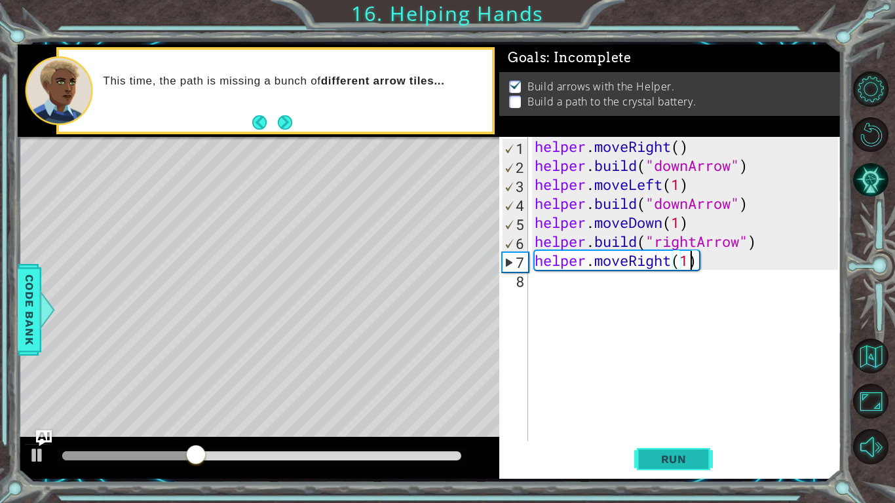
click at [658, 466] on button "Run" at bounding box center [673, 459] width 79 height 34
click at [666, 189] on div "helper . moveRight ( ) helper . build ( "downArrow" ) helper . moveLeft ( 1 ) h…" at bounding box center [688, 308] width 312 height 342
click at [686, 190] on div "helper . moveRight ( ) helper . build ( "downArrow" ) helper . moveLeft ( 1 ) h…" at bounding box center [688, 308] width 312 height 342
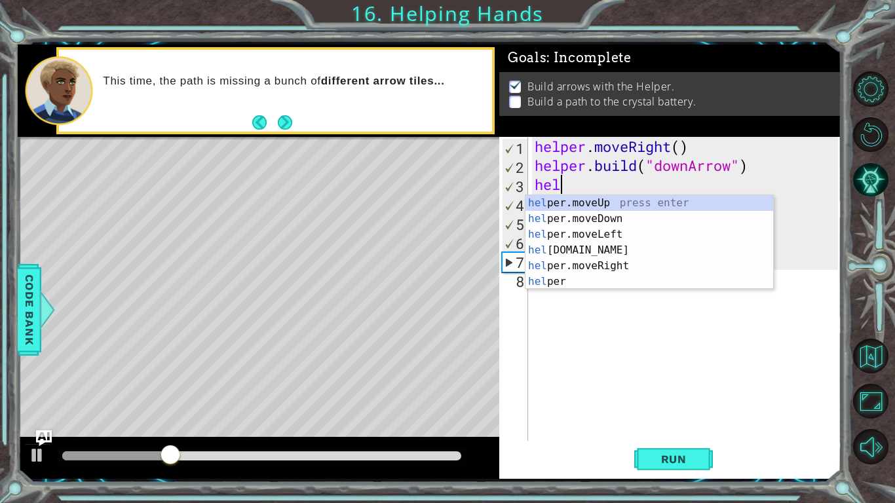
type textarea "h"
type textarea "[DOMAIN_NAME]("downArrow")"
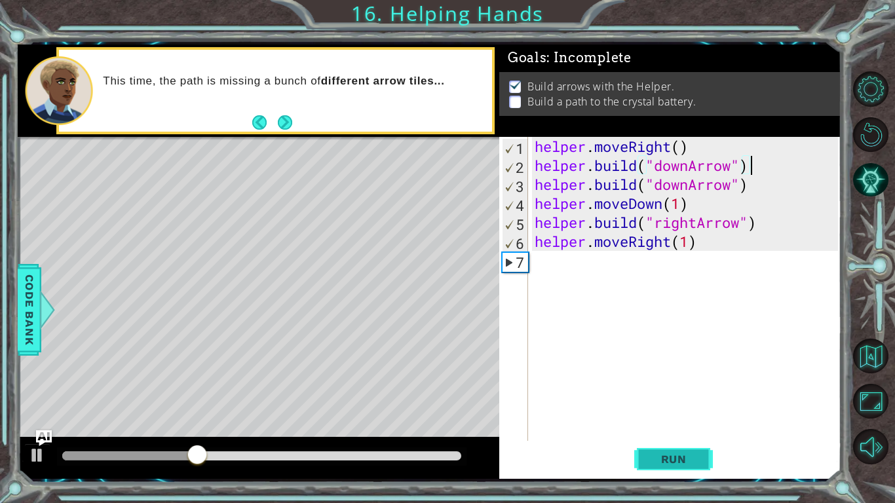
click at [675, 459] on span "Run" at bounding box center [674, 459] width 52 height 13
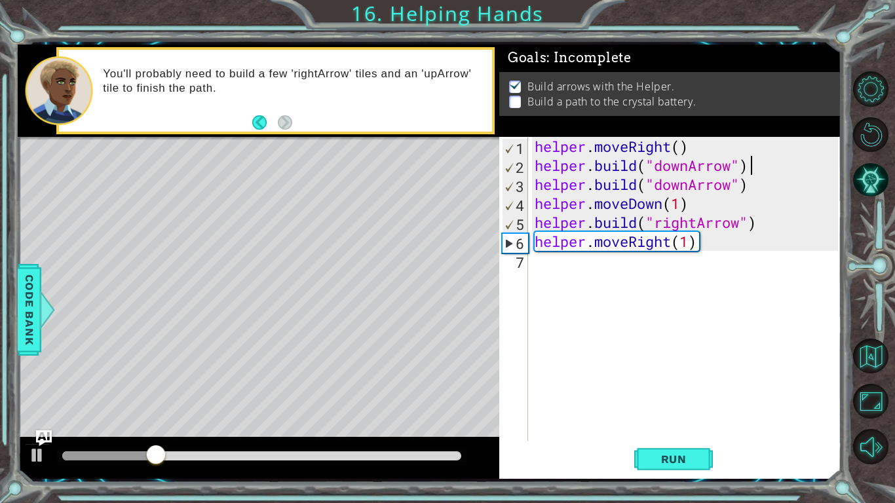
click at [574, 271] on div "helper . moveRight ( ) helper . build ( "downArrow" ) helper . build ( "downArr…" at bounding box center [688, 308] width 312 height 342
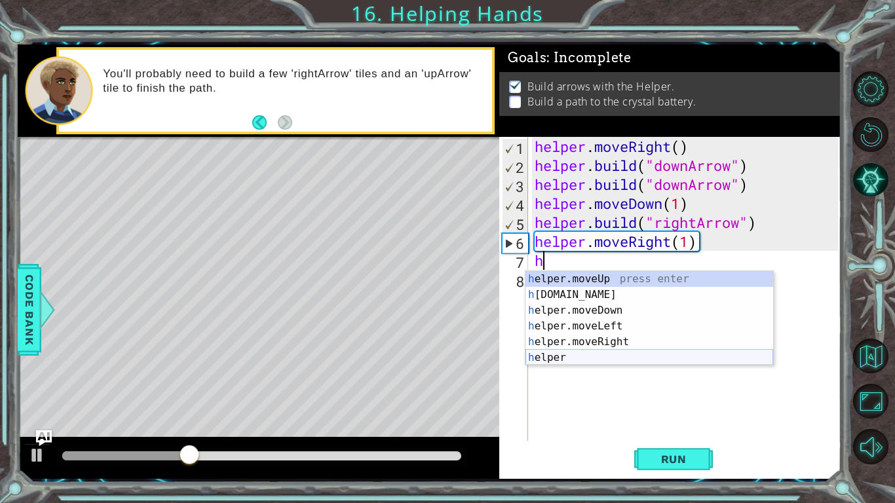
click at [618, 354] on div "h elper.moveUp press enter h [DOMAIN_NAME] press enter h elper.moveDown press e…" at bounding box center [649, 334] width 248 height 126
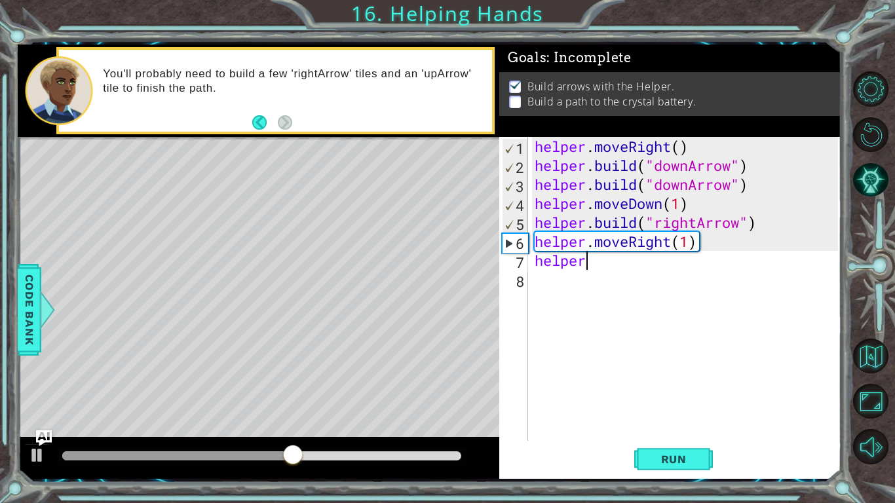
scroll to position [0, 2]
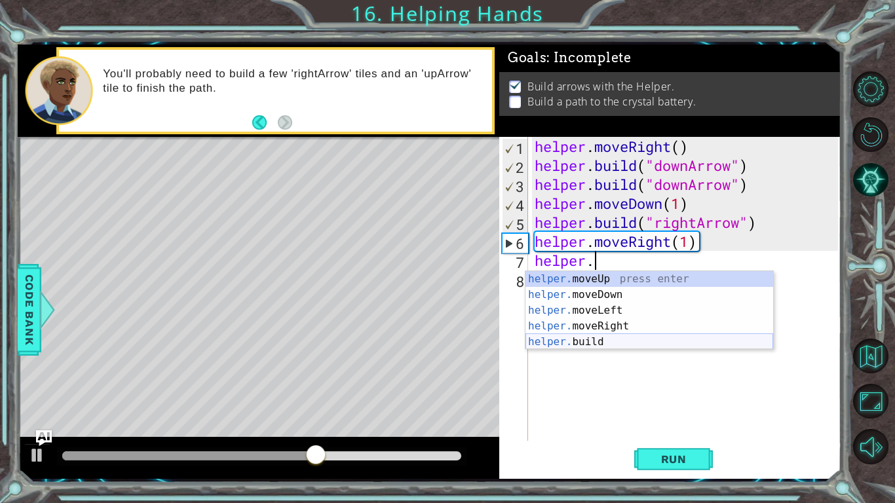
click at [641, 337] on div "helper. moveUp press enter helper. moveDown press enter helper. moveLeft press …" at bounding box center [649, 326] width 248 height 110
type textarea "[DOMAIN_NAME]("rightArrow")"
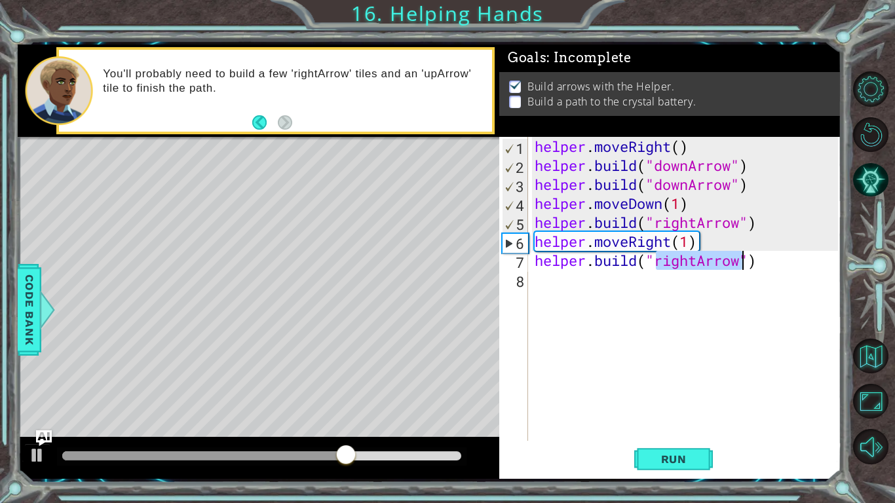
click at [587, 291] on div "helper . moveRight ( ) helper . build ( "downArrow" ) helper . build ( "downArr…" at bounding box center [688, 308] width 312 height 342
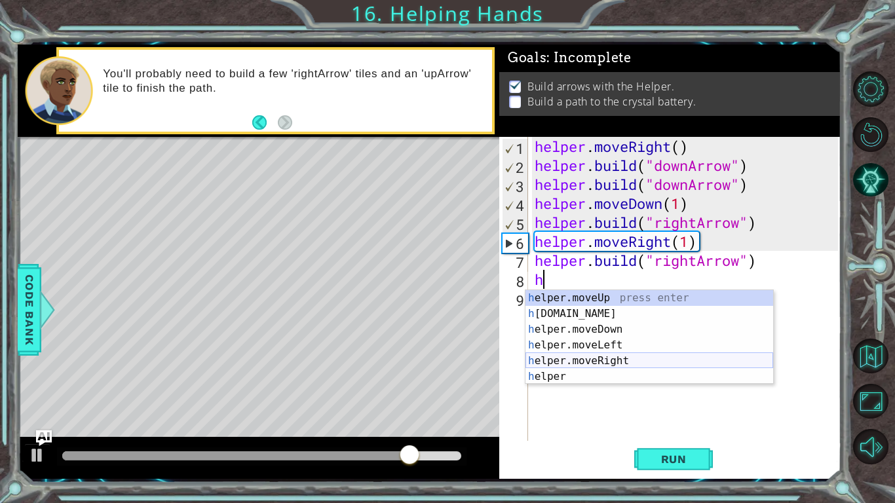
click at [615, 357] on div "h elper.moveUp press enter h [DOMAIN_NAME] press enter h elper.moveDown press e…" at bounding box center [649, 353] width 248 height 126
type textarea "helper.moveRight(1)"
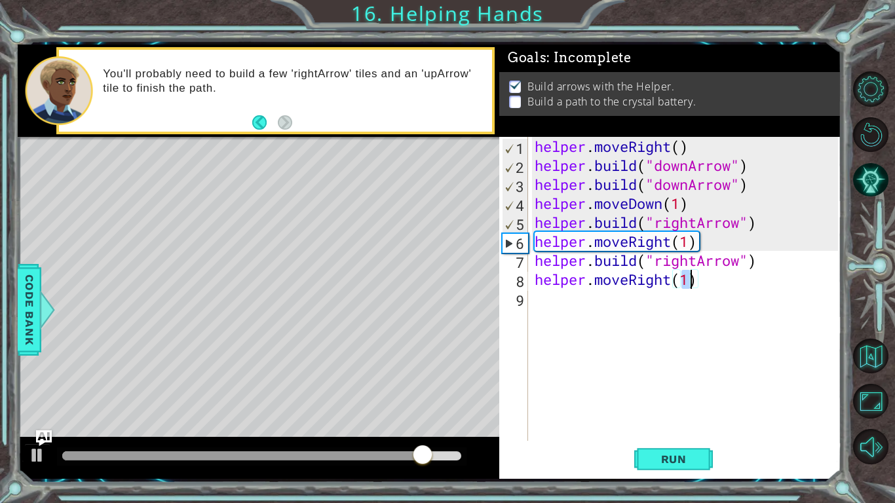
click at [553, 298] on div "helper . moveRight ( ) helper . build ( "downArrow" ) helper . build ( "downArr…" at bounding box center [688, 308] width 312 height 342
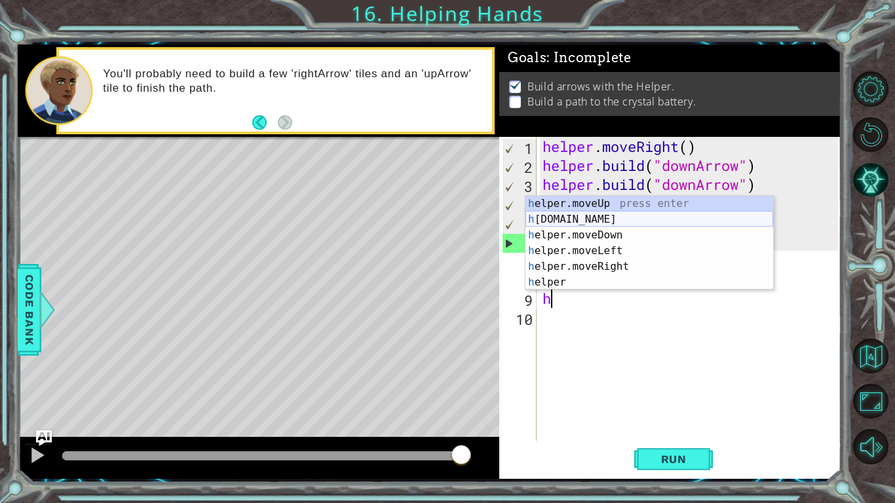
click at [624, 218] on div "h elper.moveUp press enter h [DOMAIN_NAME] press enter h elper.moveDown press e…" at bounding box center [649, 259] width 248 height 126
type textarea "[DOMAIN_NAME]("rightArrow")"
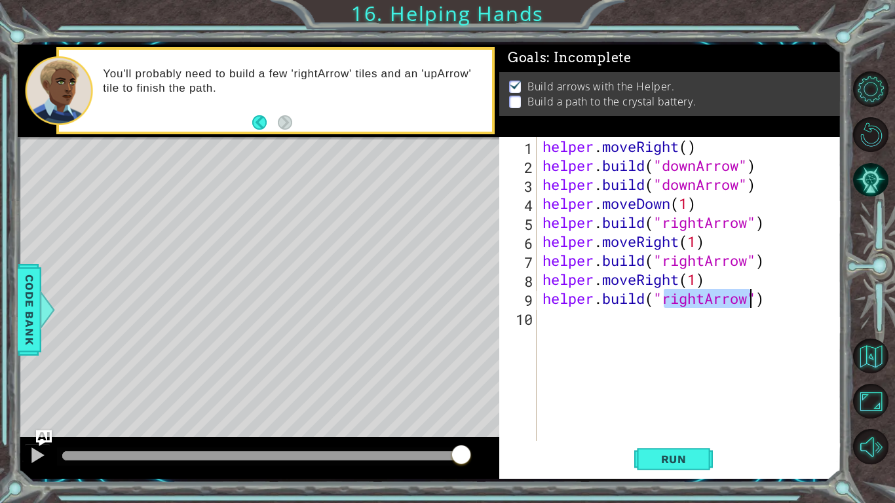
click at [581, 326] on div "helper . moveRight ( ) helper . build ( "downArrow" ) helper . build ( "downArr…" at bounding box center [692, 308] width 305 height 342
click at [686, 455] on span "Run" at bounding box center [674, 459] width 52 height 13
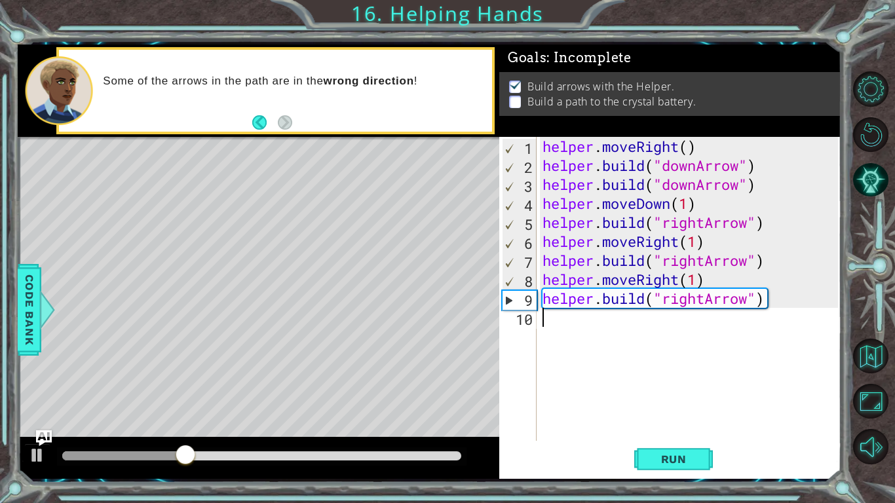
click at [702, 303] on div "helper . moveRight ( ) helper . build ( "downArrow" ) helper . build ( "downArr…" at bounding box center [692, 308] width 305 height 342
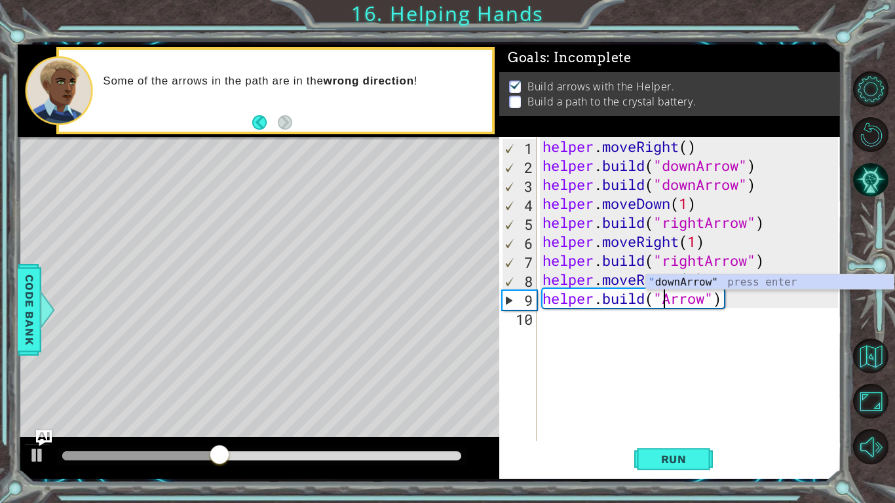
scroll to position [0, 6]
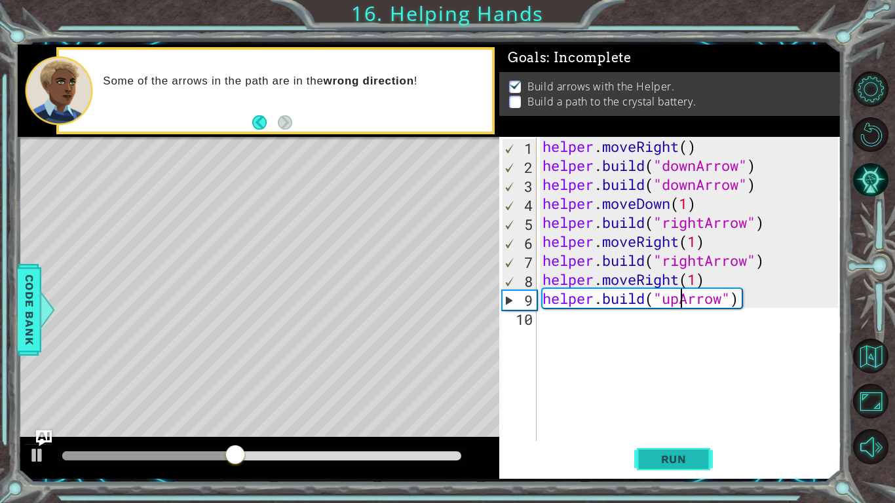
type textarea "[DOMAIN_NAME]("upArrow")"
click at [704, 460] on button "Run" at bounding box center [673, 459] width 79 height 34
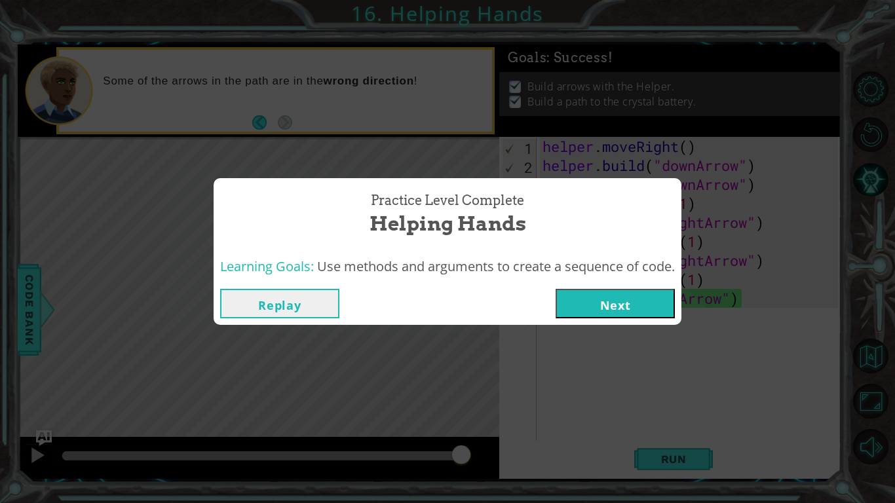
click at [601, 299] on button "Next" at bounding box center [614, 303] width 119 height 29
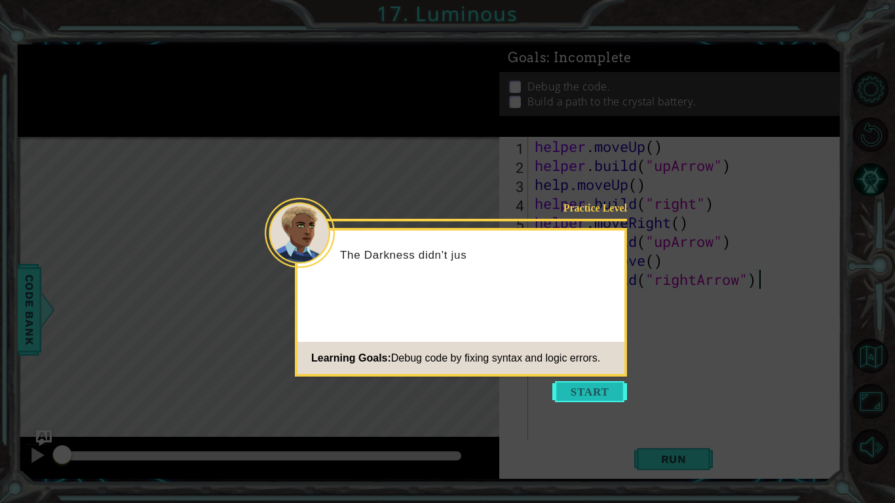
click at [580, 392] on button "Start" at bounding box center [589, 391] width 75 height 21
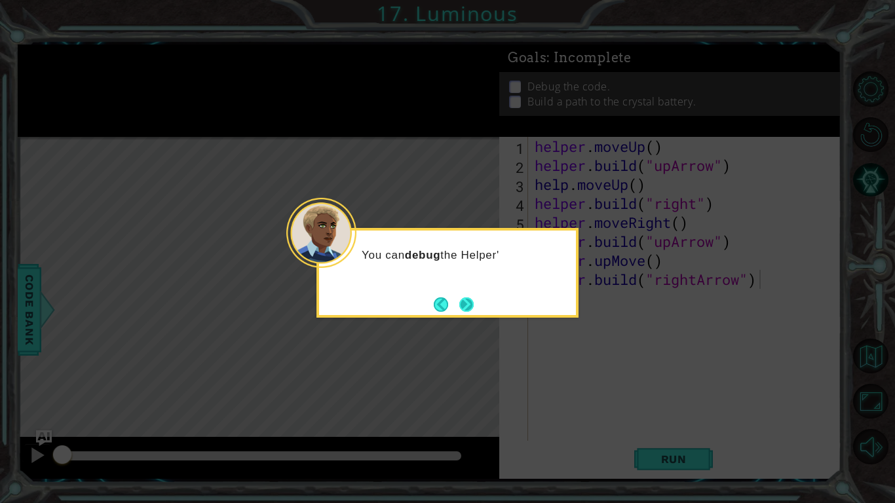
click at [474, 309] on button "Next" at bounding box center [466, 304] width 14 height 14
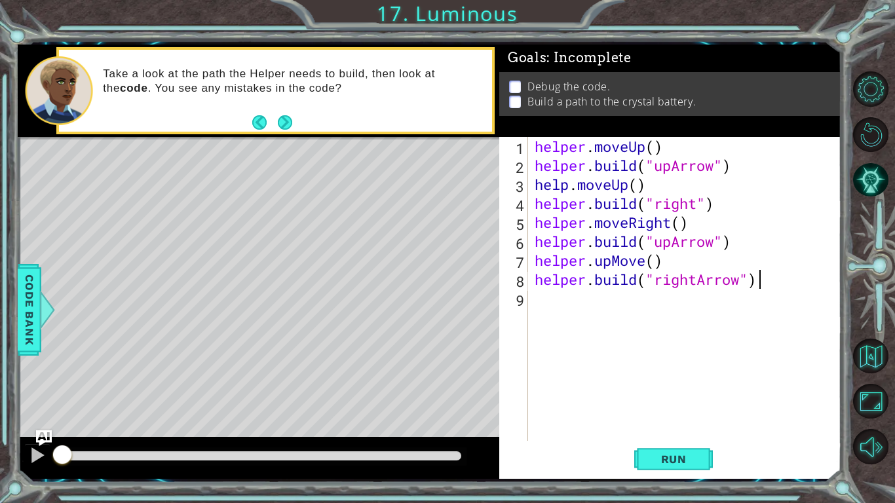
click at [550, 303] on div "helper . moveUp ( ) helper . build ( "upArrow" ) help . moveUp ( ) helper . bui…" at bounding box center [688, 308] width 312 height 342
click at [659, 460] on span "Run" at bounding box center [674, 459] width 52 height 13
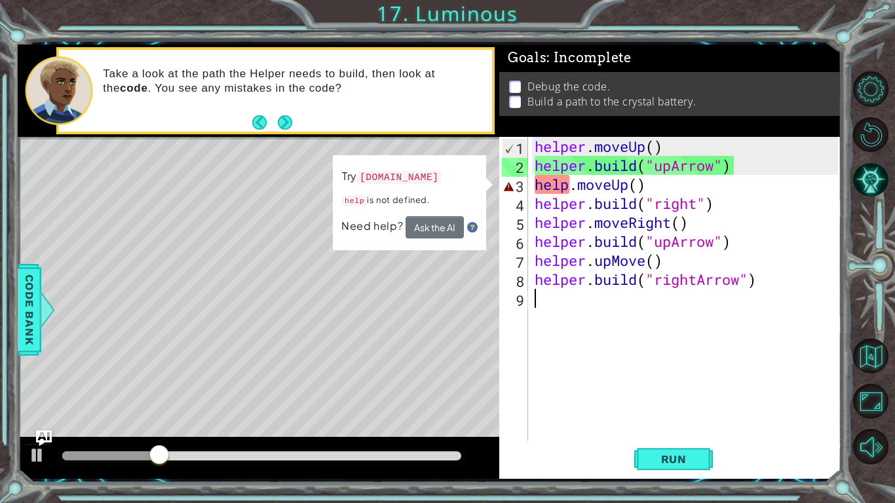
click at [535, 185] on div "helper . moveUp ( ) helper . build ( "upArrow" ) help . moveUp ( ) helper . bui…" at bounding box center [688, 308] width 312 height 342
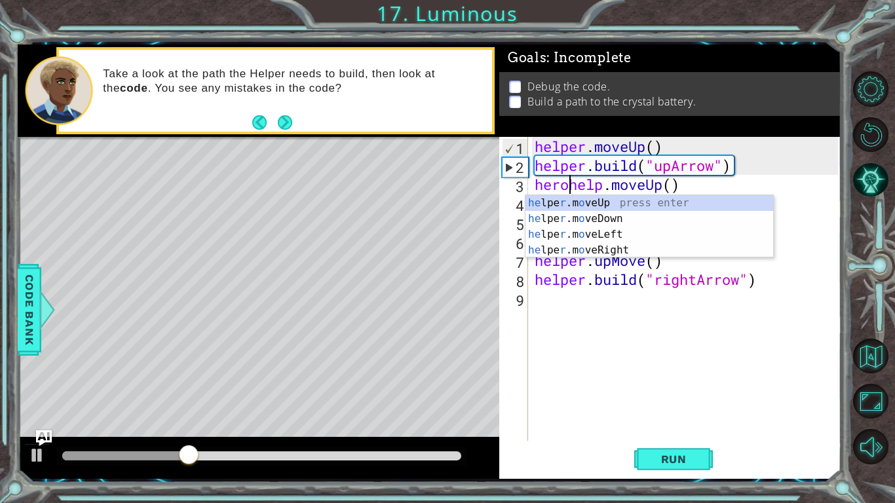
scroll to position [0, 2]
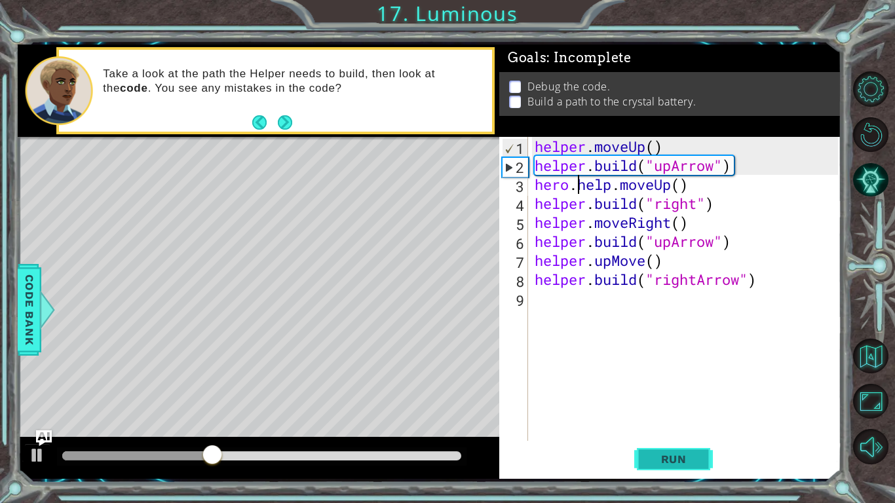
click at [688, 462] on span "Run" at bounding box center [674, 459] width 52 height 13
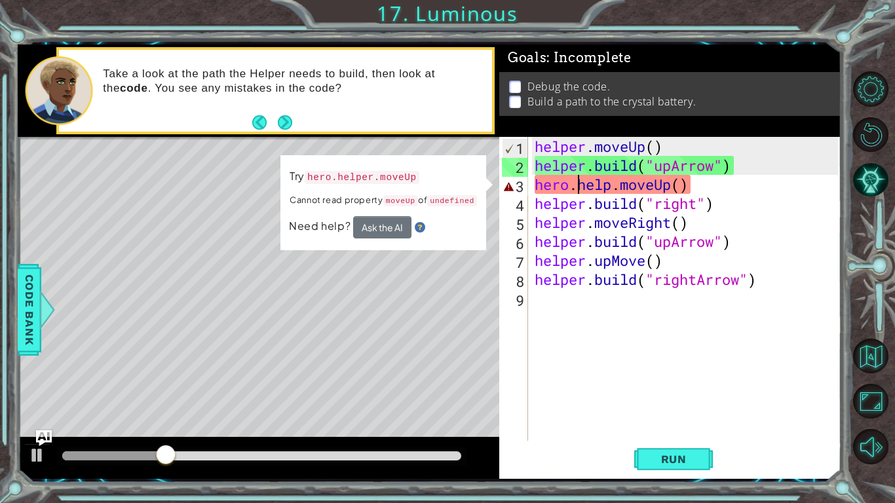
click at [612, 188] on div "helper . moveUp ( ) helper . build ( "upArrow" ) hero . help . moveUp ( ) helpe…" at bounding box center [688, 308] width 312 height 342
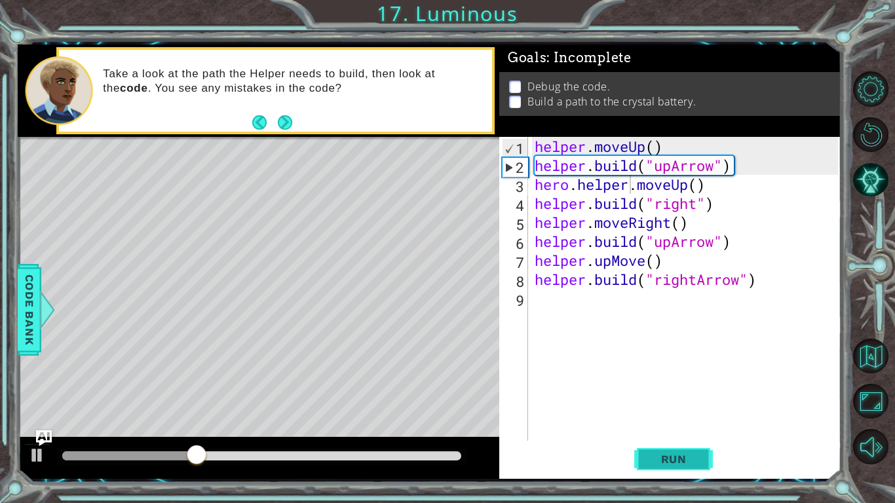
click at [672, 457] on span "Run" at bounding box center [674, 459] width 52 height 13
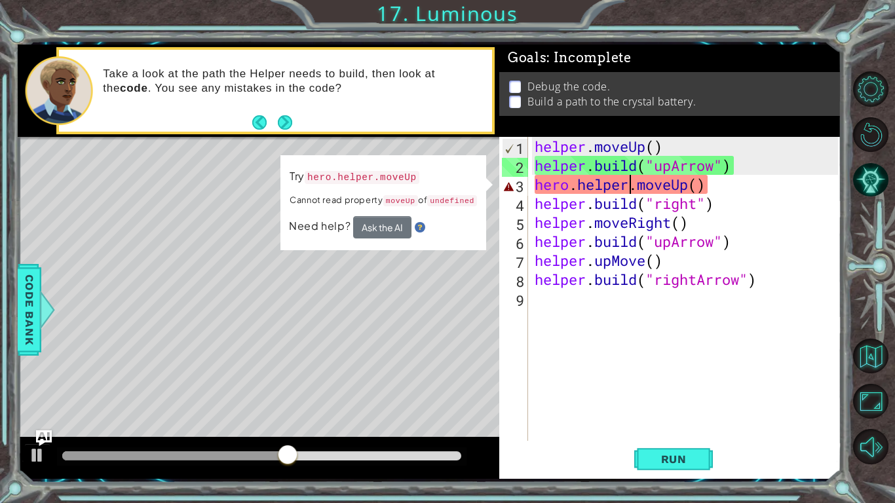
click at [700, 185] on div "helper . moveUp ( ) helper . build ( "upArrow" ) hero . helper . moveUp ( ) hel…" at bounding box center [688, 308] width 312 height 342
click at [727, 193] on div "helper . moveUp ( ) helper . build ( "upArrow" ) hero . helper . moveUp ( ) hel…" at bounding box center [688, 308] width 312 height 342
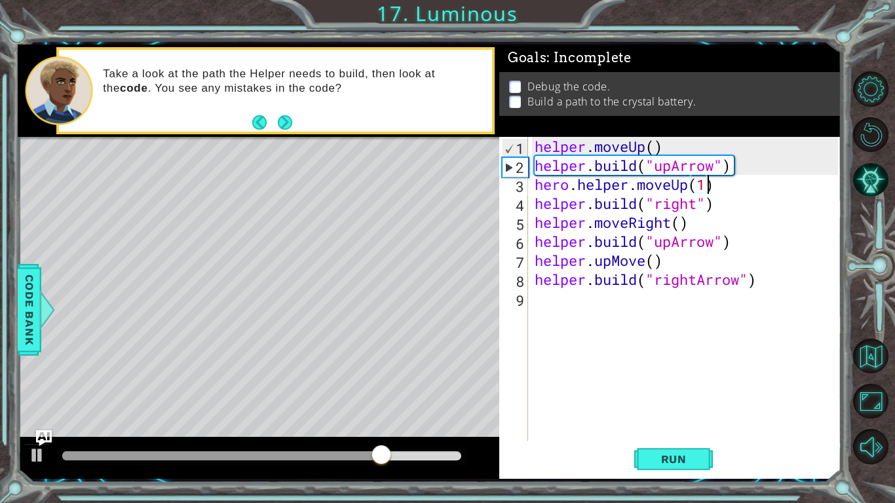
scroll to position [0, 7]
click at [687, 453] on span "Run" at bounding box center [674, 459] width 52 height 13
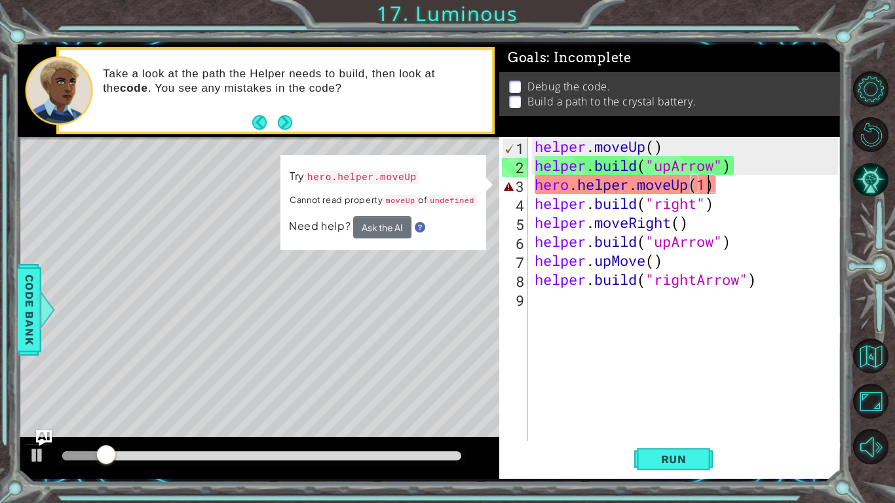
click at [724, 187] on div "helper . moveUp ( ) helper . build ( "upArrow" ) hero . helper . moveUp ( 1 ) h…" at bounding box center [688, 308] width 312 height 342
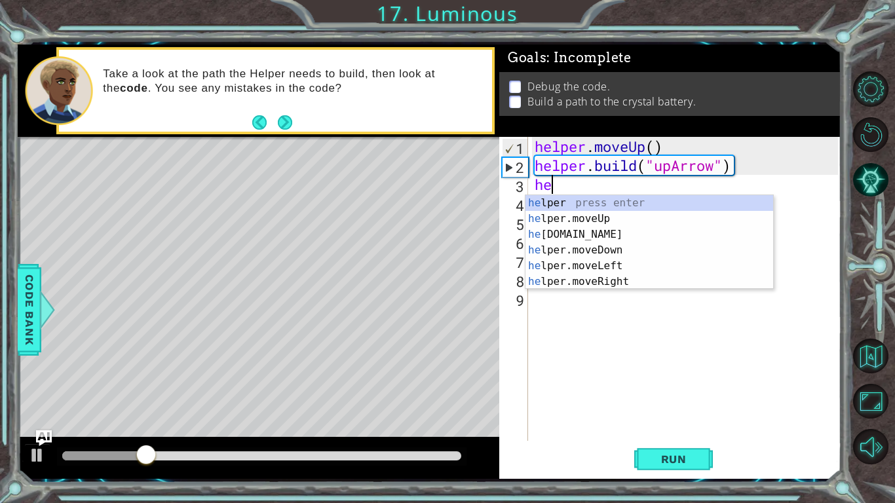
scroll to position [0, 0]
type textarea "h"
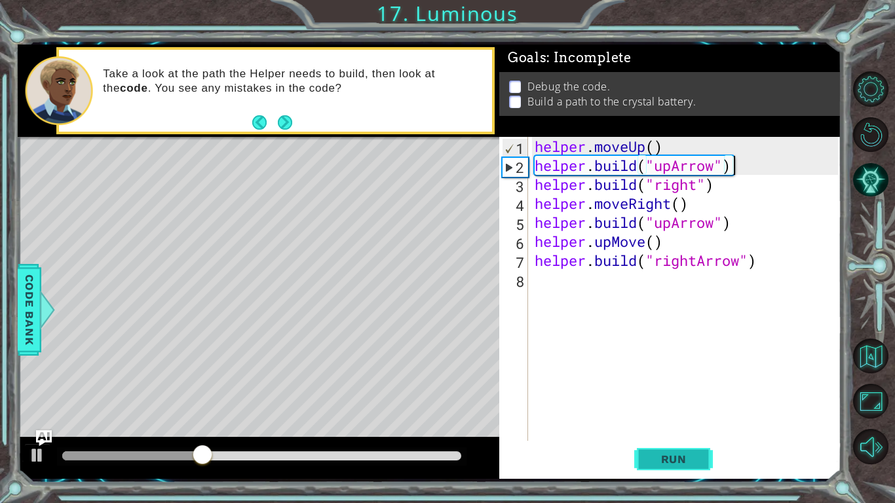
click at [677, 457] on span "Run" at bounding box center [674, 459] width 52 height 13
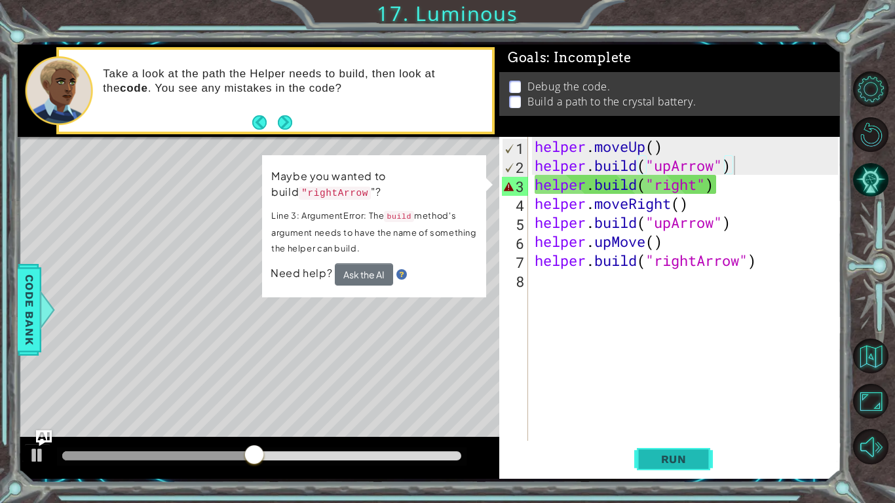
click at [677, 457] on span "Run" at bounding box center [674, 459] width 52 height 13
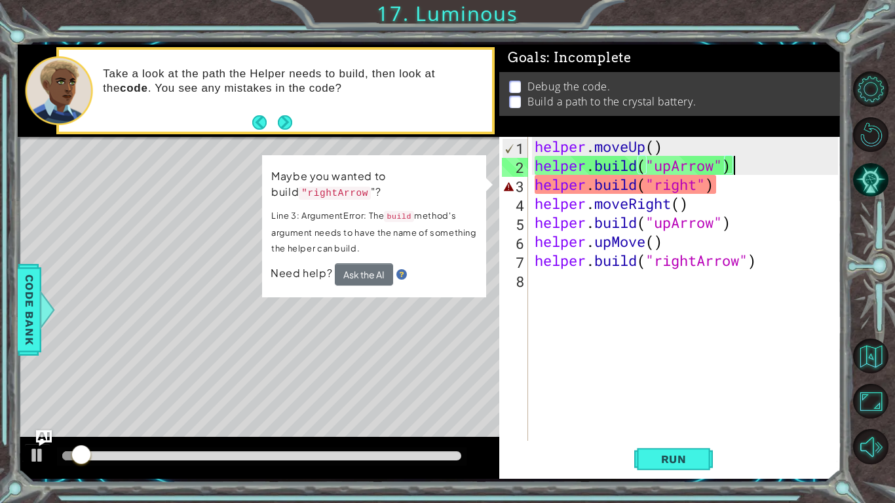
click at [733, 192] on div "helper . moveUp ( ) helper . build ( "upArrow" ) helper . build ( "right" ) hel…" at bounding box center [688, 308] width 312 height 342
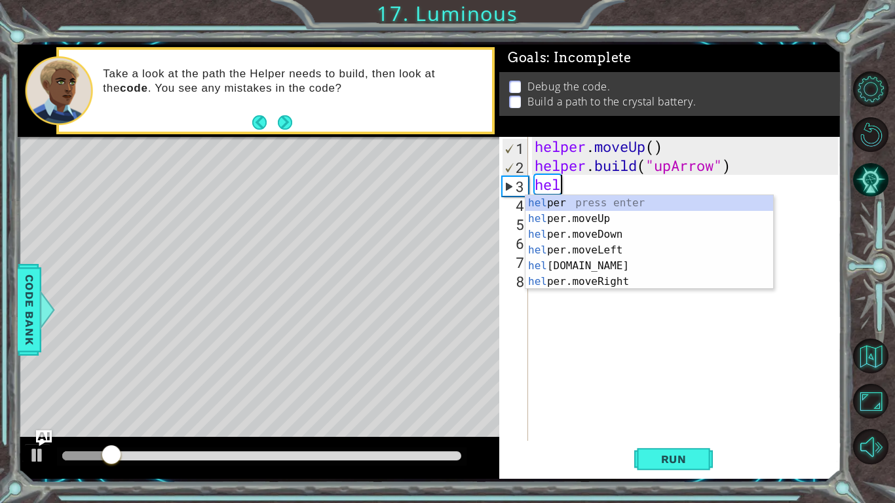
type textarea "h"
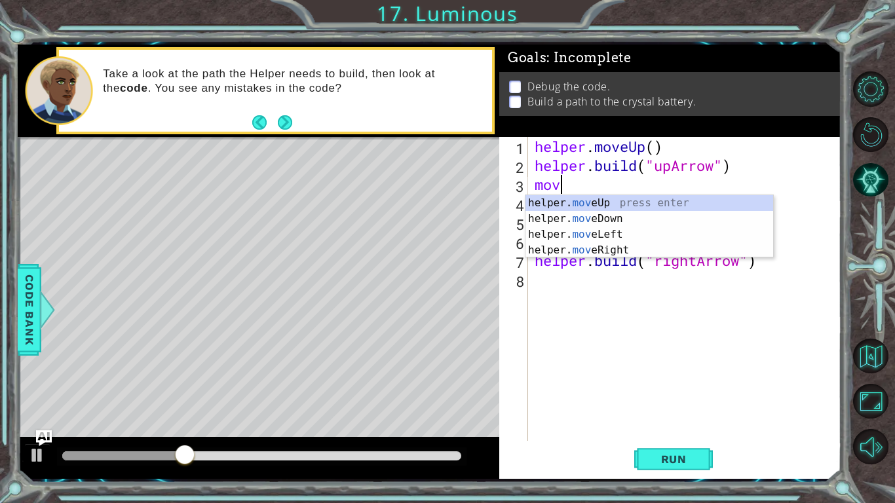
type textarea "m"
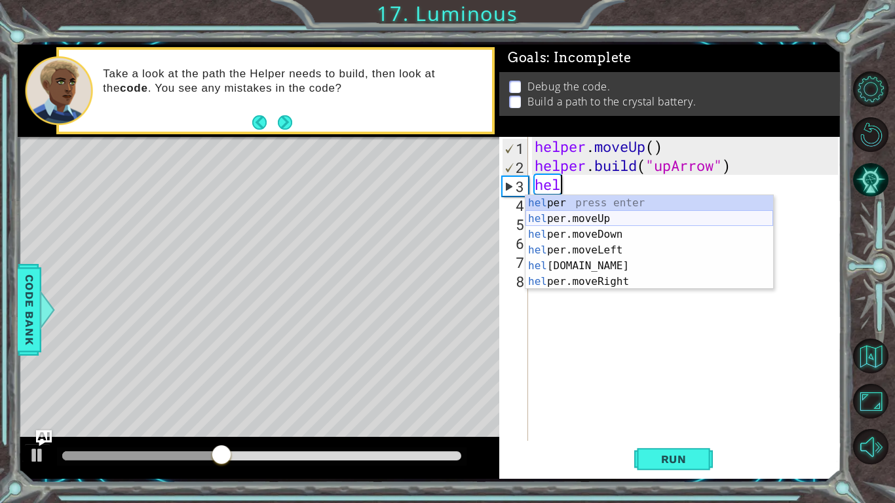
click at [630, 217] on div "hel per press enter hel per.moveUp press enter [GEOGRAPHIC_DATA] per.moveDown p…" at bounding box center [649, 258] width 248 height 126
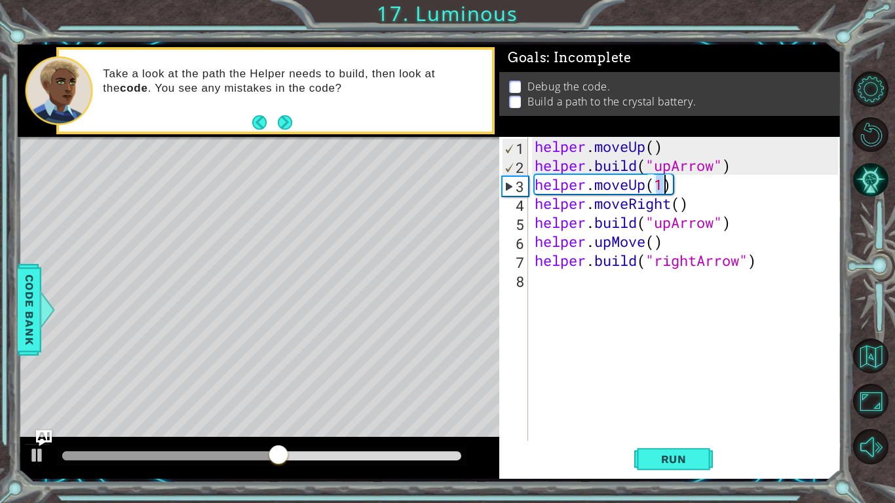
click at [693, 208] on div "helper . moveUp ( ) helper . build ( "upArrow" ) helper . moveUp ( 1 ) helper .…" at bounding box center [688, 308] width 312 height 342
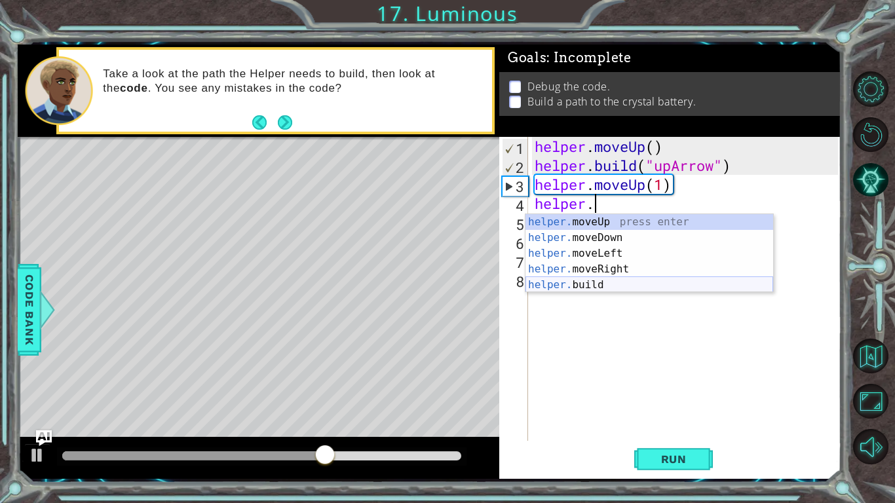
click at [647, 284] on div "helper. moveUp press enter helper. moveDown press enter helper. moveLeft press …" at bounding box center [649, 269] width 248 height 110
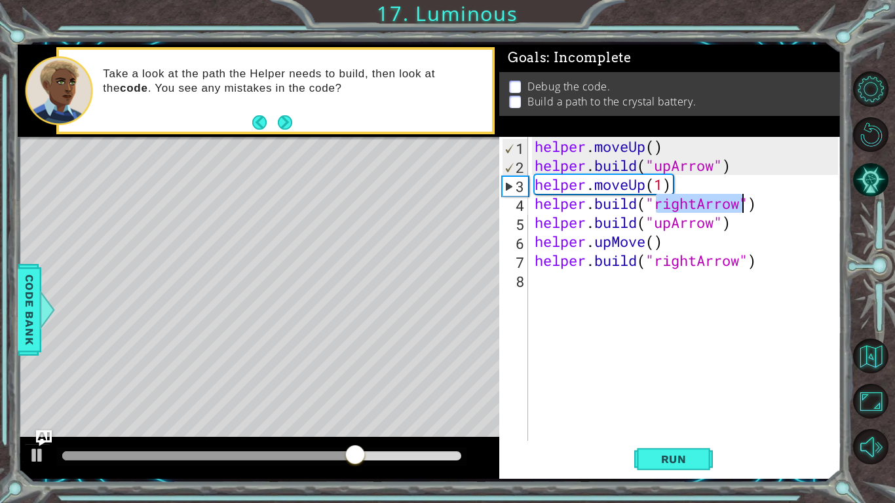
click at [744, 226] on div "helper . moveUp ( ) helper . build ( "upArrow" ) helper . moveUp ( 1 ) helper .…" at bounding box center [688, 308] width 312 height 342
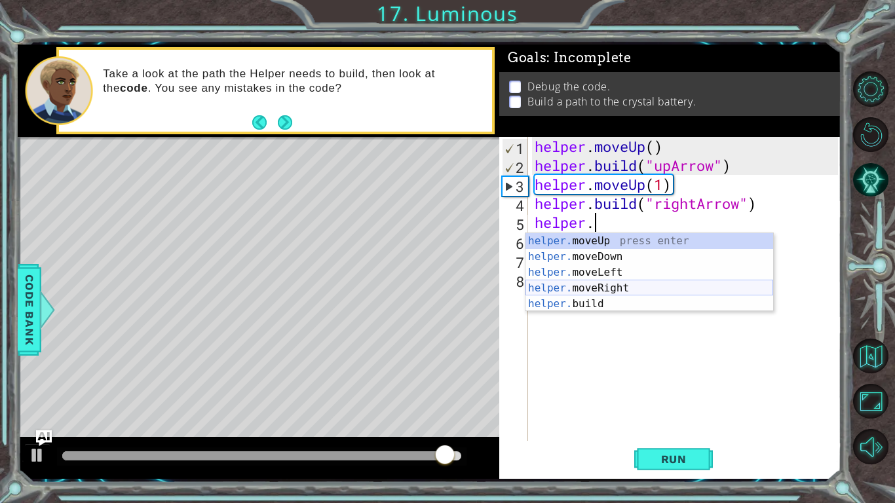
click at [677, 285] on div "helper. moveUp press enter helper. moveDown press enter helper. moveLeft press …" at bounding box center [649, 288] width 248 height 110
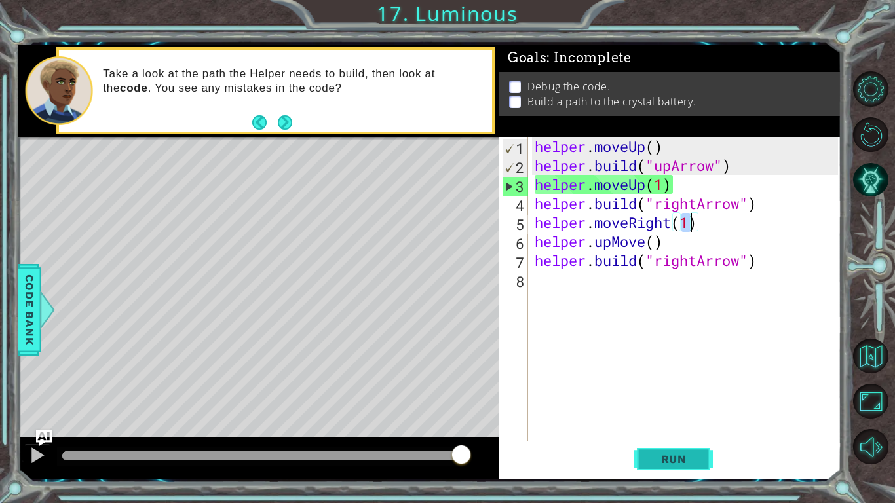
click at [675, 460] on span "Run" at bounding box center [674, 459] width 52 height 13
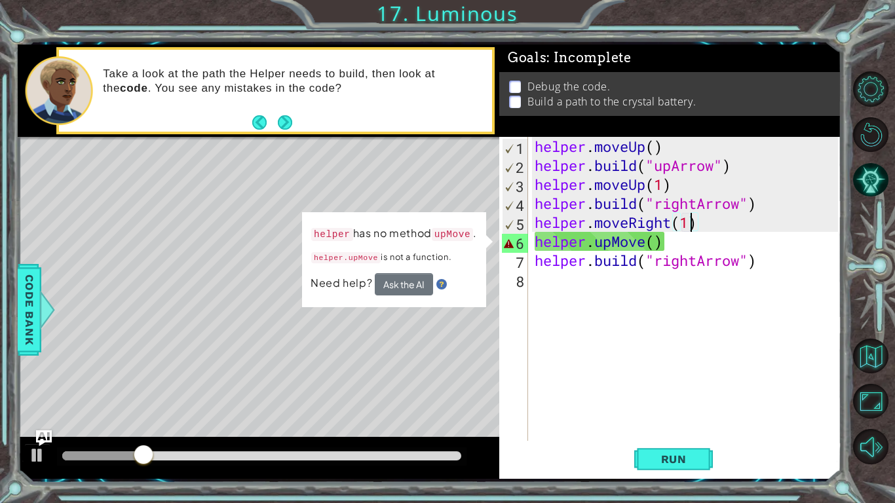
click at [646, 245] on div "helper . moveUp ( ) helper . build ( "upArrow" ) helper . moveUp ( 1 ) helper .…" at bounding box center [688, 308] width 312 height 342
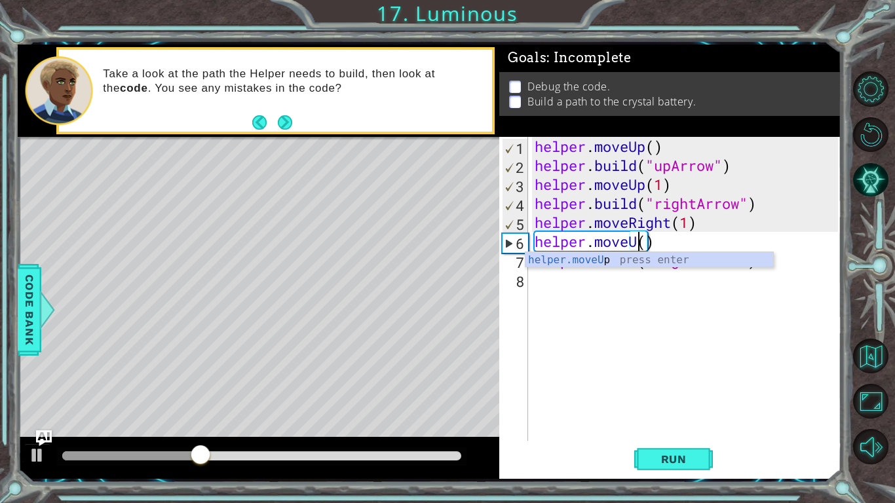
scroll to position [0, 5]
click at [669, 457] on span "Run" at bounding box center [674, 459] width 52 height 13
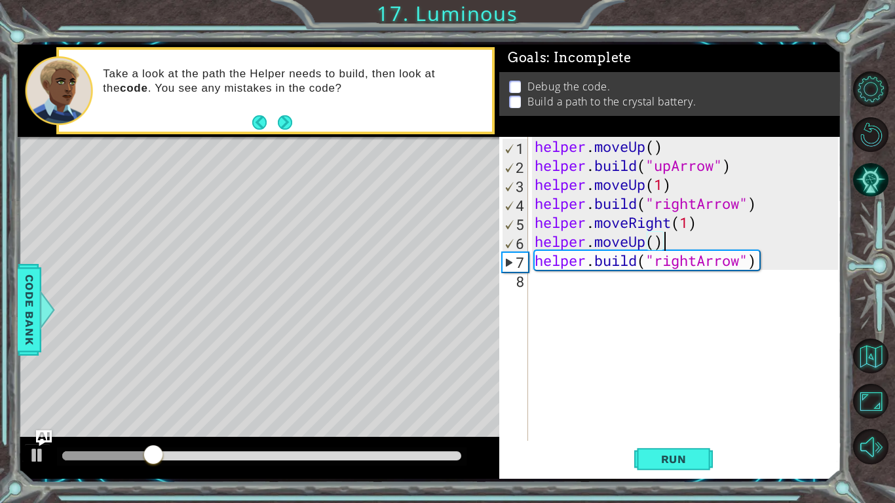
click at [667, 240] on div "helper . moveUp ( ) helper . build ( "upArrow" ) helper . moveUp ( 1 ) helper .…" at bounding box center [688, 308] width 312 height 342
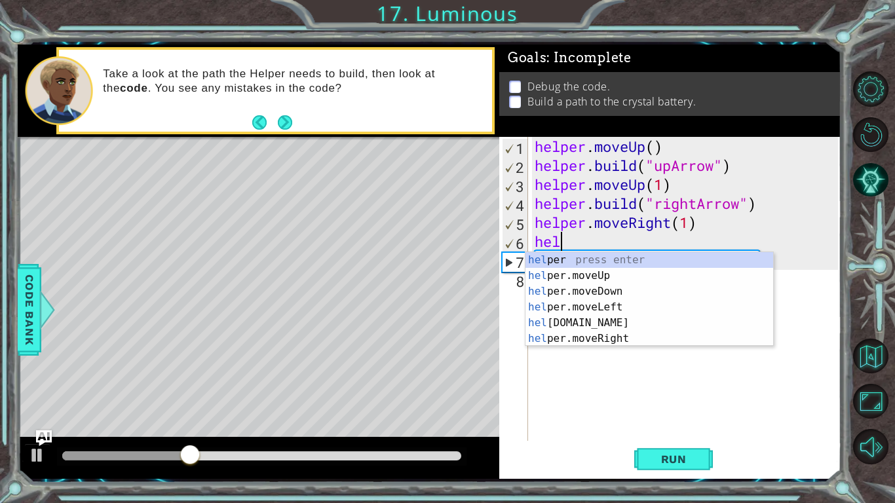
scroll to position [0, 0]
type textarea "h"
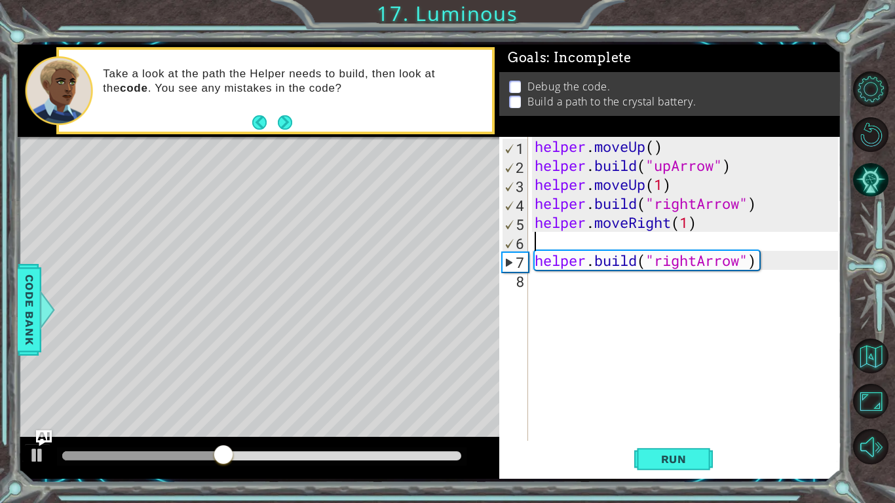
type textarea "helper.moveRight(1)"
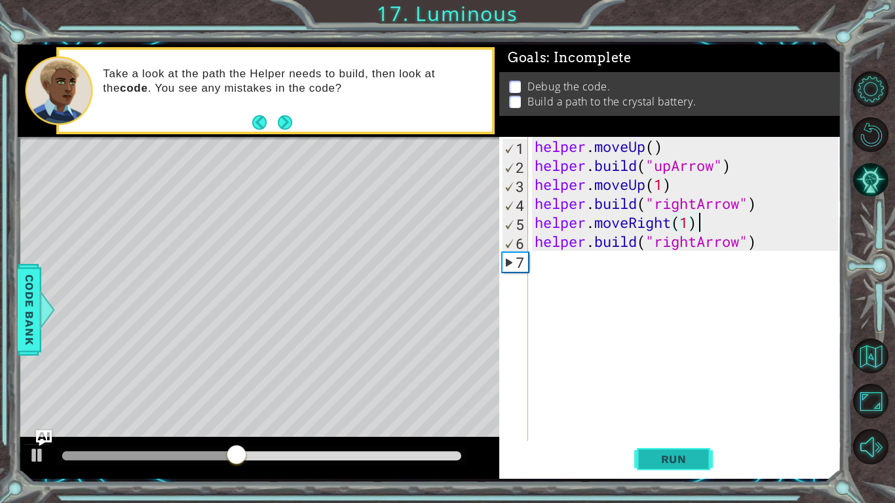
click at [685, 458] on span "Run" at bounding box center [674, 459] width 52 height 13
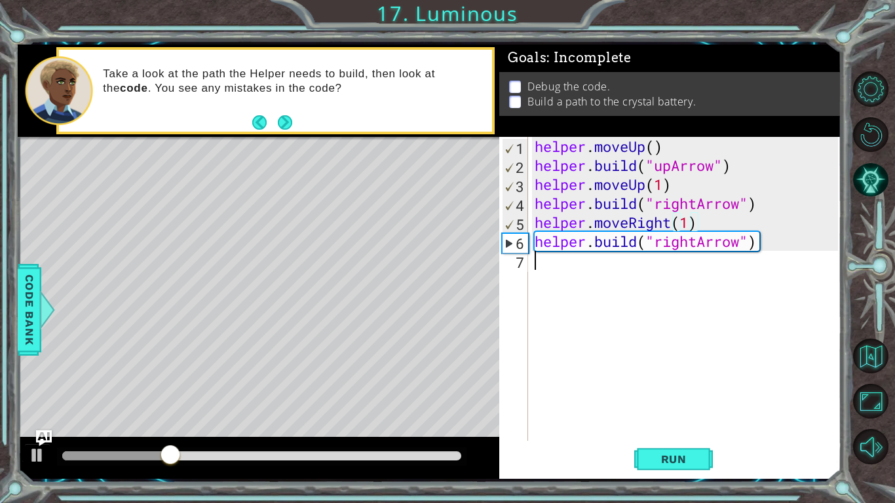
click at [536, 271] on div "helper . moveUp ( ) helper . build ( "upArrow" ) helper . moveUp ( 1 ) helper .…" at bounding box center [688, 308] width 312 height 342
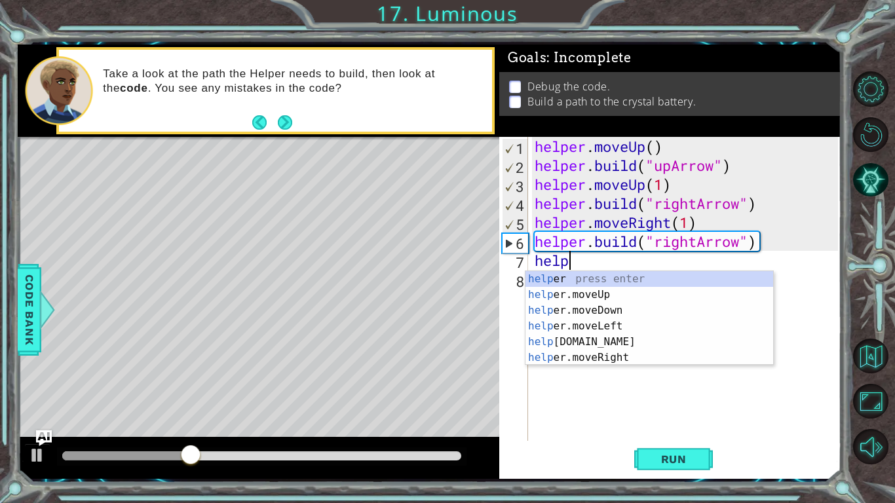
scroll to position [0, 1]
click at [601, 356] on div "help er press enter help er.moveUp press enter help er.moveDown press enter hel…" at bounding box center [649, 334] width 248 height 126
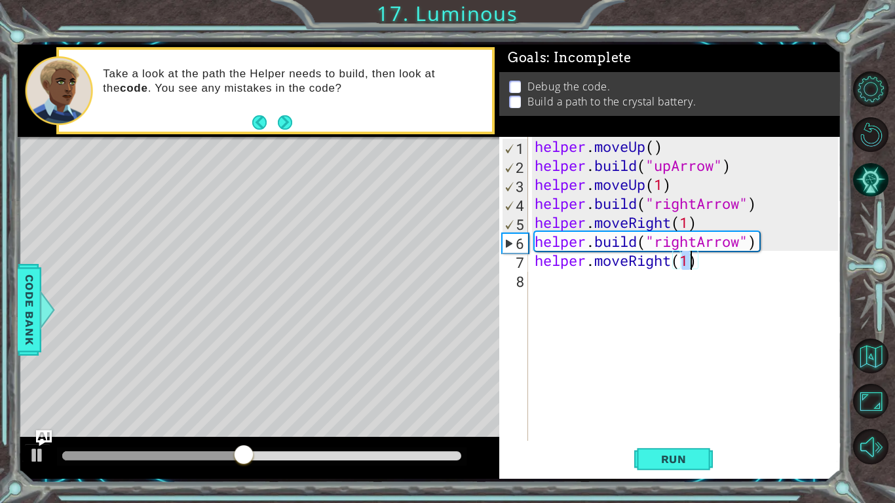
click at [611, 235] on div "helper . moveUp ( ) helper . build ( "upArrow" ) helper . moveUp ( 1 ) helper .…" at bounding box center [688, 308] width 312 height 342
type textarea "[DOMAIN_NAME]("rightArrow")"
click at [580, 300] on div "helper . moveUp ( ) helper . build ( "upArrow" ) helper . moveUp ( 1 ) helper .…" at bounding box center [688, 308] width 312 height 342
click at [576, 281] on div "helper . moveUp ( ) helper . build ( "upArrow" ) helper . moveUp ( 1 ) helper .…" at bounding box center [688, 308] width 312 height 342
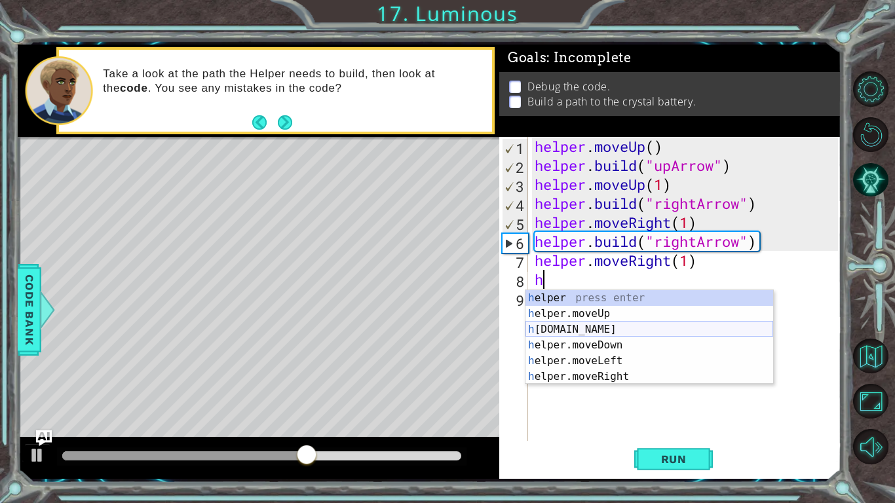
click at [608, 328] on div "h elper press enter h elper.moveUp press enter h [DOMAIN_NAME] press enter h el…" at bounding box center [649, 353] width 248 height 126
type textarea "[DOMAIN_NAME]("rightArrow")"
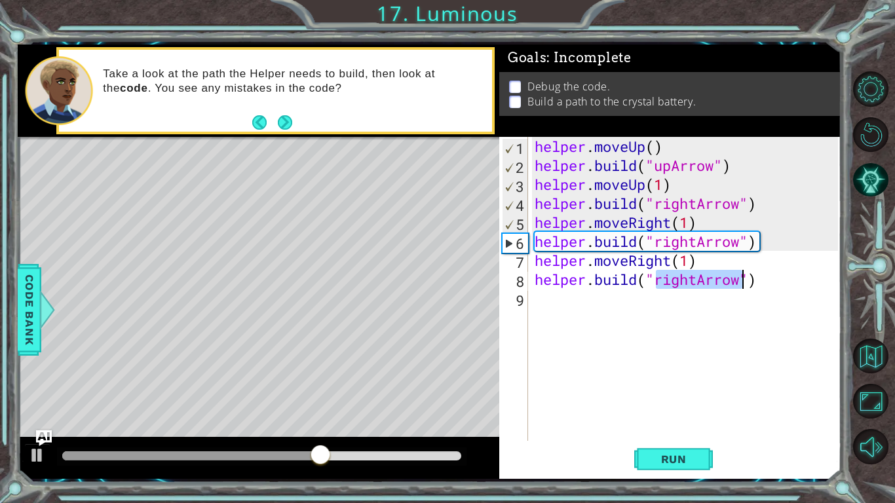
click at [583, 306] on div "helper . moveUp ( ) helper . build ( "upArrow" ) helper . moveUp ( 1 ) helper .…" at bounding box center [688, 308] width 312 height 342
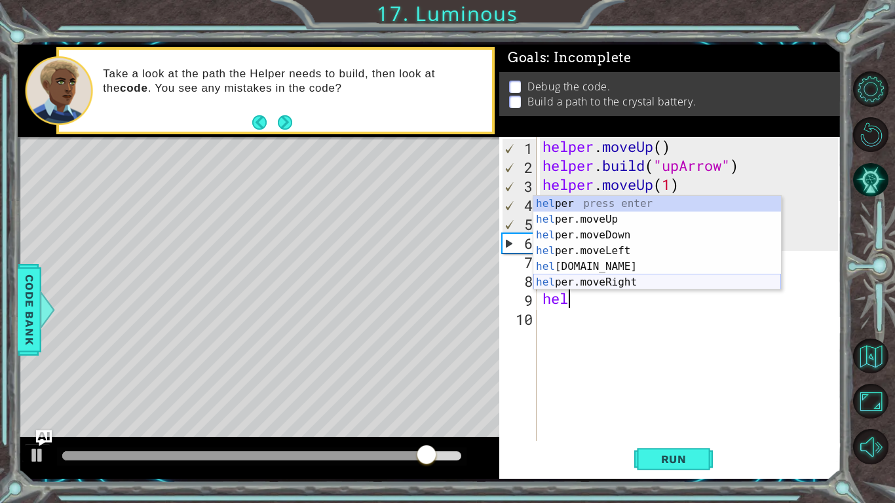
click at [627, 280] on div "hel per press enter hel per.moveUp press enter [GEOGRAPHIC_DATA] per.moveDown p…" at bounding box center [657, 259] width 248 height 126
type textarea "helper.moveRight(1)"
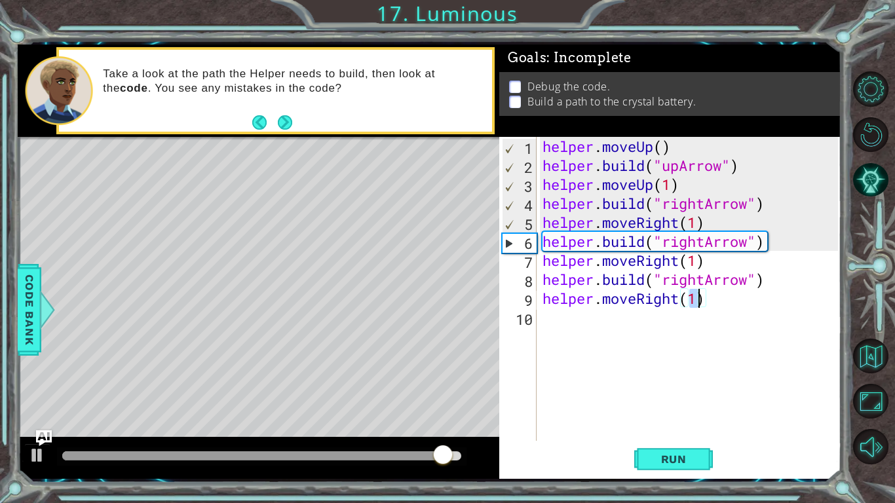
click at [576, 322] on div "helper . moveUp ( ) helper . build ( "upArrow" ) helper . moveUp ( 1 ) helper .…" at bounding box center [692, 308] width 305 height 342
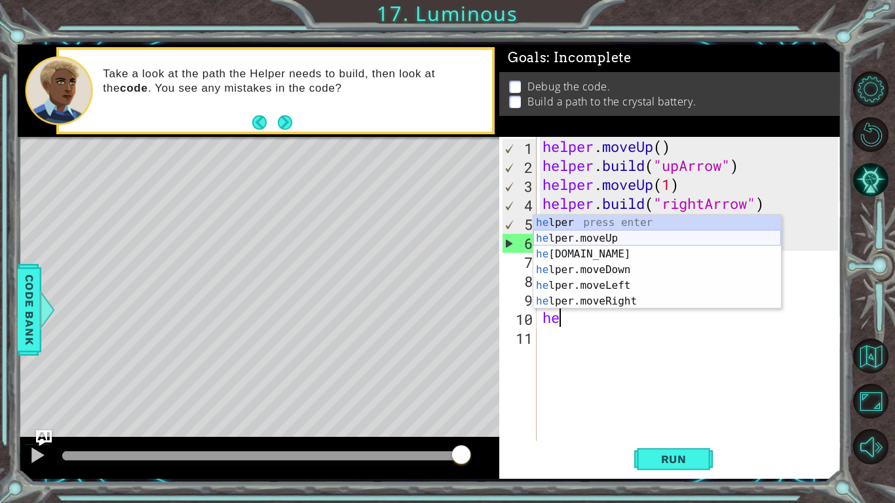
click at [564, 244] on div "he lper press enter he lper.moveUp press enter he [DOMAIN_NAME] press enter he …" at bounding box center [657, 278] width 248 height 126
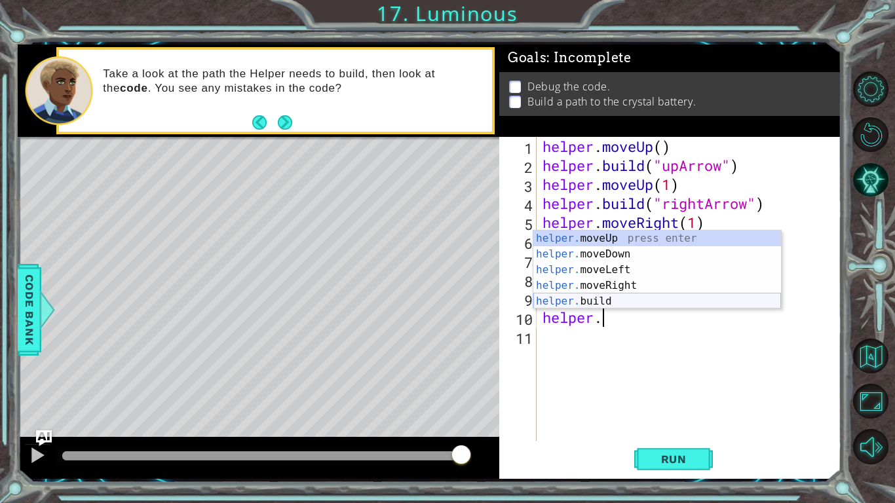
click at [645, 301] on div "helper. moveUp press enter helper. moveDown press enter helper. moveLeft press …" at bounding box center [657, 286] width 248 height 110
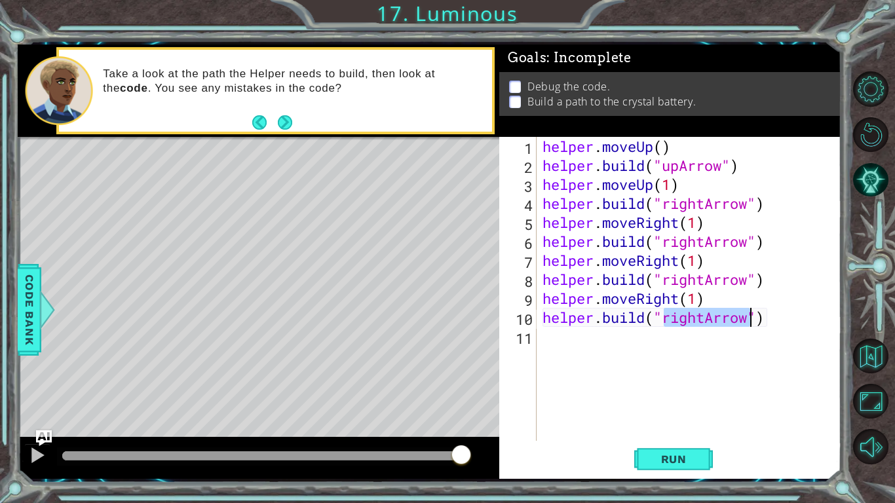
click at [705, 318] on div "helper . moveUp ( ) helper . build ( "upArrow" ) helper . moveUp ( 1 ) helper .…" at bounding box center [692, 308] width 305 height 342
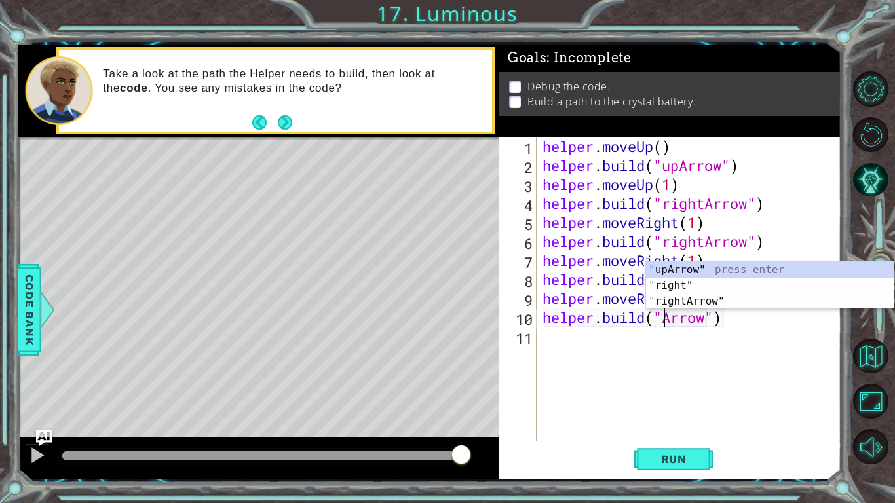
scroll to position [0, 6]
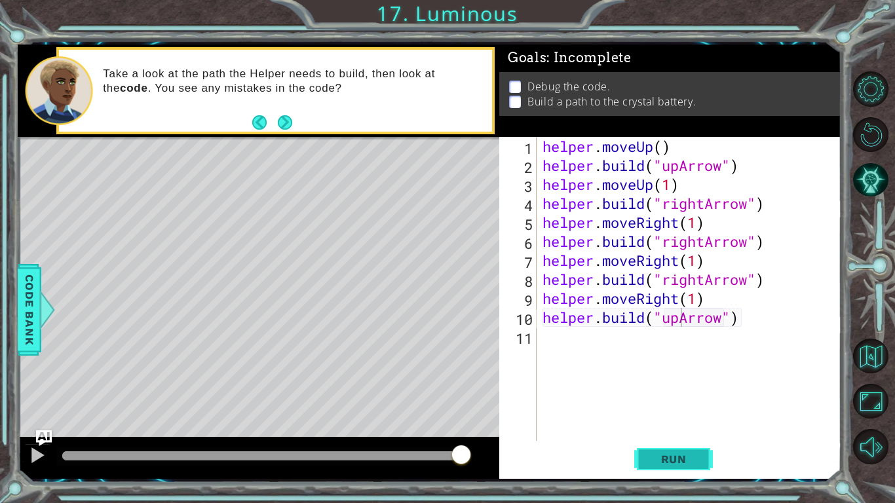
click at [699, 449] on button "Run" at bounding box center [673, 459] width 79 height 34
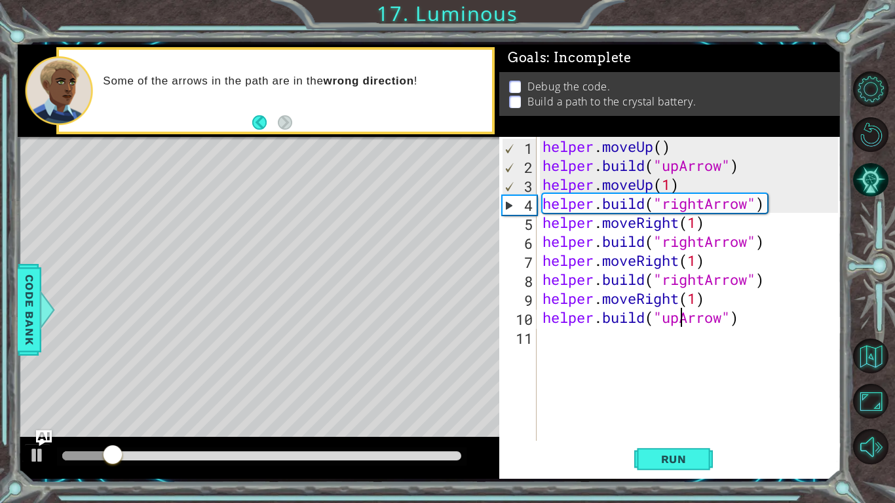
click at [719, 301] on div "helper . moveUp ( ) helper . build ( "upArrow" ) helper . moveUp ( 1 ) helper .…" at bounding box center [692, 308] width 305 height 342
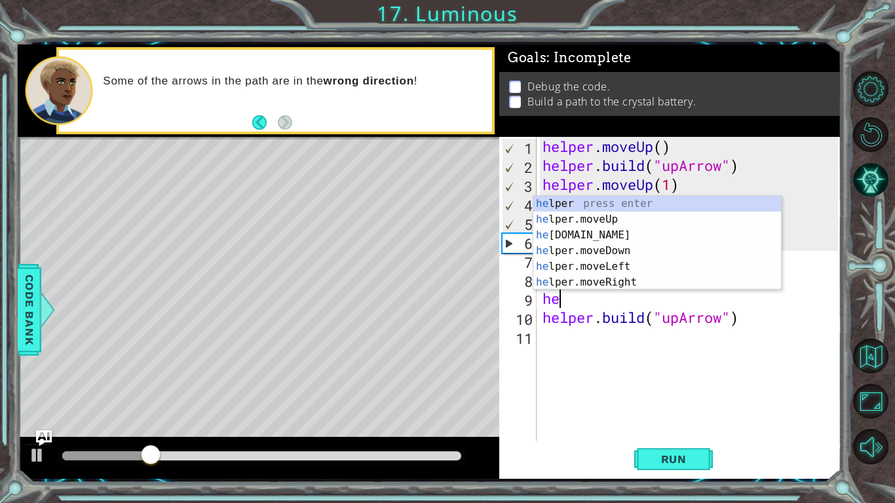
scroll to position [0, 0]
type textarea "h"
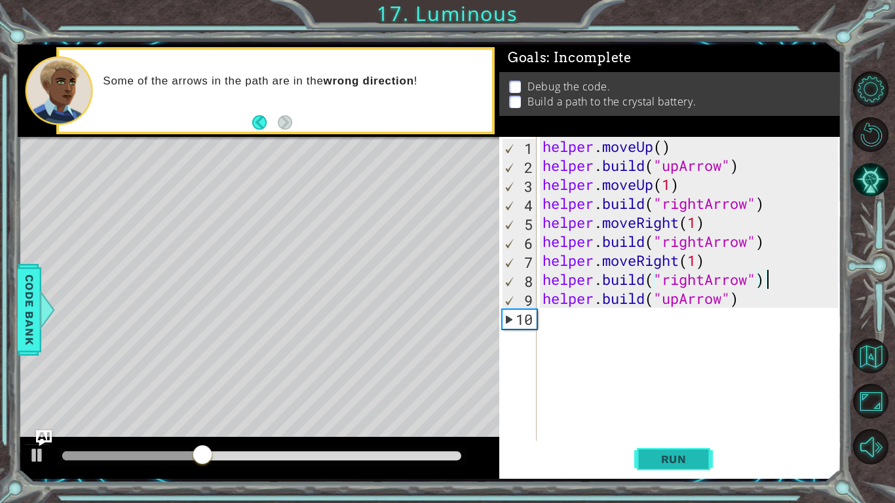
click at [683, 451] on button "Run" at bounding box center [673, 459] width 79 height 34
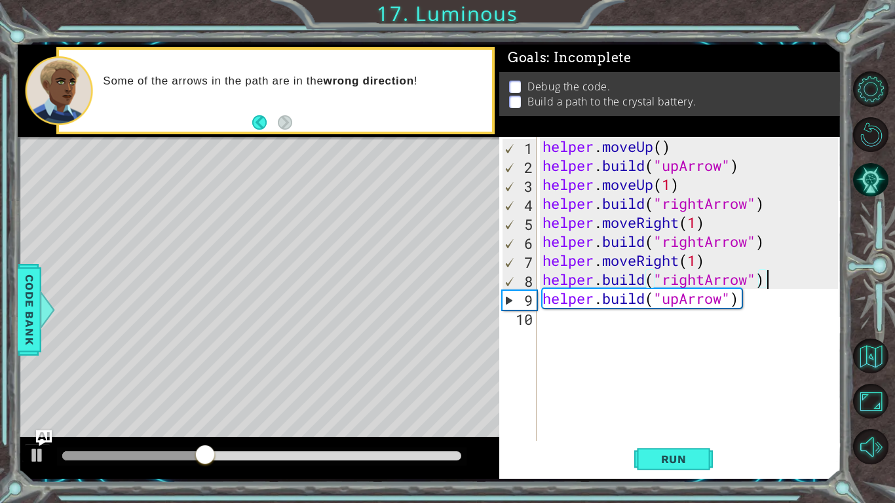
click at [704, 284] on div "helper . moveUp ( ) helper . build ( "upArrow" ) helper . moveUp ( 1 ) helper .…" at bounding box center [692, 308] width 305 height 342
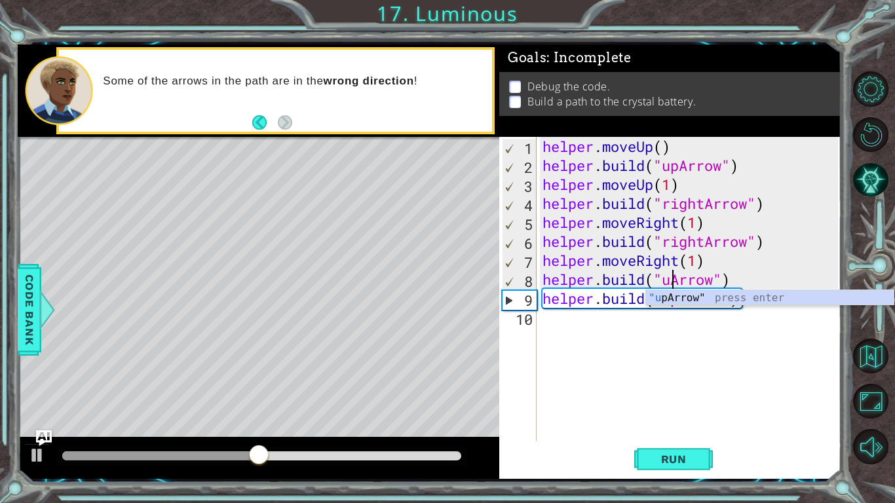
scroll to position [0, 6]
click at [762, 308] on div "helper . moveUp ( ) helper . build ( "upArrow" ) helper . moveUp ( 1 ) helper .…" at bounding box center [692, 308] width 305 height 342
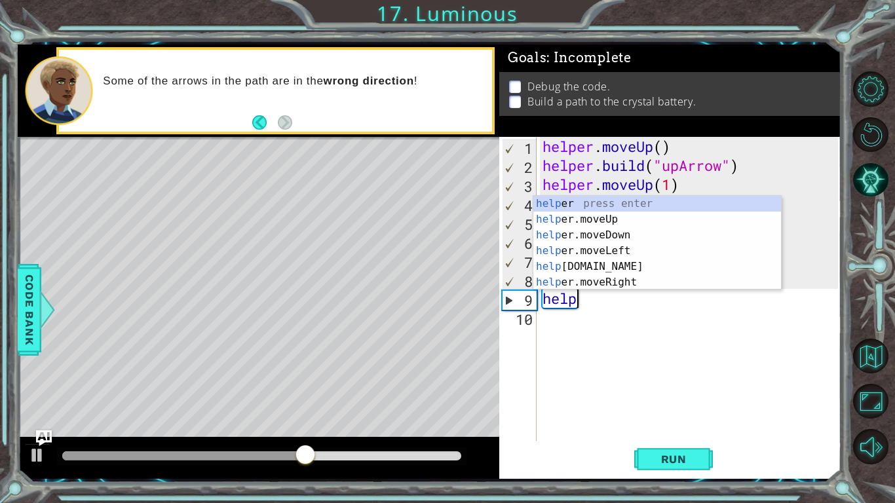
scroll to position [0, 0]
type textarea "h"
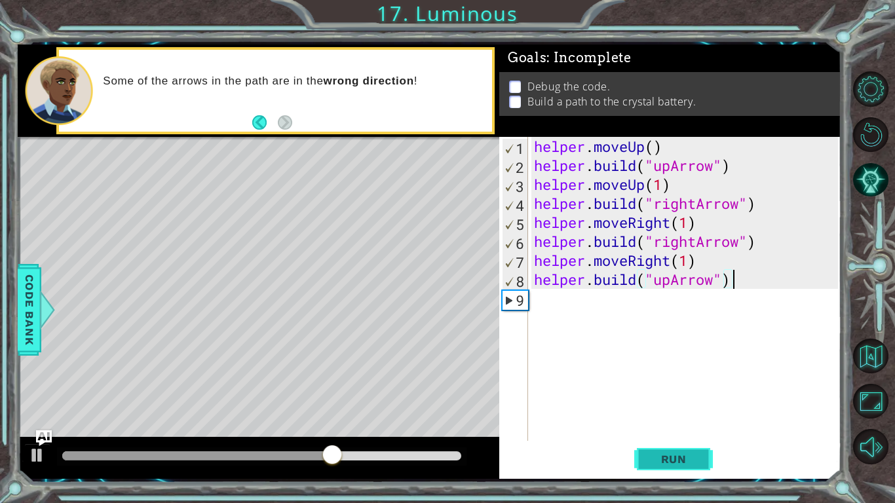
type textarea "[DOMAIN_NAME]("upArrow")"
click at [704, 460] on button "Run" at bounding box center [673, 459] width 79 height 34
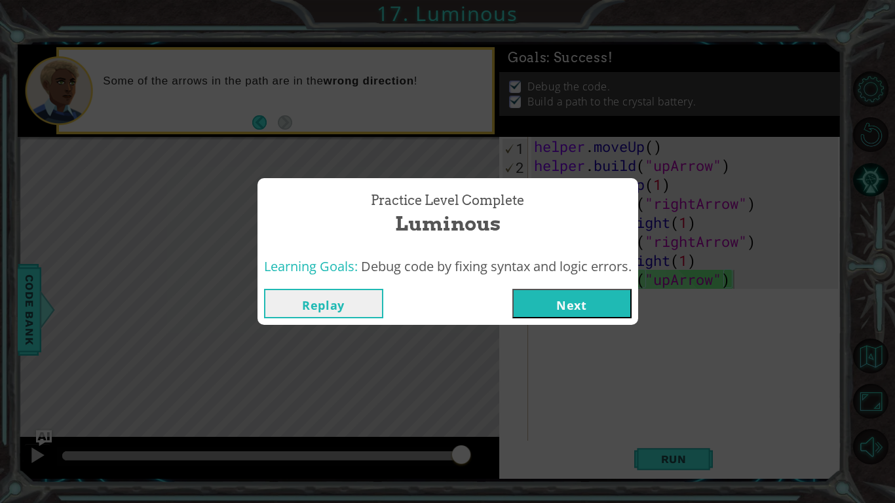
click at [608, 305] on button "Next" at bounding box center [571, 303] width 119 height 29
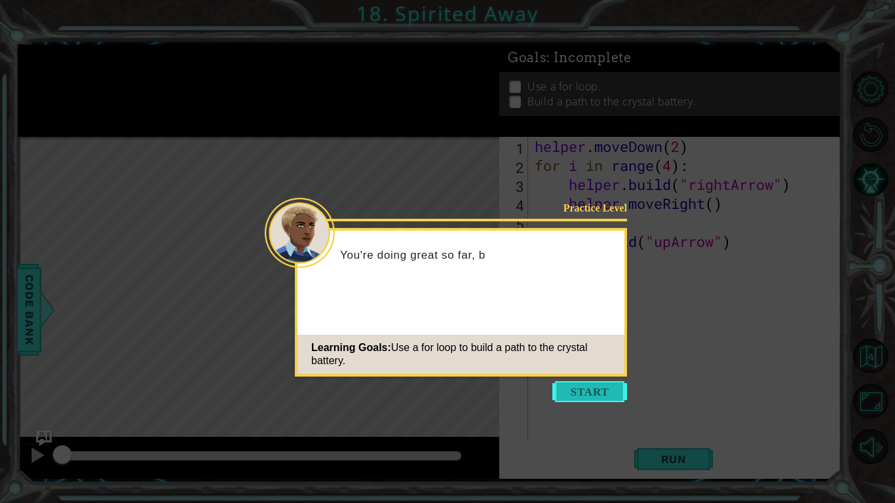
click at [569, 391] on button "Start" at bounding box center [589, 391] width 75 height 21
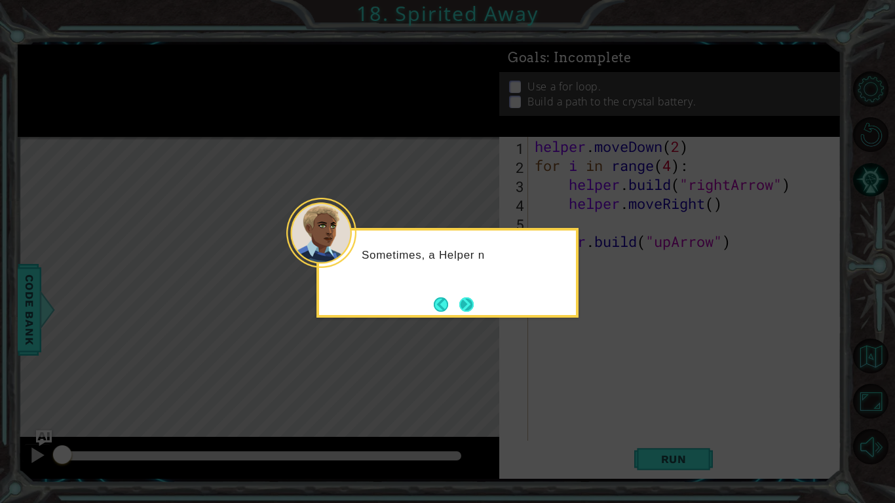
click at [469, 303] on button "Next" at bounding box center [466, 304] width 14 height 14
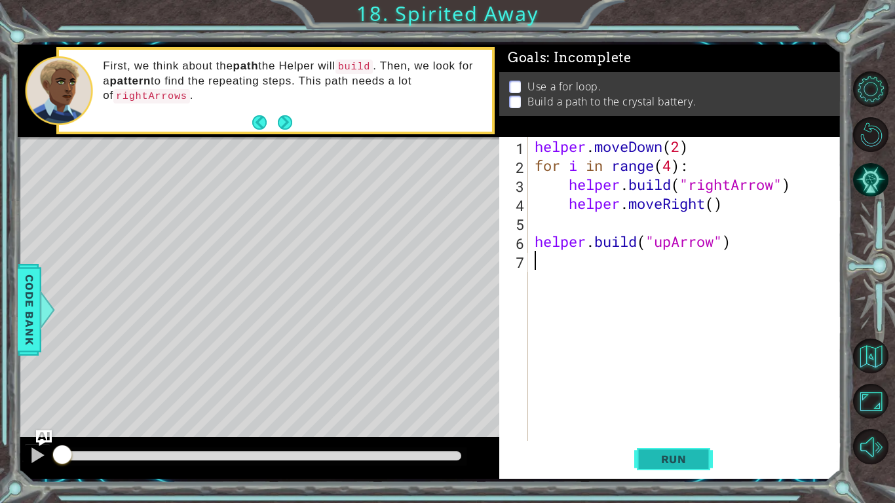
click at [687, 458] on span "Run" at bounding box center [674, 459] width 52 height 13
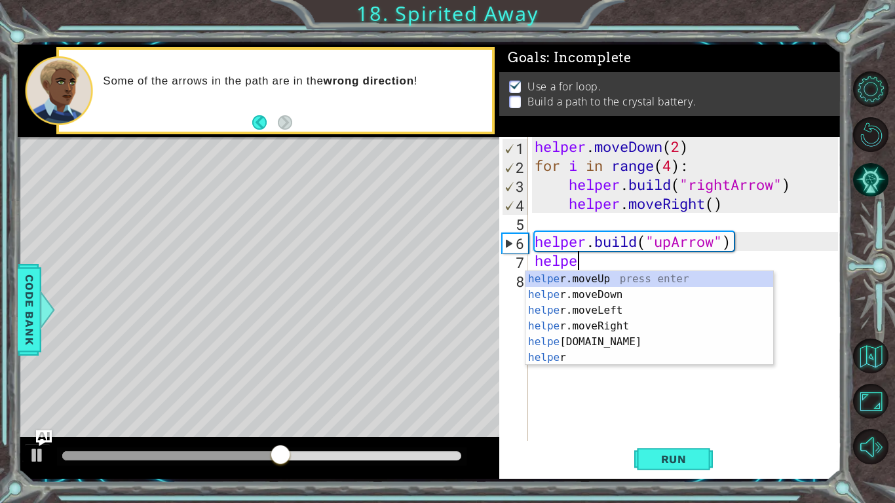
scroll to position [0, 1]
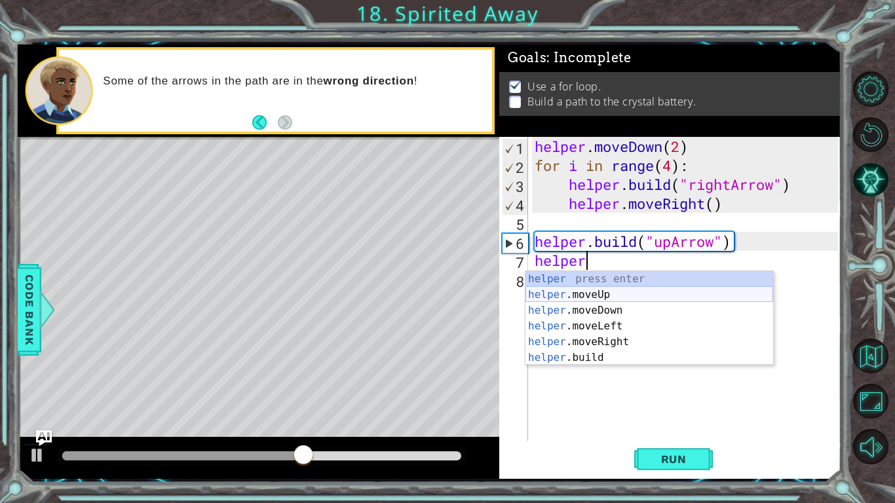
click at [601, 297] on div "helper press enter helper .moveUp press enter helper .moveDown press enter help…" at bounding box center [649, 334] width 248 height 126
type textarea "helper.moveUp(1)"
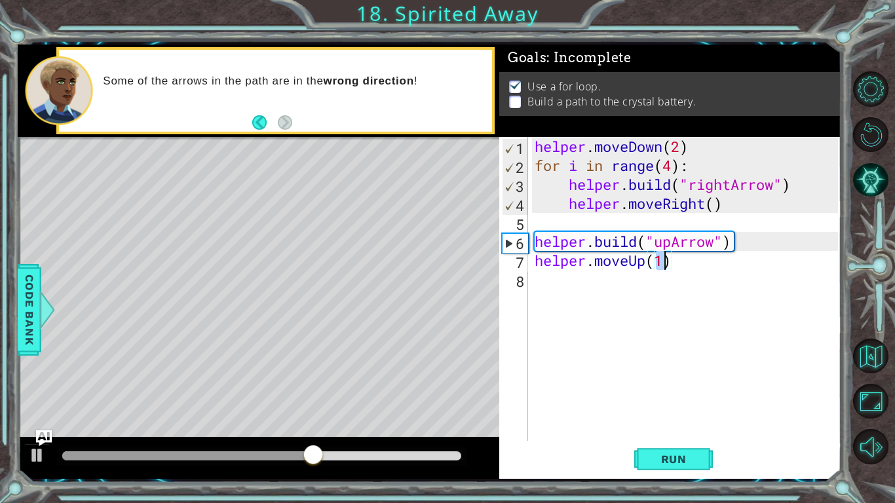
click at [596, 288] on div "helper . moveDown ( 2 ) for i in range ( 4 ) : helper . build ( "rightArrow" ) …" at bounding box center [688, 308] width 312 height 342
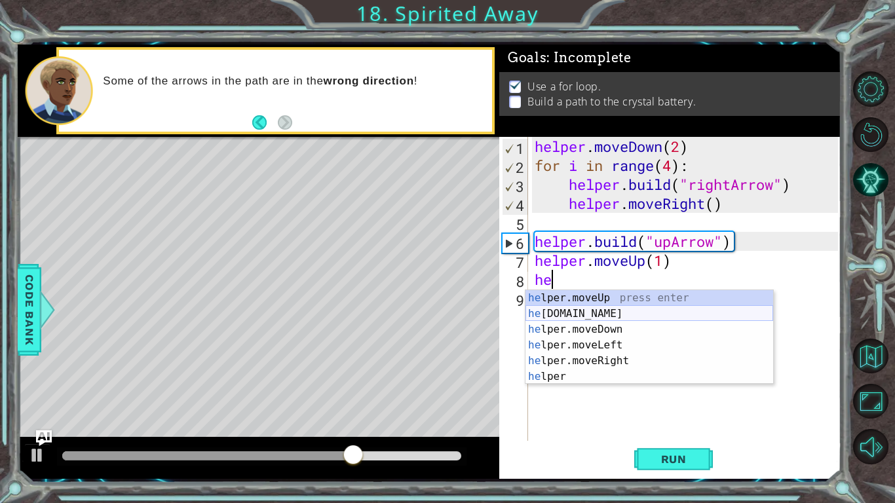
click at [612, 311] on div "he lper.moveUp press enter he [DOMAIN_NAME] press enter he lper.moveDown press …" at bounding box center [649, 353] width 248 height 126
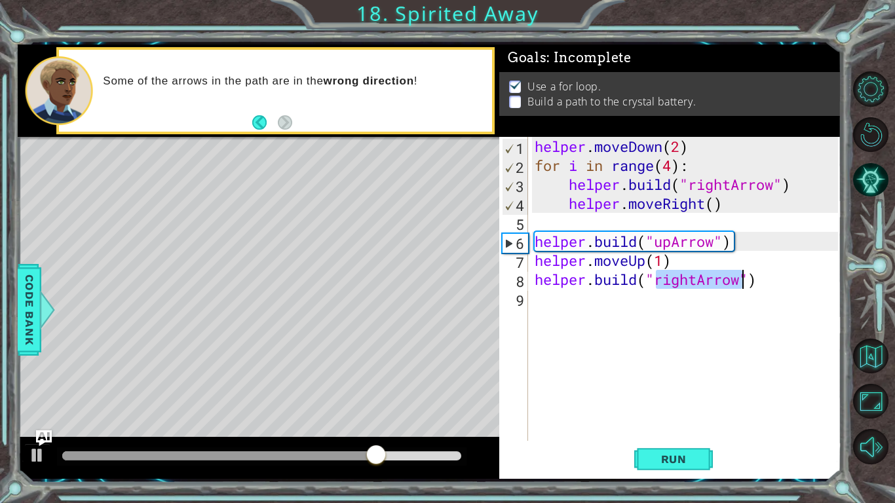
click at [700, 283] on div "helper . moveDown ( 2 ) for i in range ( 4 ) : helper . build ( "rightArrow" ) …" at bounding box center [688, 308] width 312 height 342
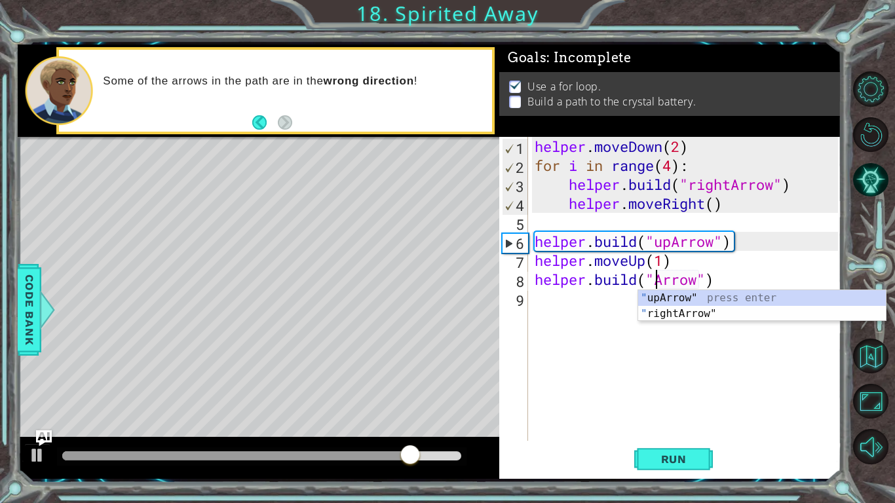
scroll to position [0, 6]
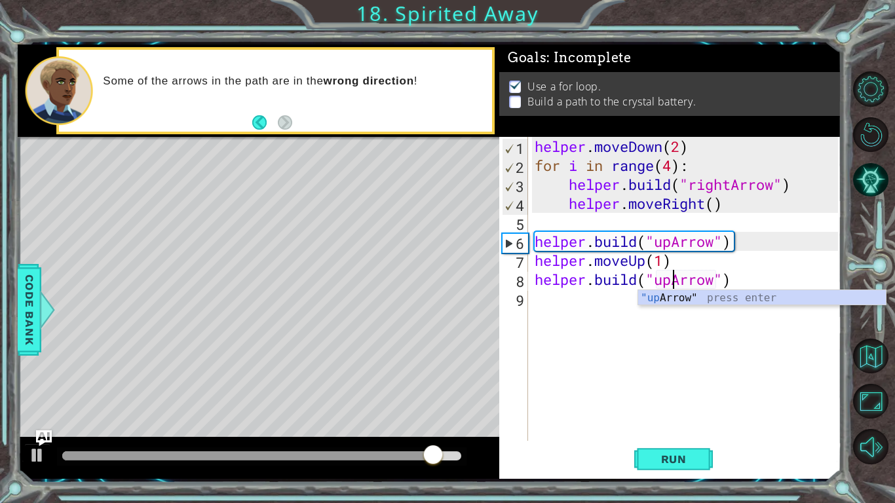
click at [535, 266] on div "helper . moveDown ( 2 ) for i in range ( 4 ) : helper . build ( "rightArrow" ) …" at bounding box center [688, 308] width 312 height 342
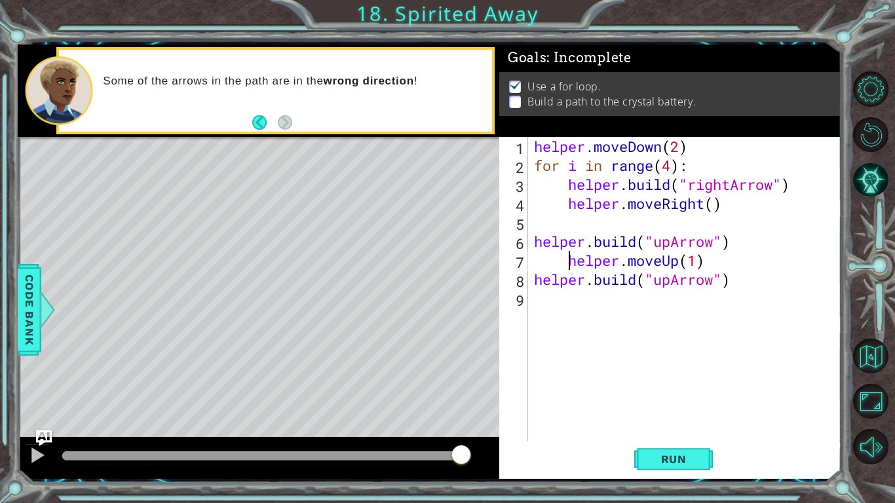
click at [531, 278] on div "helper . moveDown ( 2 ) for i in range ( 4 ) : helper . build ( "rightArrow" ) …" at bounding box center [687, 308] width 313 height 342
click at [654, 460] on span "Run" at bounding box center [674, 459] width 52 height 13
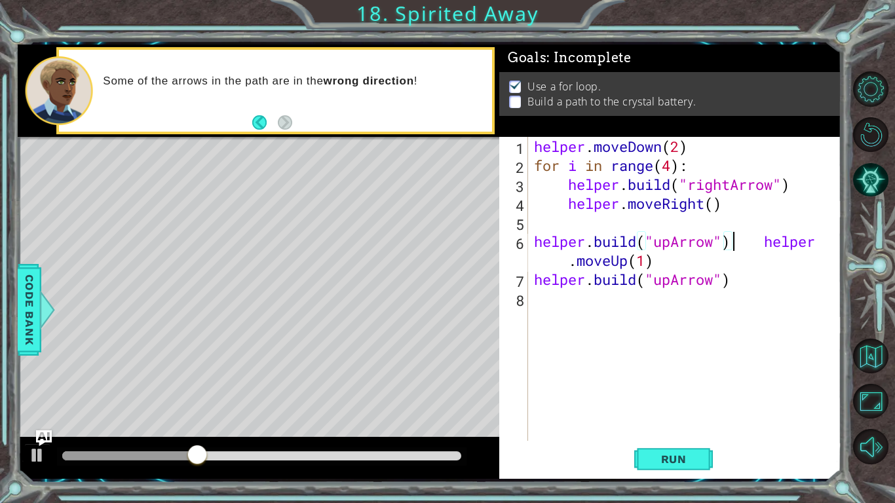
type textarea "helper.moveUp(1)"
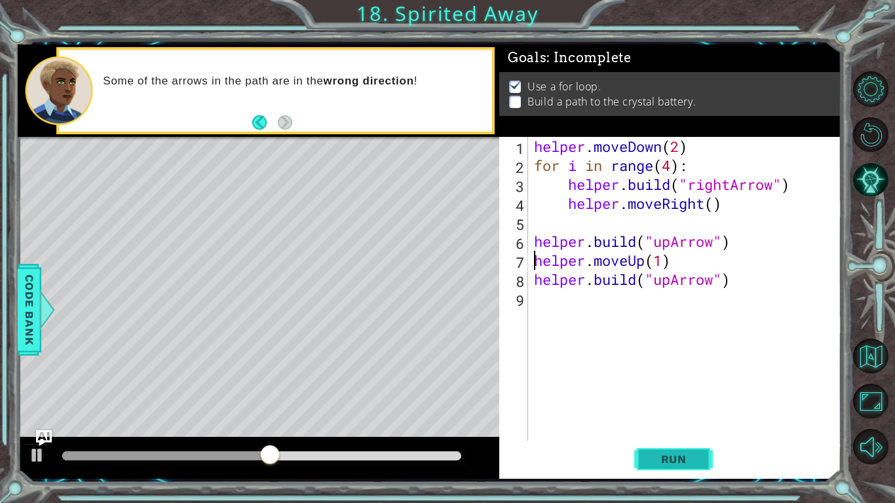
click at [641, 460] on button "Run" at bounding box center [673, 459] width 79 height 34
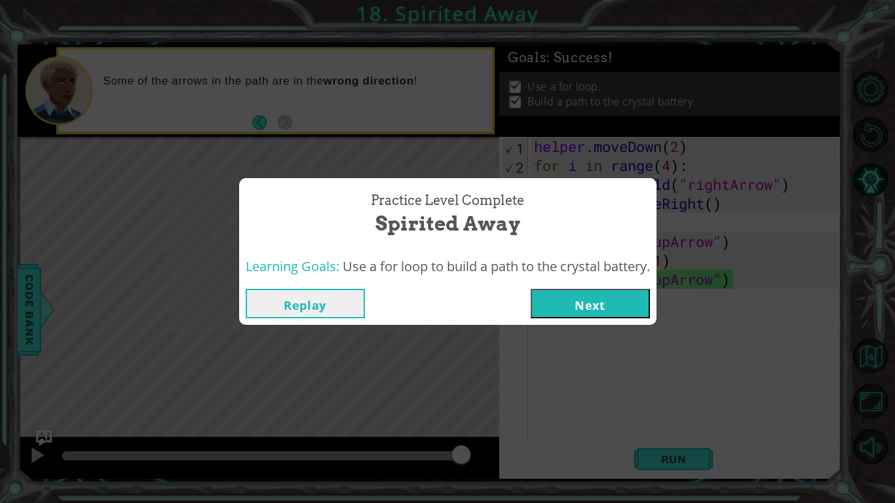
click at [619, 314] on button "Next" at bounding box center [590, 303] width 119 height 29
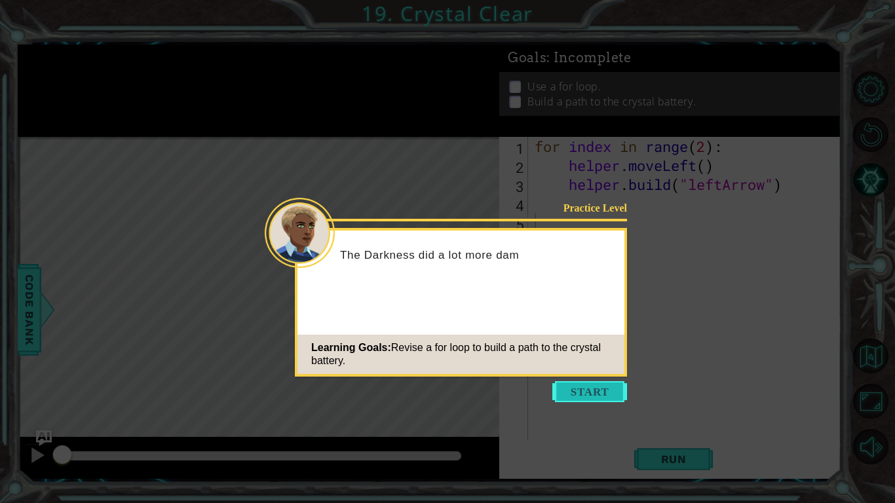
click at [569, 387] on button "Start" at bounding box center [589, 391] width 75 height 21
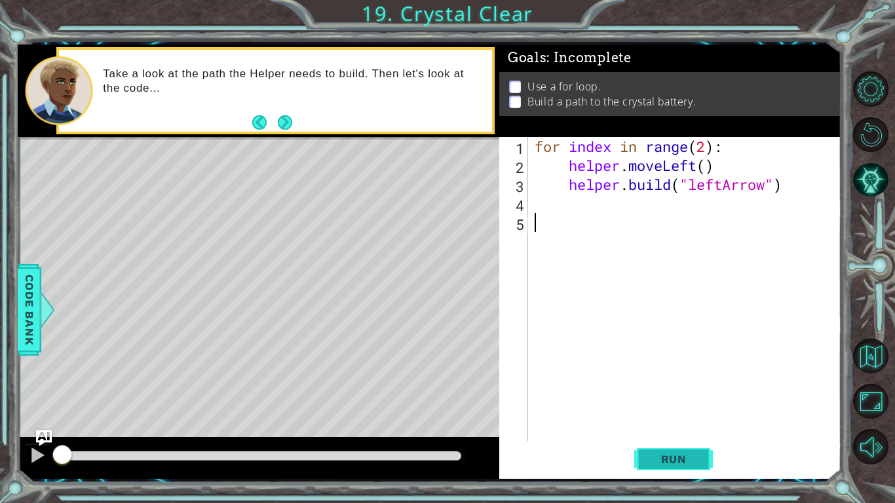
click at [658, 459] on span "Run" at bounding box center [674, 459] width 52 height 13
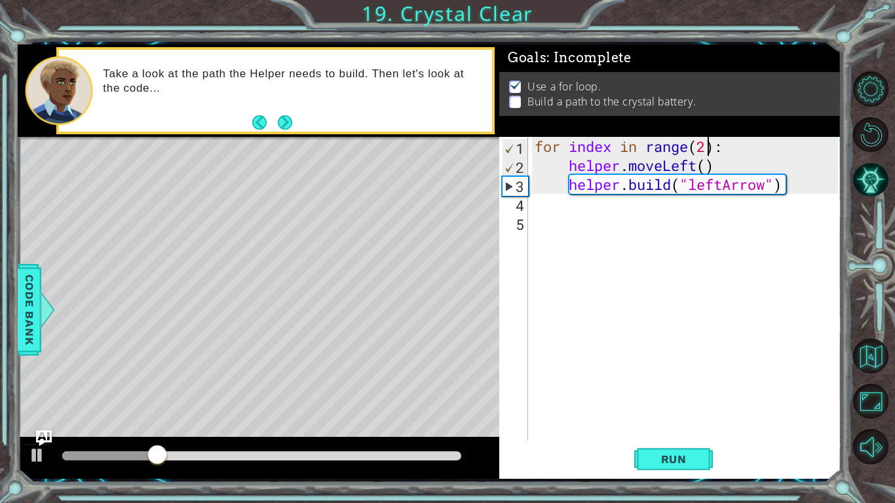
click at [707, 147] on div "for index in range ( 2 ) : helper . moveLeft ( ) helper . build ( "leftArrow" )" at bounding box center [688, 308] width 312 height 342
type textarea "for index in range(4):"
click at [671, 454] on span "Run" at bounding box center [674, 459] width 52 height 13
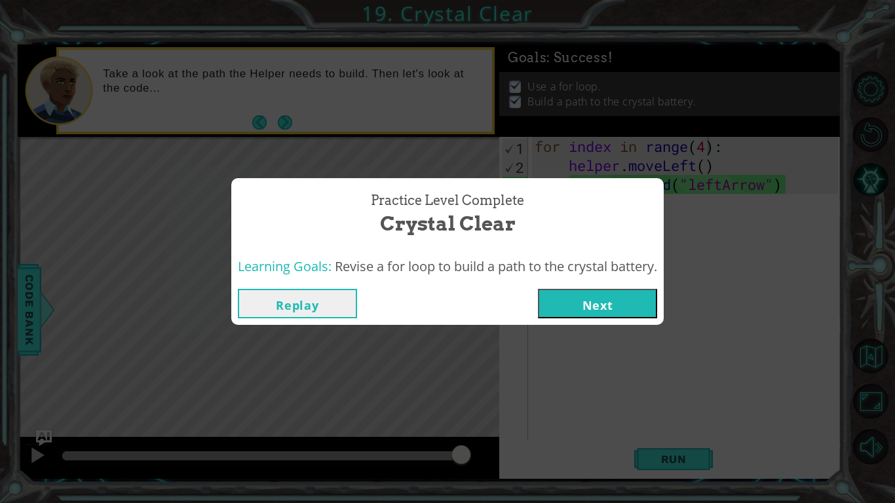
click at [561, 306] on button "Next" at bounding box center [597, 303] width 119 height 29
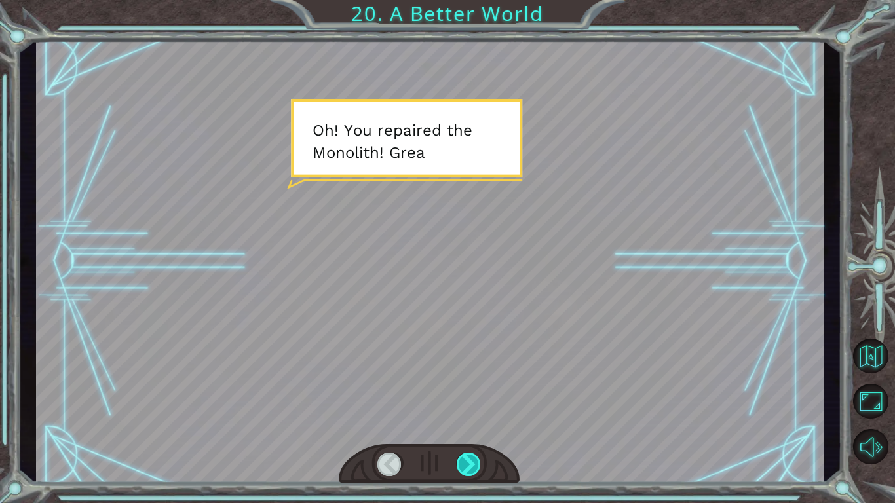
click at [468, 466] on div at bounding box center [469, 465] width 25 height 24
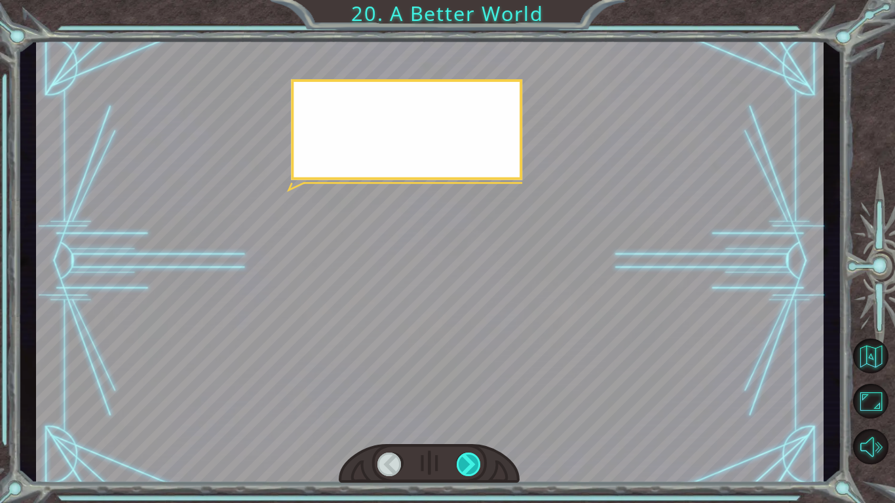
click at [468, 466] on div at bounding box center [469, 465] width 25 height 24
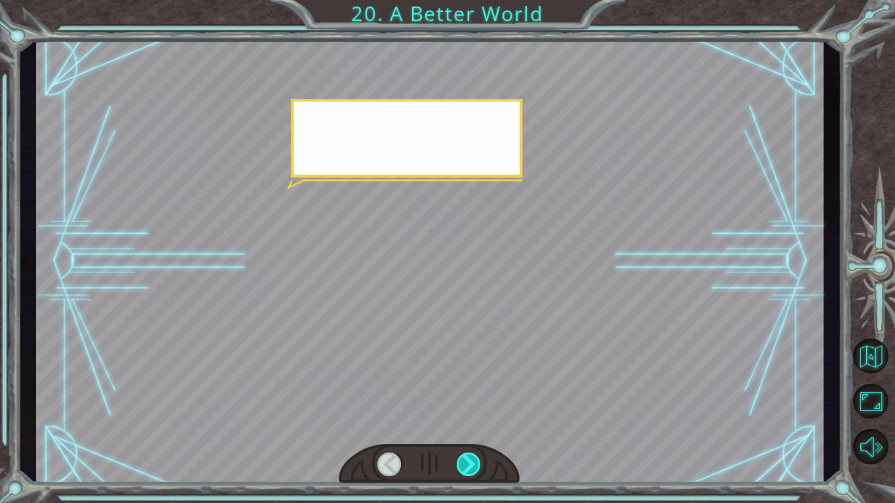
click at [468, 466] on div at bounding box center [469, 465] width 25 height 24
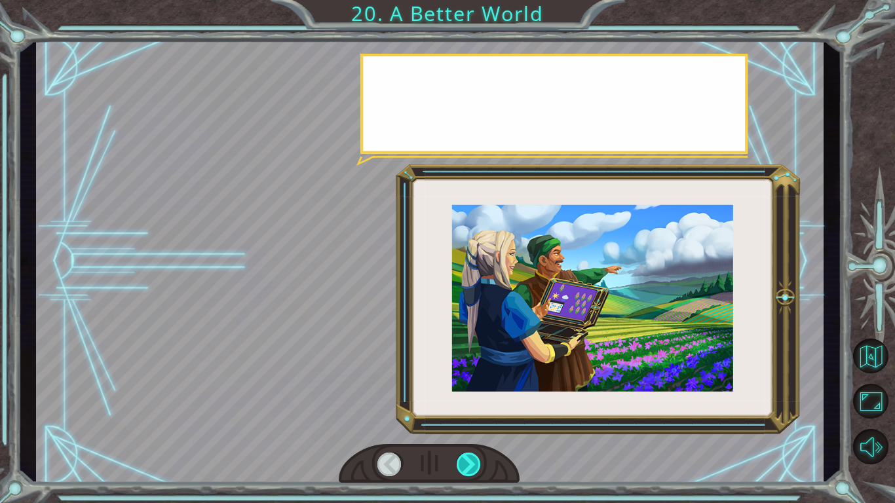
click at [468, 466] on div at bounding box center [469, 465] width 25 height 24
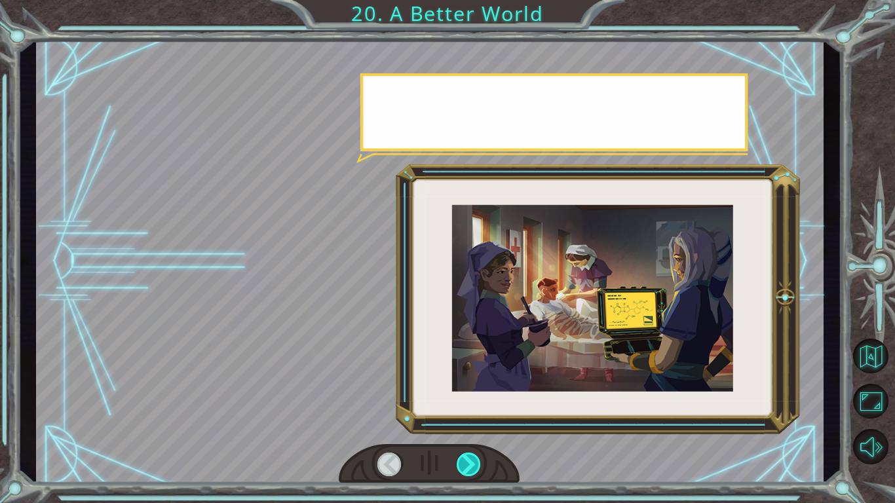
click at [468, 466] on div at bounding box center [469, 465] width 25 height 24
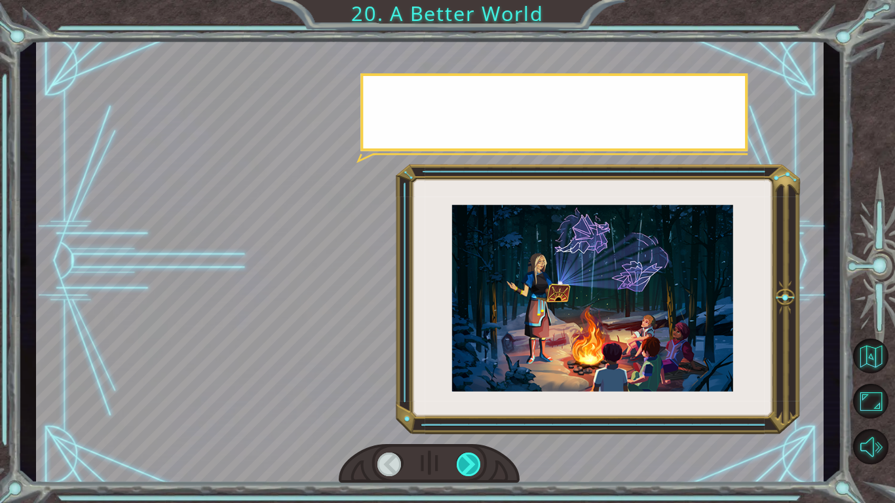
click at [468, 466] on div at bounding box center [469, 465] width 25 height 24
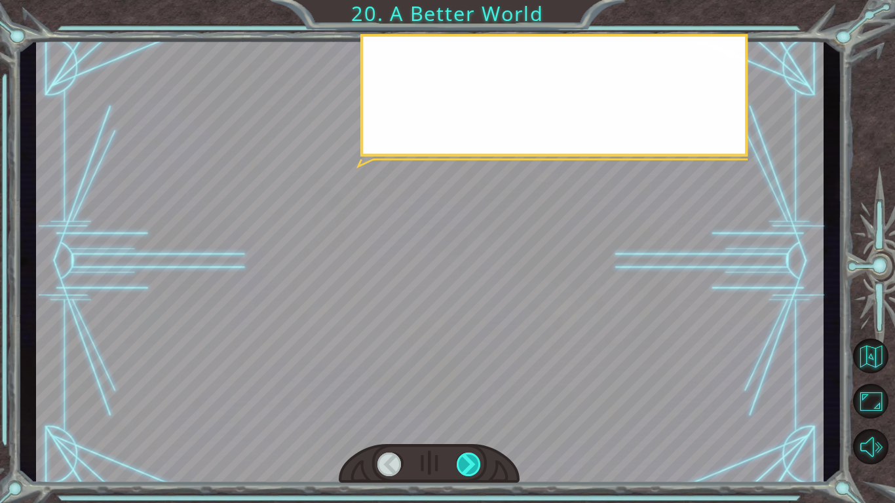
click at [468, 466] on div at bounding box center [469, 465] width 25 height 24
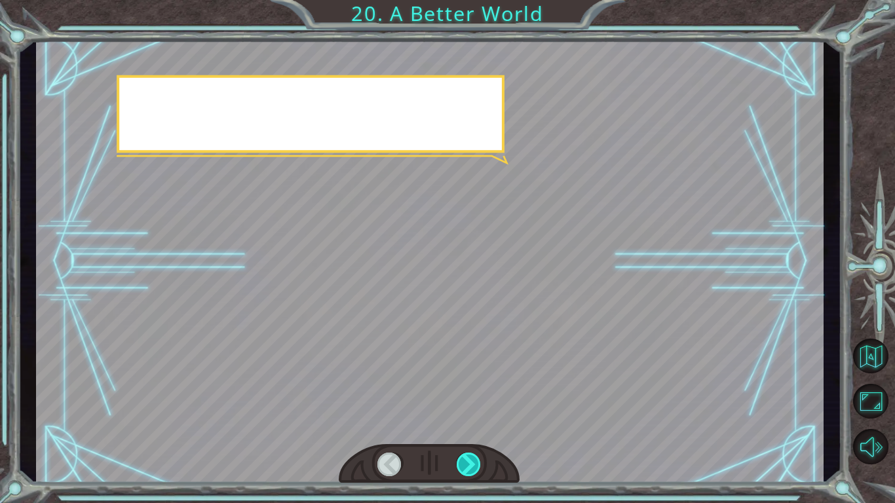
click at [468, 466] on div at bounding box center [469, 465] width 25 height 24
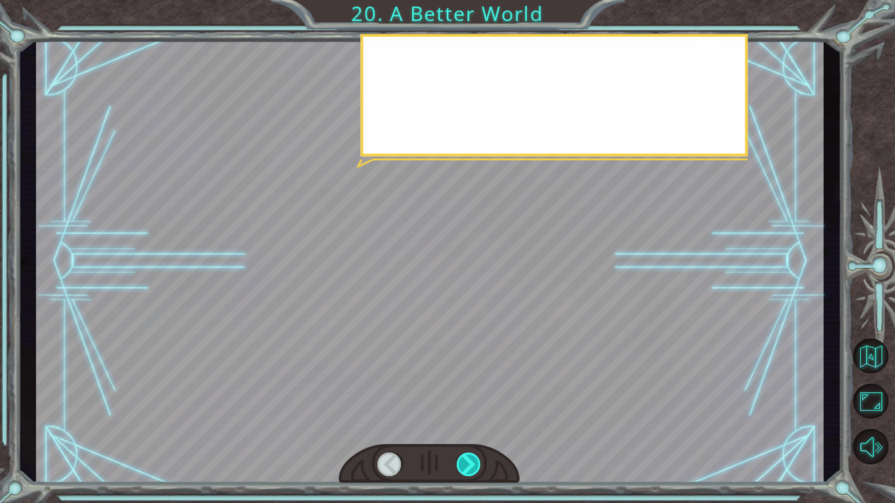
click at [468, 466] on div at bounding box center [469, 465] width 25 height 24
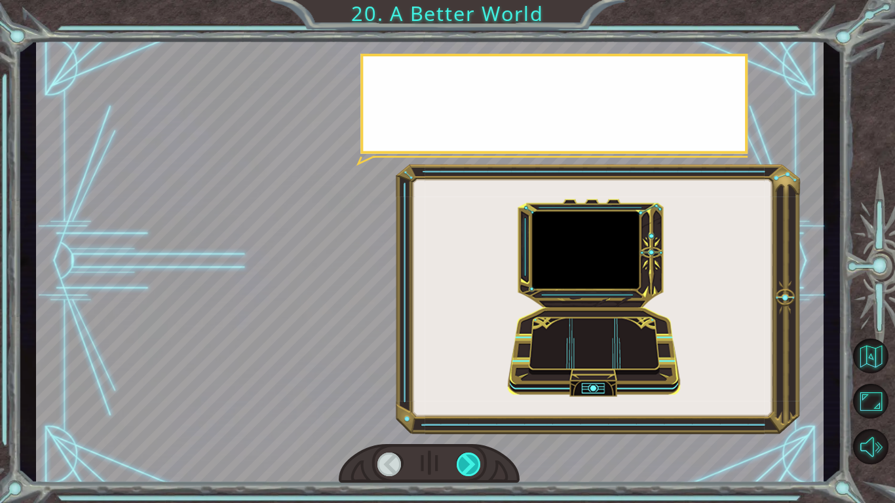
click at [468, 466] on div at bounding box center [469, 465] width 25 height 24
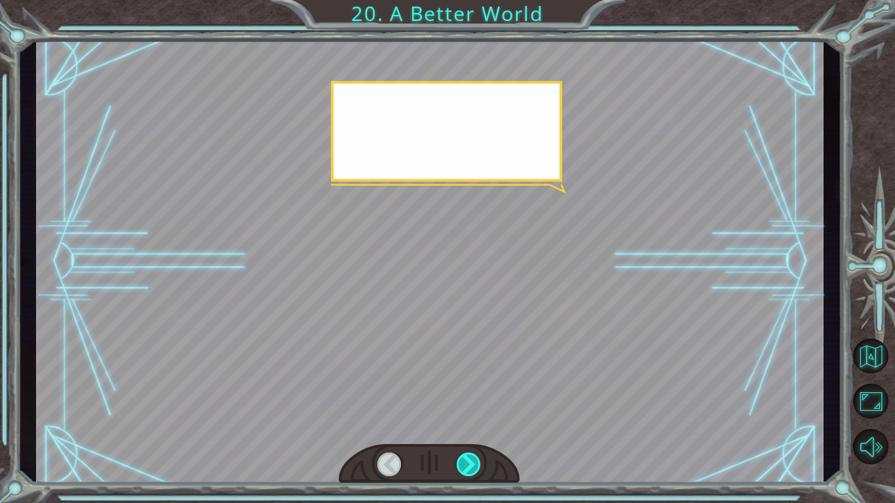
click at [468, 466] on div at bounding box center [469, 465] width 25 height 24
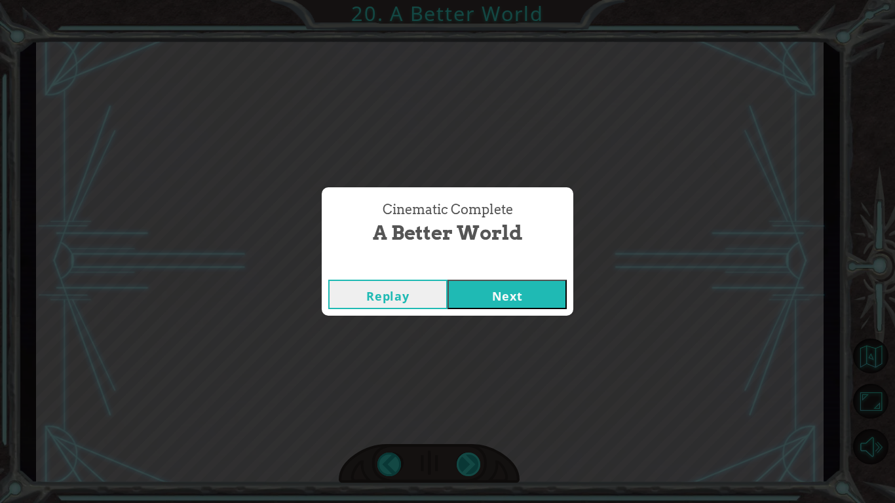
click at [468, 466] on div "Cinematic Complete A Better World Replay Next" at bounding box center [447, 251] width 895 height 503
click at [505, 303] on button "Next" at bounding box center [506, 294] width 119 height 29
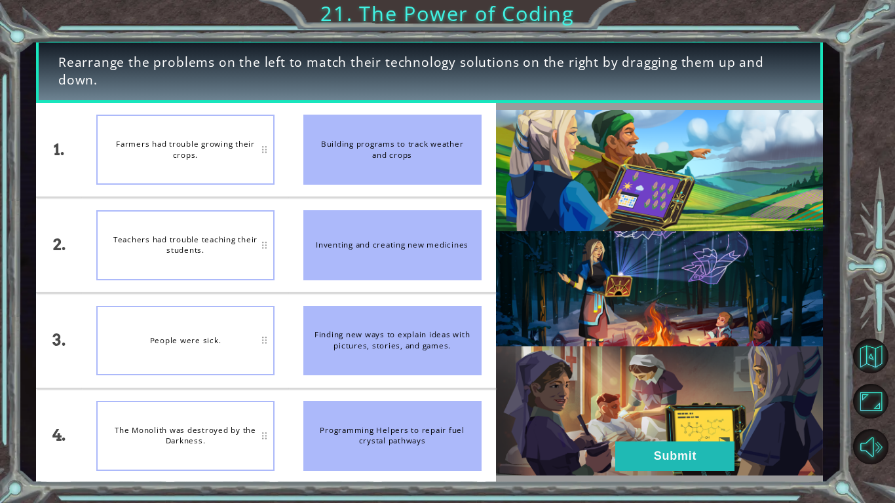
click at [219, 166] on div "Farmers had trouble growing their crops." at bounding box center [185, 150] width 178 height 70
drag, startPoint x: 219, startPoint y: 166, endPoint x: 407, endPoint y: 159, distance: 188.1
click at [407, 159] on div "1. 2. 3. 4. Farmers had trouble growing their crops. Teachers had trouble teach…" at bounding box center [266, 293] width 460 height 381
drag, startPoint x: 404, startPoint y: 160, endPoint x: 367, endPoint y: 159, distance: 37.3
click at [367, 159] on div "Building programs to track weather and crops" at bounding box center [392, 150] width 178 height 70
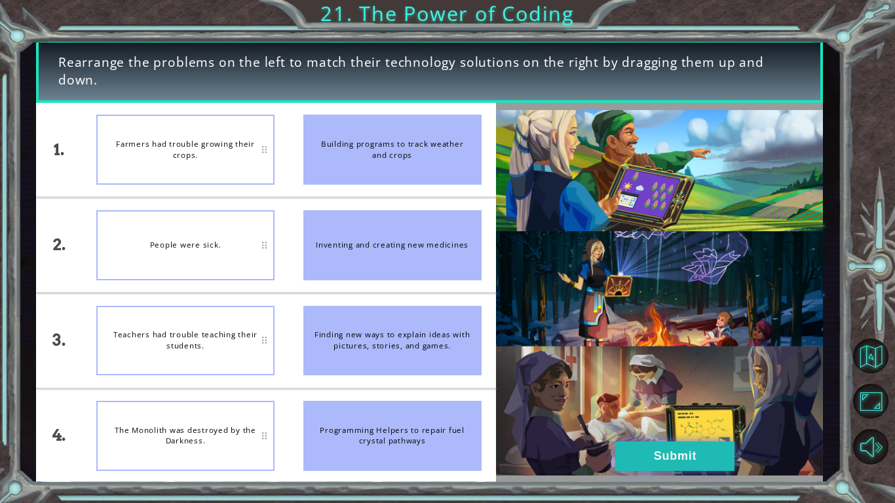
click at [660, 455] on button "Submit" at bounding box center [674, 455] width 119 height 29
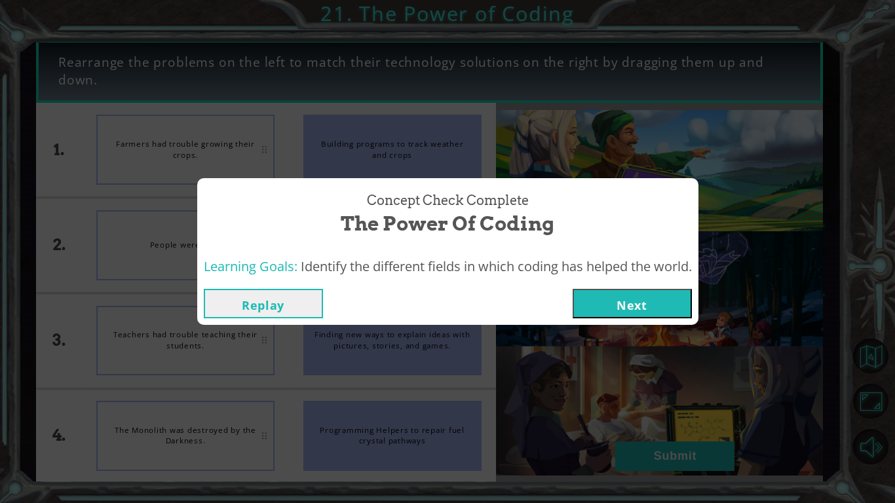
click at [633, 310] on button "Next" at bounding box center [631, 303] width 119 height 29
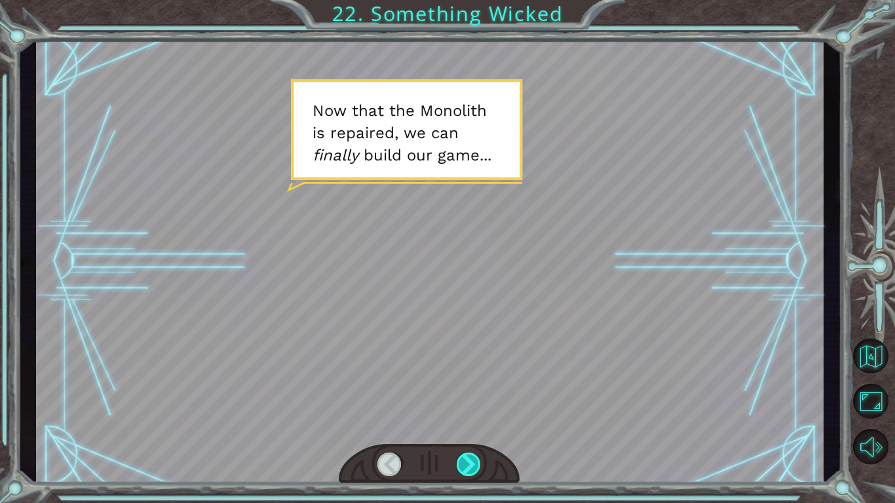
click at [479, 467] on div at bounding box center [469, 465] width 25 height 24
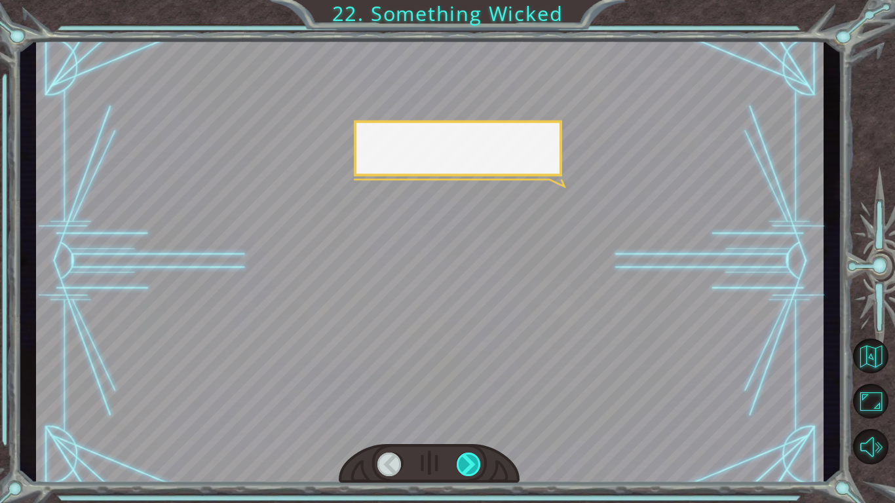
click at [479, 467] on div at bounding box center [469, 465] width 25 height 24
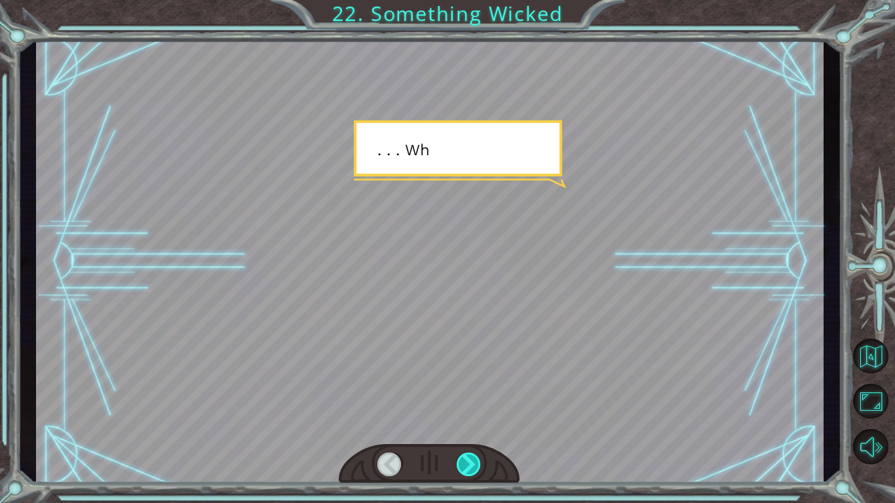
click at [479, 467] on div at bounding box center [469, 465] width 25 height 24
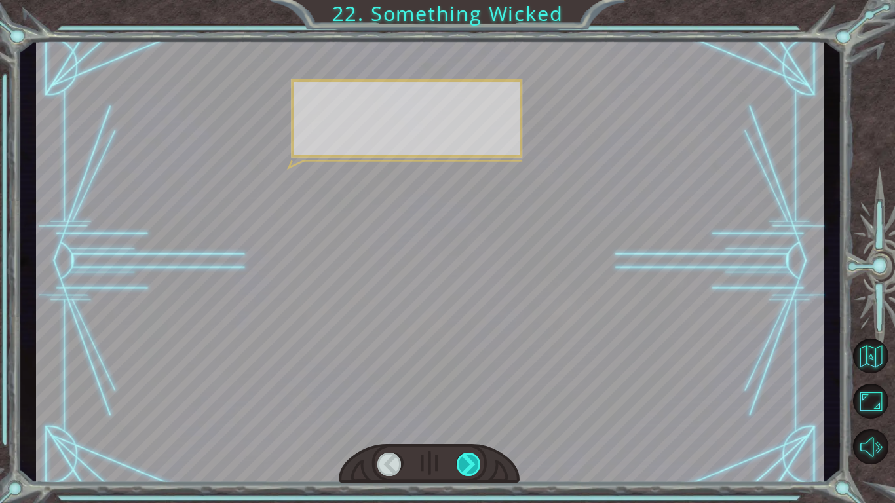
click at [479, 467] on div at bounding box center [469, 465] width 25 height 24
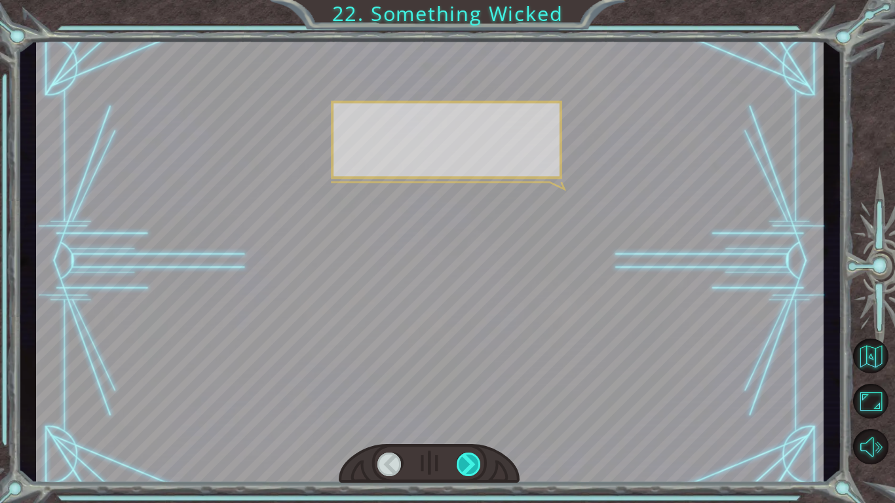
click at [479, 467] on div at bounding box center [469, 465] width 25 height 24
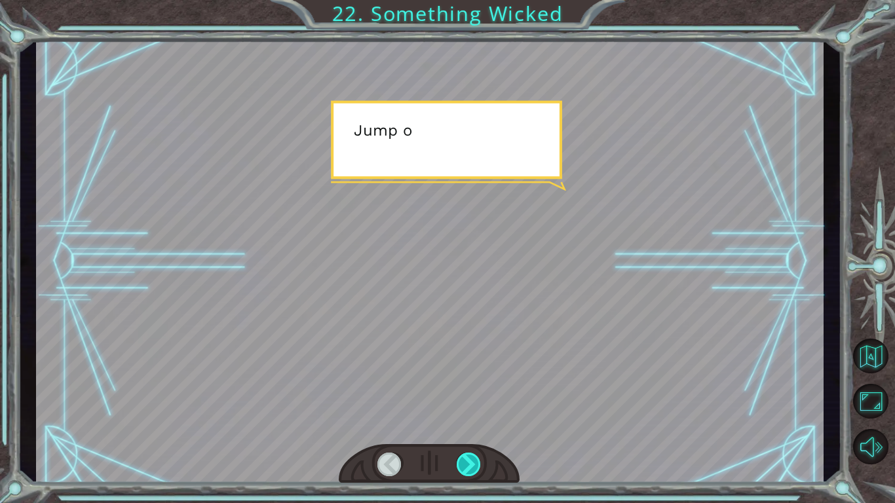
click at [479, 467] on div at bounding box center [469, 465] width 25 height 24
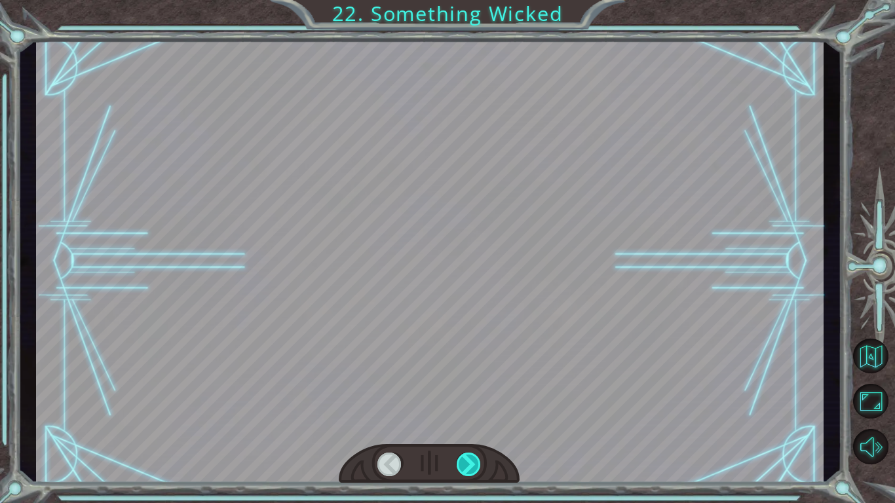
click at [479, 467] on div at bounding box center [469, 465] width 25 height 24
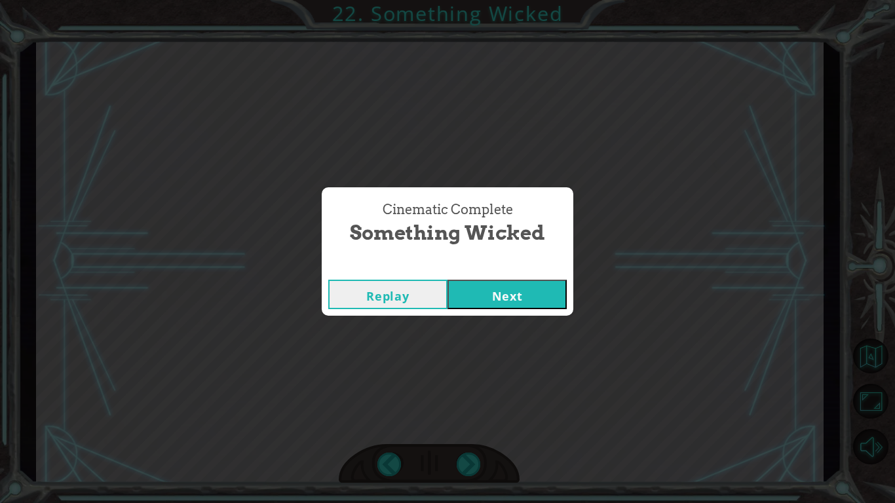
click at [503, 301] on button "Next" at bounding box center [506, 294] width 119 height 29
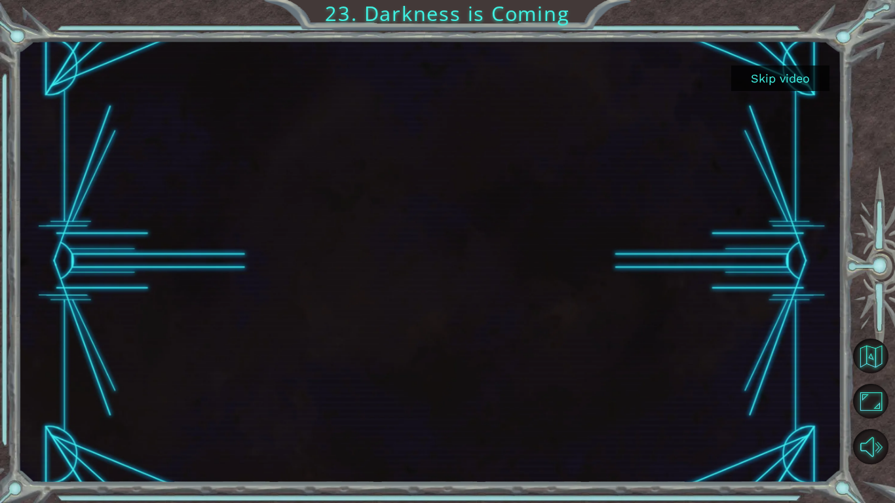
click at [786, 73] on button "Skip video" at bounding box center [780, 79] width 98 height 26
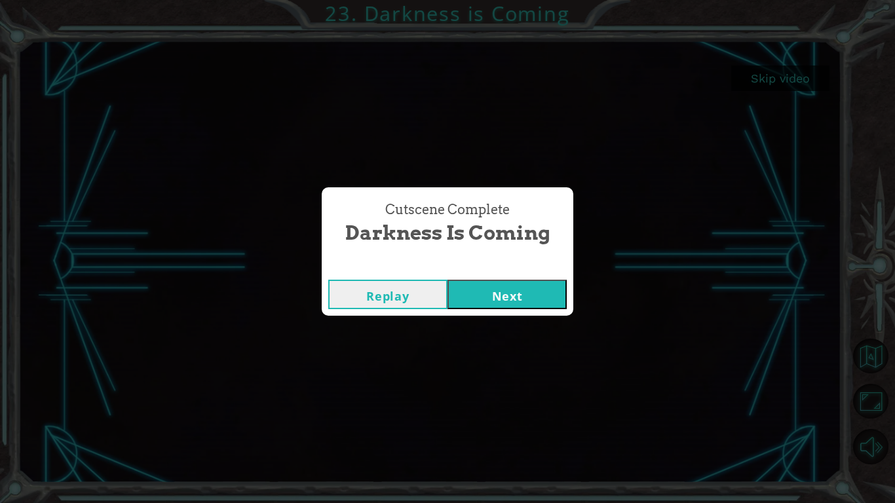
click at [513, 310] on div "Replay Next" at bounding box center [448, 294] width 252 height 43
click at [514, 294] on button "Next" at bounding box center [506, 294] width 119 height 29
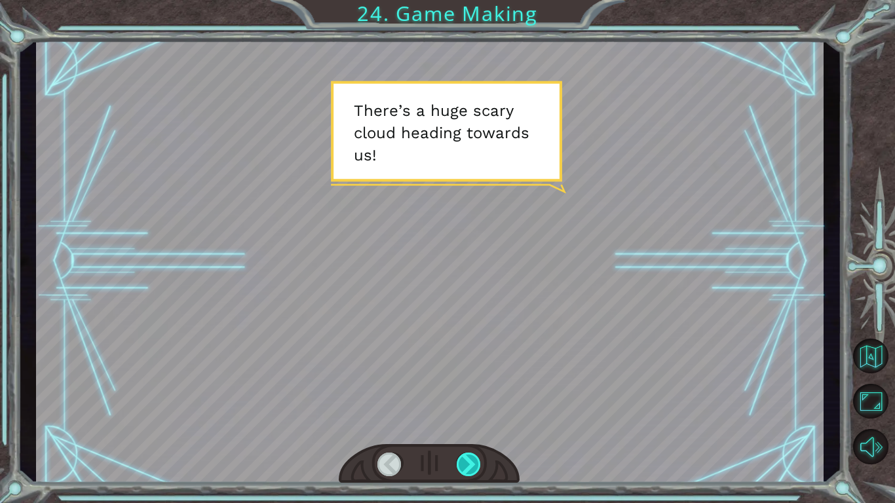
click at [466, 464] on div at bounding box center [469, 465] width 25 height 24
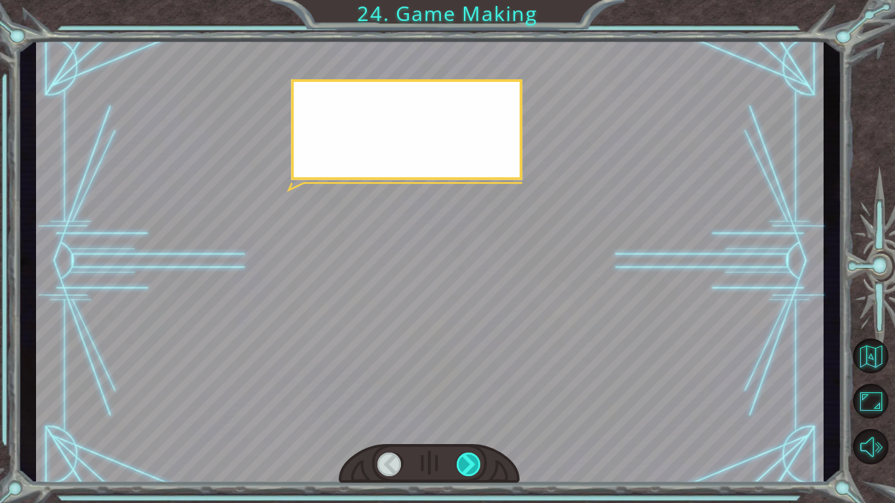
click at [466, 464] on div at bounding box center [469, 465] width 25 height 24
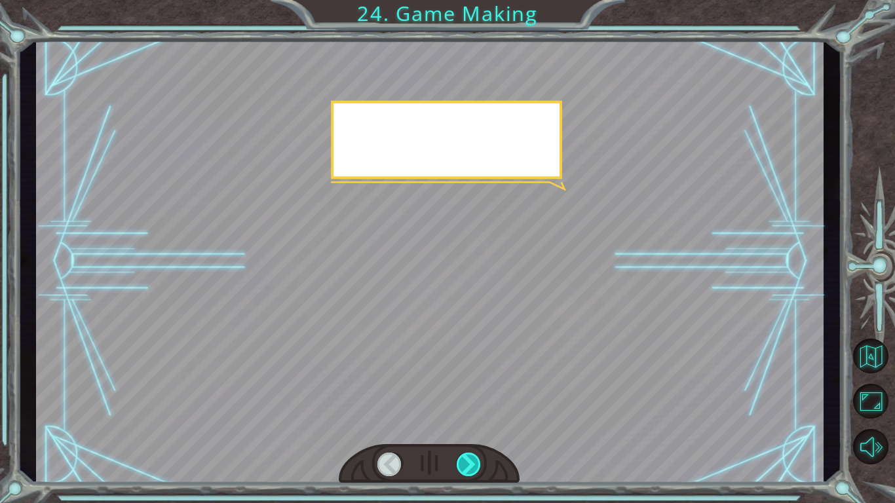
click at [466, 464] on div at bounding box center [469, 465] width 25 height 24
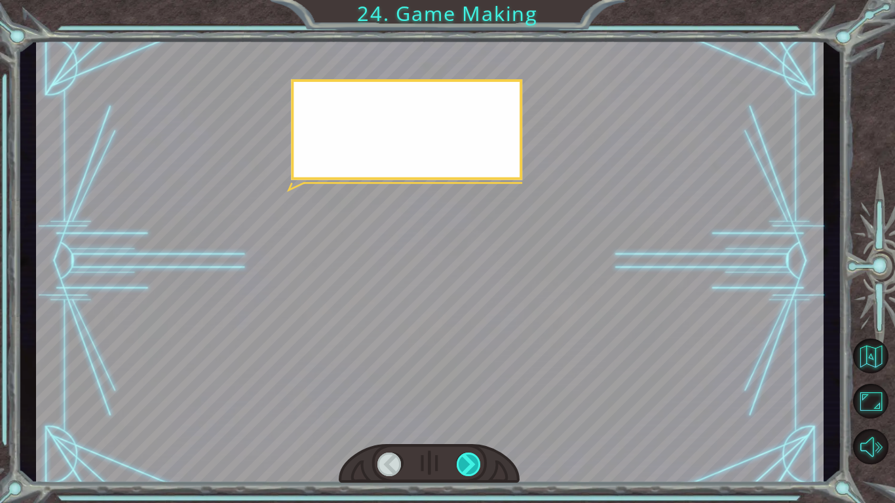
click at [466, 464] on div at bounding box center [469, 465] width 25 height 24
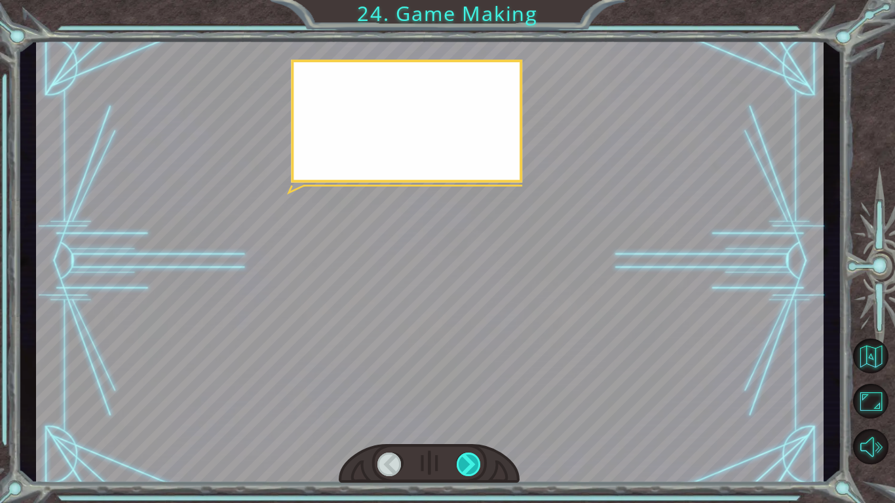
click at [466, 464] on div at bounding box center [469, 465] width 25 height 24
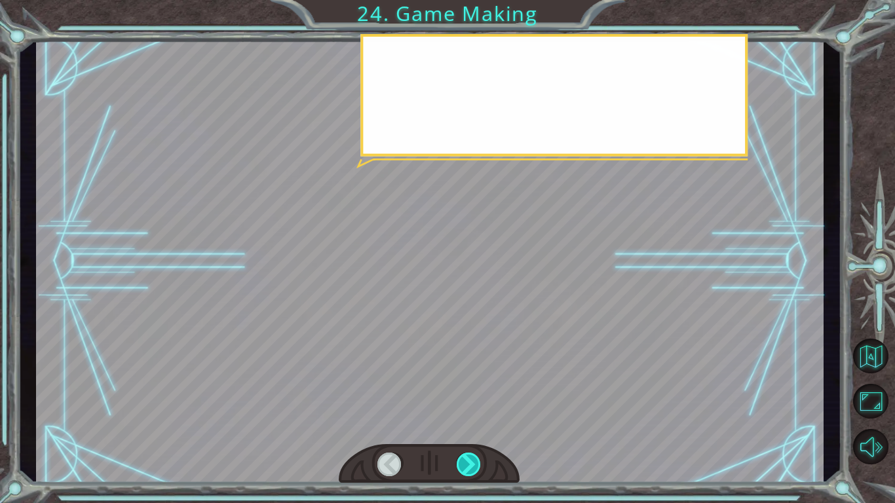
click at [466, 464] on div at bounding box center [469, 465] width 25 height 24
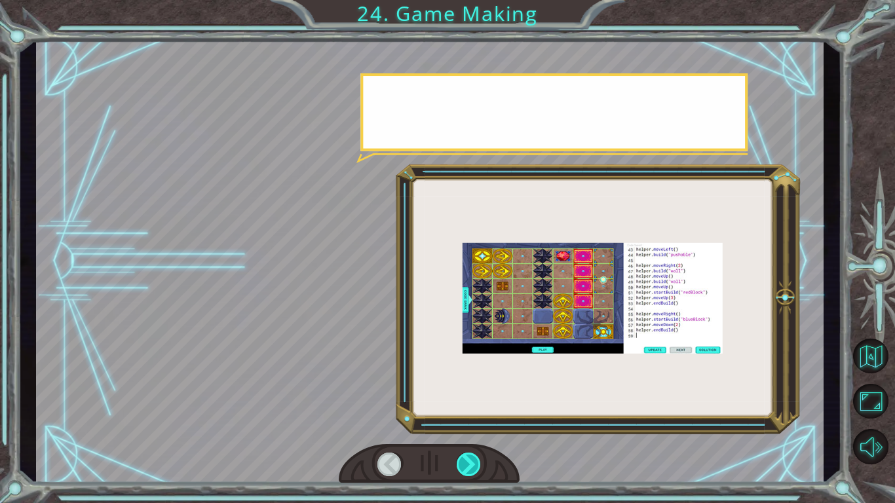
click at [466, 464] on div at bounding box center [469, 465] width 25 height 24
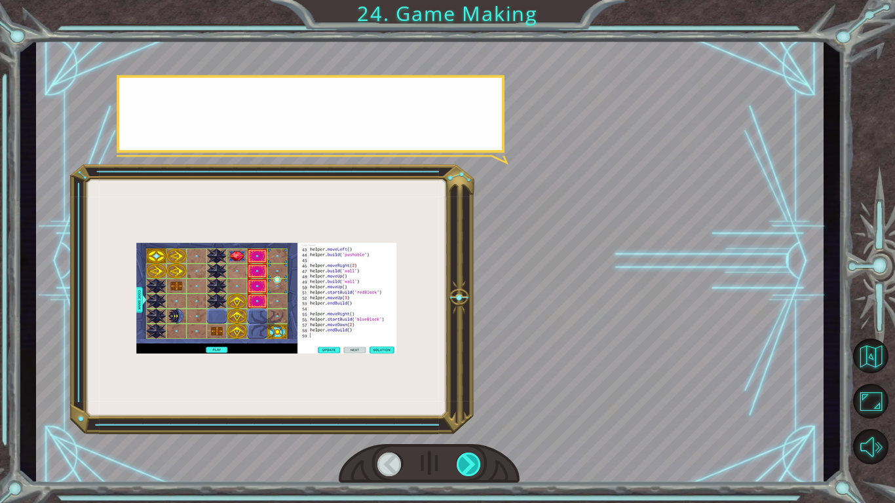
click at [466, 464] on div at bounding box center [469, 465] width 25 height 24
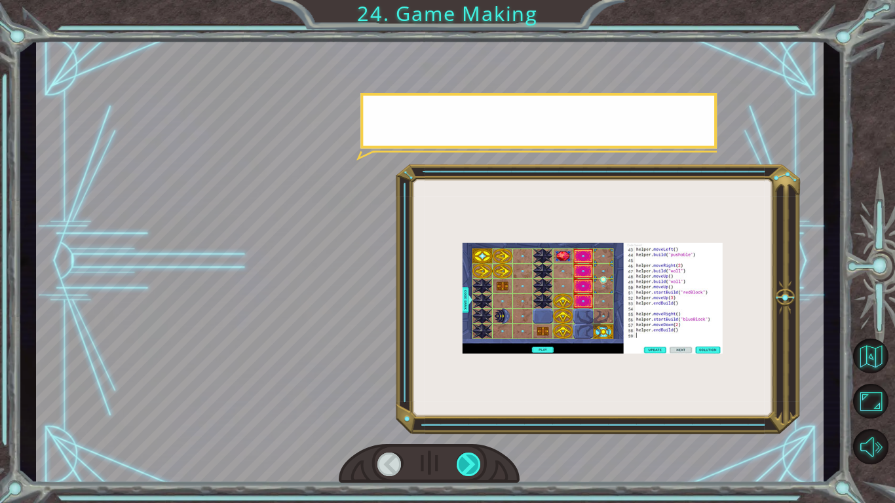
click at [466, 464] on div at bounding box center [469, 465] width 25 height 24
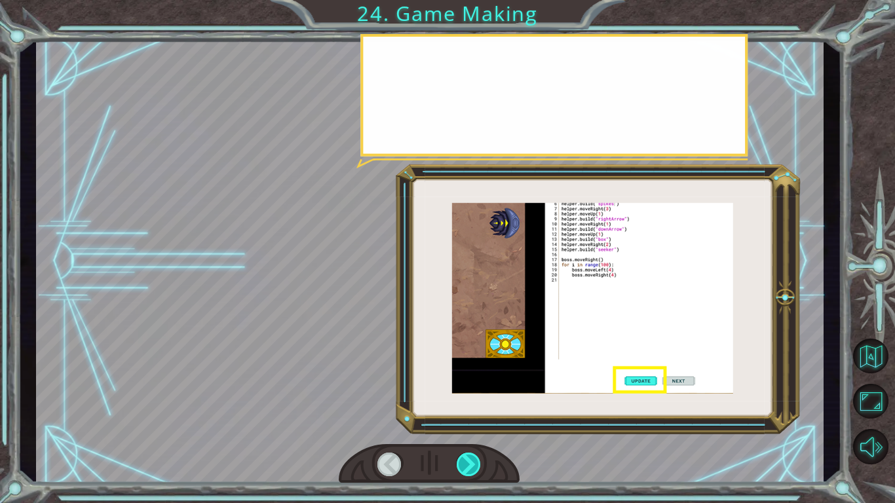
click at [466, 464] on div at bounding box center [469, 465] width 25 height 24
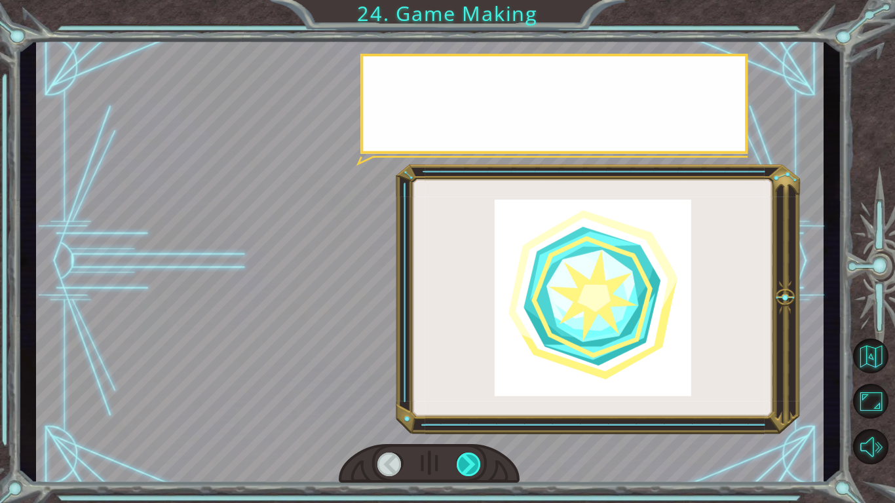
click at [466, 464] on div at bounding box center [469, 465] width 25 height 24
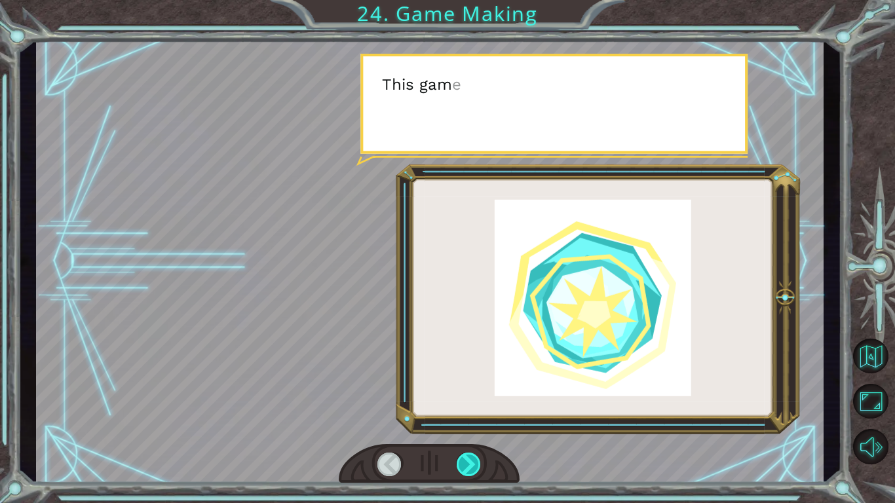
click at [466, 464] on div at bounding box center [469, 465] width 25 height 24
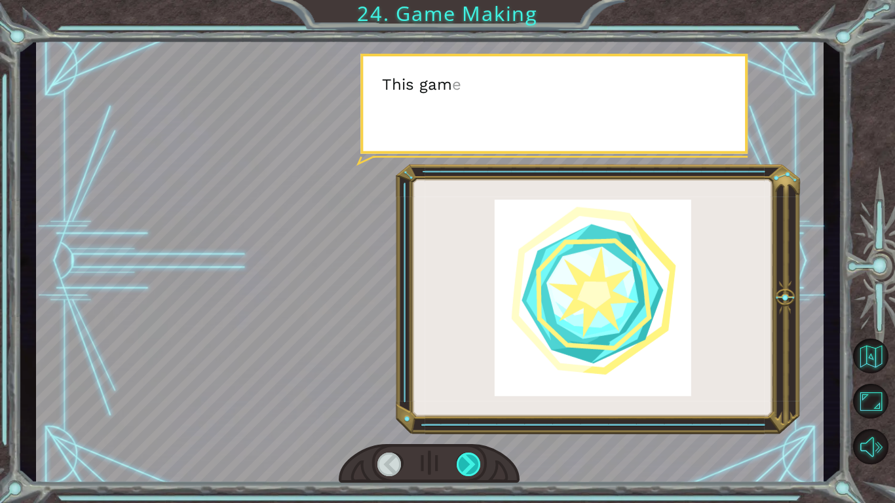
click at [466, 464] on div at bounding box center [469, 465] width 25 height 24
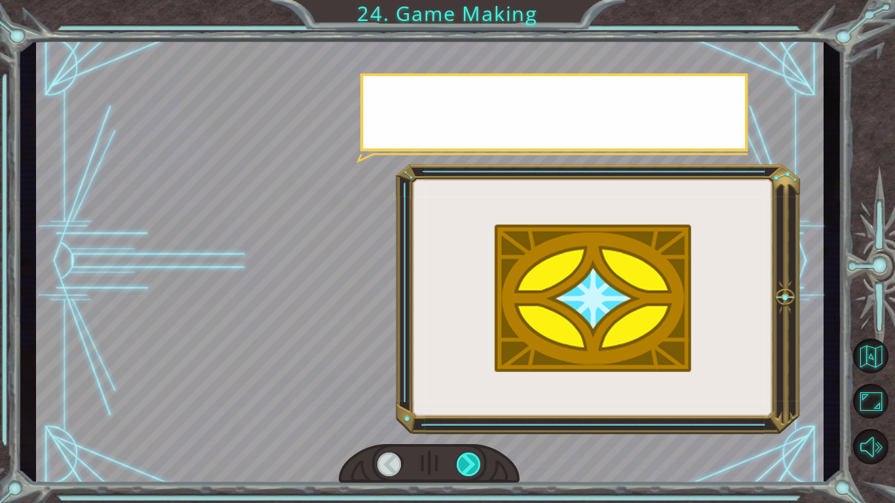
click at [466, 464] on div at bounding box center [469, 465] width 25 height 24
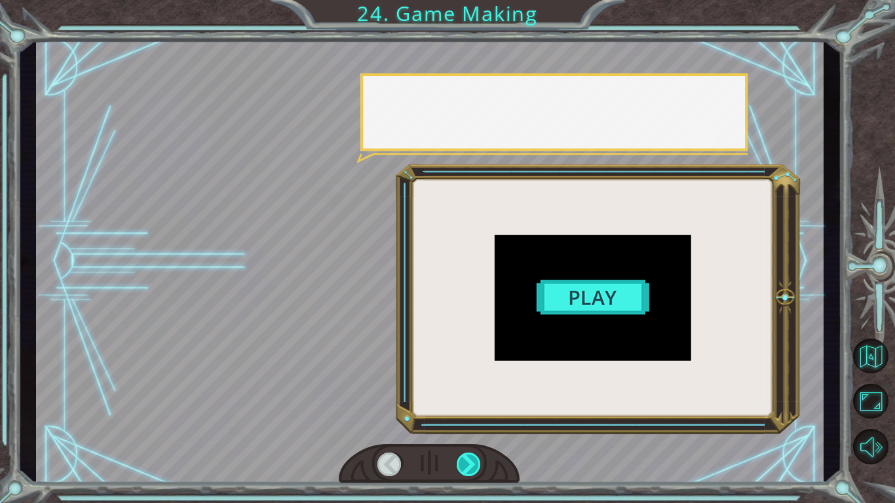
click at [466, 464] on div at bounding box center [469, 465] width 25 height 24
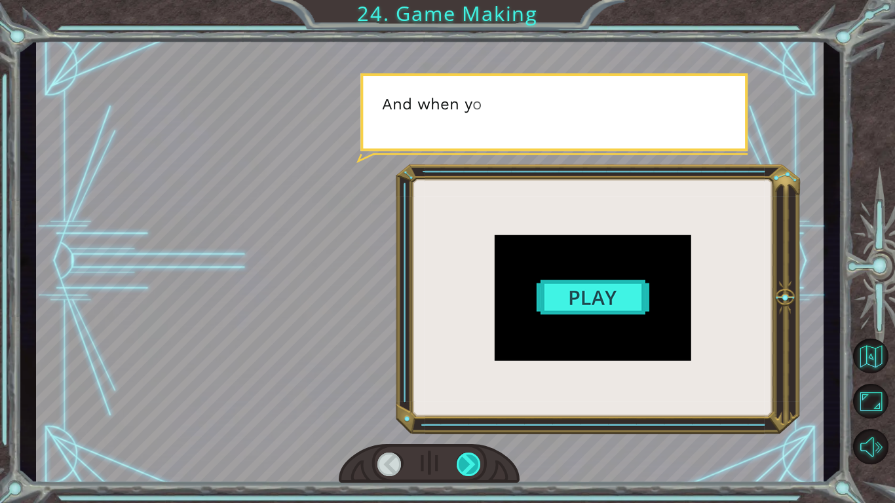
click at [466, 464] on div at bounding box center [469, 465] width 25 height 24
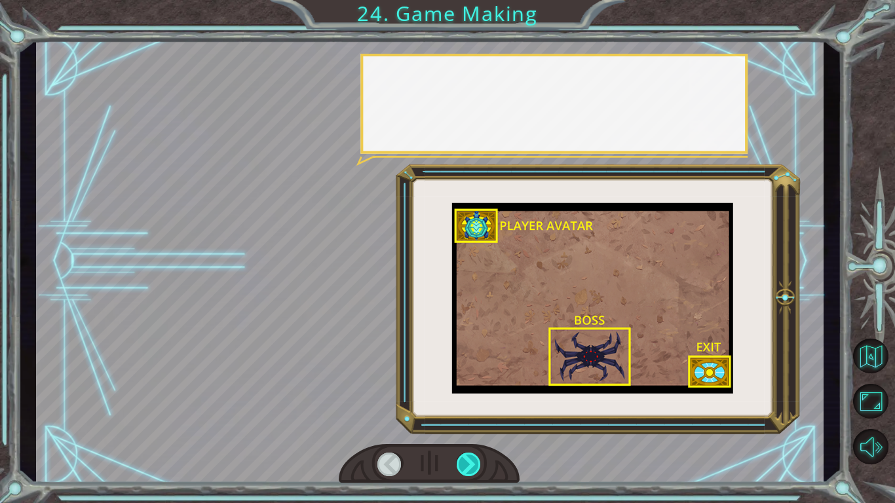
click at [466, 464] on div at bounding box center [469, 465] width 25 height 24
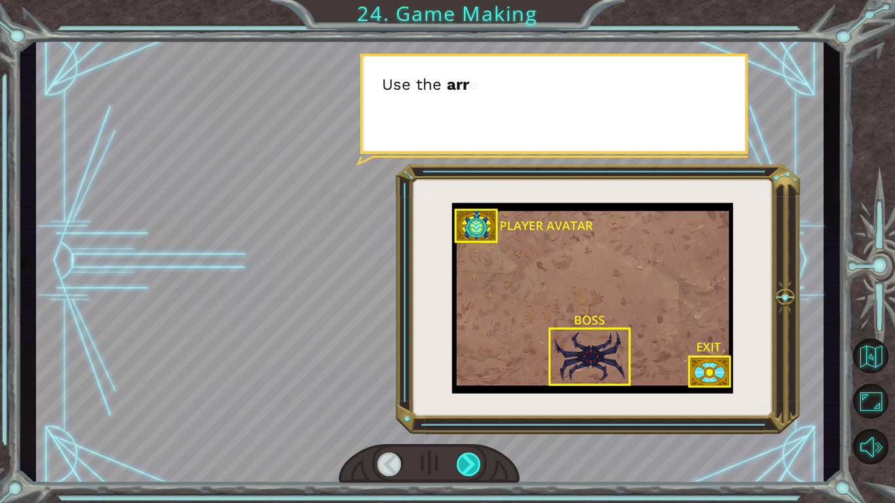
click at [466, 464] on div at bounding box center [469, 465] width 25 height 24
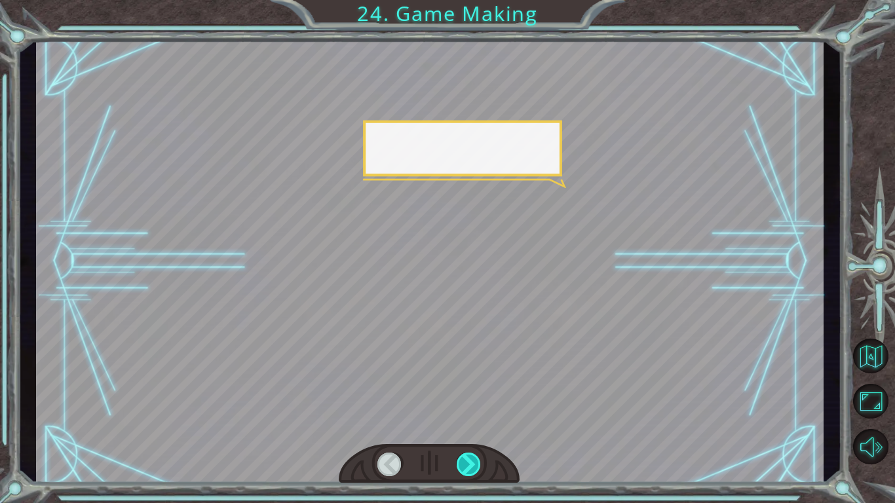
click at [466, 464] on div at bounding box center [469, 465] width 25 height 24
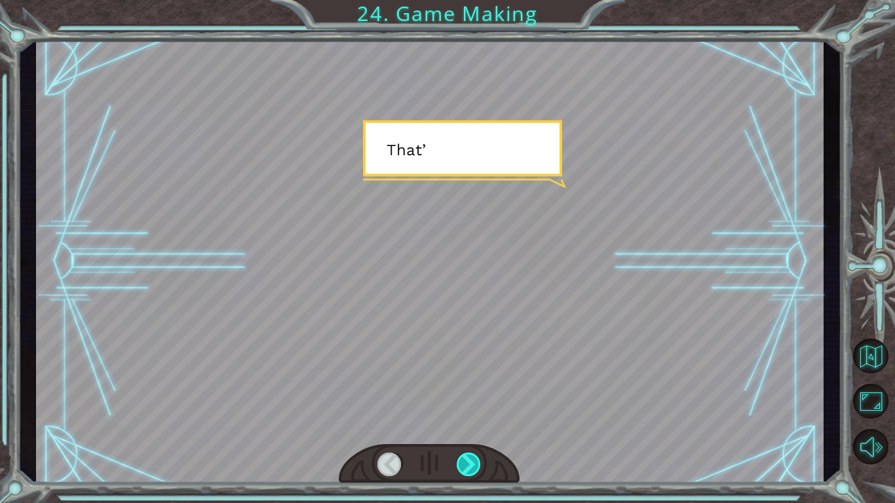
click at [466, 464] on div at bounding box center [469, 465] width 25 height 24
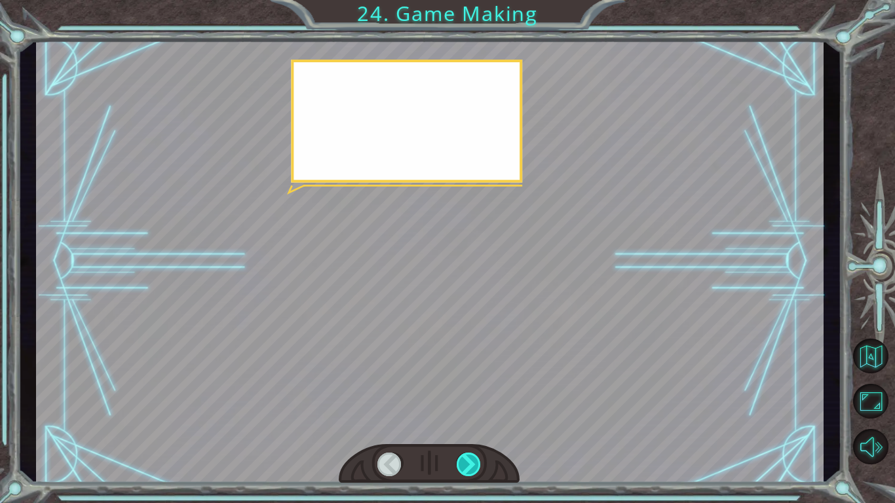
click at [466, 464] on div at bounding box center [469, 465] width 25 height 24
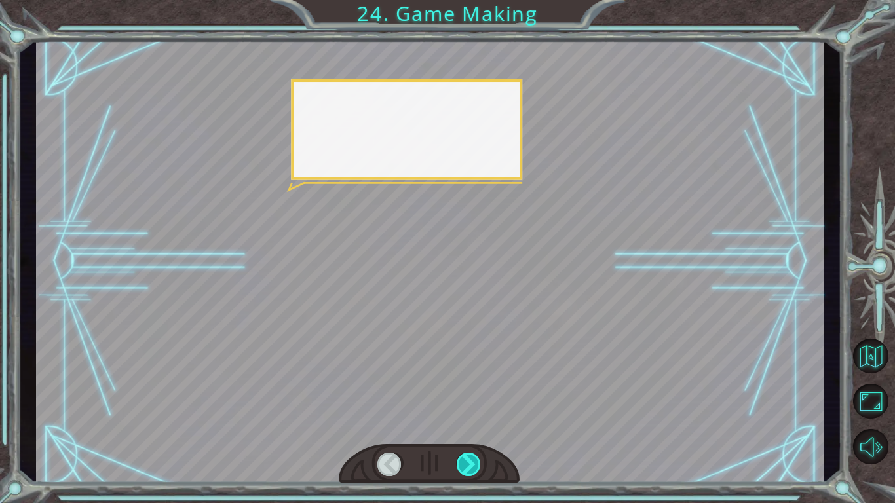
click at [466, 464] on div at bounding box center [469, 465] width 25 height 24
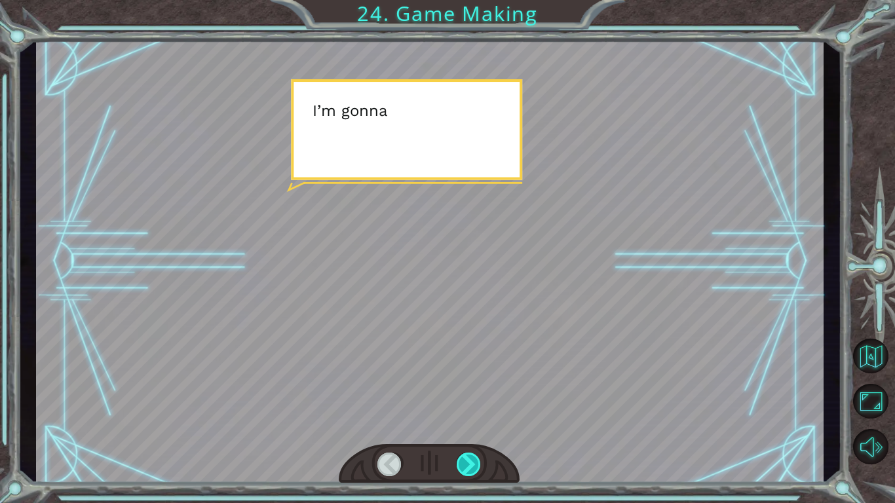
click at [466, 464] on div at bounding box center [469, 465] width 25 height 24
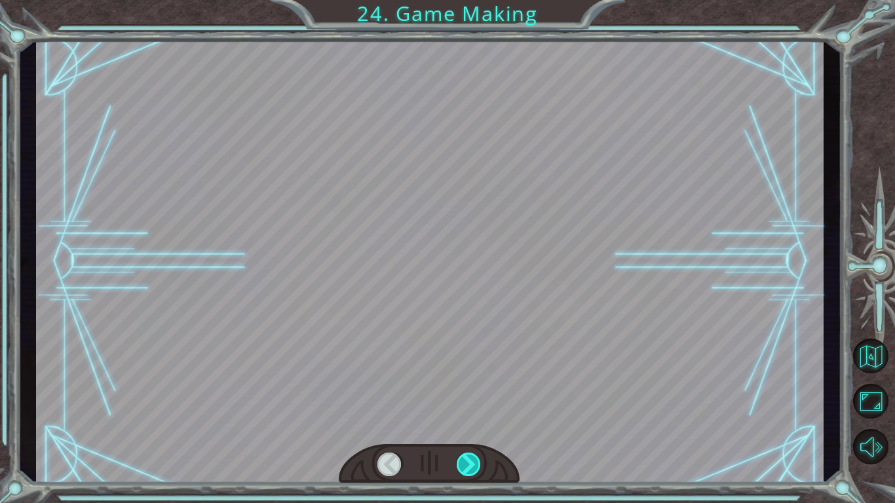
click at [466, 464] on div at bounding box center [469, 465] width 25 height 24
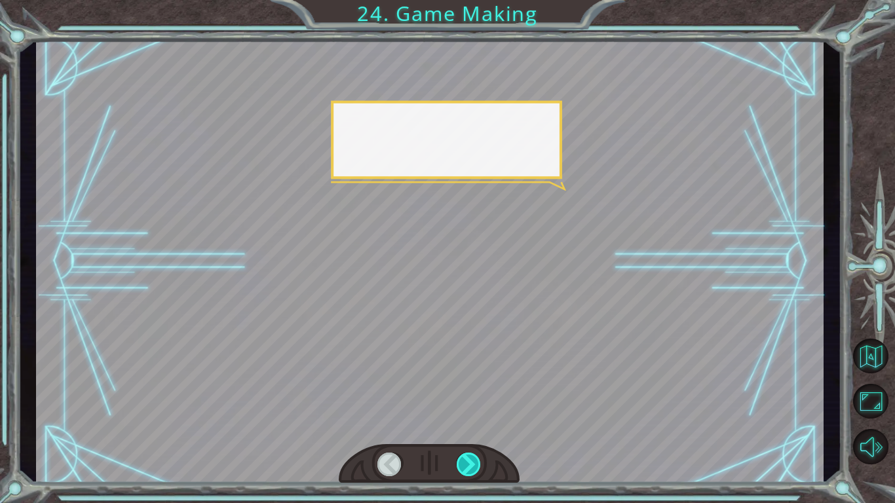
click at [466, 464] on div at bounding box center [469, 465] width 25 height 24
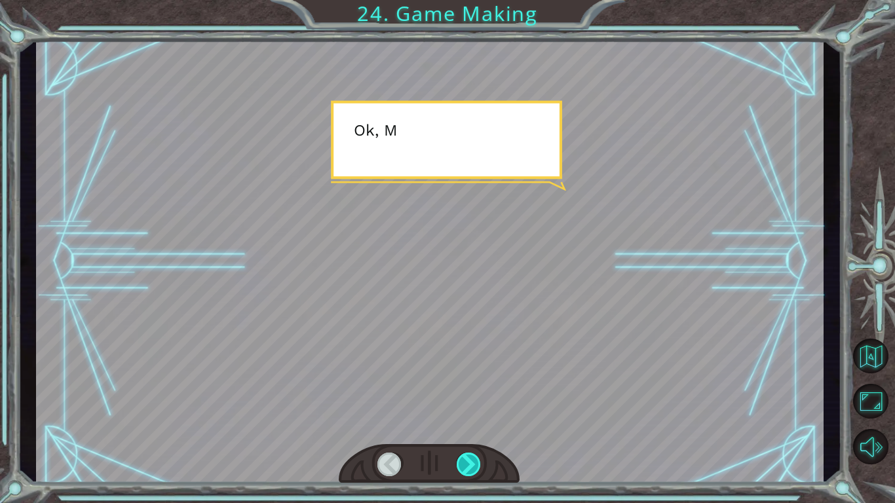
click at [466, 464] on div at bounding box center [469, 465] width 25 height 24
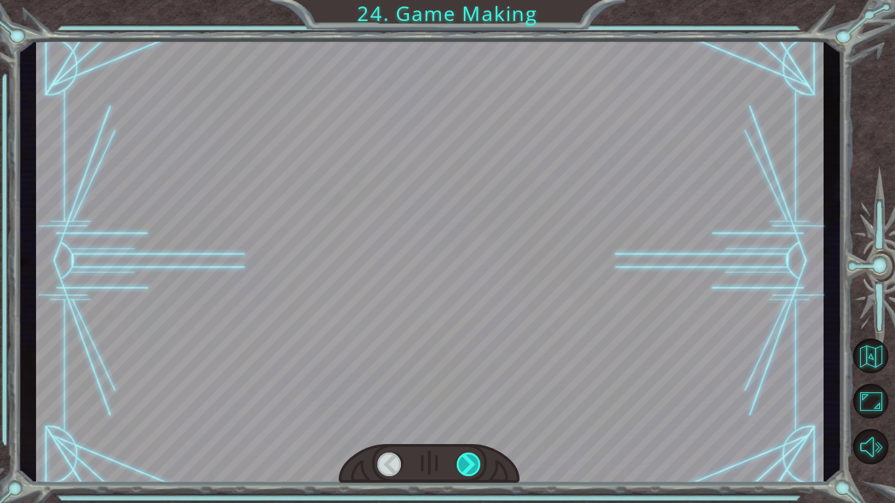
click at [466, 464] on div at bounding box center [469, 465] width 25 height 24
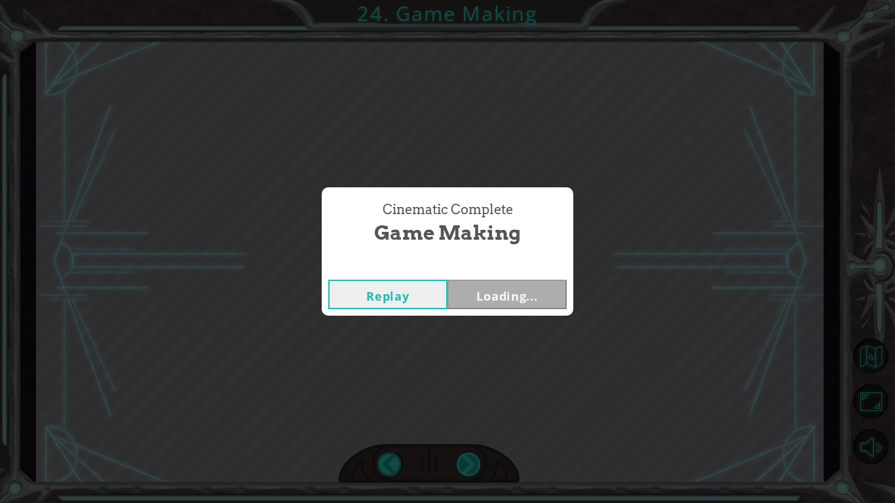
click at [466, 464] on div "Cinematic Complete Game Making Replay Loading..." at bounding box center [447, 251] width 895 height 503
click at [476, 291] on button "Next" at bounding box center [506, 294] width 119 height 29
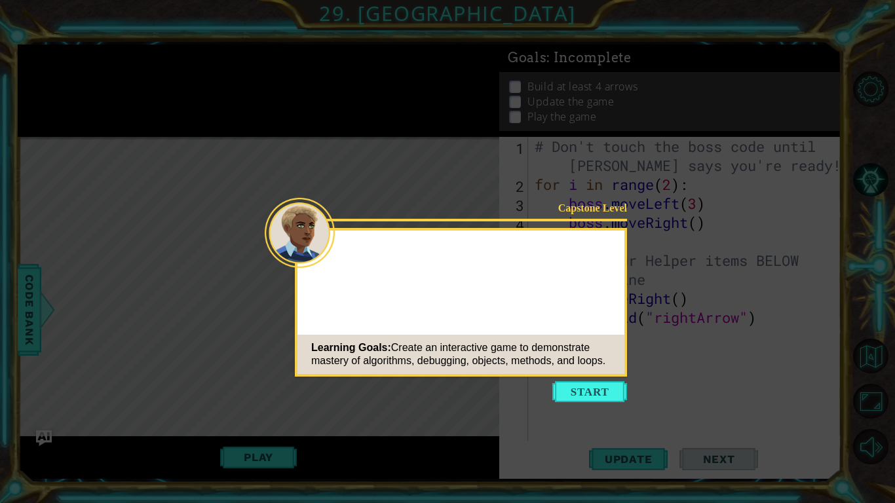
click at [567, 380] on icon at bounding box center [447, 251] width 895 height 503
click at [570, 389] on button "Start" at bounding box center [589, 391] width 75 height 21
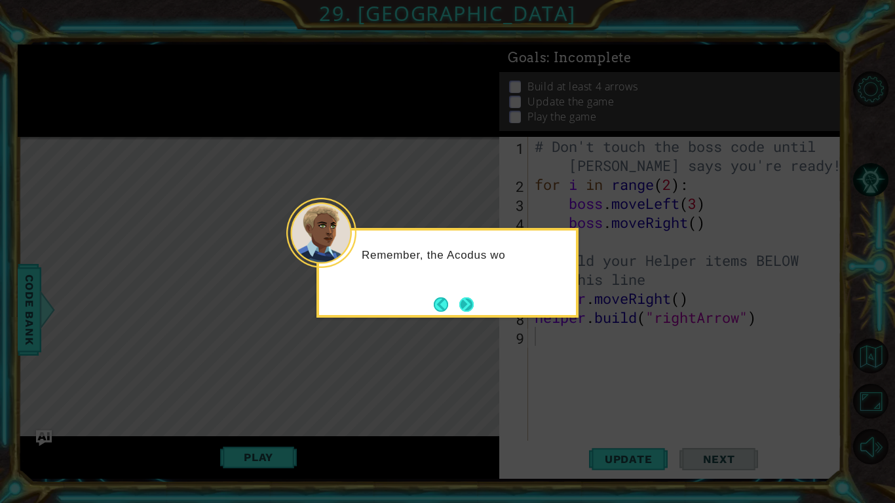
click at [467, 306] on button "Next" at bounding box center [466, 304] width 14 height 14
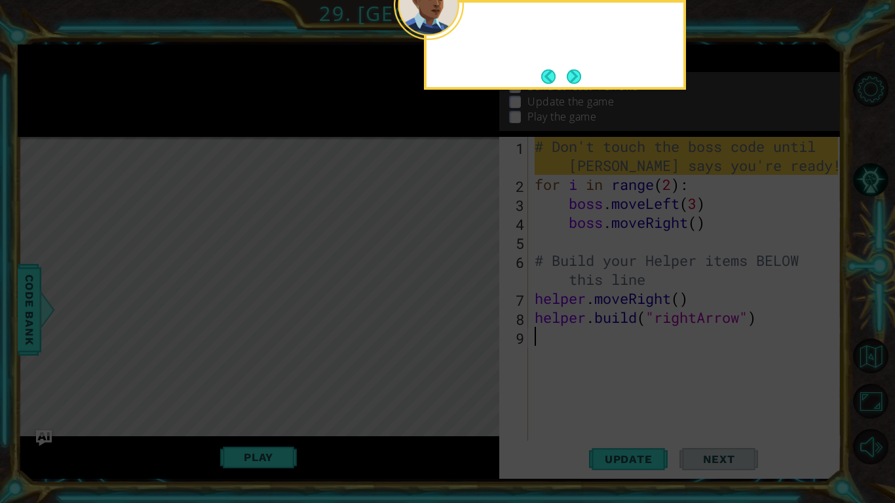
click at [467, 306] on icon at bounding box center [447, 81] width 895 height 844
click at [570, 77] on button "Next" at bounding box center [574, 76] width 14 height 14
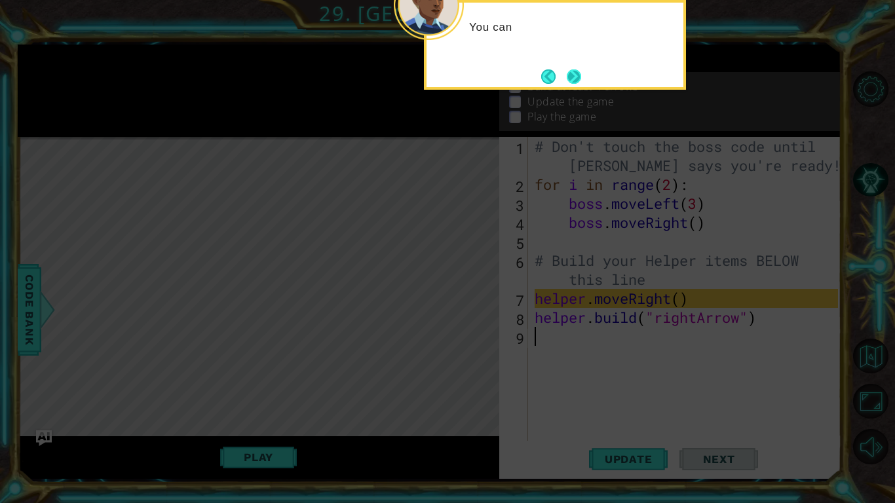
click at [570, 75] on button "Next" at bounding box center [574, 76] width 14 height 14
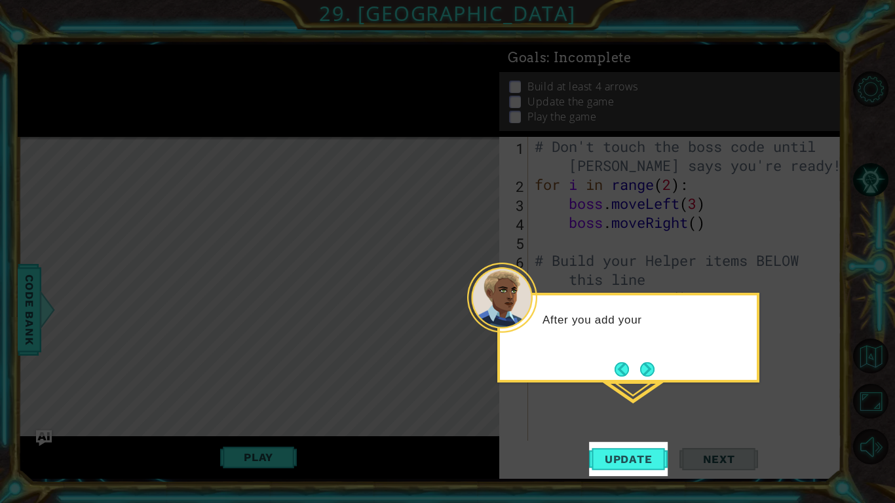
click at [570, 75] on icon at bounding box center [447, 251] width 895 height 503
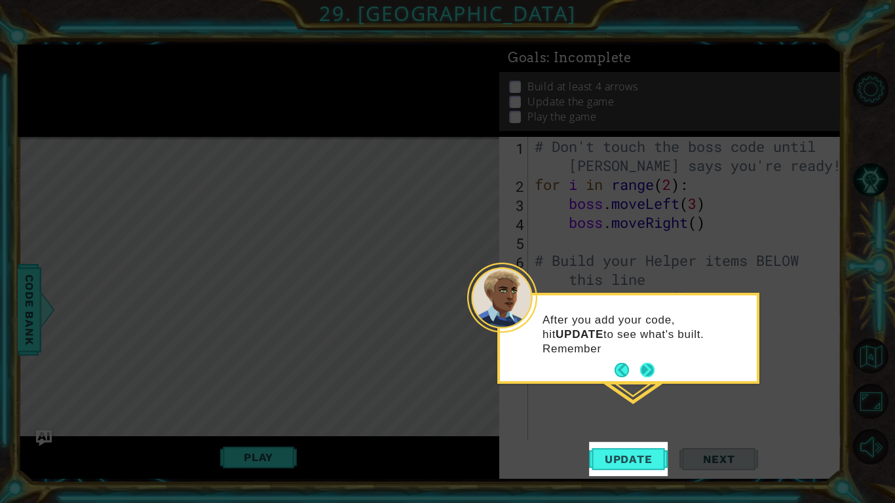
click at [651, 369] on button "Next" at bounding box center [647, 370] width 14 height 14
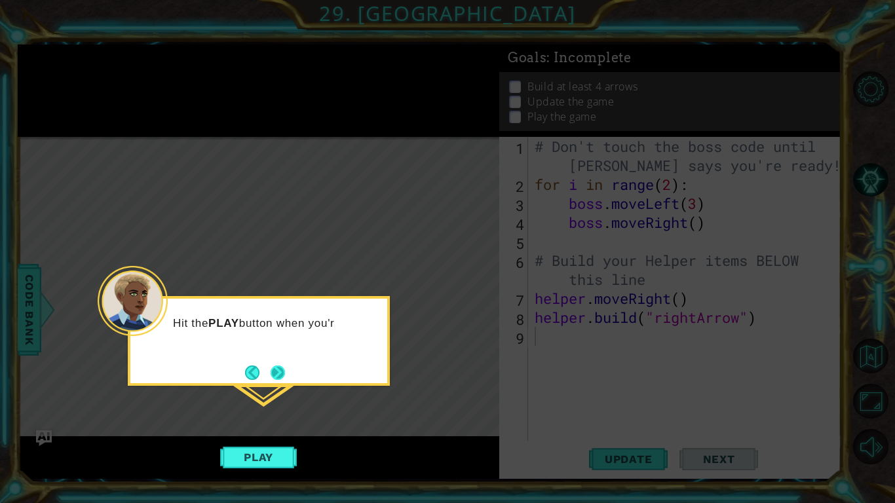
click at [276, 376] on button "Next" at bounding box center [278, 373] width 14 height 14
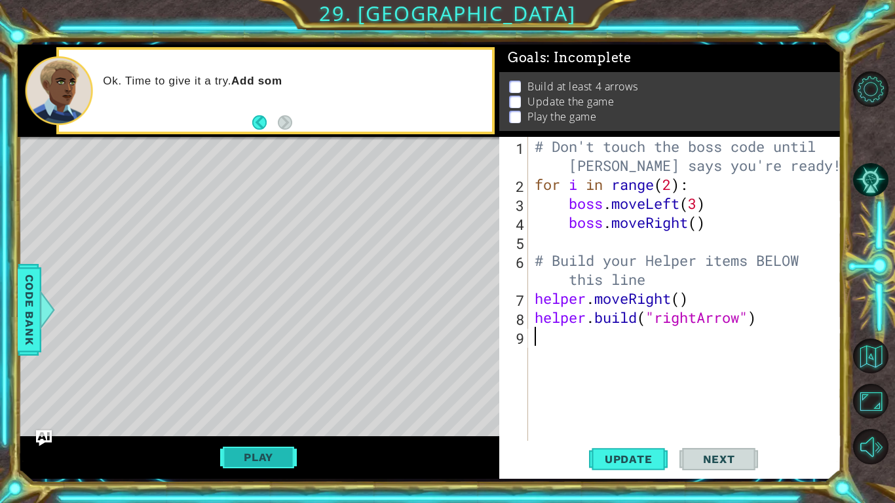
click at [268, 460] on button "Play" at bounding box center [258, 457] width 77 height 25
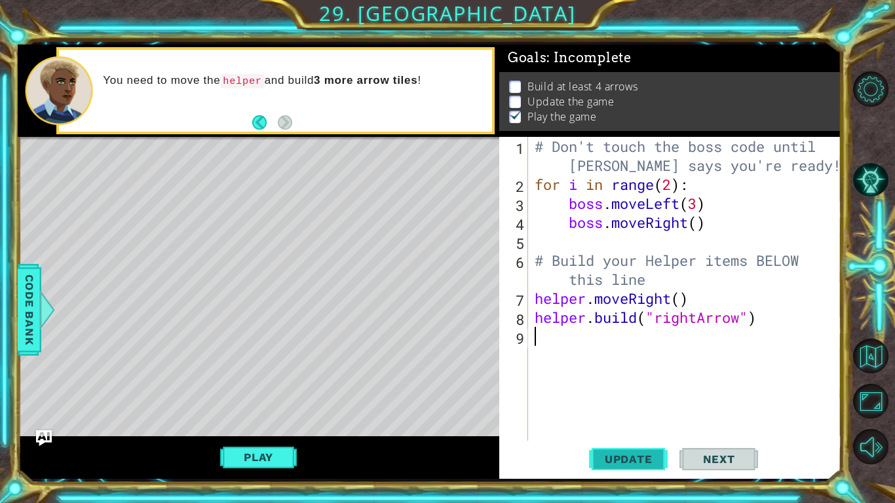
click at [612, 464] on span "Update" at bounding box center [628, 459] width 74 height 13
click at [249, 455] on button "Play" at bounding box center [258, 457] width 77 height 25
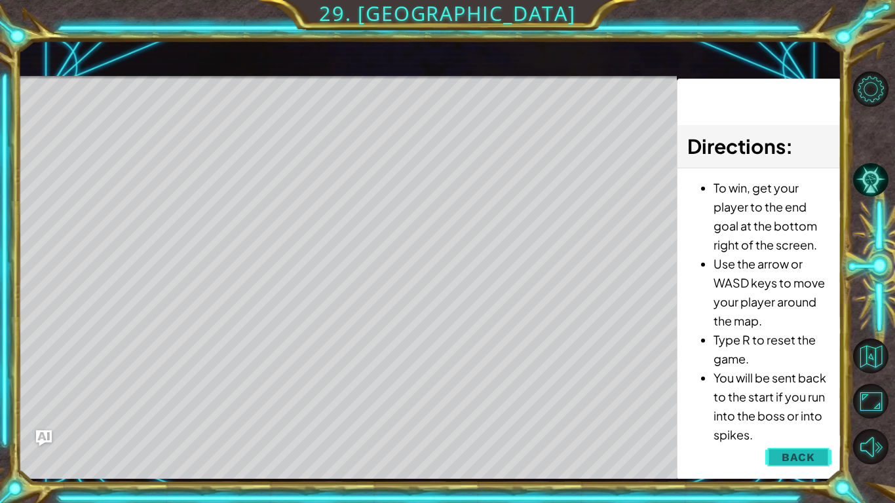
click at [809, 457] on span "Back" at bounding box center [797, 457] width 33 height 13
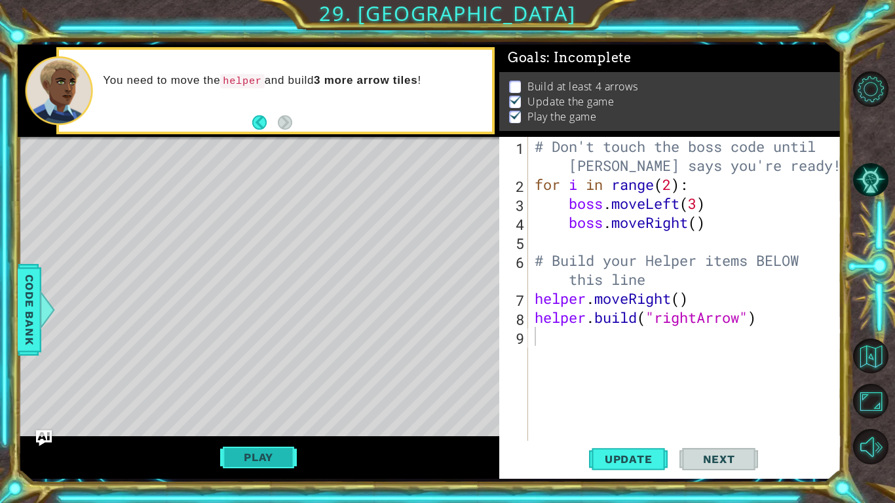
click at [271, 460] on button "Play" at bounding box center [258, 457] width 77 height 25
click at [282, 455] on button "Play" at bounding box center [258, 457] width 77 height 25
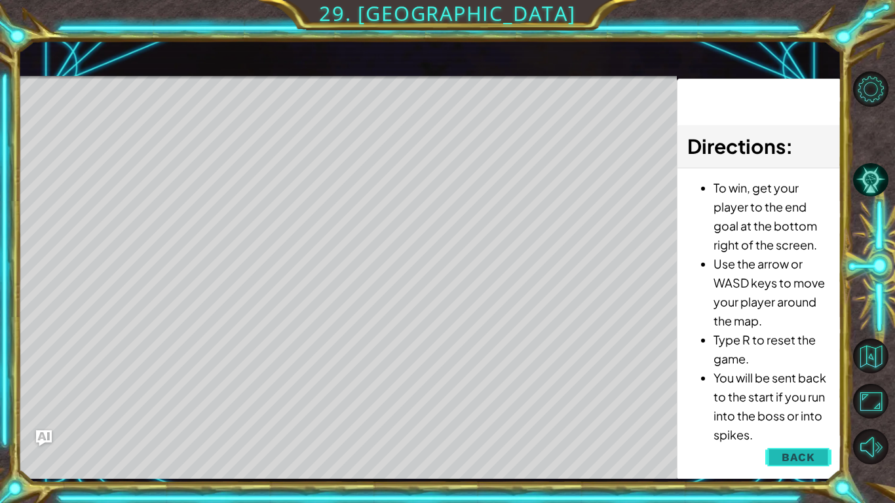
click at [800, 452] on span "Back" at bounding box center [797, 457] width 33 height 13
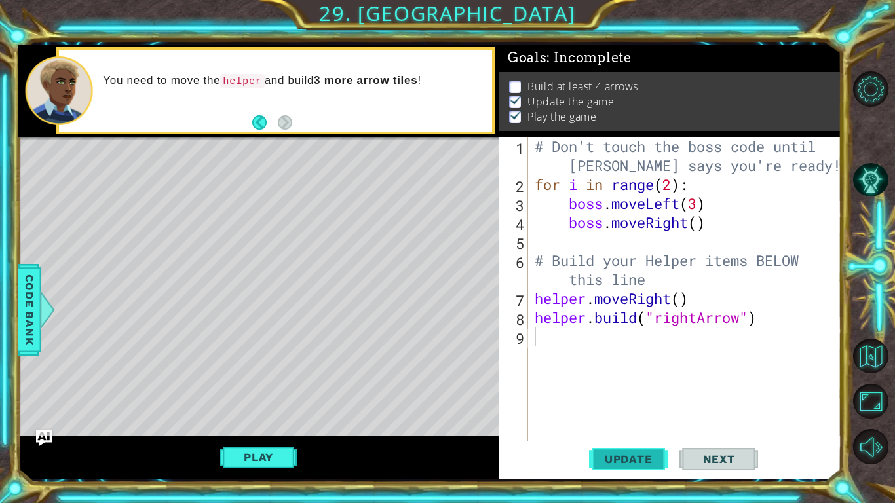
click at [647, 459] on span "Update" at bounding box center [628, 459] width 74 height 13
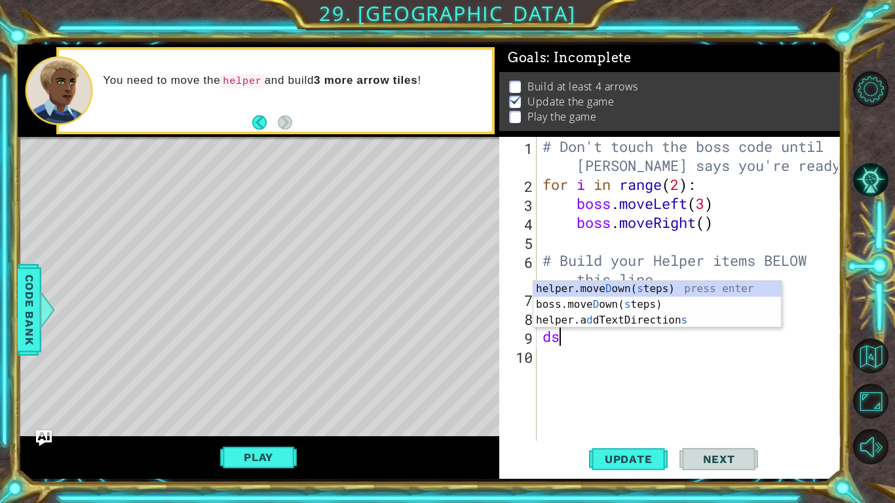
type textarea "d"
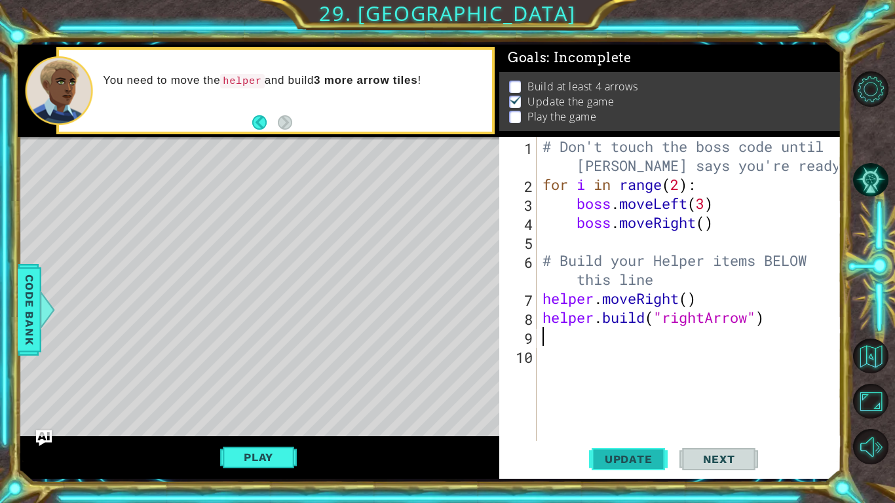
click at [629, 459] on span "Update" at bounding box center [628, 459] width 74 height 13
click at [741, 306] on div "# Don't touch the boss code until [PERSON_NAME] says you're ready! for i in ran…" at bounding box center [692, 317] width 305 height 361
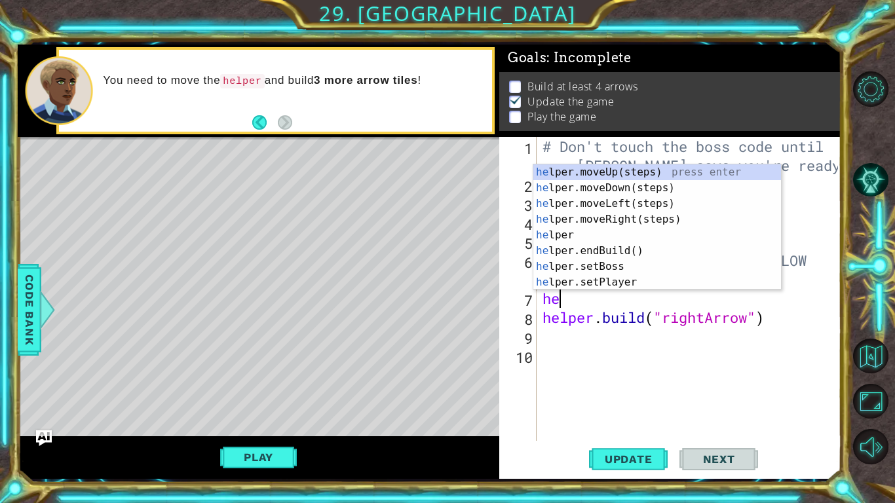
type textarea "h"
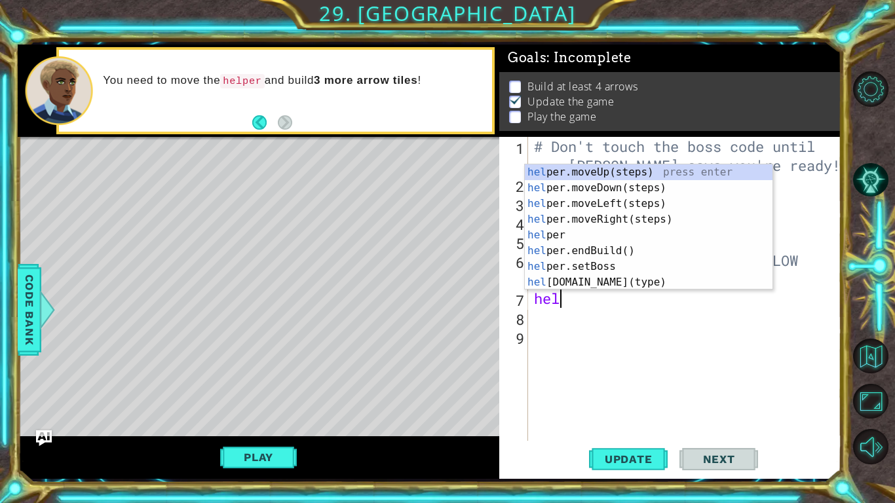
type textarea "h"
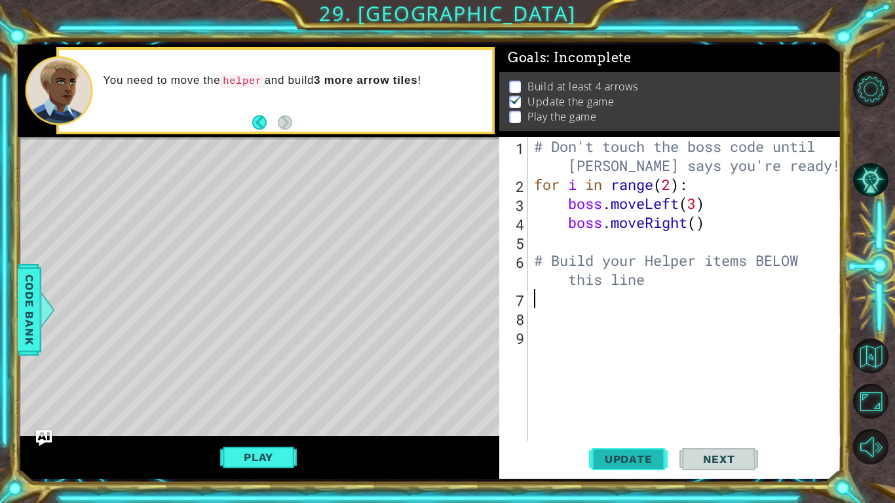
click at [617, 466] on button "Update" at bounding box center [628, 459] width 79 height 34
click at [267, 458] on button "Play" at bounding box center [258, 457] width 77 height 25
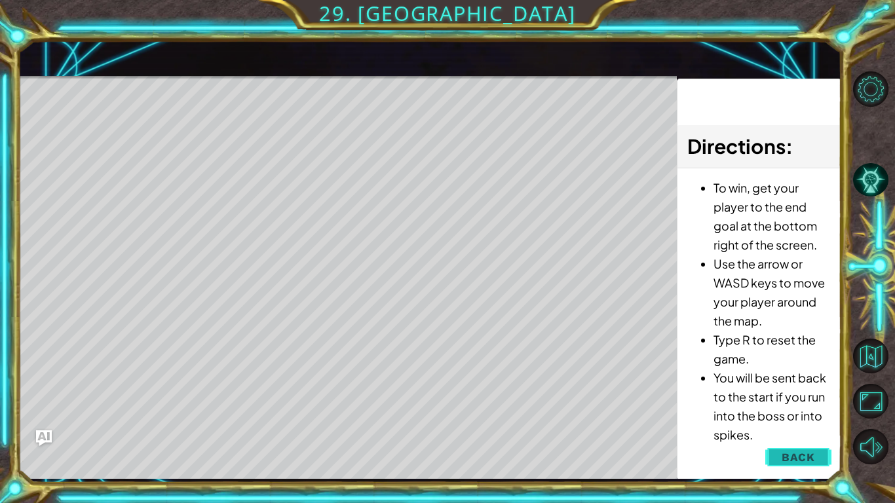
click at [813, 458] on span "Back" at bounding box center [797, 457] width 33 height 13
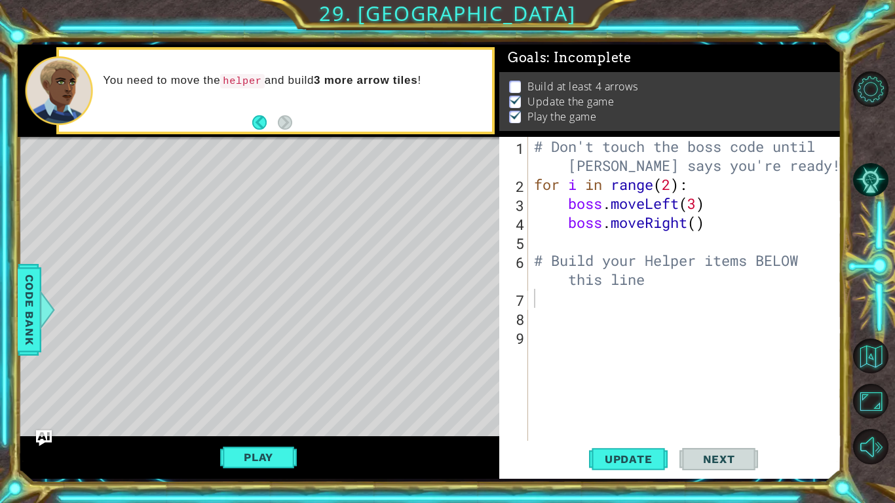
click at [572, 301] on div "# Don't touch the boss code until [PERSON_NAME] says you're ready! for i in ran…" at bounding box center [687, 317] width 313 height 361
click at [26, 308] on span "Code Bank" at bounding box center [29, 309] width 21 height 80
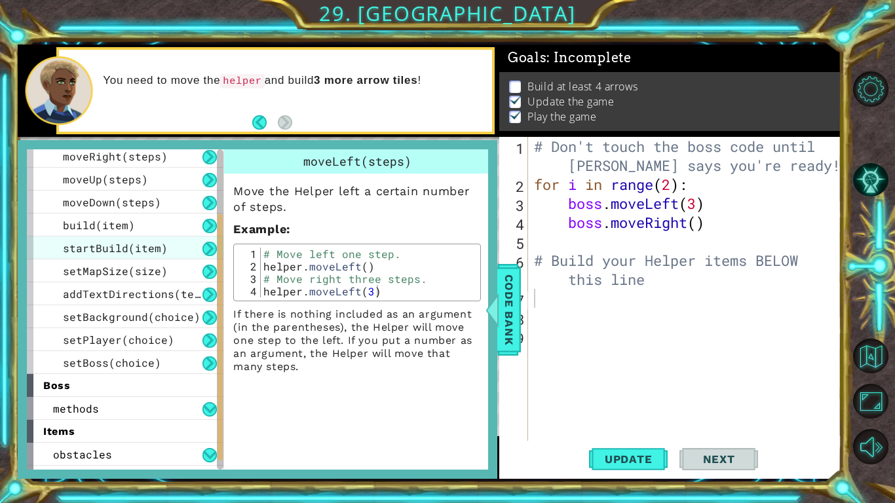
scroll to position [138, 0]
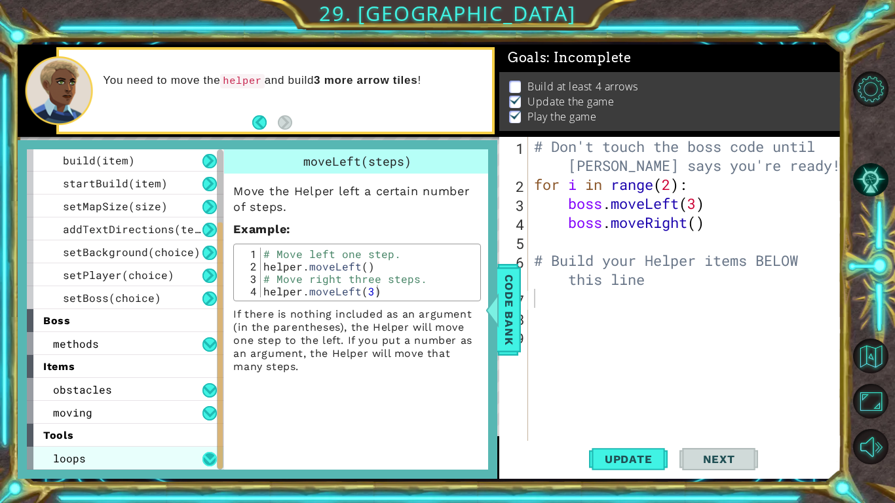
click at [210, 455] on button at bounding box center [209, 459] width 14 height 14
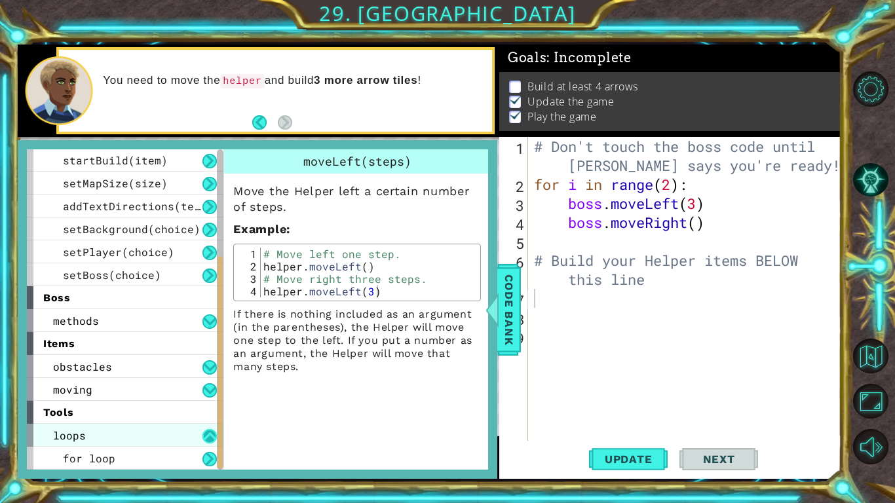
scroll to position [161, 0]
click at [210, 455] on button at bounding box center [209, 459] width 14 height 14
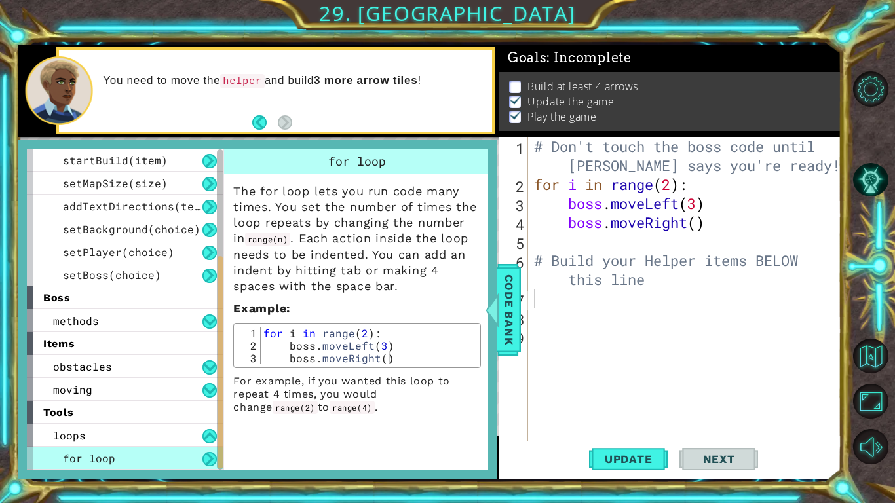
click at [565, 304] on div "# Don't touch the boss code until [PERSON_NAME] says you're ready! for i in ran…" at bounding box center [687, 317] width 313 height 361
type textarea "for in range(5)"
click at [512, 303] on span "Code Bank" at bounding box center [508, 309] width 21 height 80
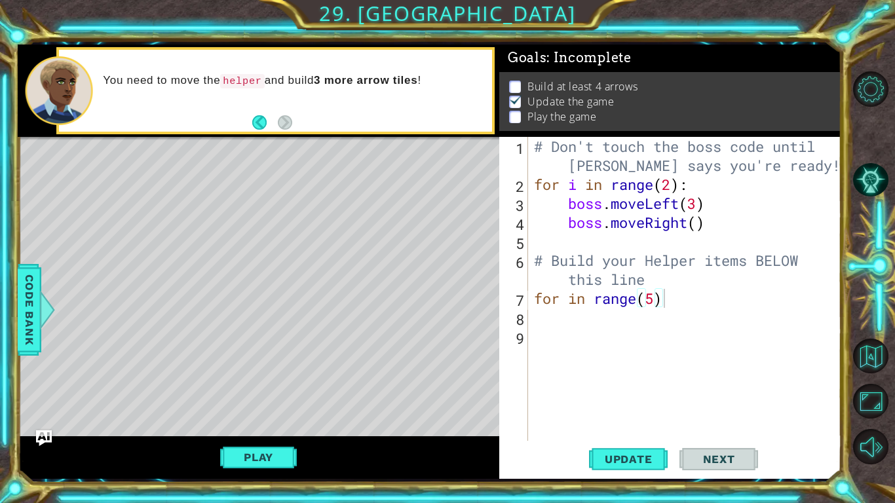
click at [671, 302] on div "# Don't touch the boss code until [PERSON_NAME] says you're ready! for i in ran…" at bounding box center [687, 317] width 313 height 361
click at [589, 318] on div "# Don't touch the boss code until [PERSON_NAME] says you're ready! for i in ran…" at bounding box center [687, 317] width 313 height 361
click at [620, 466] on button "Update" at bounding box center [628, 459] width 79 height 34
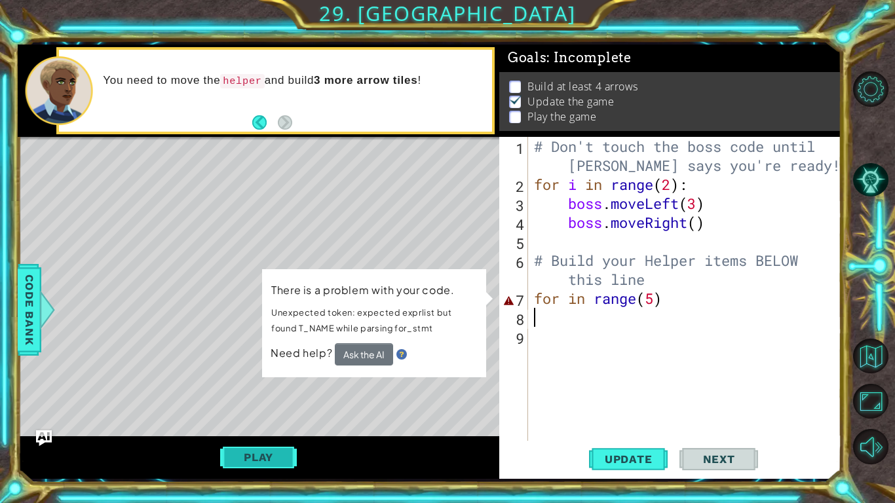
click at [248, 457] on button "Play" at bounding box center [258, 457] width 77 height 25
click at [698, 455] on span "Next" at bounding box center [719, 459] width 58 height 13
click at [577, 336] on div "# Don't touch the boss code until [PERSON_NAME] says you're ready! for i in ran…" at bounding box center [687, 317] width 313 height 361
click at [559, 322] on div "# Don't touch the boss code until [PERSON_NAME] says you're ready! for i in ran…" at bounding box center [687, 317] width 313 height 361
type textarea "m"
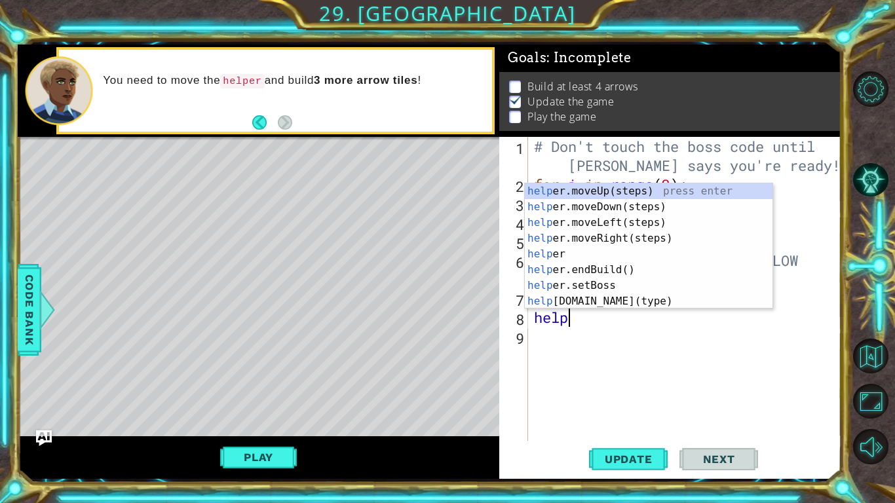
scroll to position [0, 1]
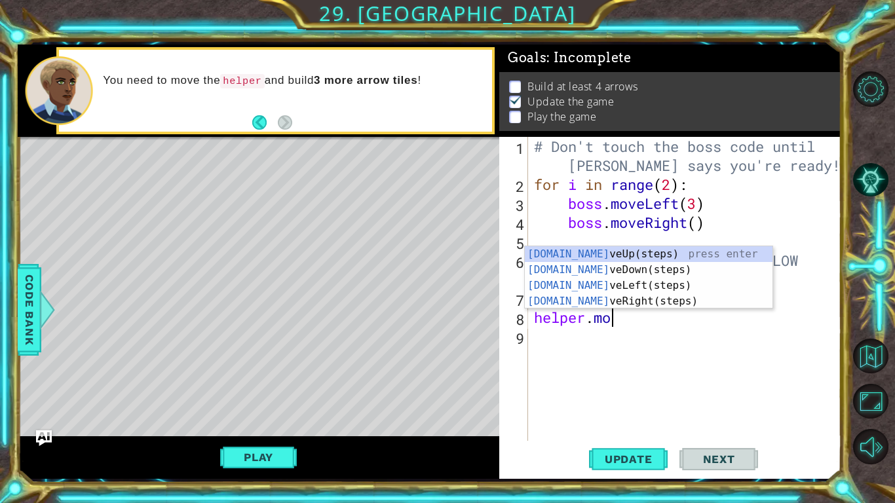
type textarea "helper.move"
click at [602, 301] on div "helper.move Up(steps) press enter helper.move Down(steps) press enter helper.mo…" at bounding box center [649, 293] width 248 height 94
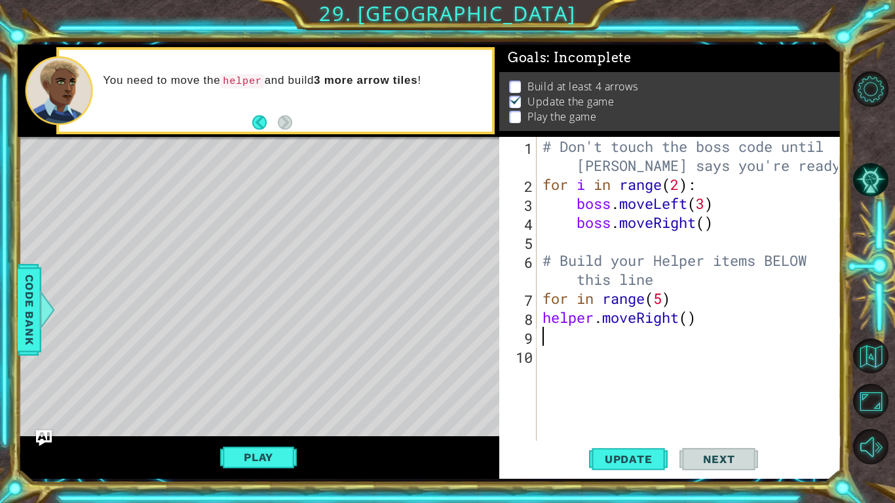
click at [664, 299] on div "# Don't touch the boss code until [PERSON_NAME] says you're ready! for i in ran…" at bounding box center [692, 317] width 305 height 361
click at [689, 322] on div "# Don't touch the boss code until [PERSON_NAME] says you're ready! for i in ran…" at bounding box center [692, 317] width 305 height 361
type textarea "helper.moveRight()"
click at [573, 334] on div "# Don't touch the boss code until [PERSON_NAME] says you're ready! for i in ran…" at bounding box center [692, 317] width 305 height 361
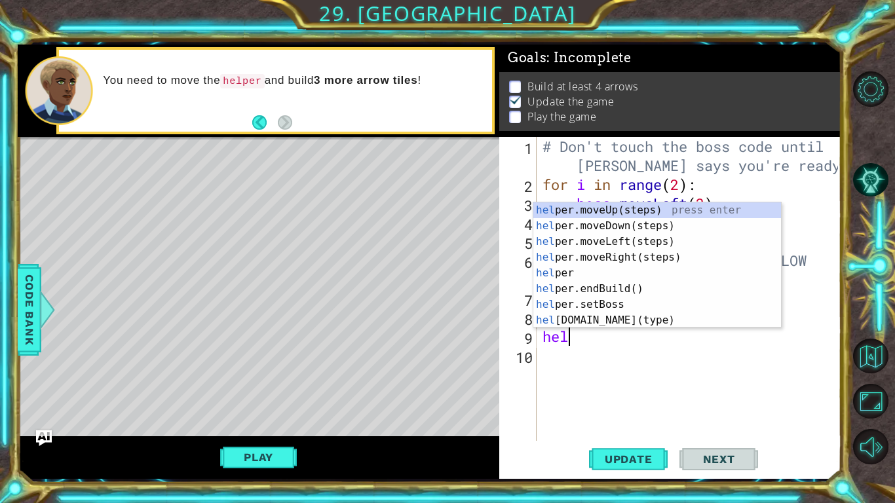
scroll to position [0, 1]
type textarea "helper"
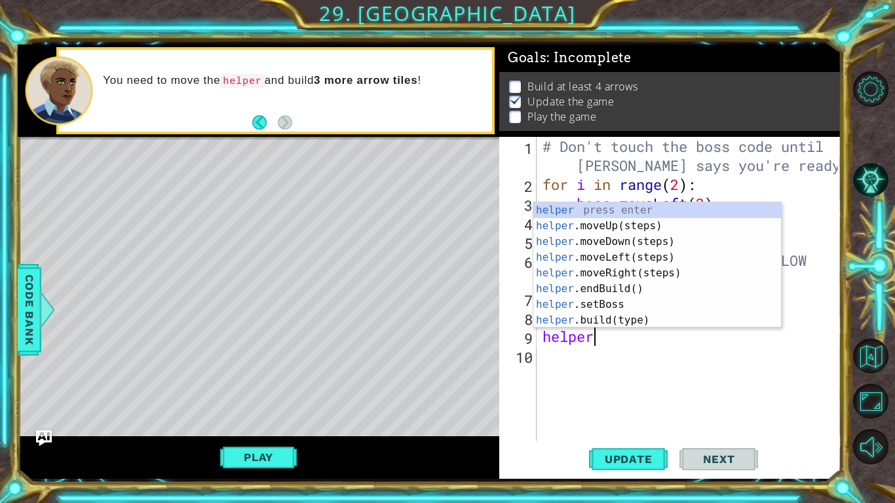
click at [645, 360] on div "# Don't touch the boss code until [PERSON_NAME] says you're ready! for i in ran…" at bounding box center [692, 317] width 305 height 361
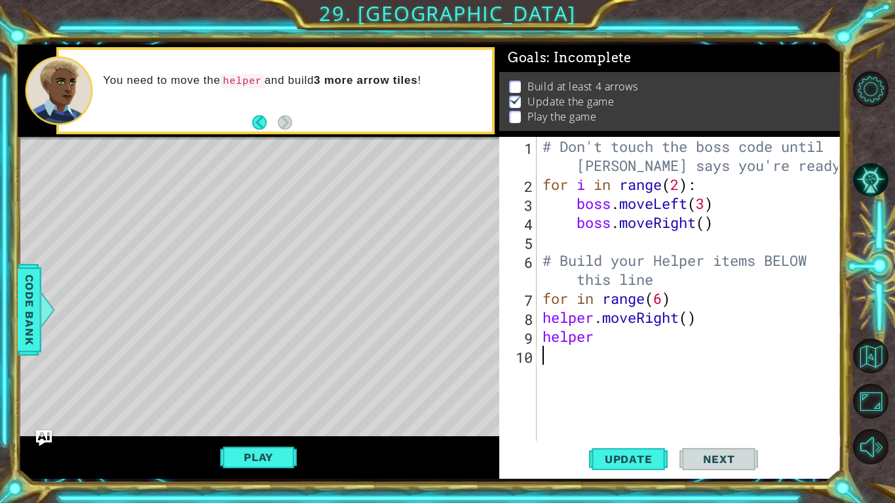
scroll to position [0, 0]
click at [664, 305] on div "# Don't touch the boss code until [PERSON_NAME] says you're ready! for i in ran…" at bounding box center [692, 317] width 305 height 361
click at [632, 337] on div "# Don't touch the boss code until [PERSON_NAME] says you're ready! for i in ran…" at bounding box center [692, 317] width 305 height 361
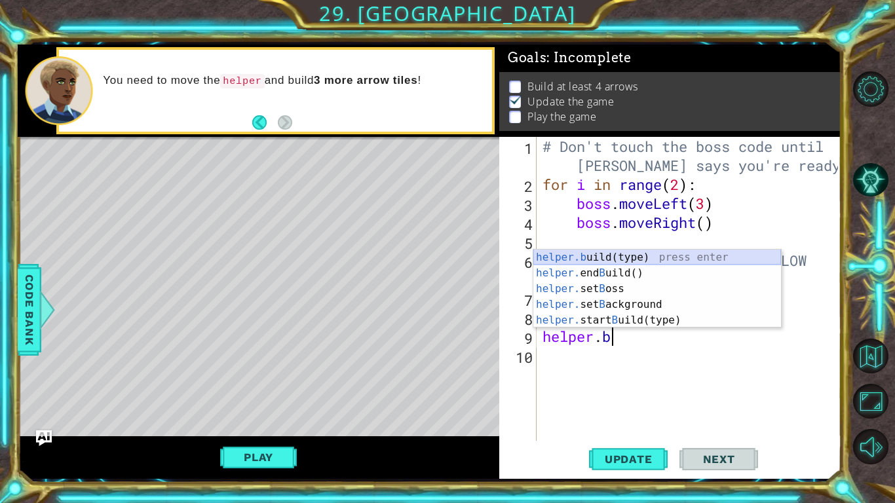
click at [616, 260] on div "helper.b uild(type) press enter helper. end B uild() press enter helper. set B …" at bounding box center [657, 305] width 248 height 110
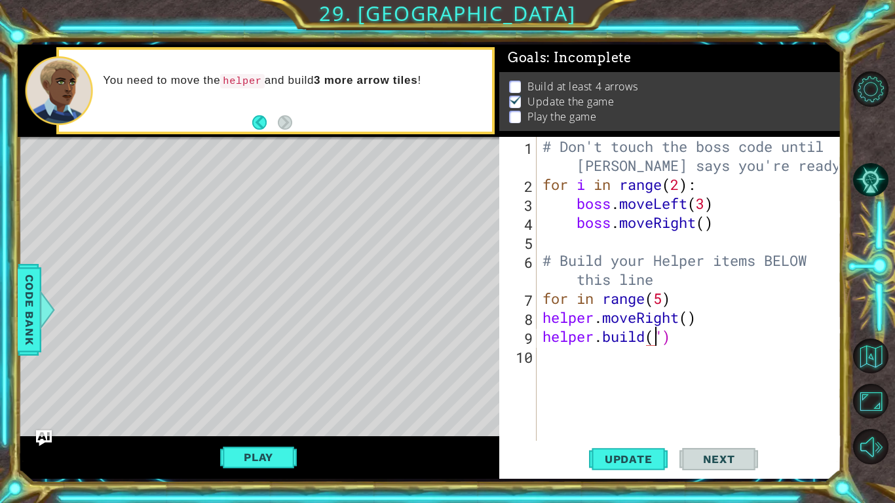
scroll to position [0, 5]
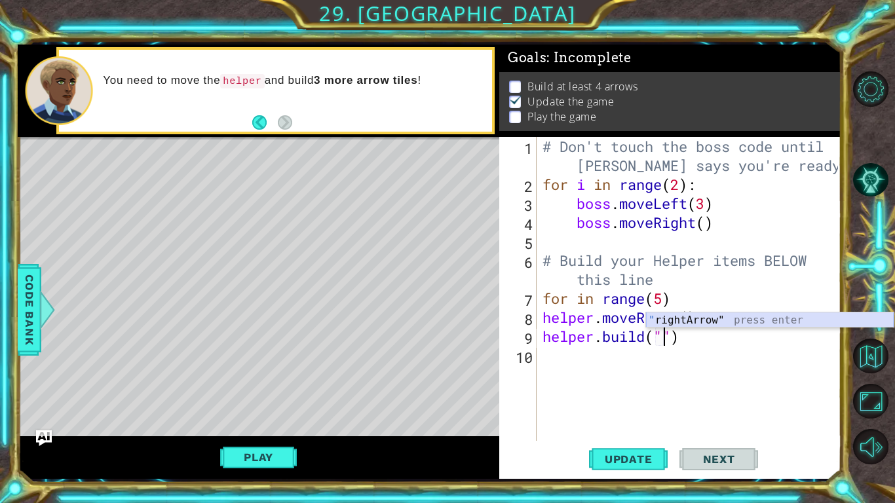
click at [675, 318] on div "" rightArrow" press enter" at bounding box center [770, 335] width 248 height 47
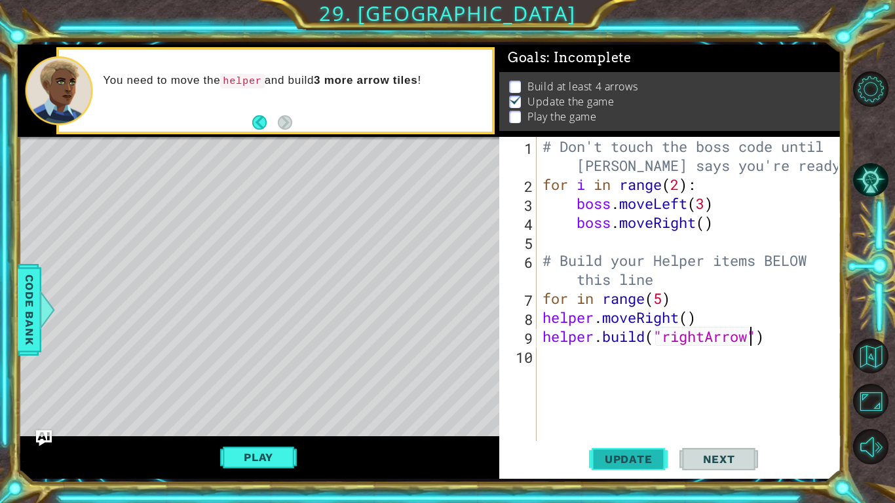
click at [641, 461] on span "Update" at bounding box center [628, 459] width 74 height 13
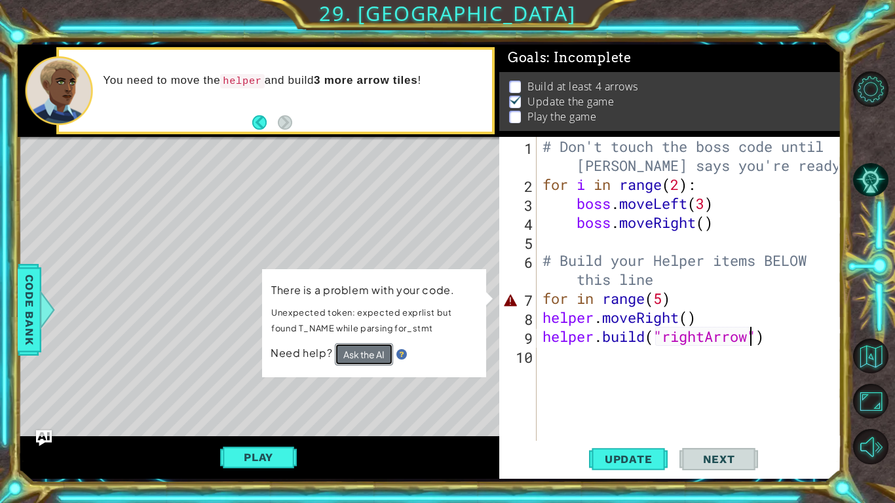
click at [387, 350] on button "Ask the AI" at bounding box center [364, 354] width 58 height 23
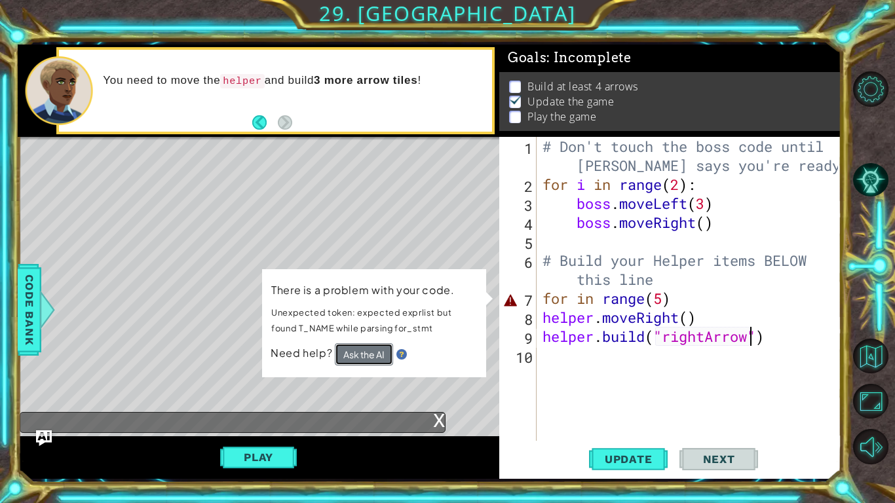
click at [381, 354] on button "Ask the AI" at bounding box center [364, 354] width 58 height 23
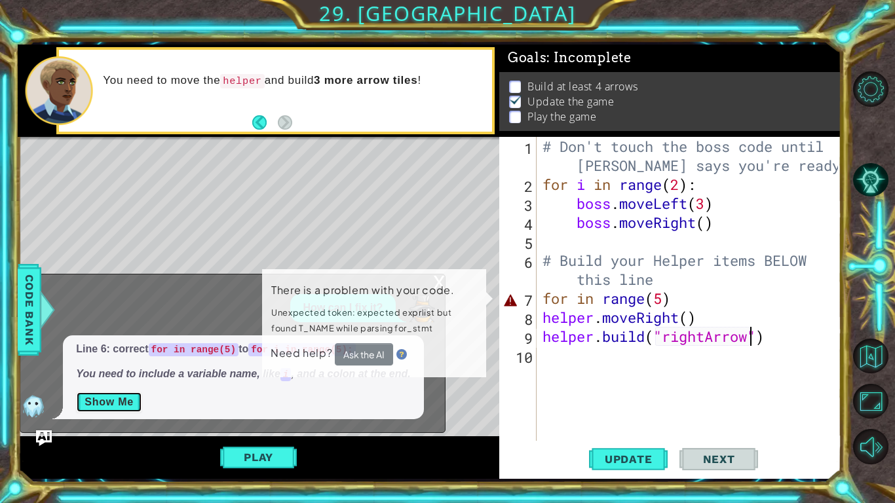
click at [113, 407] on button "Show Me" at bounding box center [109, 402] width 66 height 21
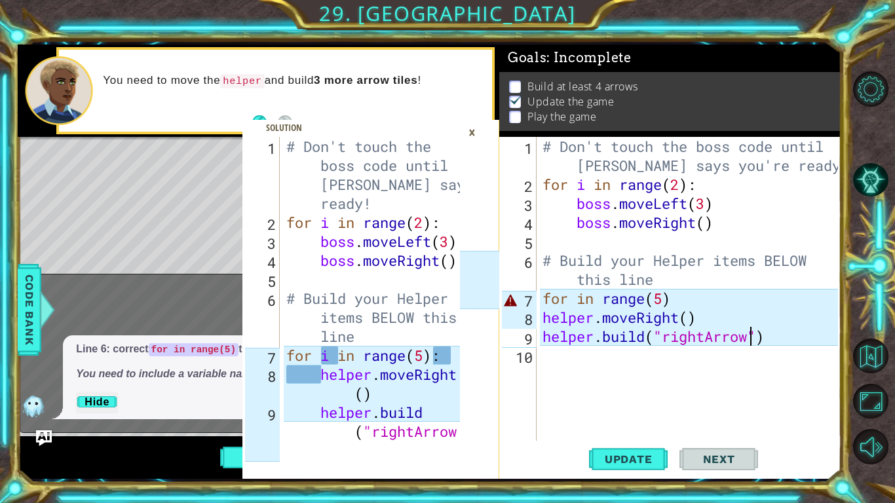
click at [574, 301] on div "# Don't touch the boss code until [PERSON_NAME] says you're ready! for i in ran…" at bounding box center [692, 317] width 305 height 361
click at [662, 301] on div "# Don't touch the boss code until [PERSON_NAME] says you're ready! for i in ran…" at bounding box center [692, 317] width 305 height 361
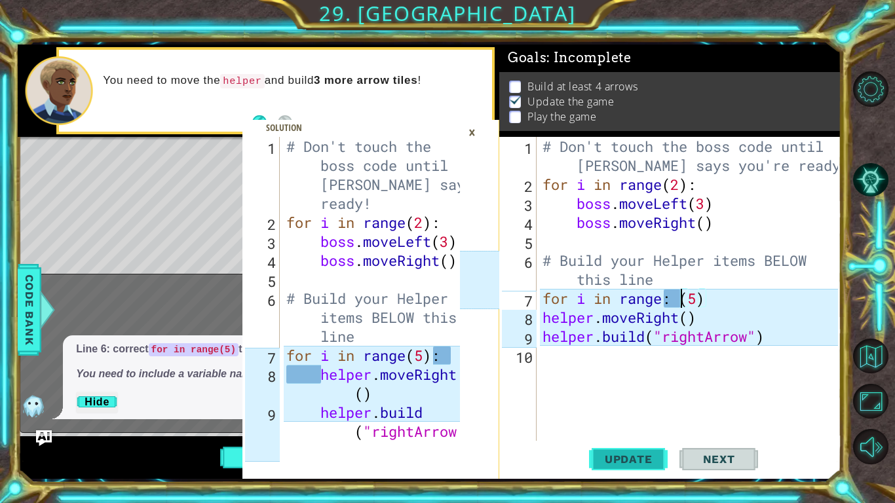
click at [637, 462] on span "Update" at bounding box center [628, 459] width 74 height 13
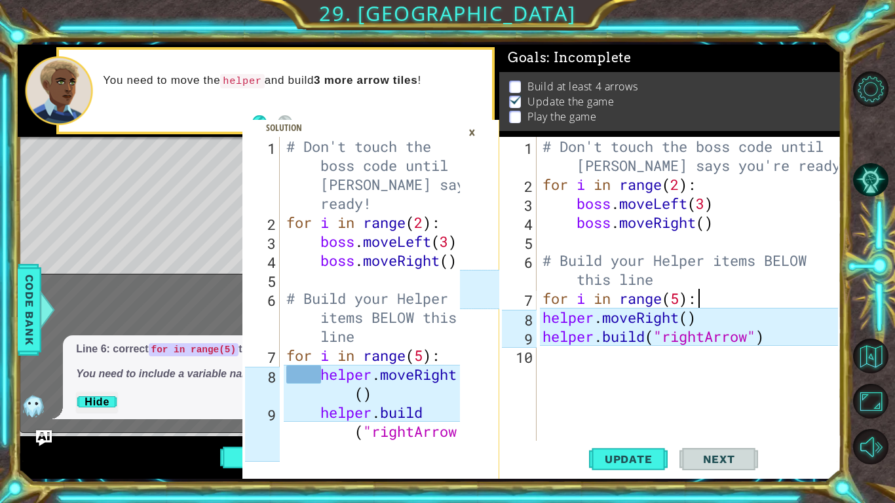
click at [472, 132] on div "×" at bounding box center [472, 132] width 20 height 22
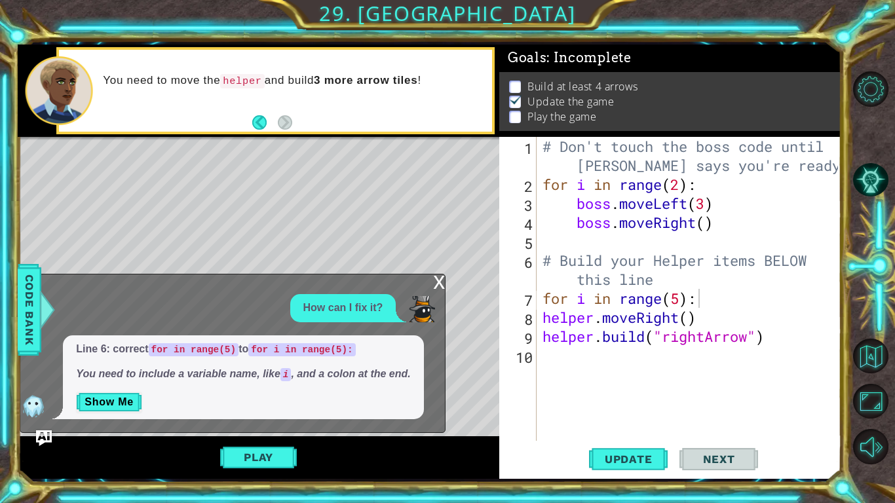
click at [432, 284] on div "x How can I fix it? Line 6: correct for in range(5) to for i in range(5): You n…" at bounding box center [233, 353] width 426 height 159
click at [438, 281] on div "x" at bounding box center [439, 280] width 12 height 13
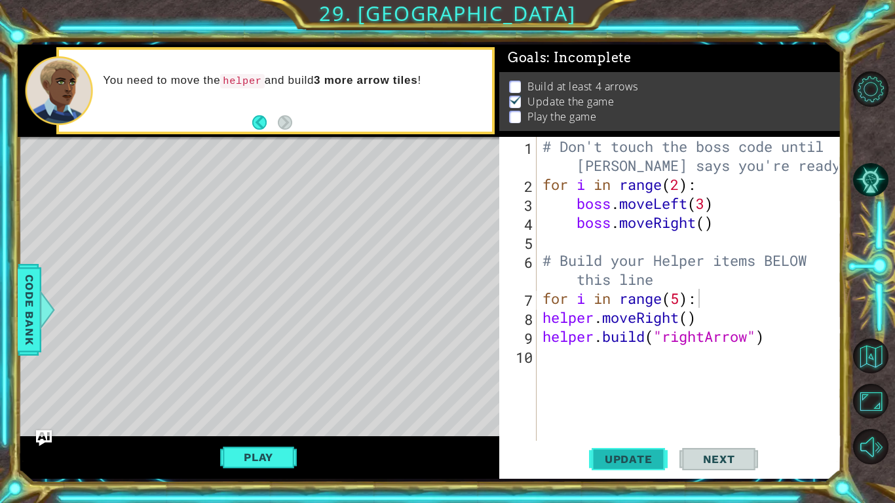
click at [618, 455] on span "Update" at bounding box center [628, 459] width 74 height 13
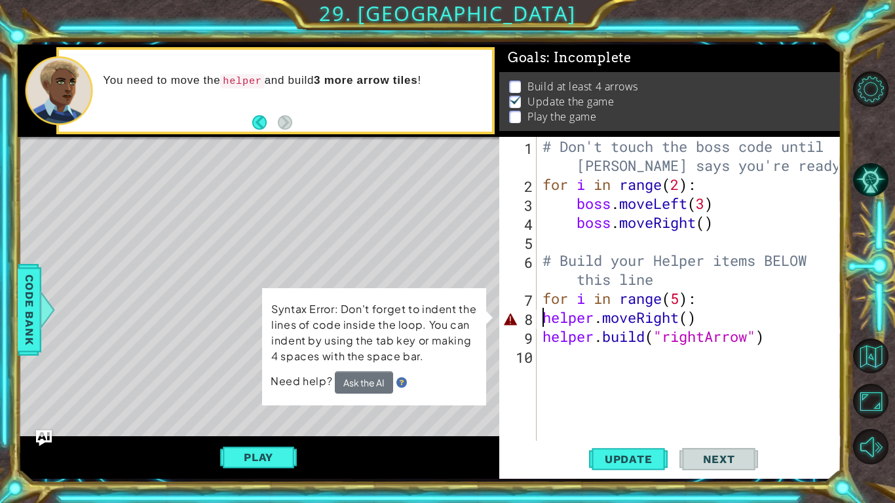
click at [540, 316] on div "# Don't touch the boss code until [PERSON_NAME] says you're ready! for i in ran…" at bounding box center [692, 317] width 305 height 361
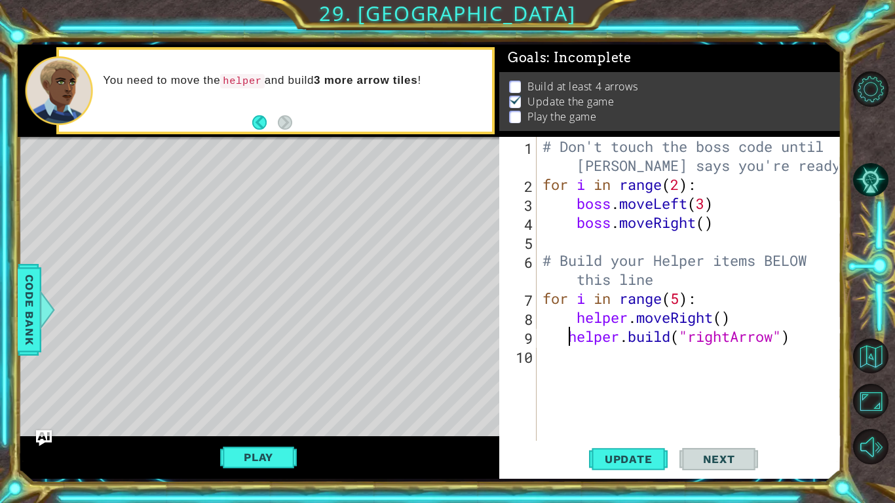
type textarea "[DOMAIN_NAME]("rightArrow")"
click at [624, 457] on span "Update" at bounding box center [628, 459] width 74 height 13
click at [560, 367] on div "# Don't touch the boss code until [PERSON_NAME] says you're ready! for i in ran…" at bounding box center [692, 317] width 305 height 361
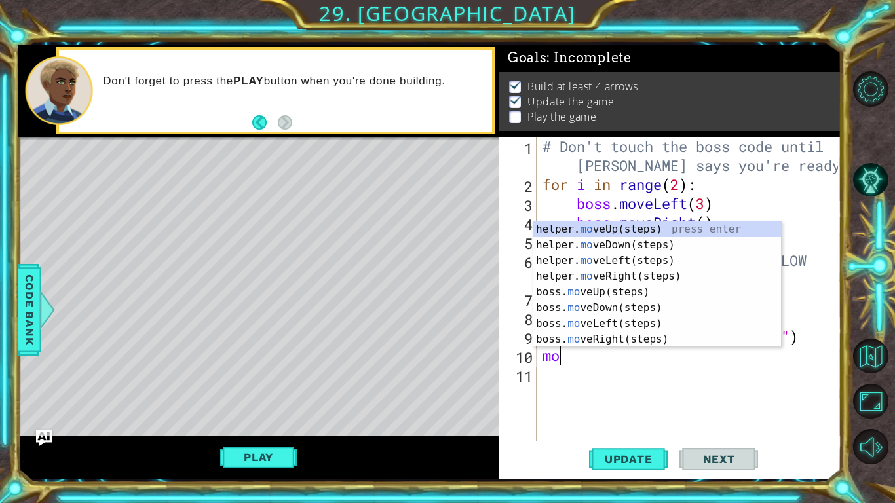
scroll to position [0, 0]
type textarea "m"
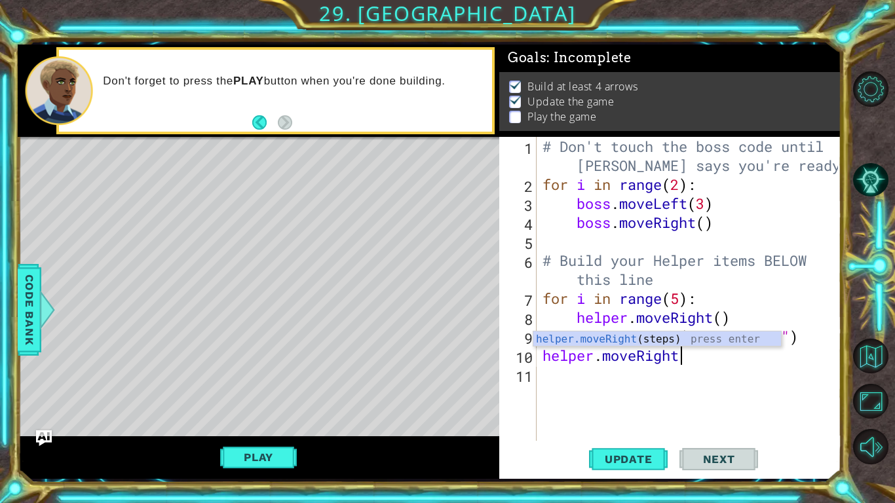
scroll to position [0, 6]
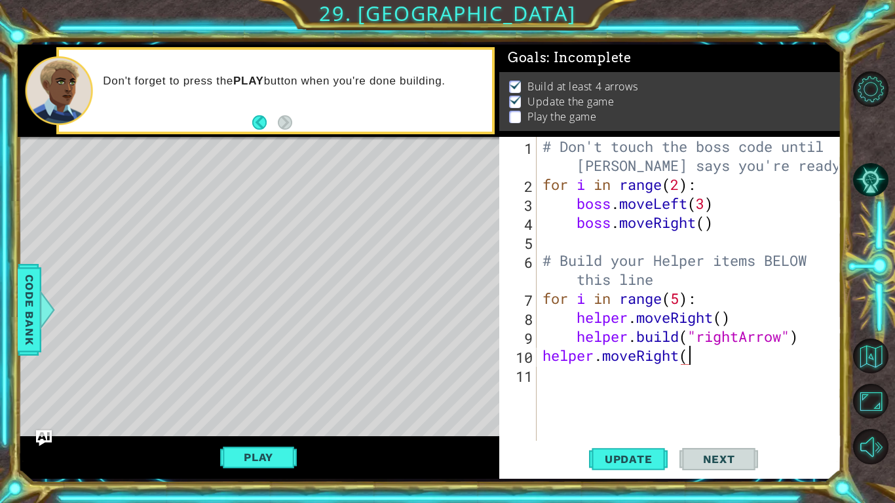
type textarea "helper.moveRight()"
click at [565, 381] on div "# Don't touch the boss code until [PERSON_NAME] says you're ready! for i in ran…" at bounding box center [692, 317] width 305 height 361
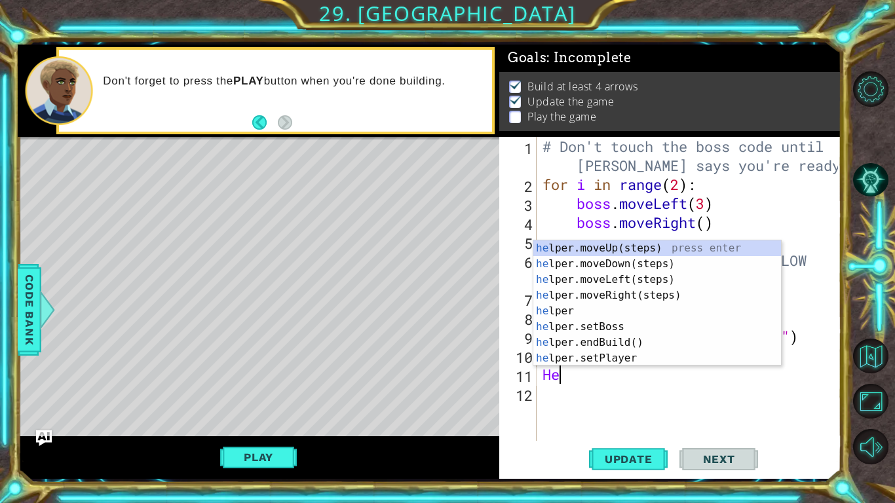
type textarea "H"
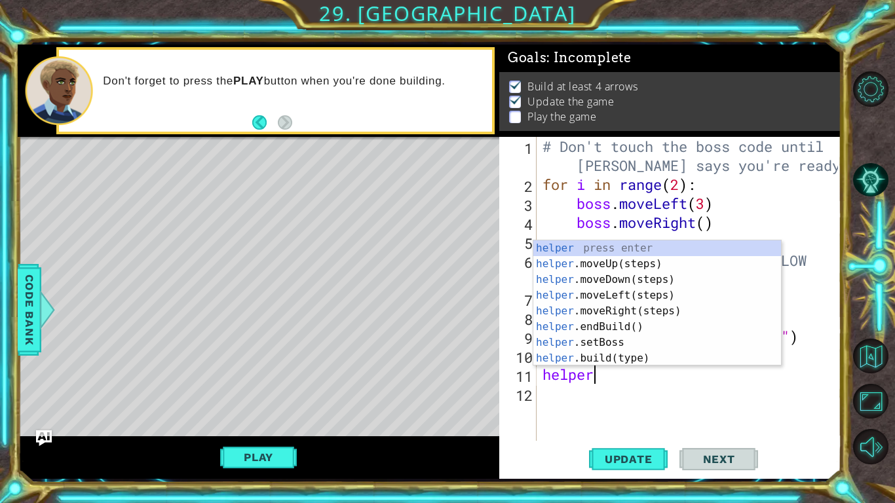
scroll to position [0, 2]
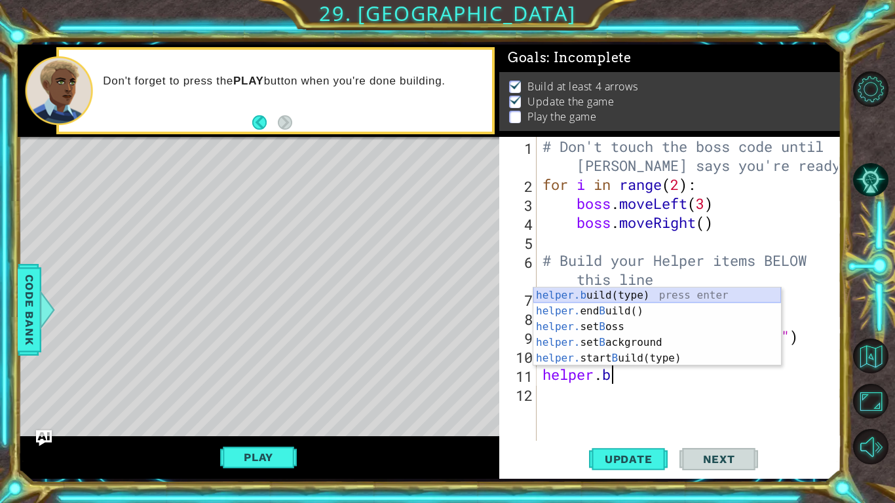
click at [631, 298] on div "helper.b uild(type) press enter helper. end B uild() press enter helper. set B …" at bounding box center [657, 343] width 248 height 110
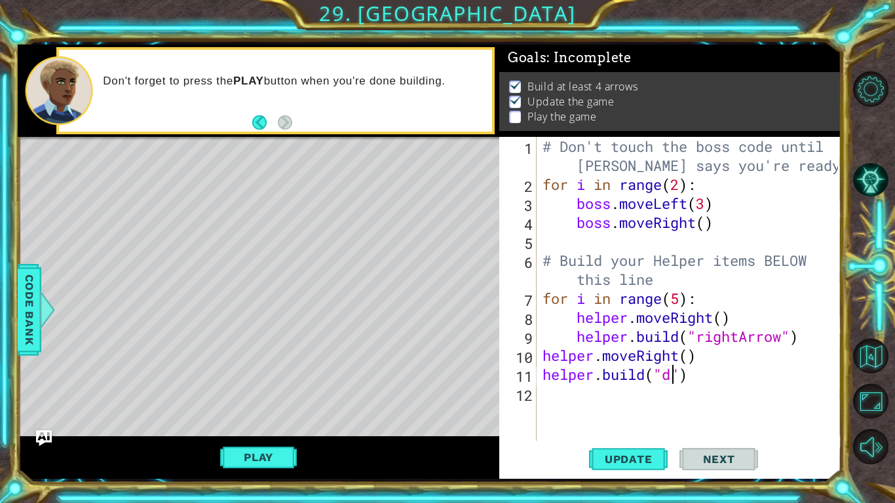
scroll to position [0, 6]
type textarea "[DOMAIN_NAME]("downArrow")"
click at [609, 405] on div "# Don't touch the boss code until [PERSON_NAME] says you're ready! for i in ran…" at bounding box center [692, 317] width 305 height 361
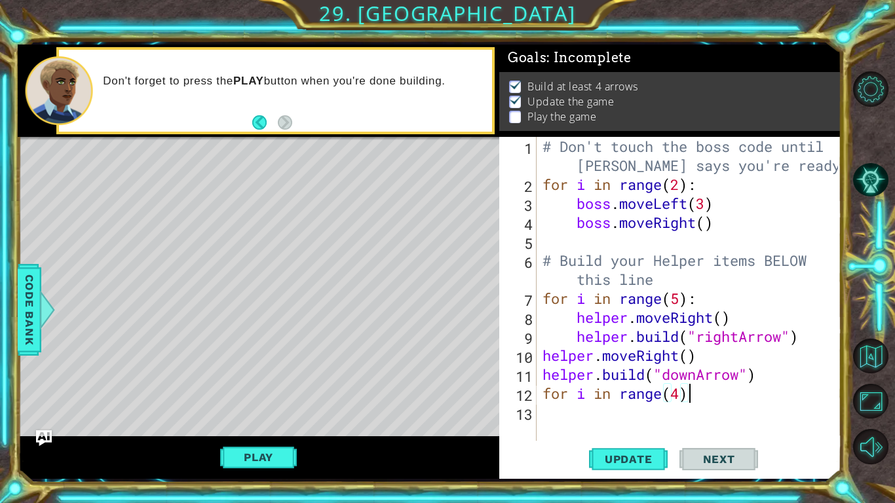
type textarea "for i in range(4):"
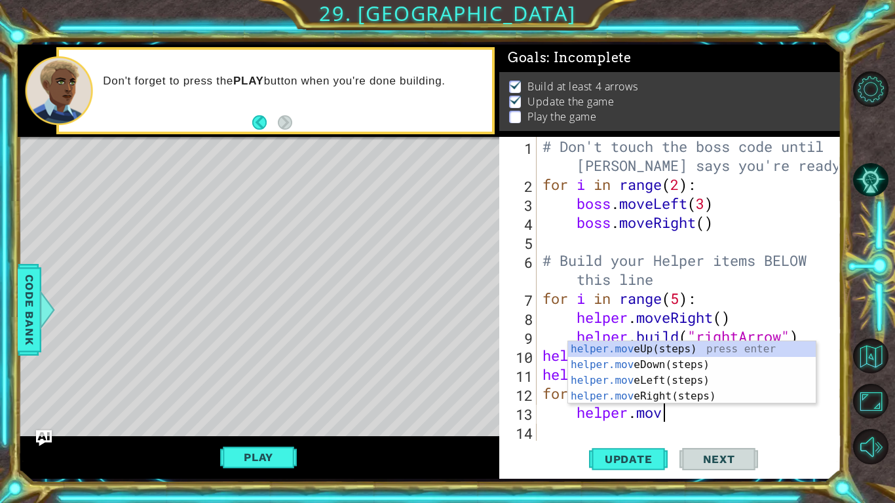
scroll to position [0, 5]
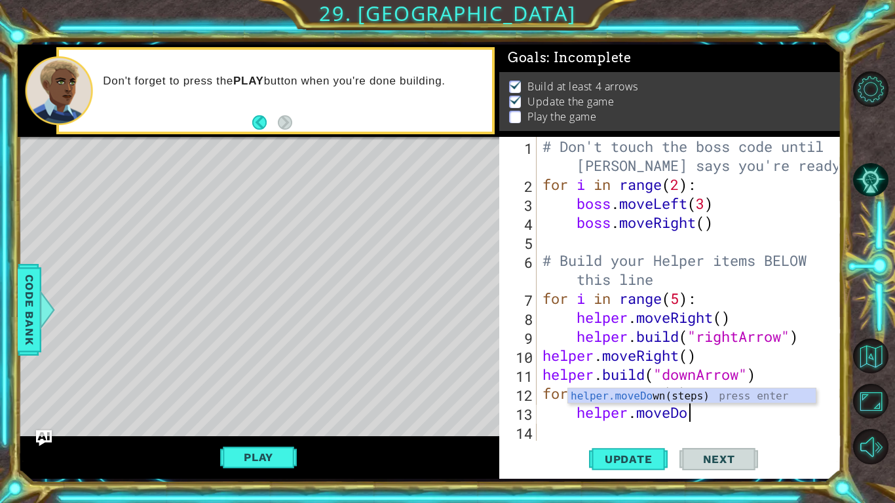
type textarea "helper.moveDown"
click at [588, 433] on div "# Don't touch the boss code until [PERSON_NAME] says you're ready! for i in ran…" at bounding box center [692, 317] width 305 height 361
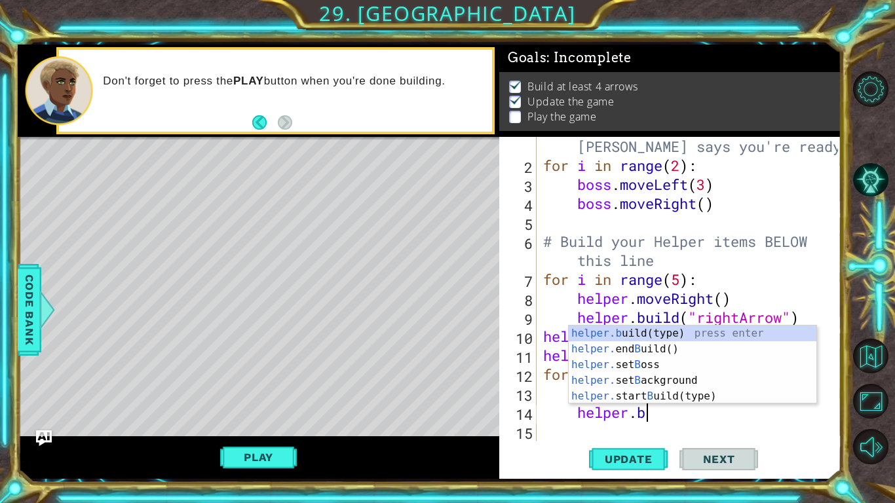
scroll to position [0, 4]
click at [671, 331] on div "helper.b uild(type) press enter helper. end B uild() press enter helper. set B …" at bounding box center [693, 381] width 248 height 110
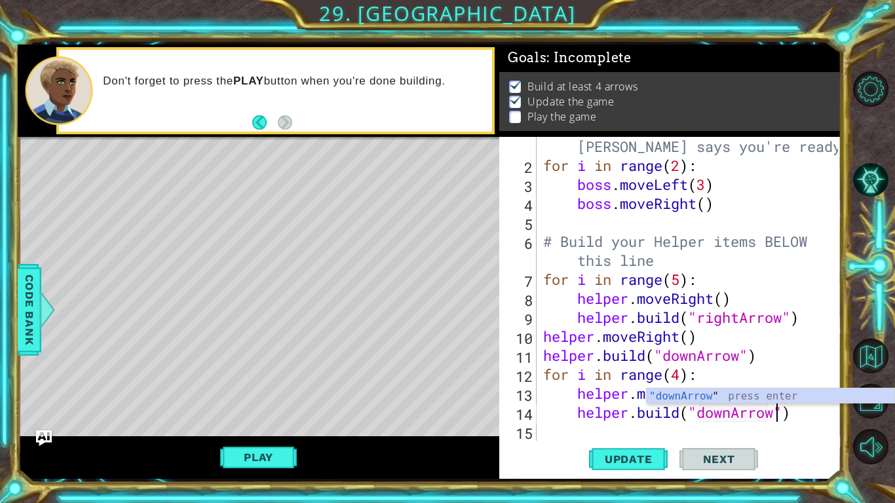
scroll to position [0, 10]
type textarea "[DOMAIN_NAME]("downArrow")"
click at [650, 458] on span "Update" at bounding box center [628, 459] width 74 height 13
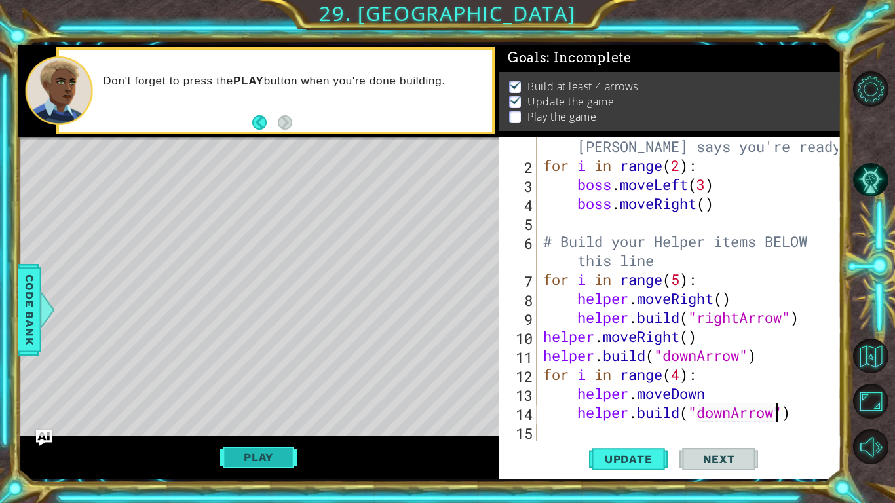
click at [284, 464] on button "Play" at bounding box center [258, 457] width 77 height 25
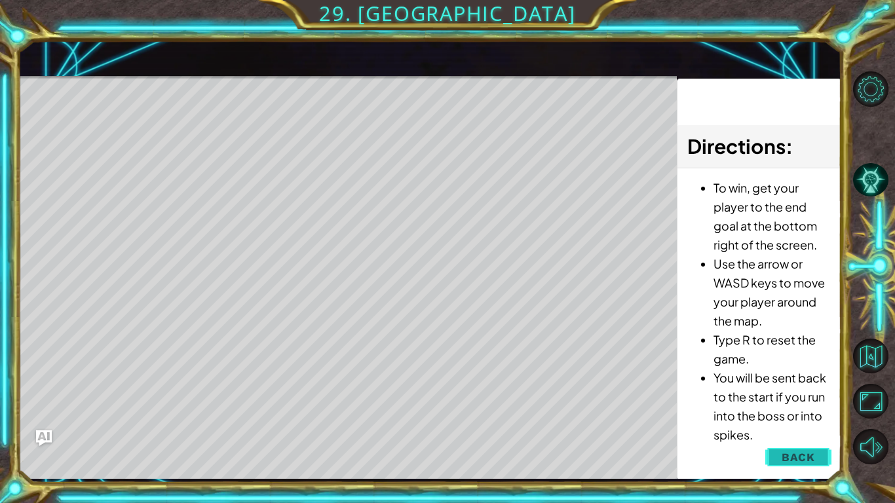
click at [779, 448] on button "Back" at bounding box center [798, 457] width 66 height 26
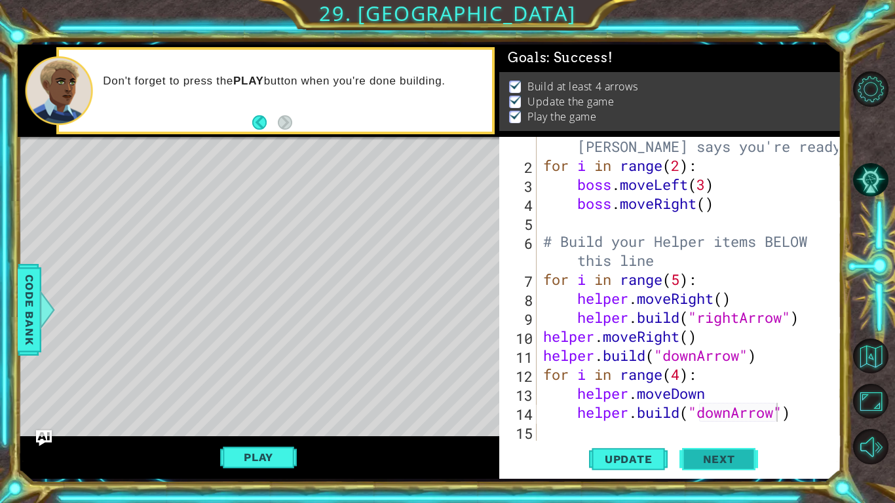
click at [736, 461] on span "Next" at bounding box center [719, 459] width 58 height 13
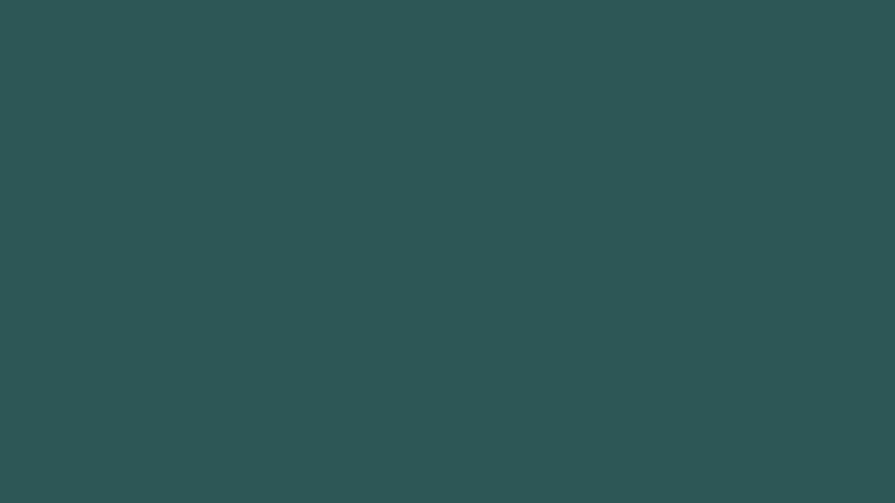
click at [642, 457] on body "Got it 1 hero. moveUp press enter ההההההההההההההההההההההההההההההההההההההההההההה…" at bounding box center [447, 251] width 895 height 503
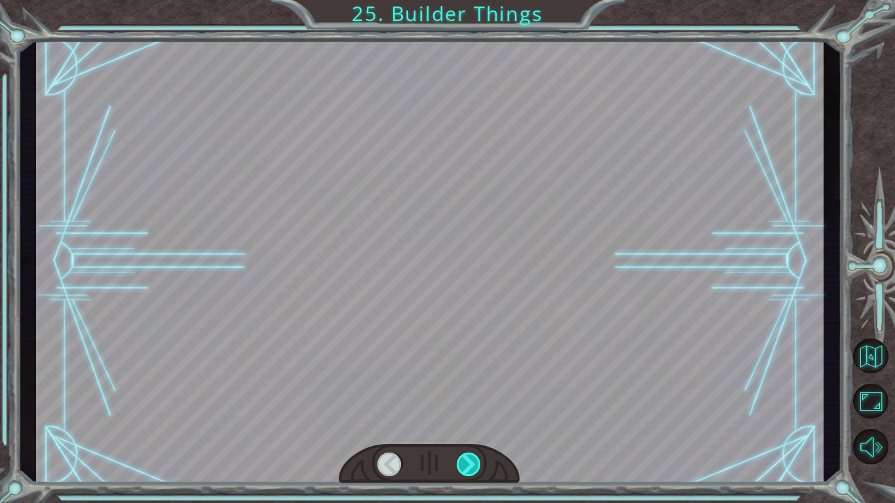
click at [476, 461] on div at bounding box center [469, 465] width 25 height 24
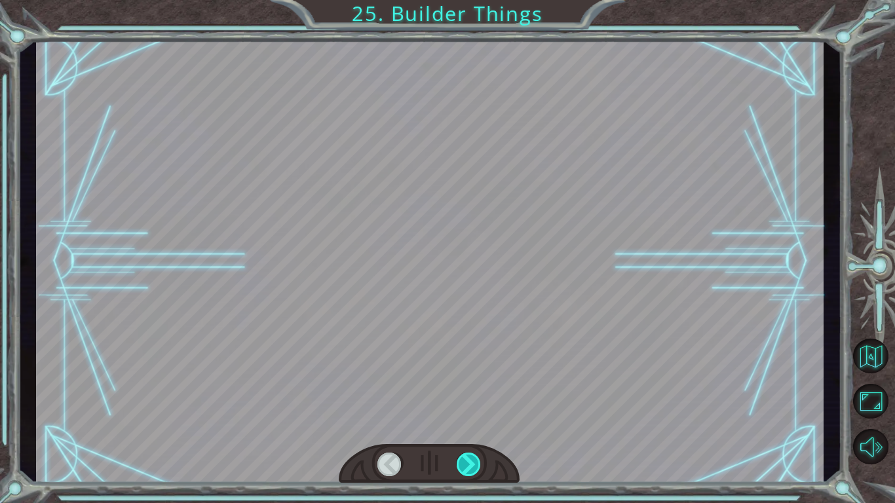
click at [476, 461] on div at bounding box center [469, 465] width 25 height 24
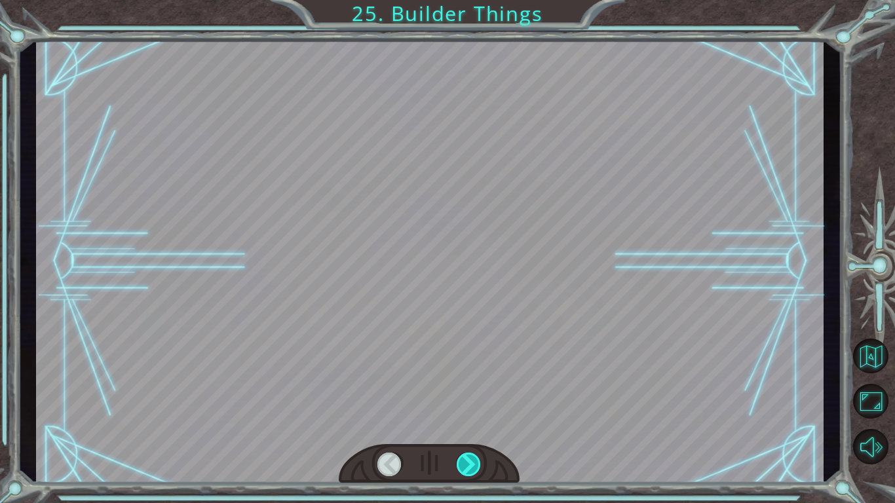
click at [476, 461] on div at bounding box center [469, 465] width 25 height 24
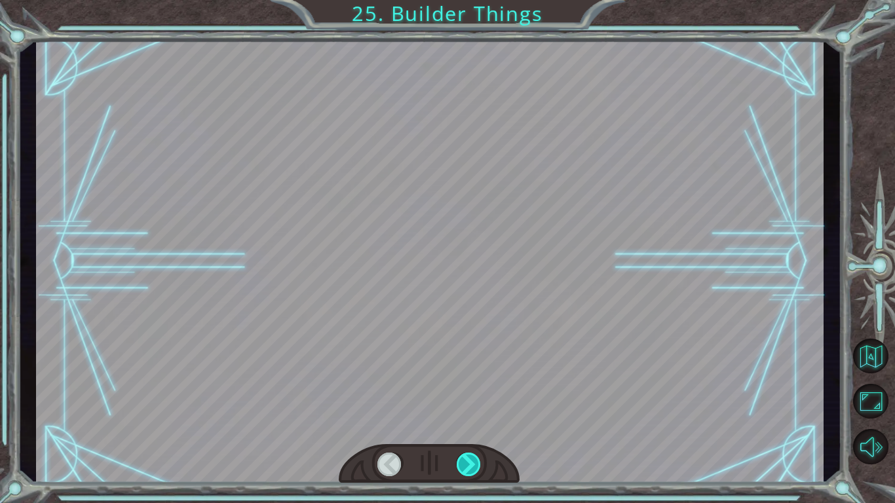
click at [476, 461] on div at bounding box center [469, 465] width 25 height 24
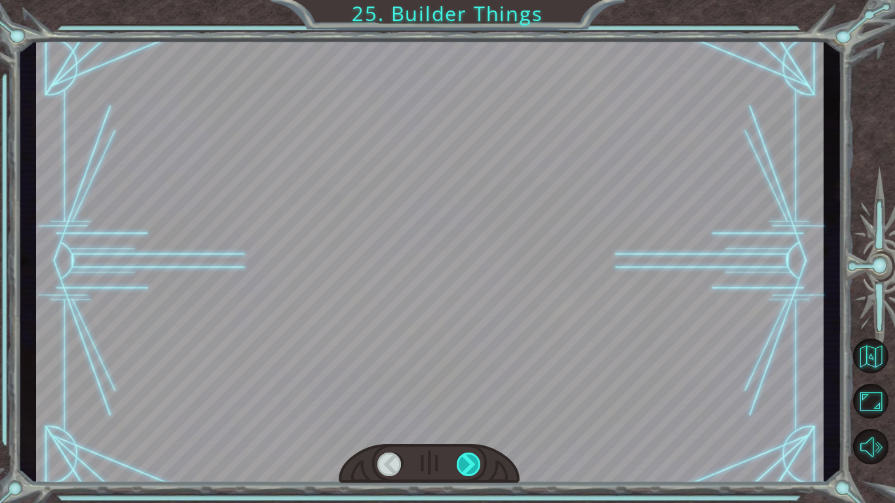
click at [476, 461] on div at bounding box center [469, 465] width 25 height 24
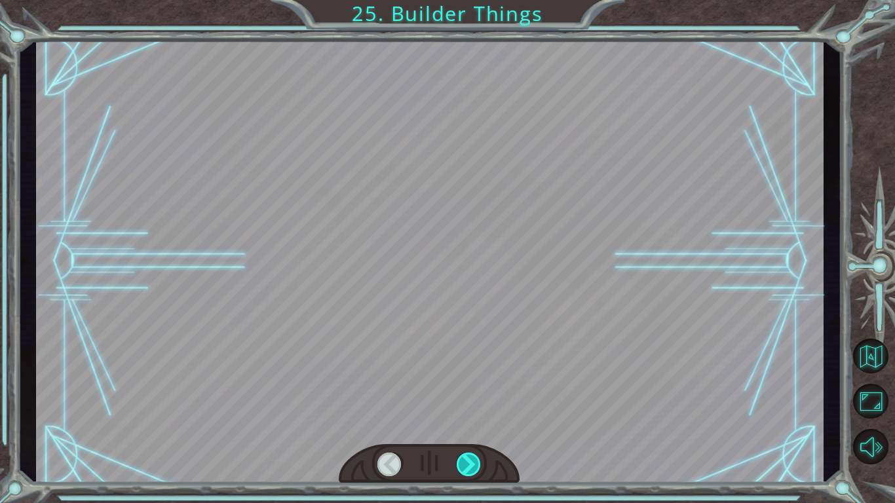
click at [578, 328] on div at bounding box center [429, 261] width 787 height 443
click at [633, 421] on div at bounding box center [429, 261] width 787 height 443
click at [559, 339] on div at bounding box center [429, 261] width 787 height 443
click at [465, 453] on div at bounding box center [469, 465] width 25 height 24
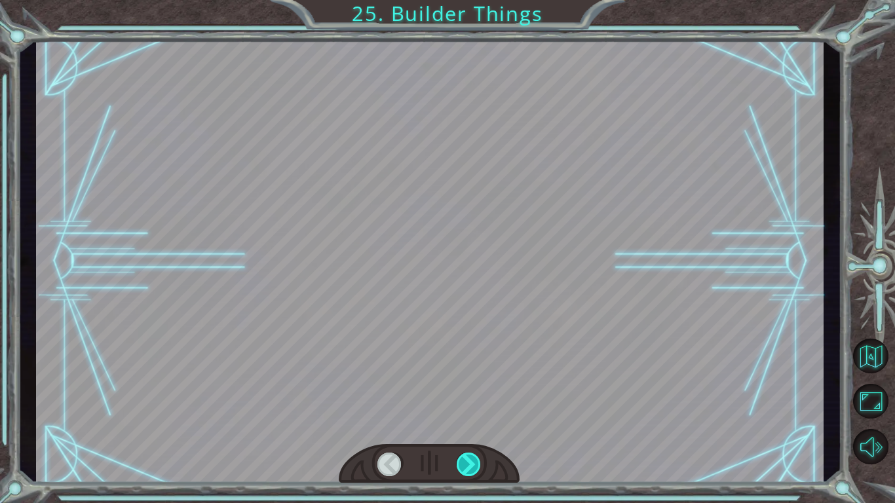
click at [465, 453] on div at bounding box center [469, 465] width 25 height 24
click at [465, 478] on div at bounding box center [429, 464] width 181 height 40
click at [466, 464] on div at bounding box center [469, 465] width 25 height 24
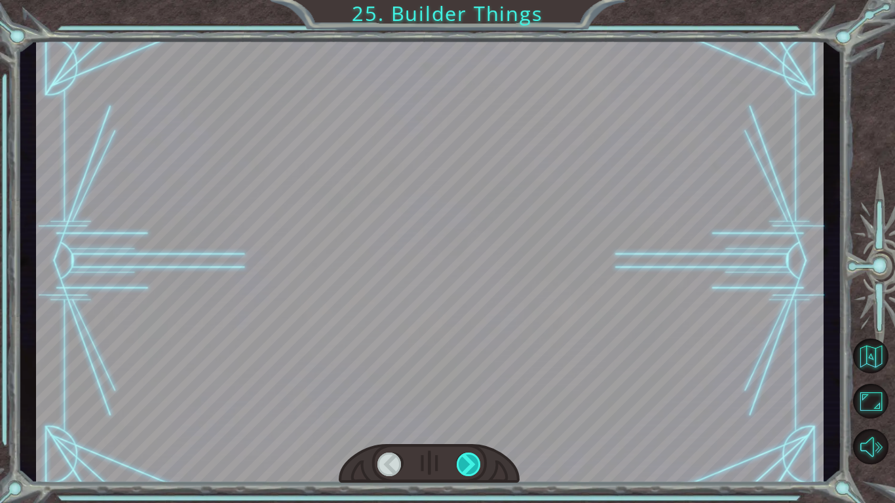
click at [466, 464] on div at bounding box center [469, 465] width 25 height 24
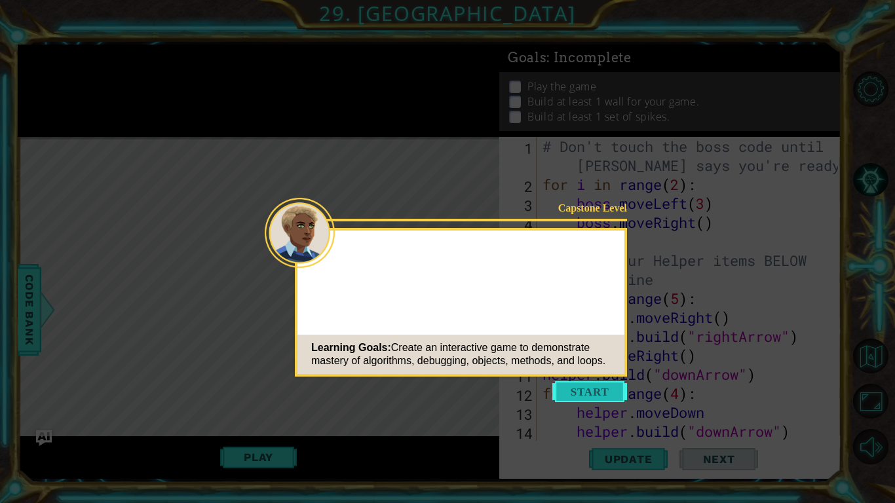
click at [591, 400] on button "Start" at bounding box center [589, 391] width 75 height 21
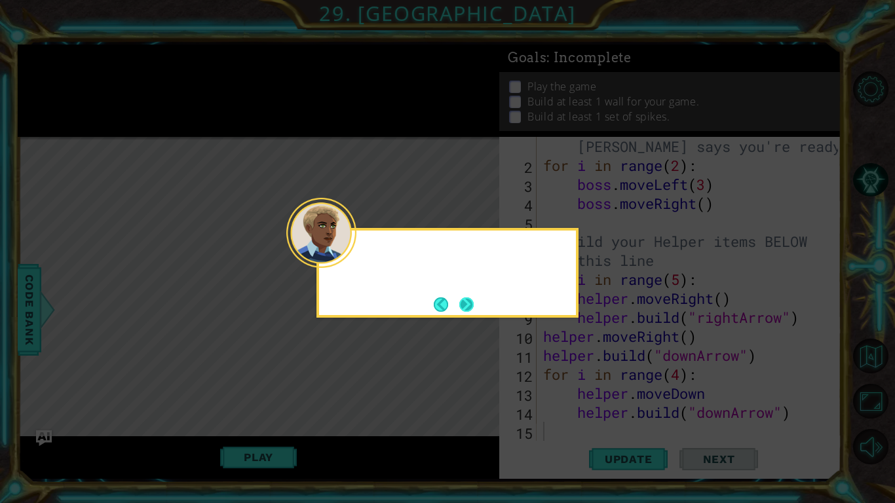
scroll to position [19, 0]
click at [474, 304] on button "Next" at bounding box center [466, 304] width 14 height 14
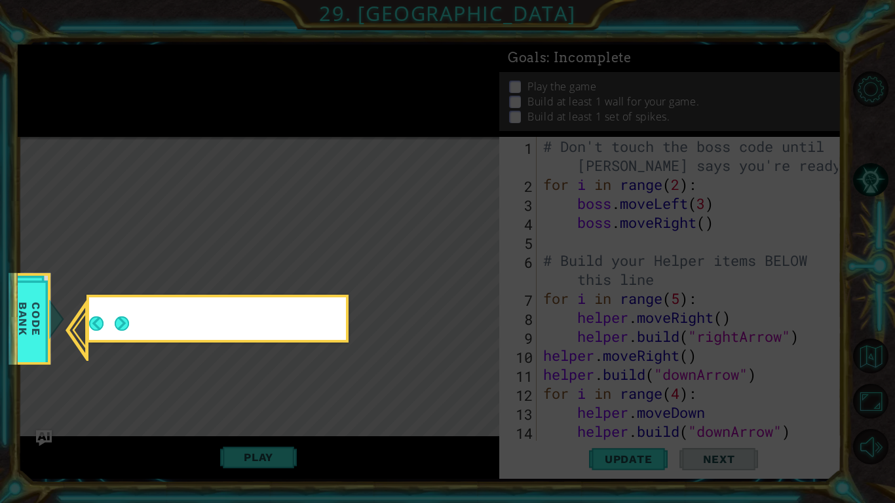
scroll to position [0, 0]
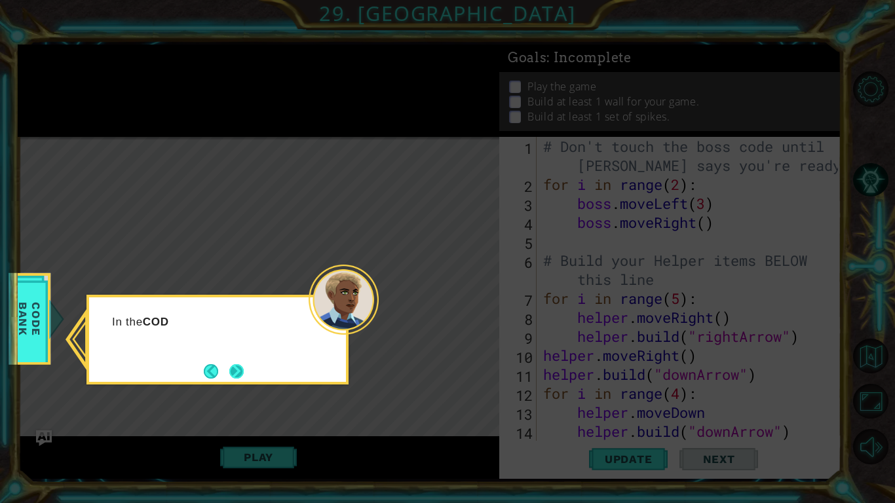
click at [232, 371] on button "Next" at bounding box center [236, 371] width 15 height 15
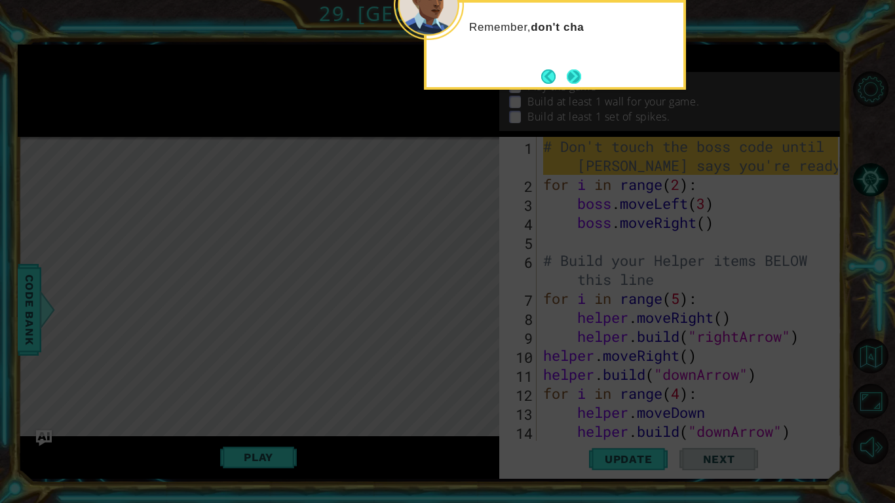
click at [576, 71] on button "Next" at bounding box center [574, 76] width 14 height 14
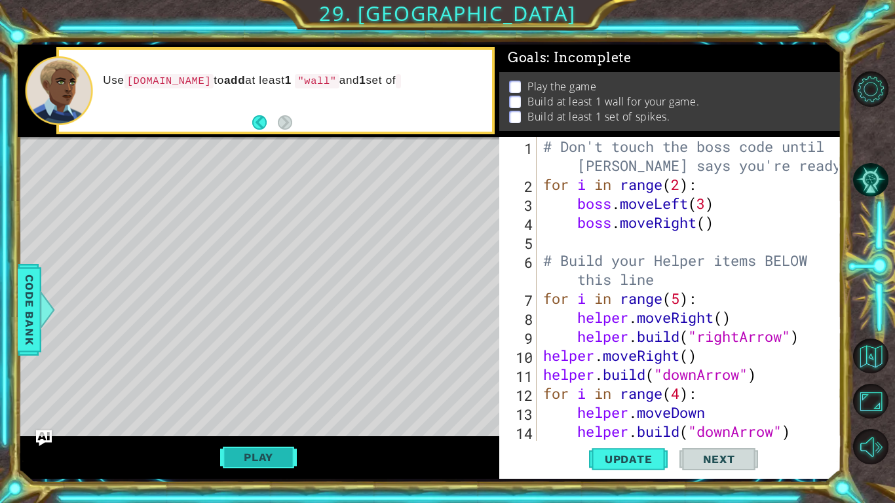
click at [259, 459] on button "Play" at bounding box center [258, 457] width 77 height 25
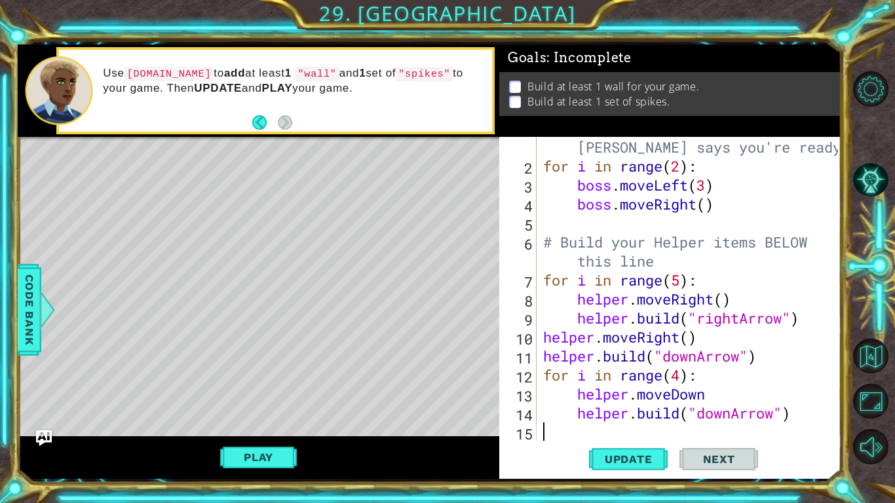
scroll to position [19, 0]
click at [649, 462] on span "Update" at bounding box center [628, 459] width 74 height 13
click at [639, 458] on span "Update" at bounding box center [628, 459] width 74 height 13
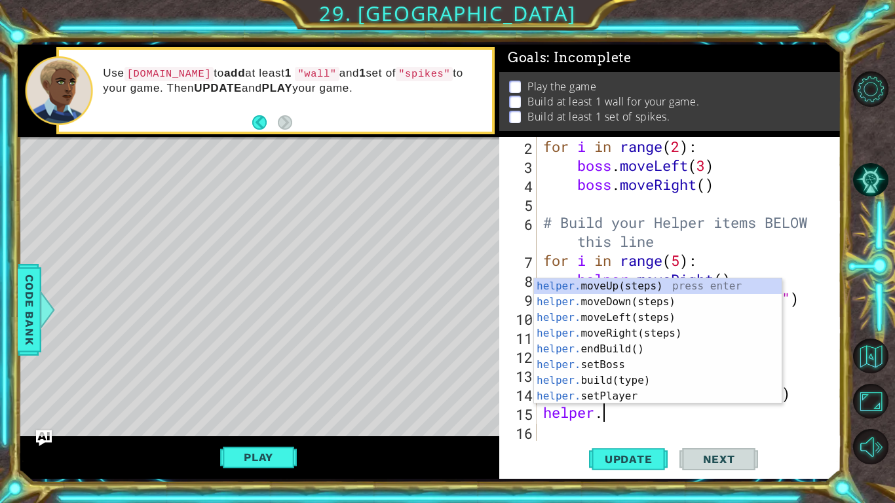
scroll to position [0, 2]
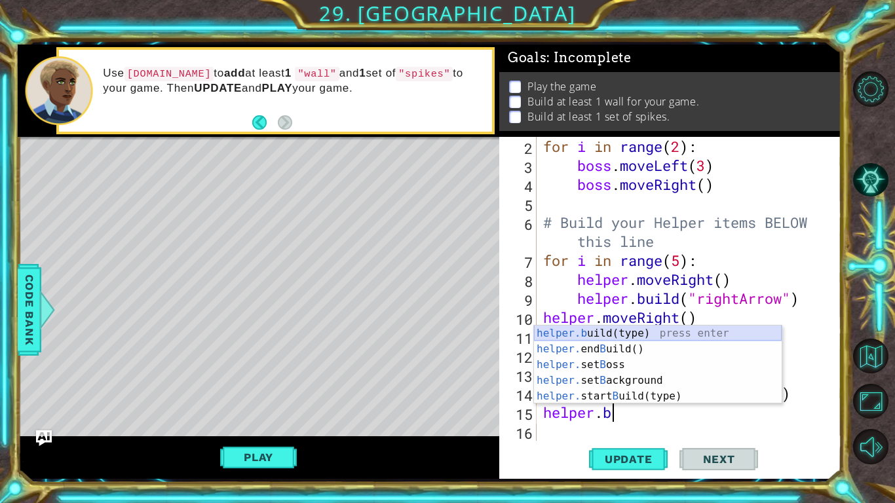
click at [647, 331] on div "helper.b uild(type) press enter helper. end B uild() press enter helper. set B …" at bounding box center [658, 381] width 248 height 110
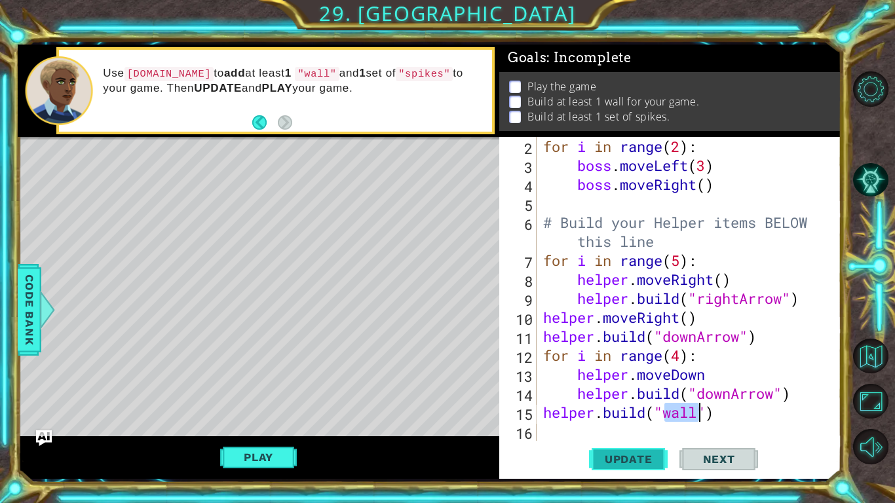
type textarea "[DOMAIN_NAME]("wall")"
click at [650, 459] on span "Update" at bounding box center [628, 459] width 74 height 13
click at [664, 435] on div "for i in range ( 2 ) : boss . moveLeft ( 3 ) boss . moveRight ( ) # Build your …" at bounding box center [692, 308] width 304 height 342
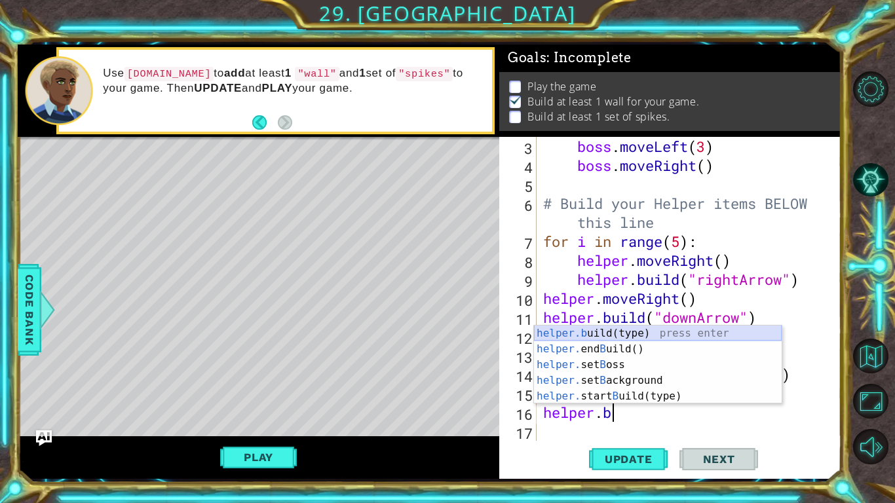
click at [599, 332] on div "helper.b uild(type) press enter helper. end B uild() press enter helper. set B …" at bounding box center [658, 381] width 248 height 110
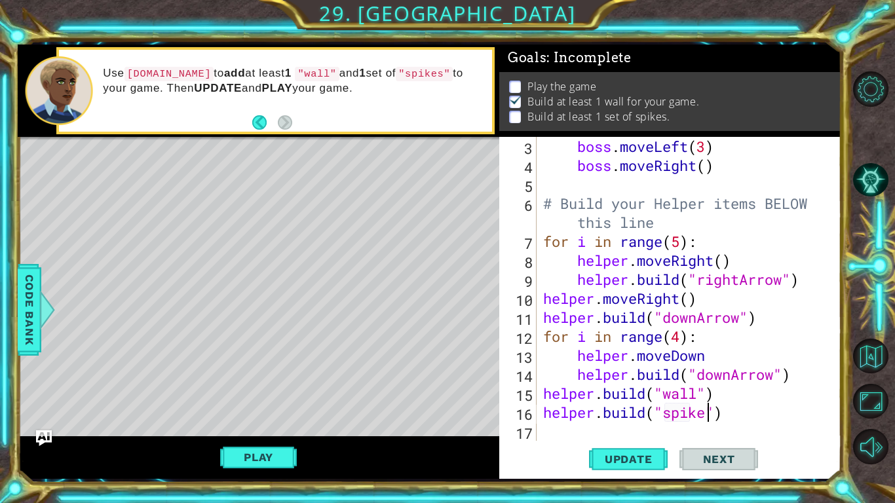
scroll to position [0, 7]
click at [635, 462] on span "Update" at bounding box center [628, 459] width 74 height 13
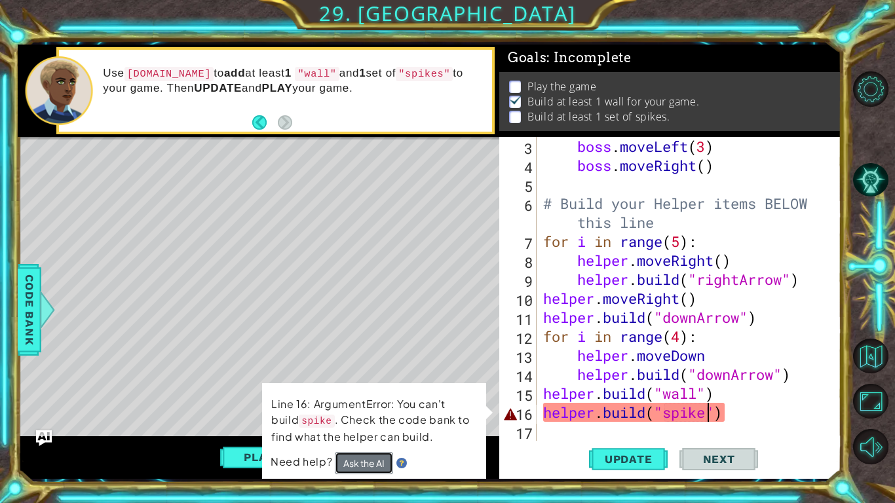
click at [374, 462] on button "Ask the AI" at bounding box center [364, 463] width 58 height 22
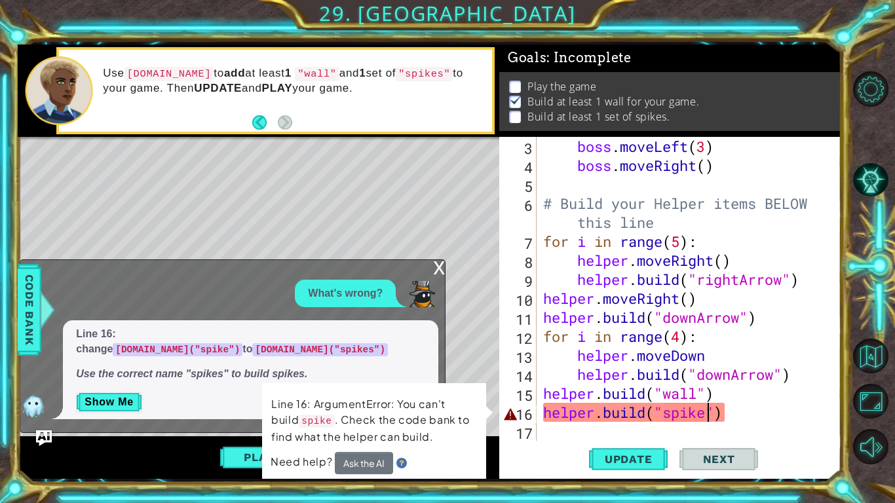
scroll to position [0, 8]
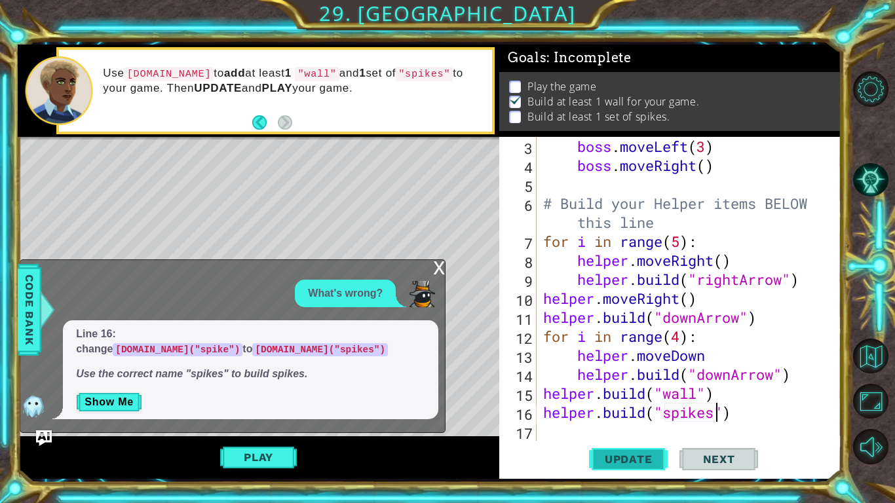
click at [635, 460] on span "Update" at bounding box center [628, 459] width 74 height 13
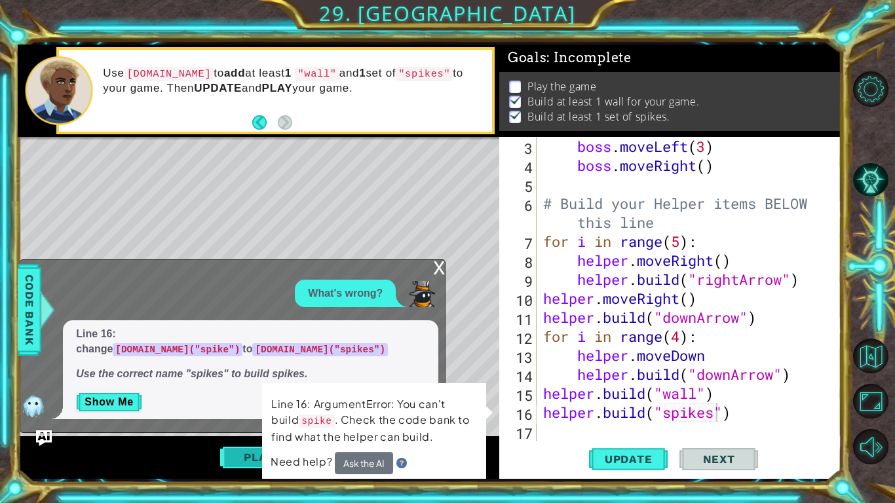
click at [244, 451] on button "Play" at bounding box center [258, 457] width 77 height 25
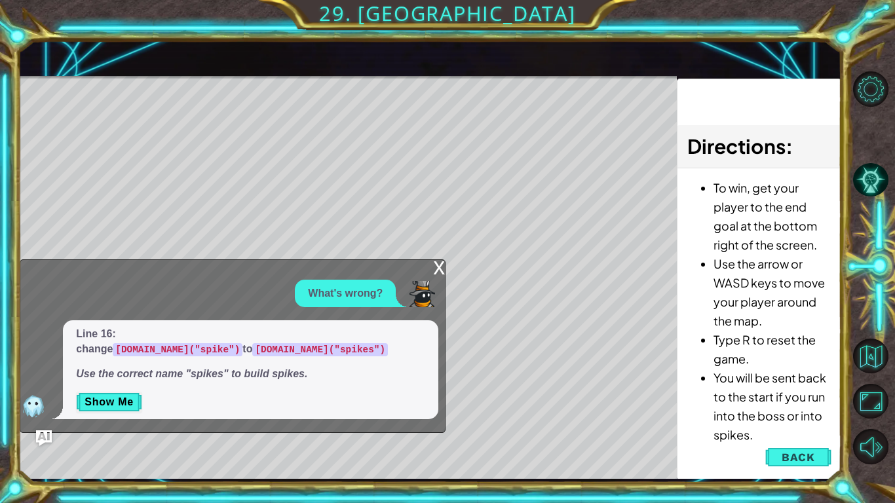
click at [440, 267] on div "x" at bounding box center [439, 266] width 12 height 13
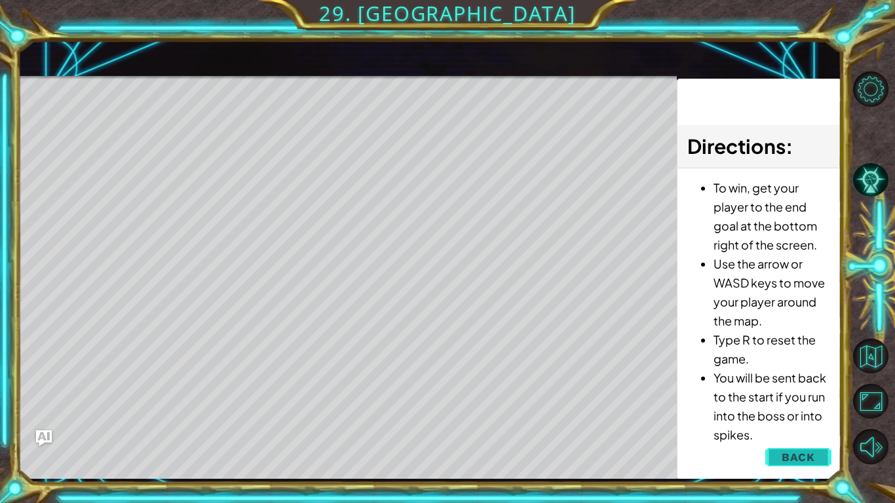
click at [778, 452] on button "Back" at bounding box center [798, 457] width 66 height 26
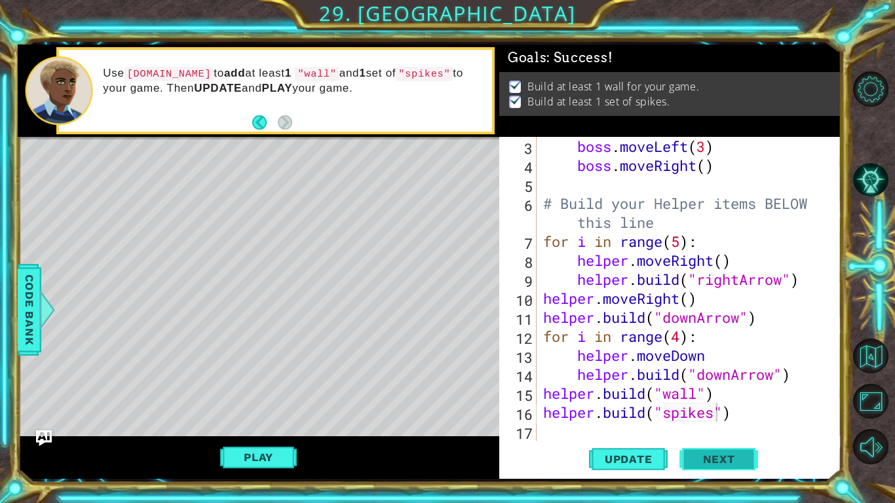
click at [717, 462] on span "Next" at bounding box center [719, 459] width 58 height 13
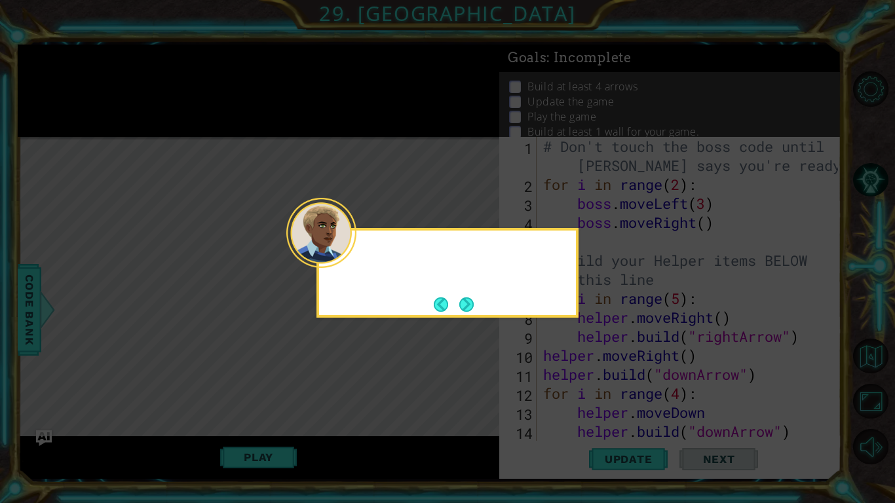
scroll to position [0, 0]
click at [459, 310] on button "Next" at bounding box center [466, 304] width 14 height 14
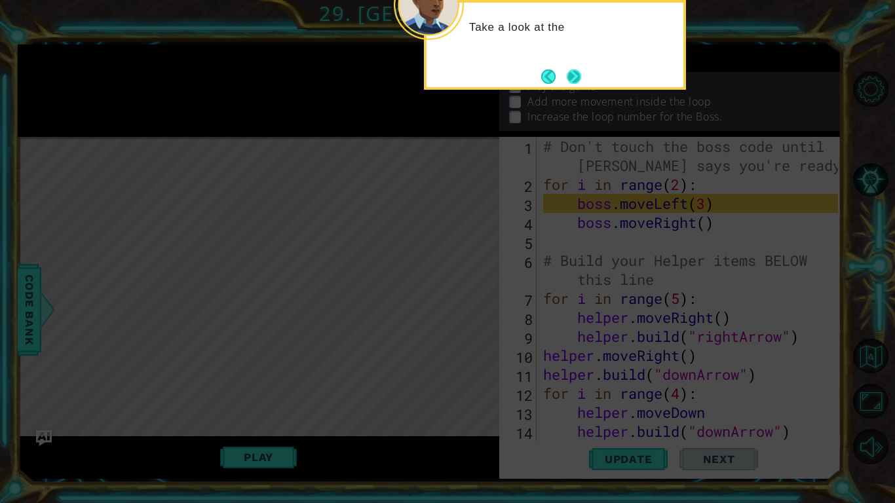
click at [572, 77] on button "Next" at bounding box center [574, 76] width 14 height 14
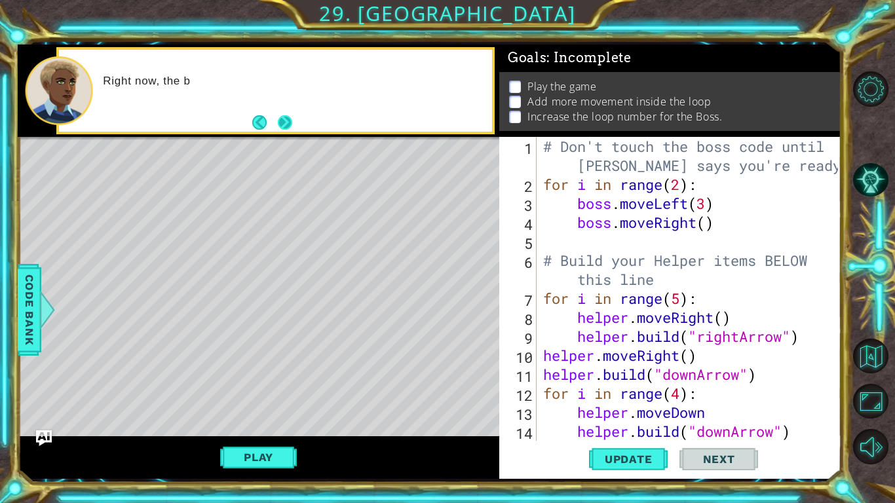
click at [282, 125] on button "Next" at bounding box center [285, 122] width 14 height 14
click at [271, 462] on button "Play" at bounding box center [258, 457] width 77 height 25
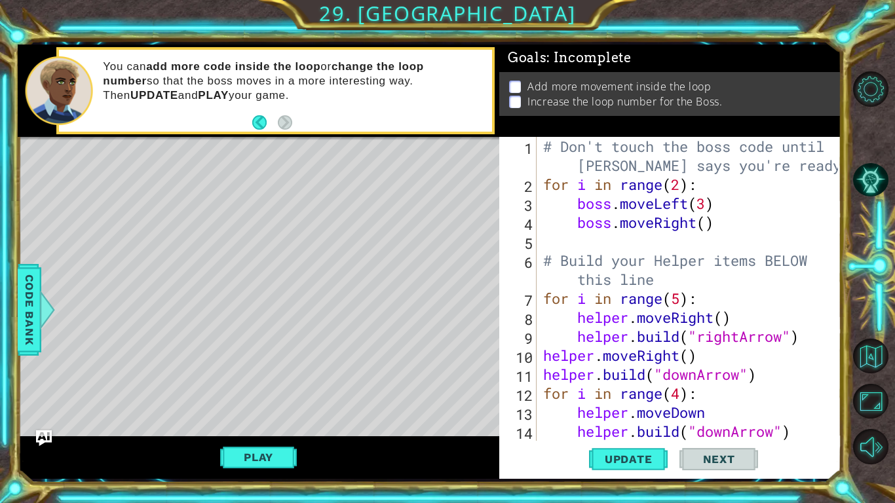
click at [709, 223] on div "# Don't touch the boss code until [PERSON_NAME] says you're ready! for i in ran…" at bounding box center [692, 317] width 304 height 361
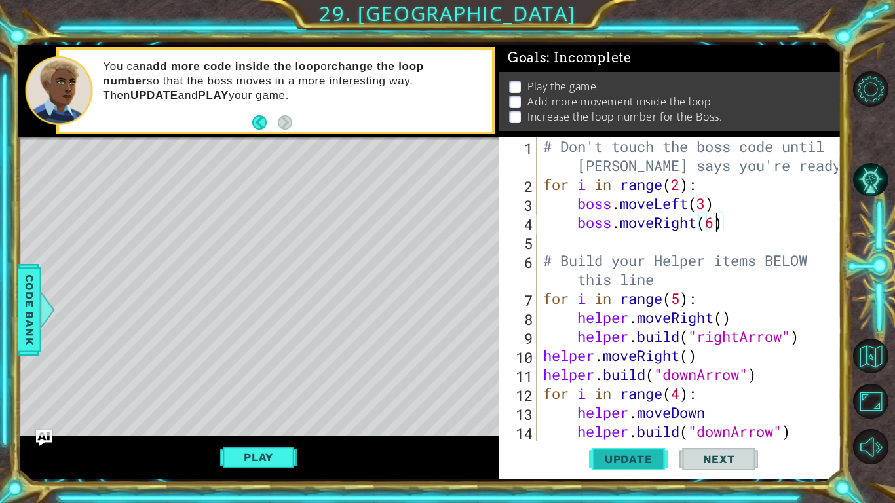
click at [630, 451] on button "Update" at bounding box center [628, 459] width 79 height 34
click at [274, 458] on button "Play" at bounding box center [258, 457] width 77 height 25
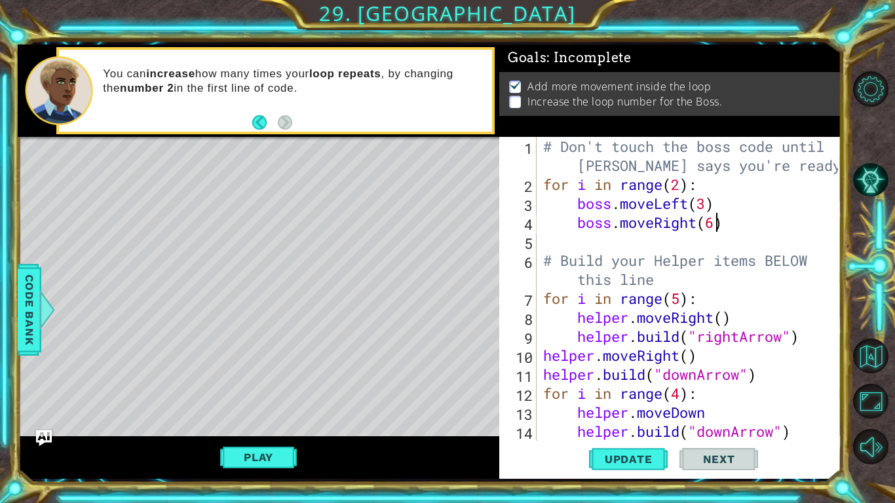
click at [681, 191] on div "# Don't touch the boss code until [PERSON_NAME] says you're ready! for i in ran…" at bounding box center [692, 317] width 304 height 361
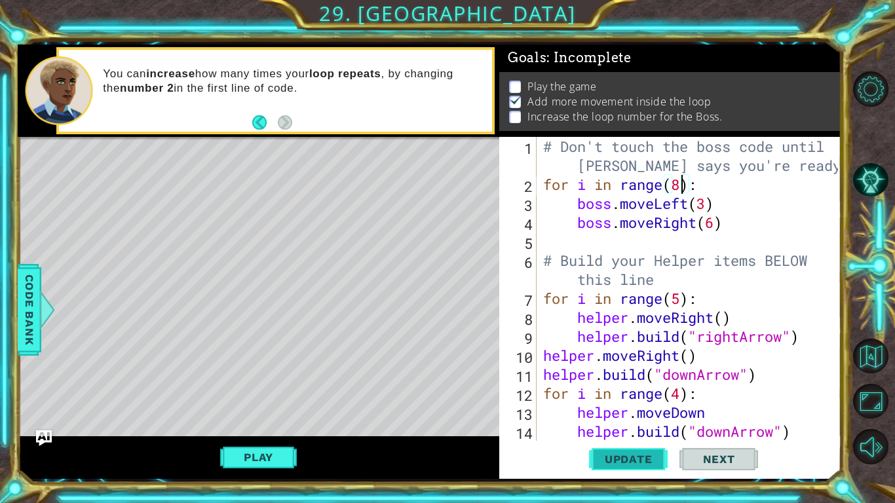
type textarea "for i in range(8):"
click at [640, 458] on span "Update" at bounding box center [628, 459] width 74 height 13
click at [288, 459] on button "Play" at bounding box center [258, 457] width 77 height 25
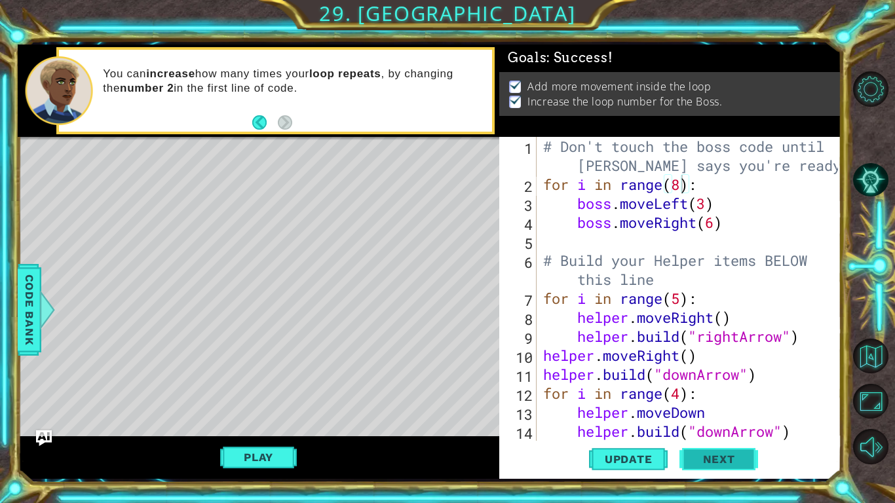
click at [700, 456] on span "Next" at bounding box center [719, 459] width 58 height 13
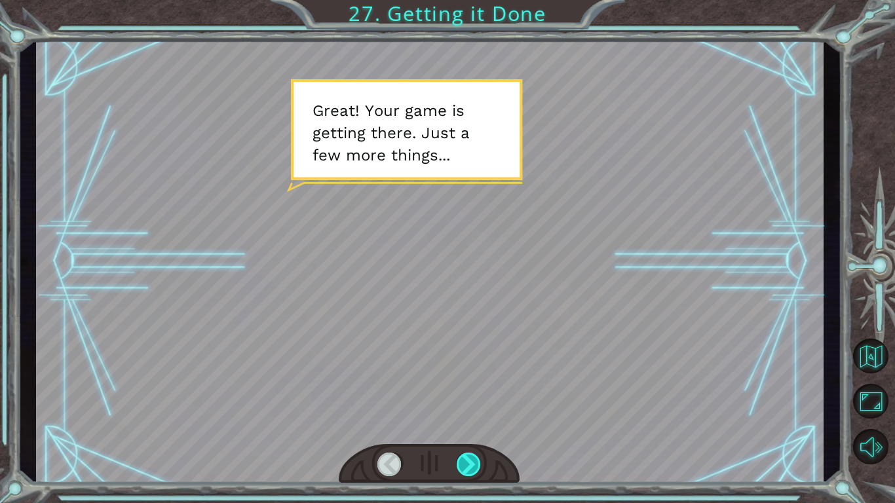
click at [474, 455] on div at bounding box center [469, 465] width 25 height 24
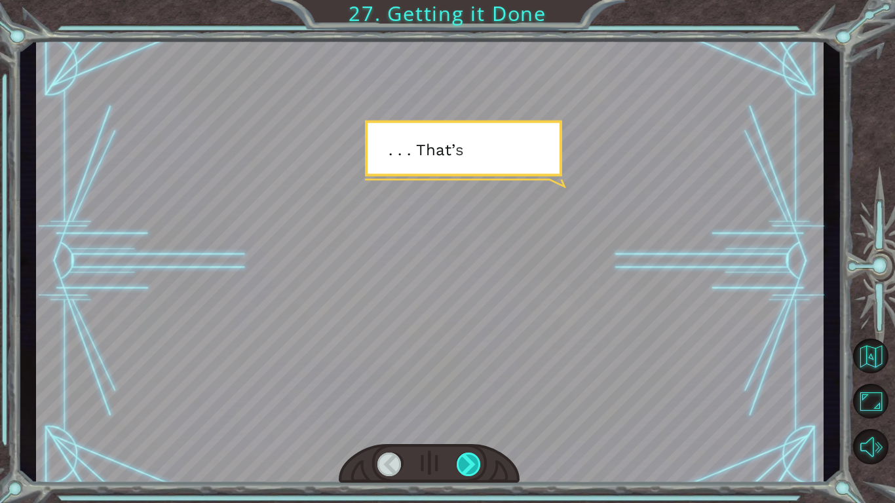
click at [474, 455] on div at bounding box center [469, 465] width 25 height 24
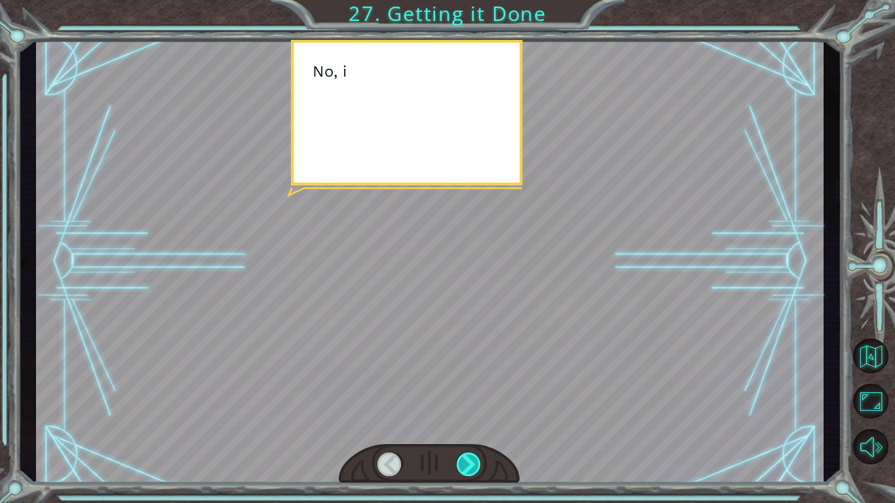
click at [474, 455] on div at bounding box center [469, 465] width 25 height 24
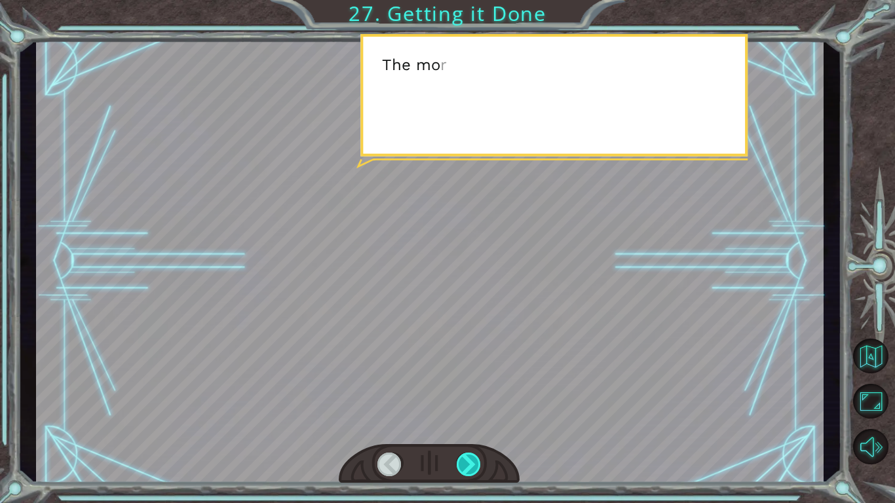
click at [474, 455] on div at bounding box center [469, 465] width 25 height 24
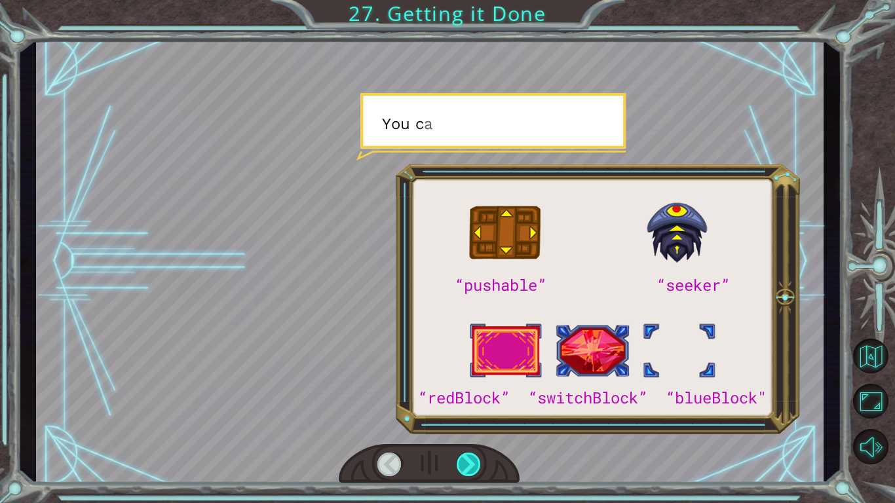
click at [474, 455] on div at bounding box center [469, 465] width 25 height 24
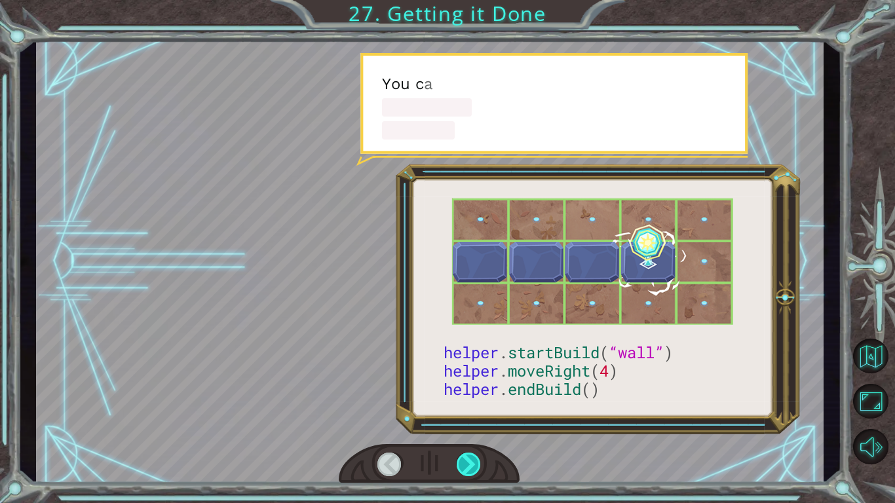
click at [474, 455] on div at bounding box center [469, 465] width 25 height 24
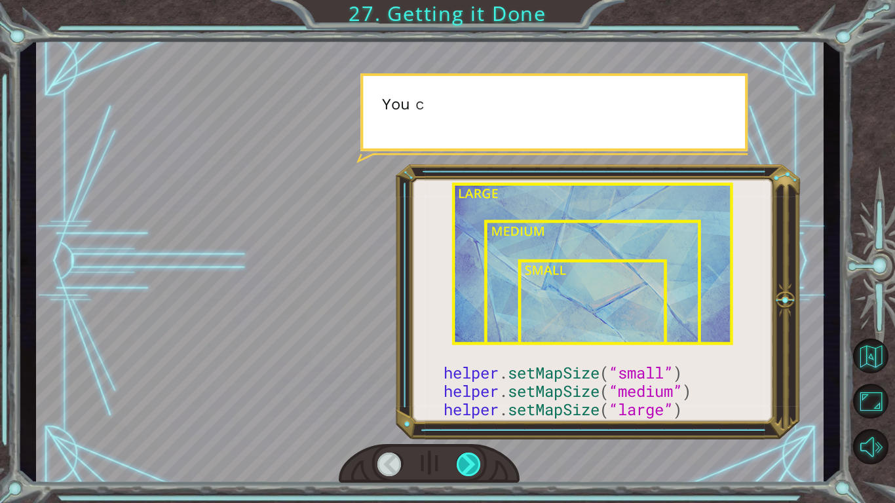
click at [474, 455] on div at bounding box center [469, 465] width 25 height 24
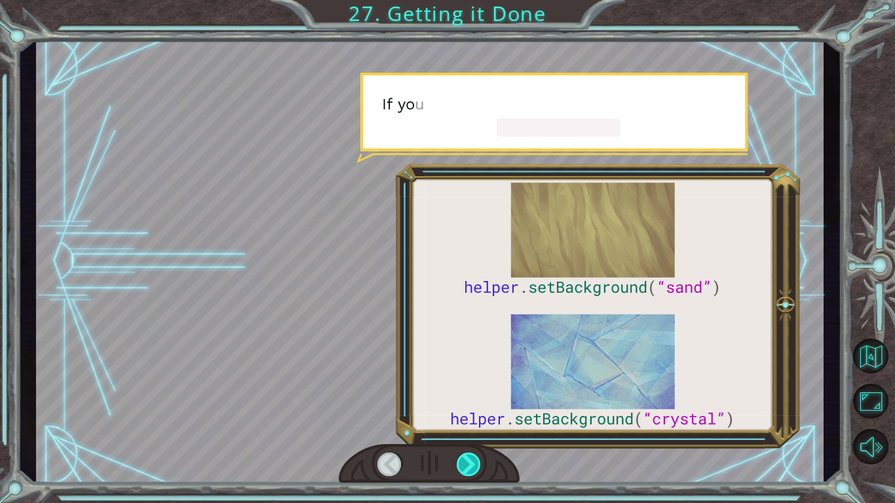
click at [474, 455] on div at bounding box center [469, 465] width 25 height 24
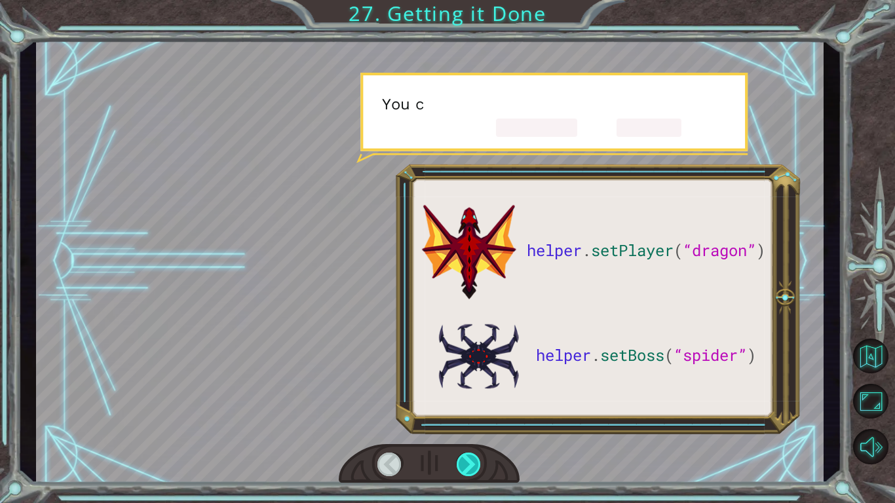
click at [474, 455] on div at bounding box center [469, 465] width 25 height 24
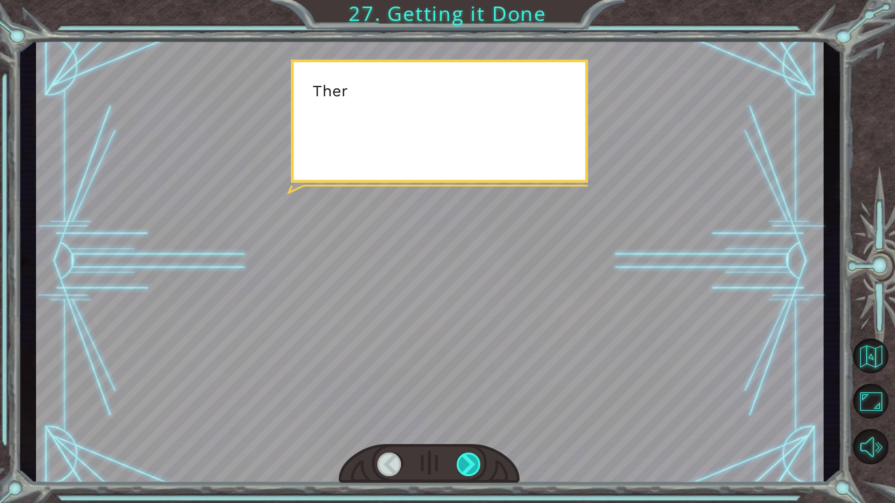
click at [474, 455] on div at bounding box center [469, 465] width 25 height 24
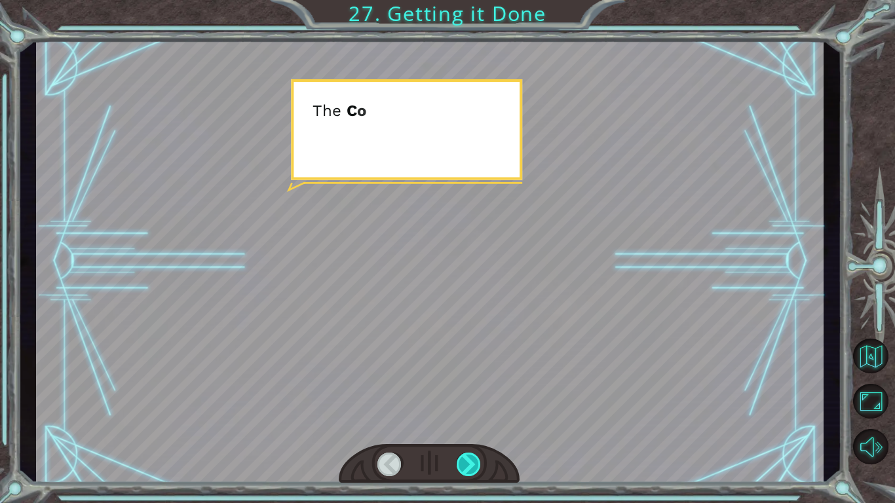
click at [474, 455] on div at bounding box center [469, 465] width 25 height 24
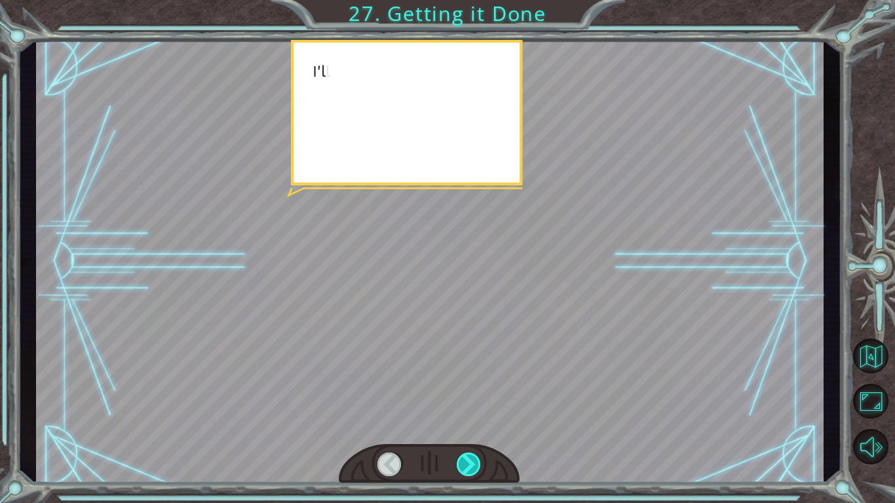
click at [474, 455] on div at bounding box center [469, 465] width 25 height 24
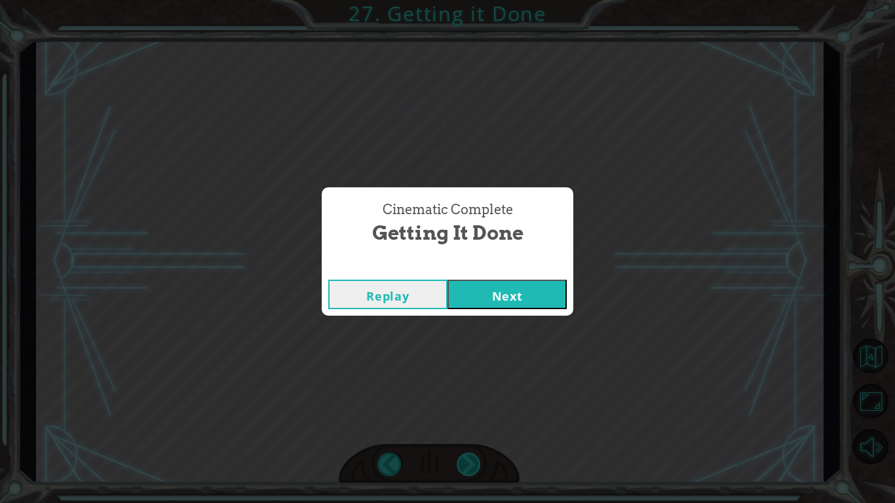
click at [474, 455] on div "Cinematic Complete Getting it Done Replay Next" at bounding box center [447, 251] width 895 height 503
click at [476, 300] on button "Next" at bounding box center [506, 294] width 119 height 29
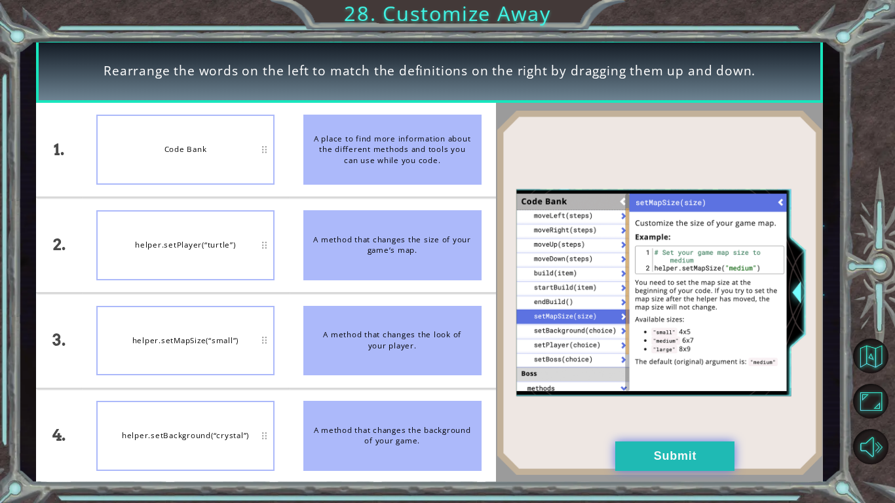
click at [696, 450] on button "Submit" at bounding box center [674, 455] width 119 height 29
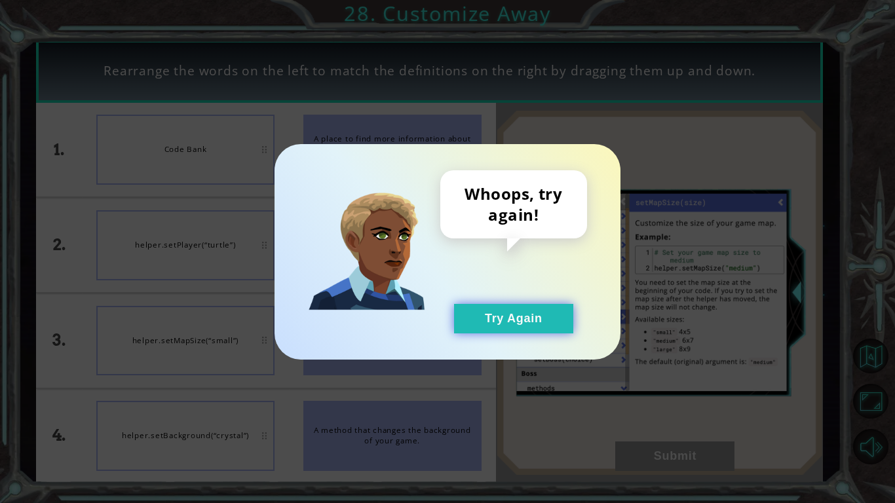
click at [543, 332] on button "Try Again" at bounding box center [513, 318] width 119 height 29
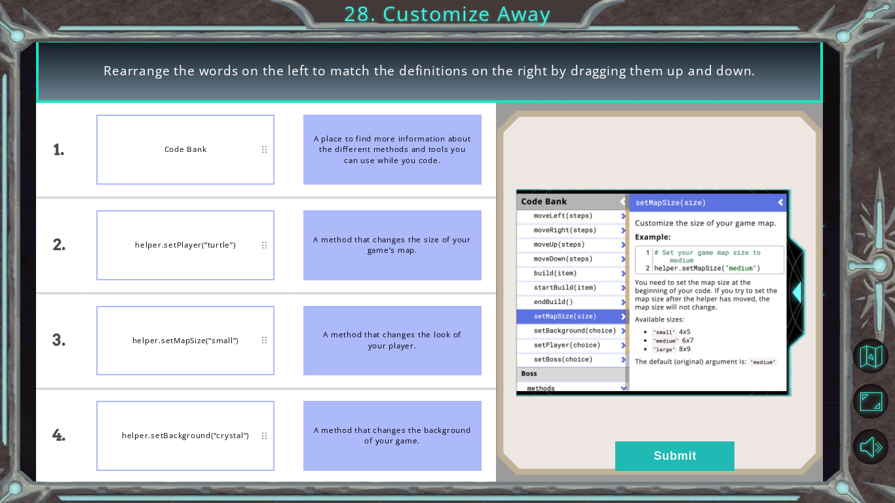
click at [441, 333] on div "A method that changes the look of your player." at bounding box center [392, 341] width 178 height 70
drag, startPoint x: 230, startPoint y: 232, endPoint x: 418, endPoint y: 326, distance: 210.0
click at [418, 326] on div "A method that changes the look of your player." at bounding box center [392, 341] width 178 height 70
click at [418, 333] on div "A method that changes the look of your player." at bounding box center [392, 341] width 178 height 70
click at [438, 337] on div "A method that changes the look of your player." at bounding box center [392, 341] width 178 height 70
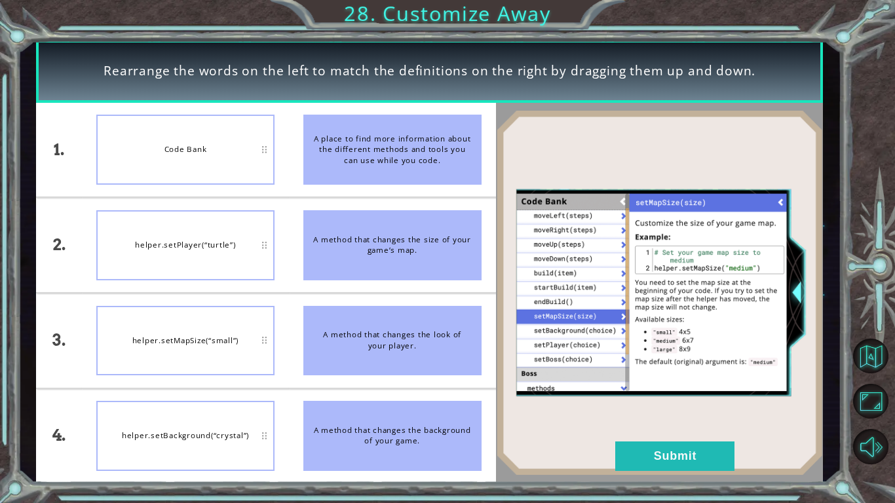
click at [229, 248] on div "helper.setPlayer(“turtle”)" at bounding box center [185, 245] width 178 height 70
click at [354, 320] on div "A method that changes the look of your player." at bounding box center [392, 341] width 178 height 70
drag, startPoint x: 407, startPoint y: 341, endPoint x: 415, endPoint y: 352, distance: 13.1
click at [415, 352] on div "A method that changes the look of your player." at bounding box center [392, 341] width 178 height 70
drag, startPoint x: 376, startPoint y: 338, endPoint x: 367, endPoint y: 305, distance: 34.5
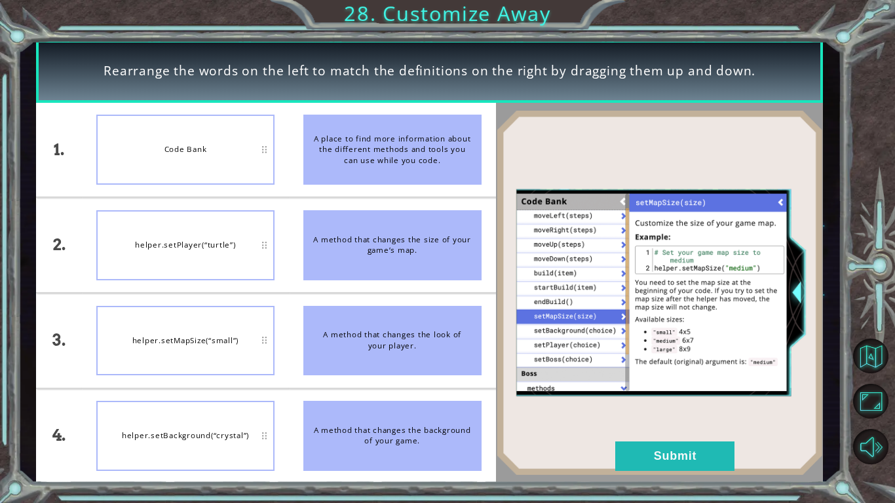
click at [367, 306] on div "A method that changes the look of your player." at bounding box center [392, 341] width 178 height 70
drag, startPoint x: 328, startPoint y: 342, endPoint x: 365, endPoint y: 327, distance: 40.3
click at [365, 327] on div "A method that changes the look of your player." at bounding box center [392, 341] width 178 height 70
click at [658, 448] on button "Submit" at bounding box center [674, 455] width 119 height 29
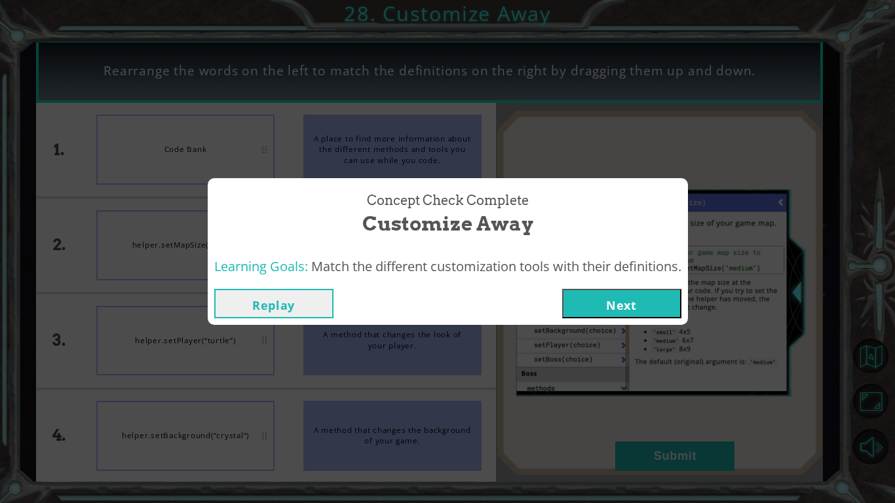
click at [645, 301] on button "Next" at bounding box center [621, 303] width 119 height 29
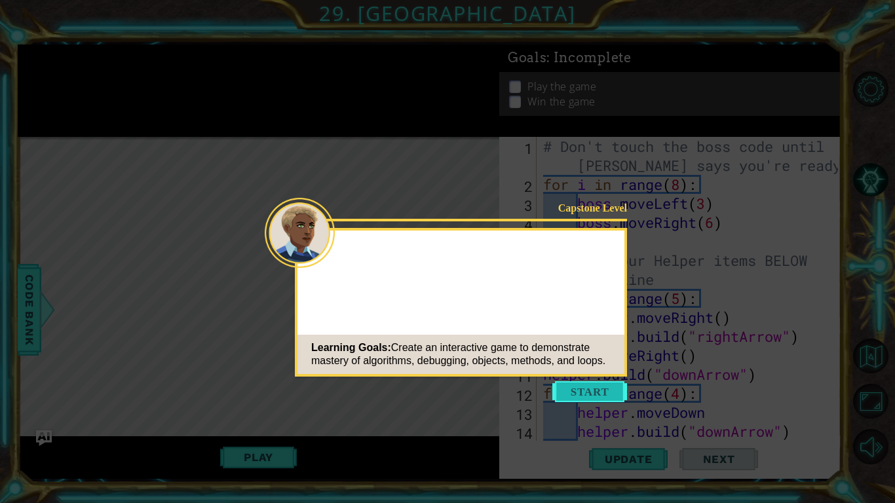
click at [610, 389] on button "Start" at bounding box center [589, 391] width 75 height 21
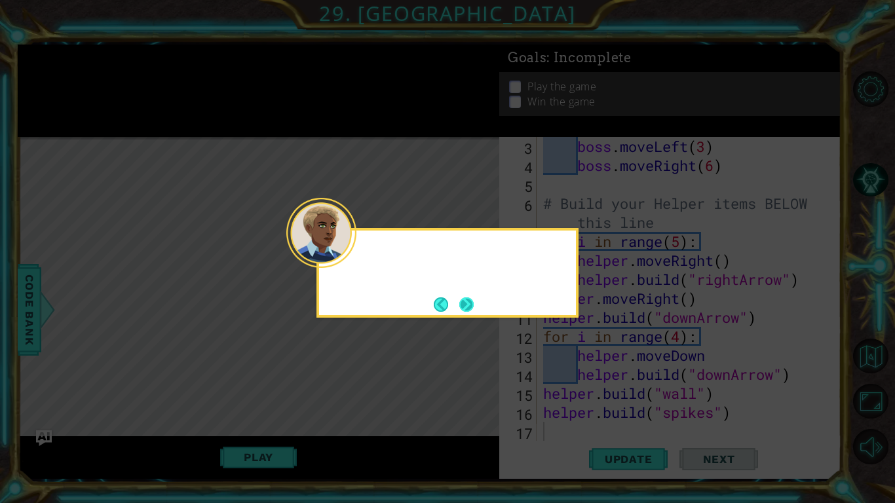
scroll to position [57, 0]
click at [467, 306] on button "Next" at bounding box center [466, 304] width 14 height 14
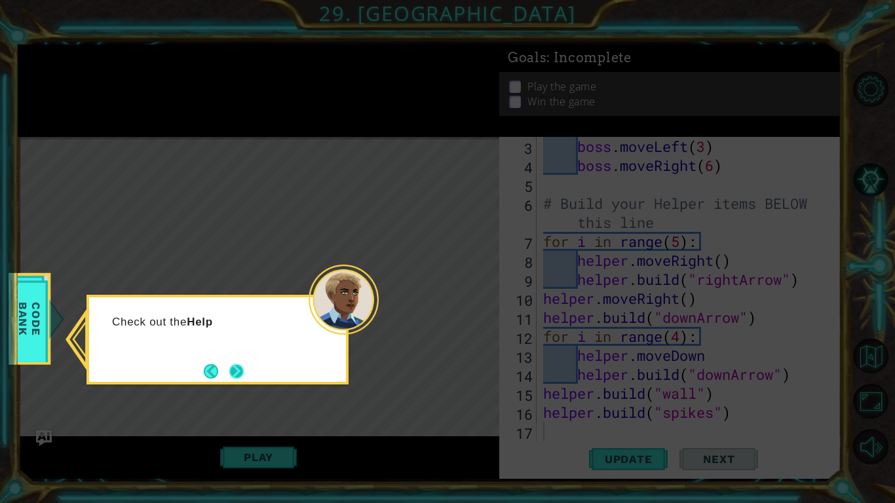
click at [240, 365] on button "Next" at bounding box center [236, 371] width 14 height 14
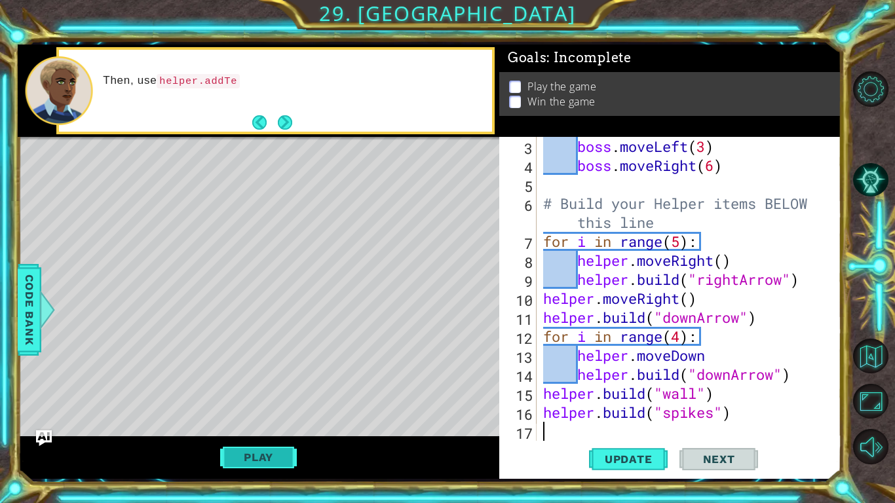
click at [267, 459] on button "Play" at bounding box center [258, 457] width 77 height 25
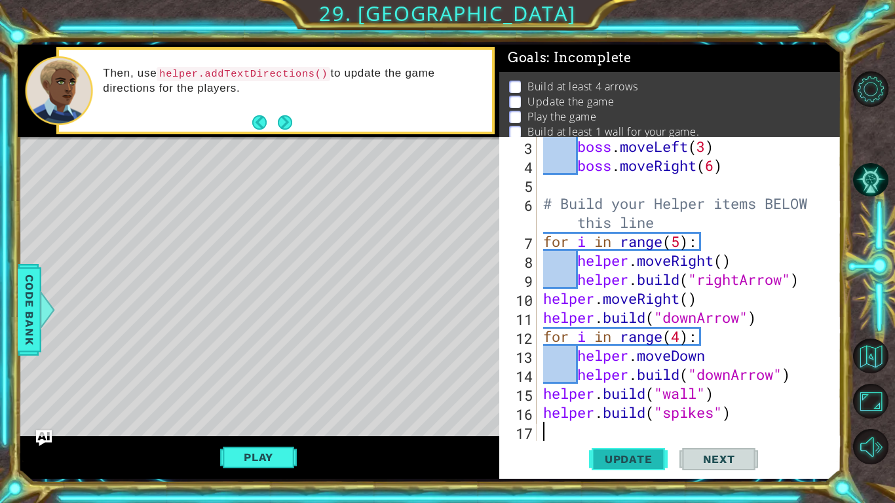
click at [603, 453] on span "Update" at bounding box center [628, 459] width 74 height 13
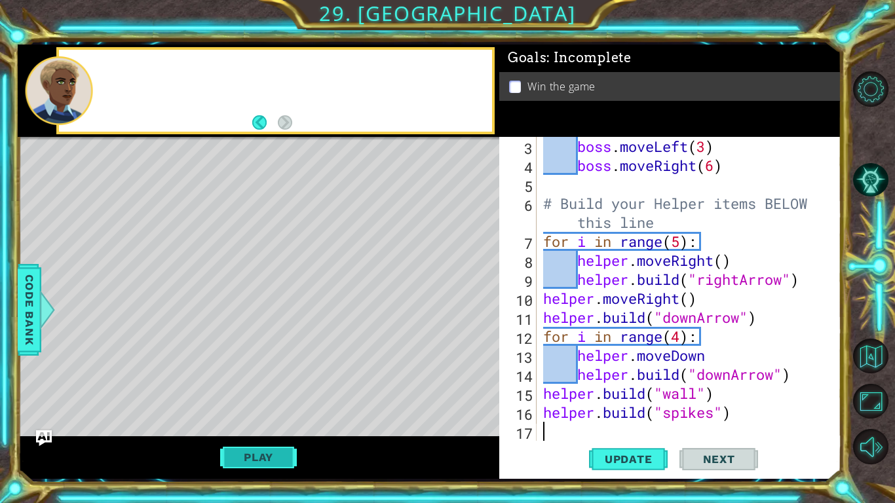
click at [265, 455] on button "Play" at bounding box center [258, 457] width 77 height 25
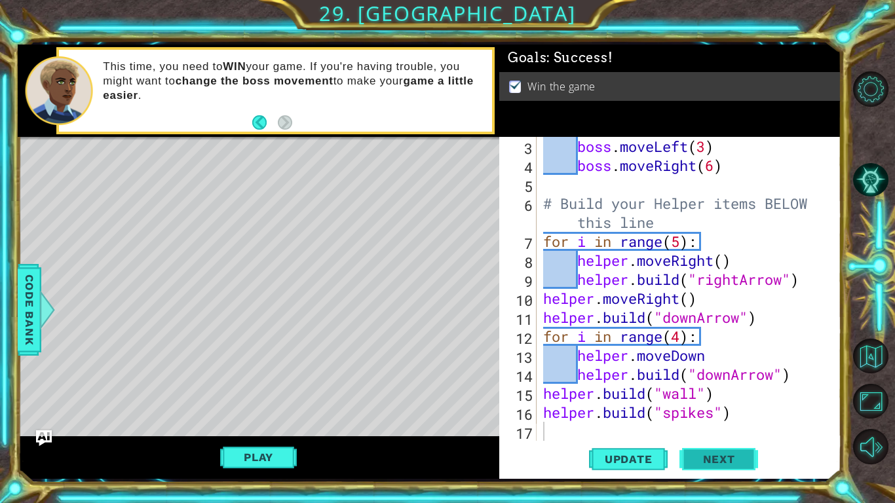
click at [747, 455] on span "Next" at bounding box center [719, 459] width 58 height 13
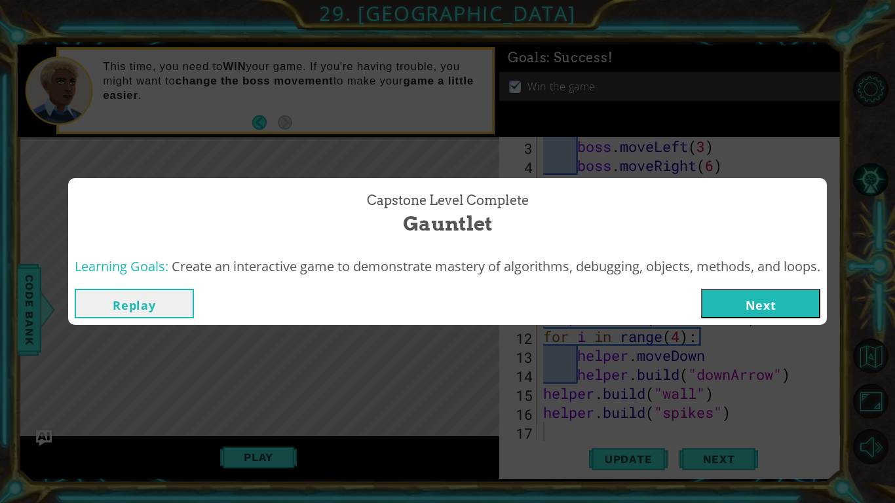
click at [734, 306] on button "Next" at bounding box center [760, 303] width 119 height 29
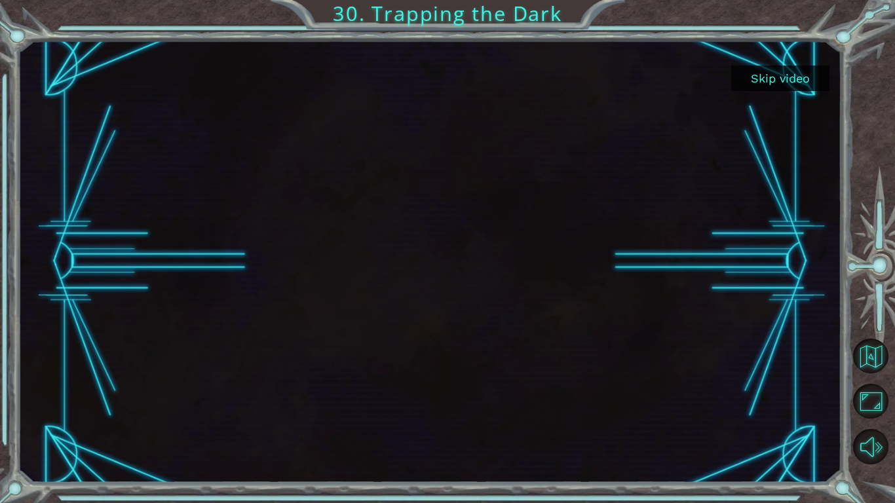
click at [762, 84] on button "Skip video" at bounding box center [780, 79] width 98 height 26
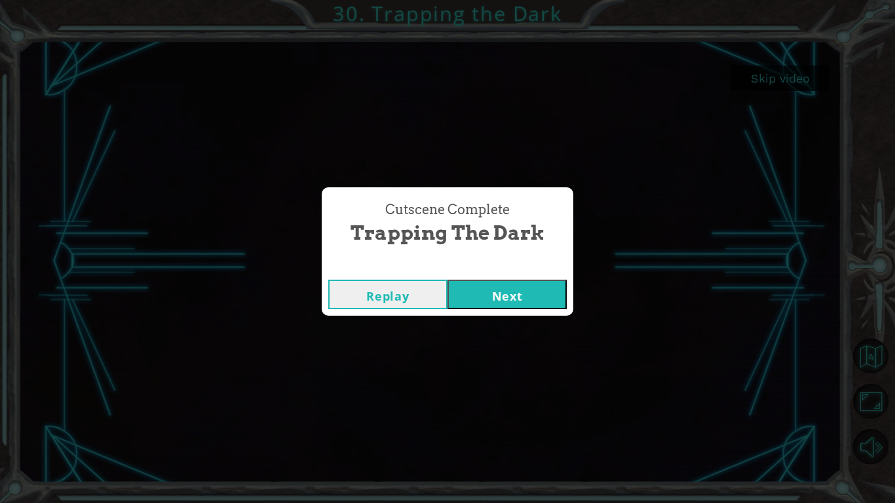
click at [504, 290] on button "Next" at bounding box center [506, 294] width 119 height 29
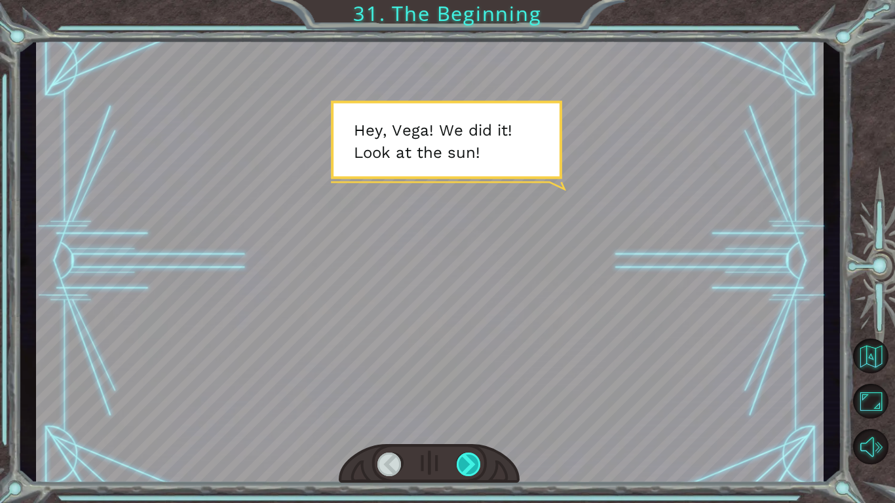
click at [473, 465] on div at bounding box center [469, 465] width 25 height 24
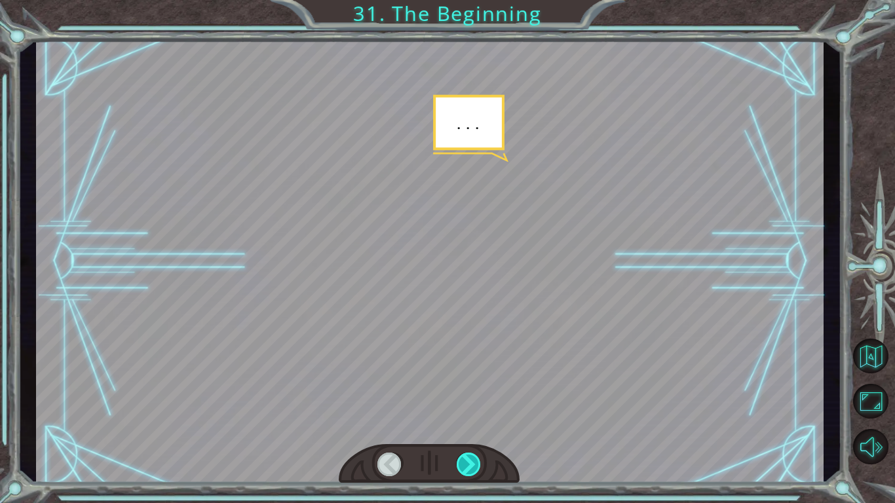
click at [473, 465] on div at bounding box center [469, 465] width 25 height 24
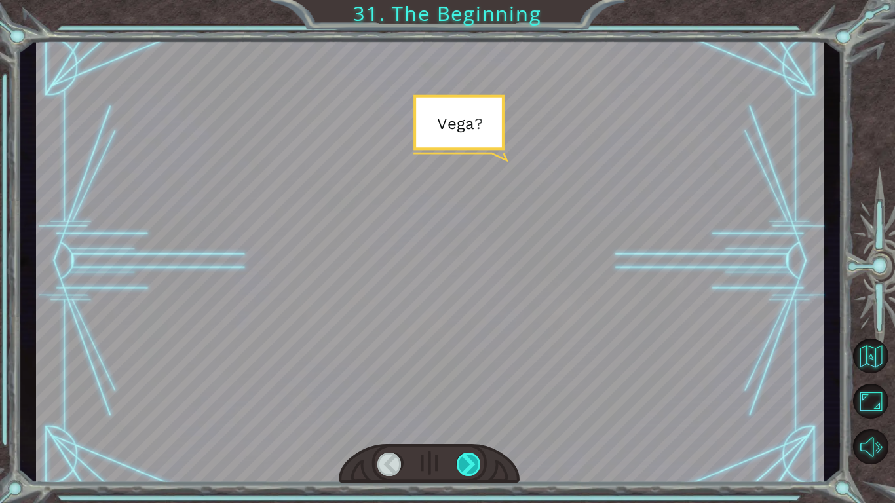
click at [473, 465] on div at bounding box center [469, 465] width 25 height 24
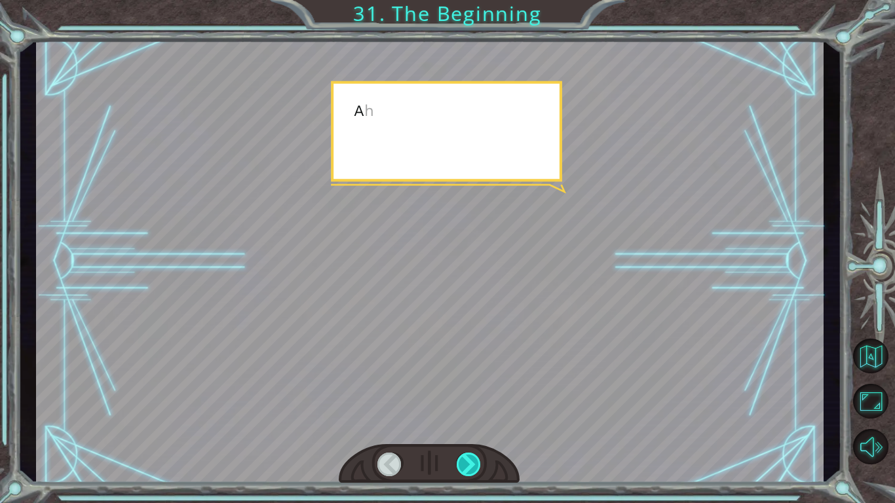
click at [473, 465] on div at bounding box center [469, 465] width 25 height 24
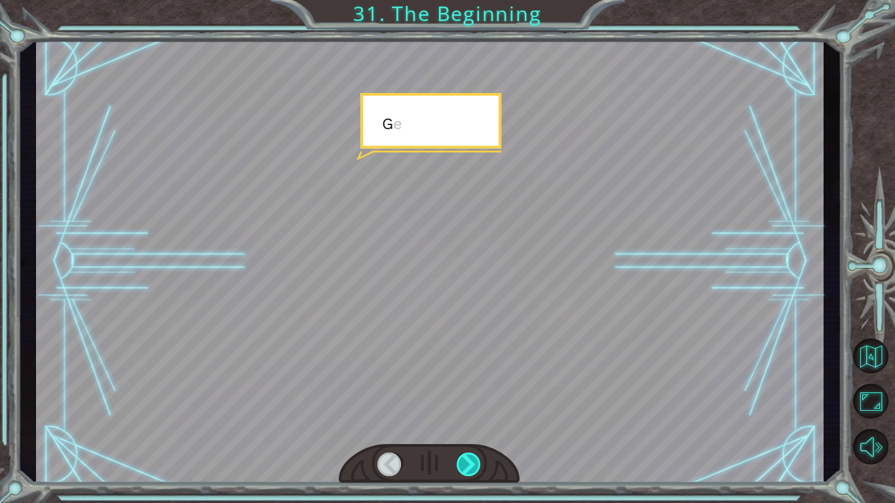
click at [473, 465] on div at bounding box center [469, 465] width 25 height 24
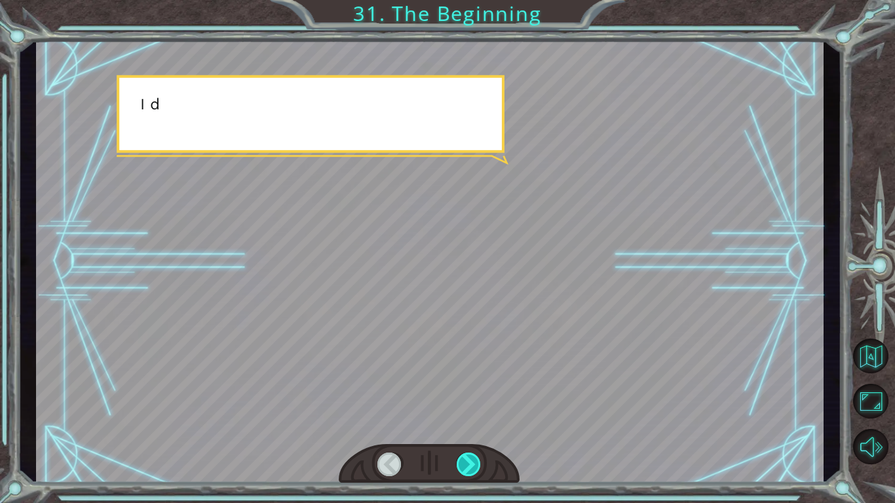
click at [473, 465] on div at bounding box center [469, 465] width 25 height 24
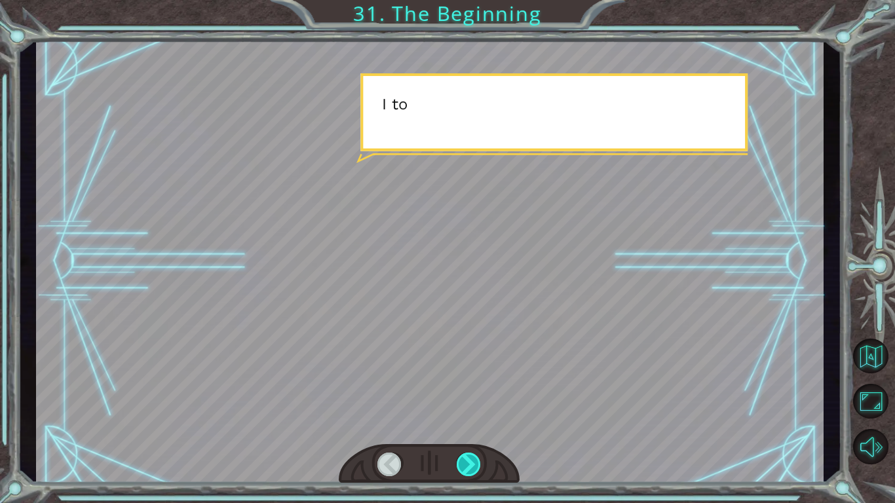
click at [473, 465] on div at bounding box center [469, 465] width 25 height 24
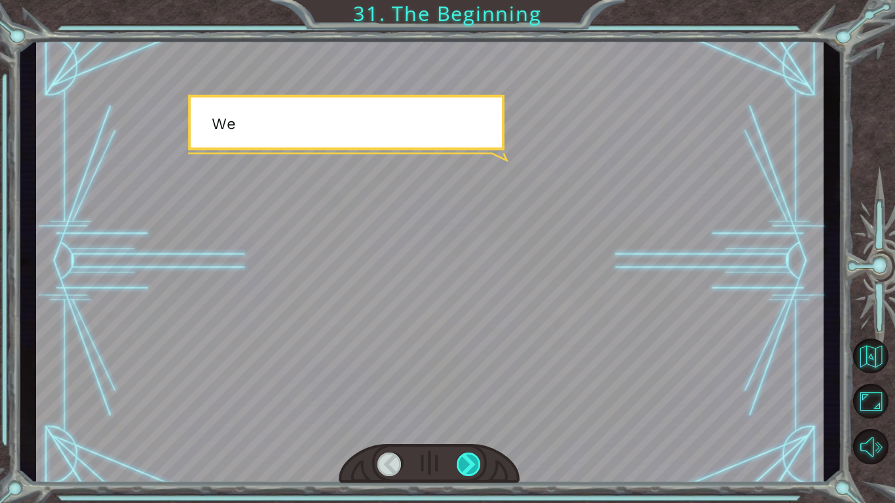
click at [473, 465] on div at bounding box center [469, 465] width 25 height 24
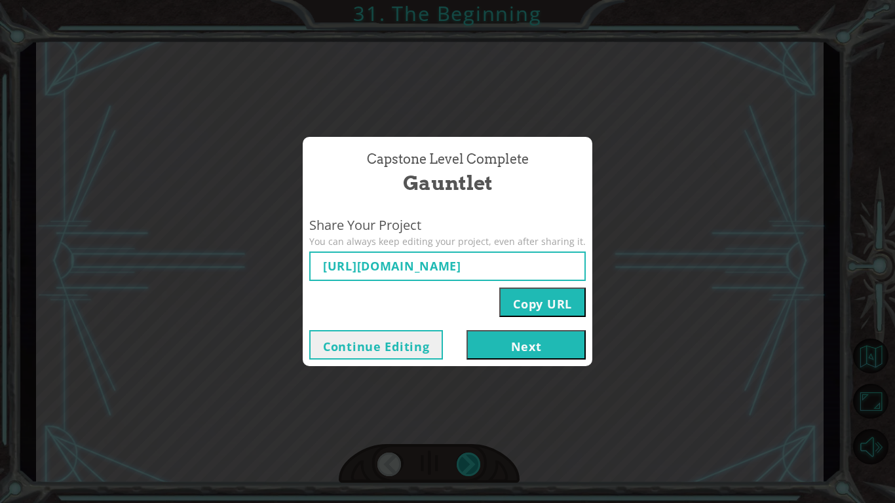
type input "[URL][DOMAIN_NAME]"
click at [538, 349] on button "Next" at bounding box center [525, 344] width 119 height 29
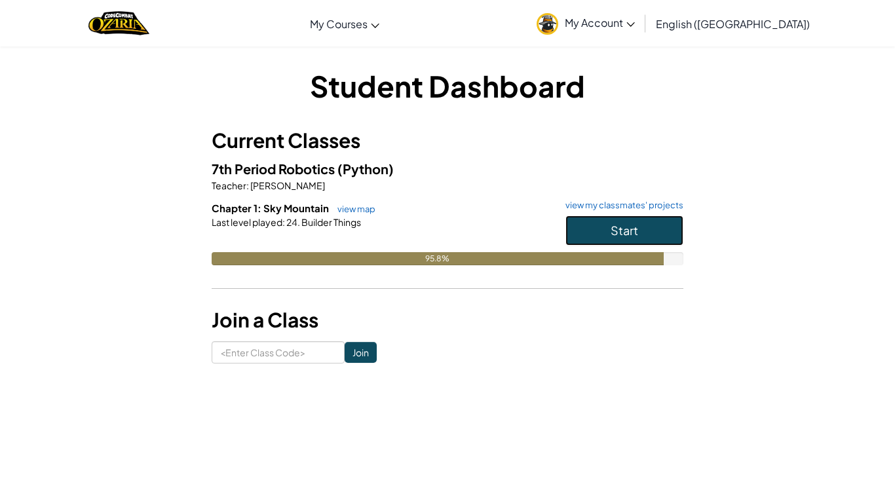
click at [622, 223] on span "Start" at bounding box center [624, 230] width 28 height 15
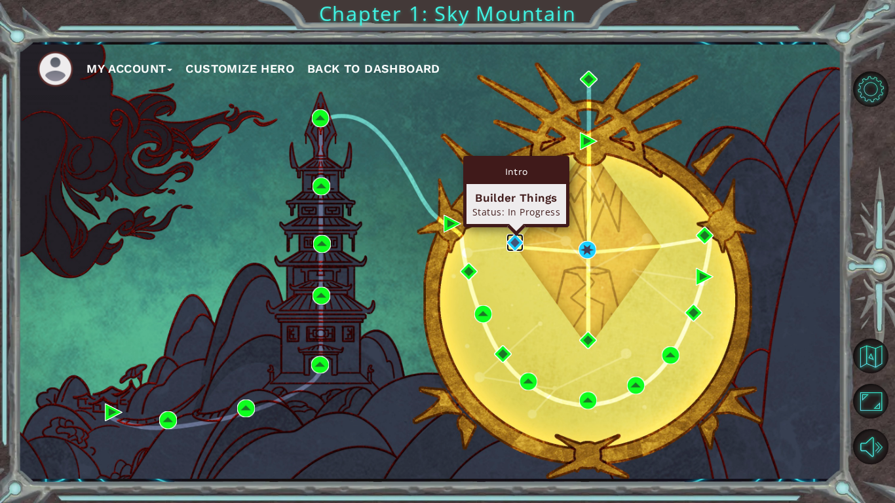
click at [519, 240] on img at bounding box center [515, 243] width 18 height 18
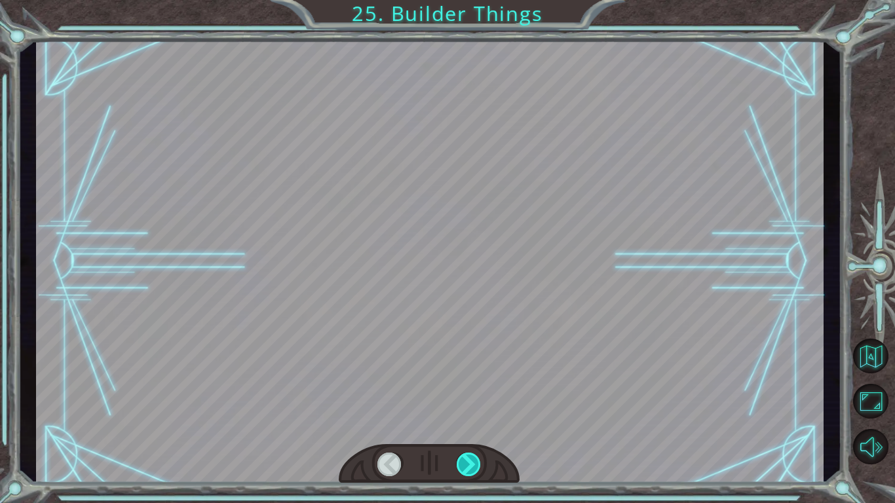
click at [466, 470] on div at bounding box center [469, 465] width 25 height 24
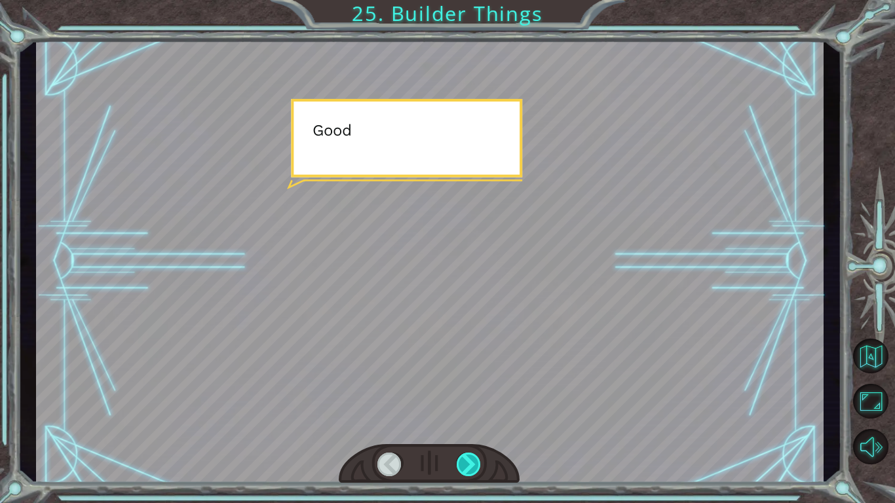
click at [466, 470] on div at bounding box center [469, 465] width 25 height 24
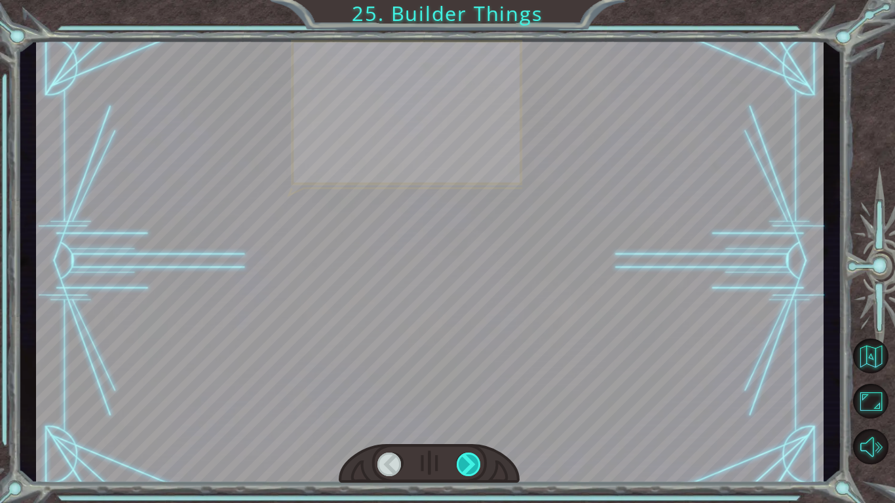
click at [466, 470] on div at bounding box center [469, 465] width 25 height 24
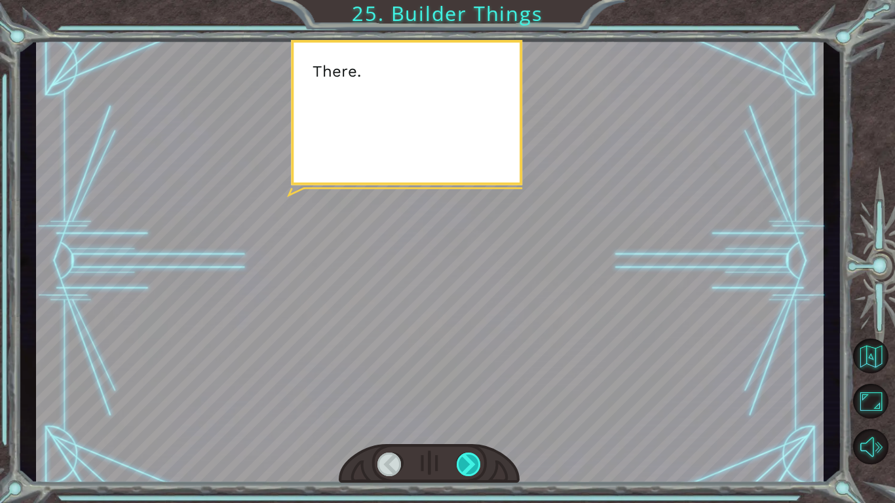
click at [466, 470] on div at bounding box center [469, 465] width 25 height 24
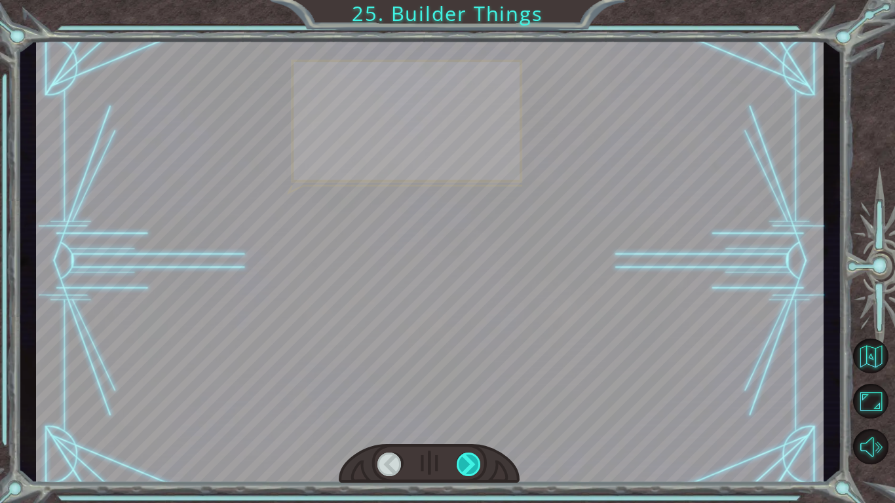
click at [466, 470] on div at bounding box center [469, 465] width 25 height 24
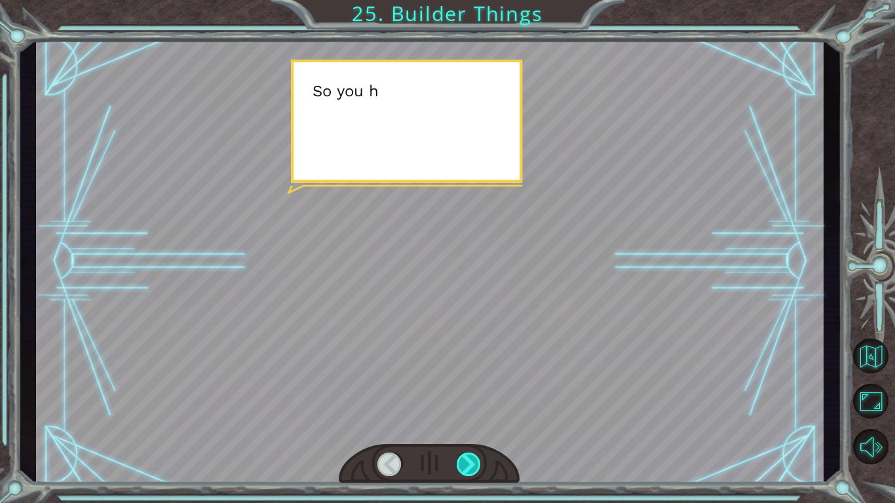
click at [466, 470] on div at bounding box center [469, 465] width 25 height 24
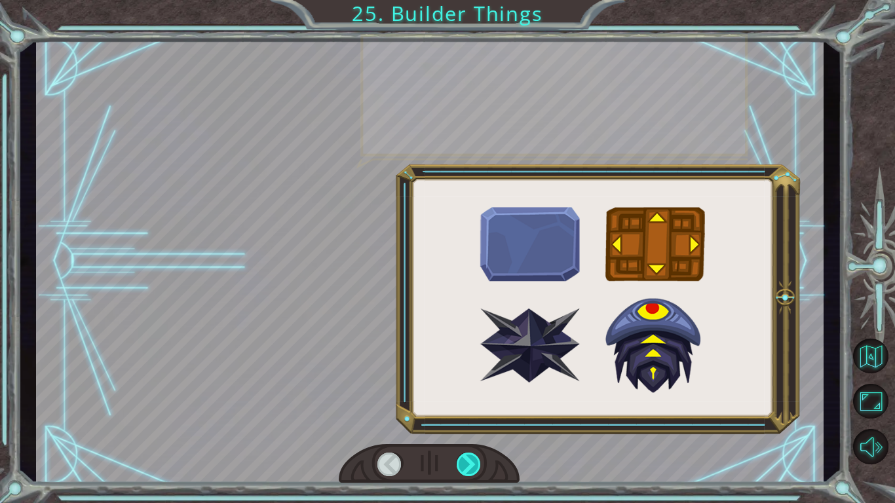
click at [466, 470] on div at bounding box center [469, 465] width 25 height 24
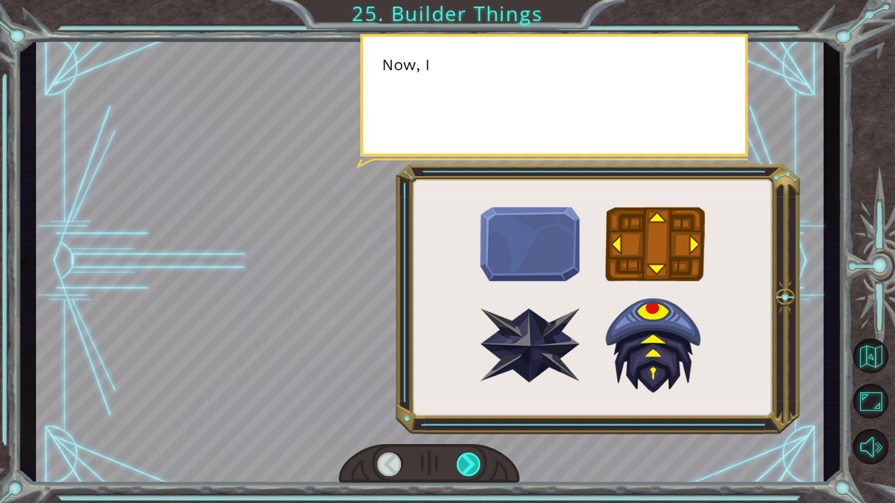
click at [466, 470] on div at bounding box center [469, 465] width 25 height 24
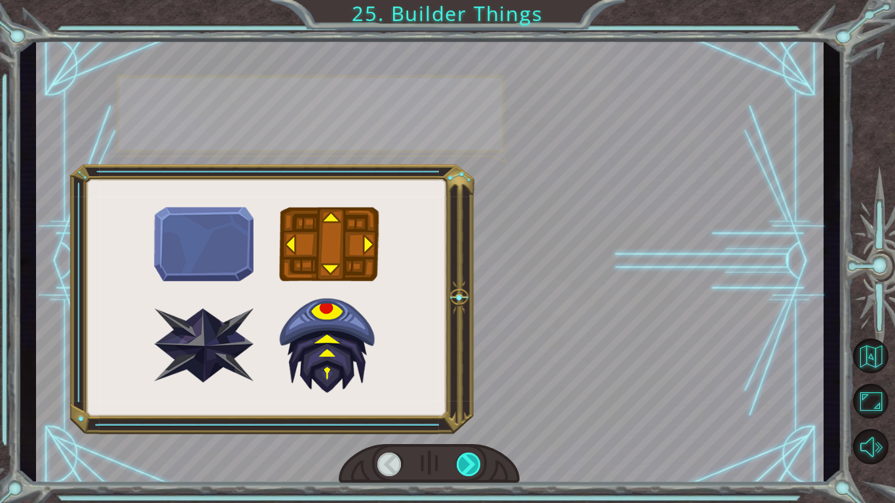
click at [466, 470] on div at bounding box center [469, 465] width 25 height 24
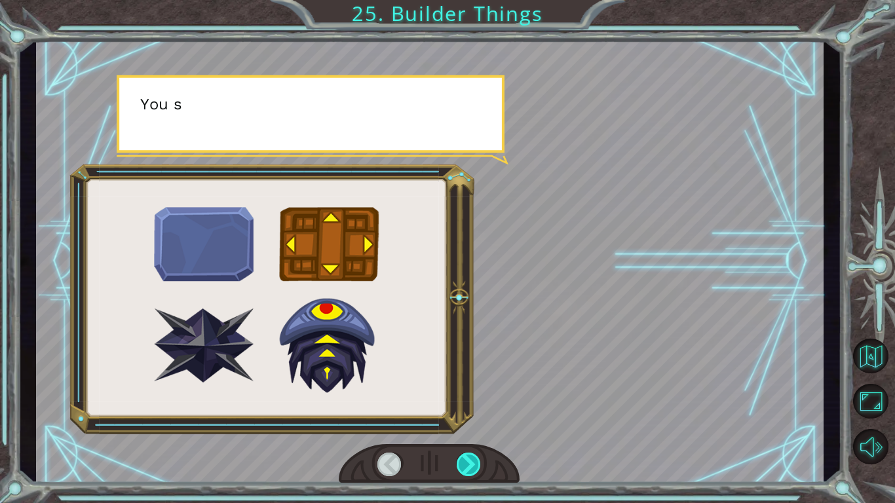
click at [466, 470] on div at bounding box center [469, 465] width 25 height 24
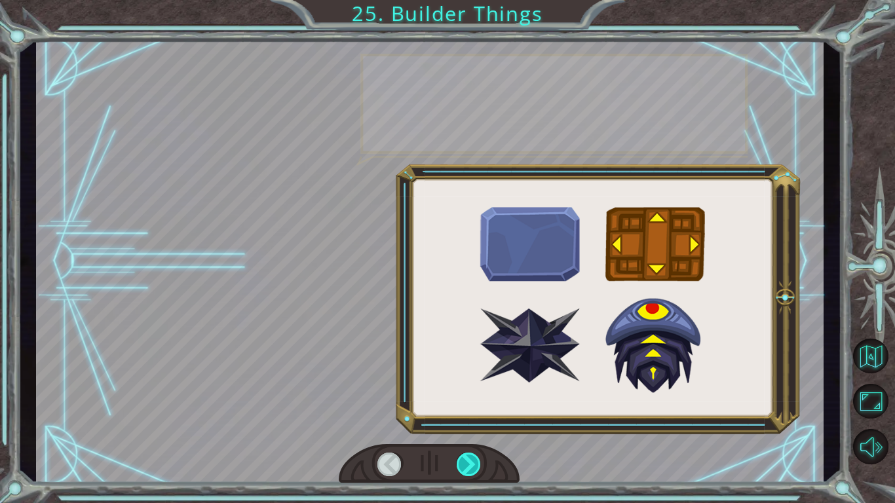
click at [466, 470] on div at bounding box center [469, 465] width 25 height 24
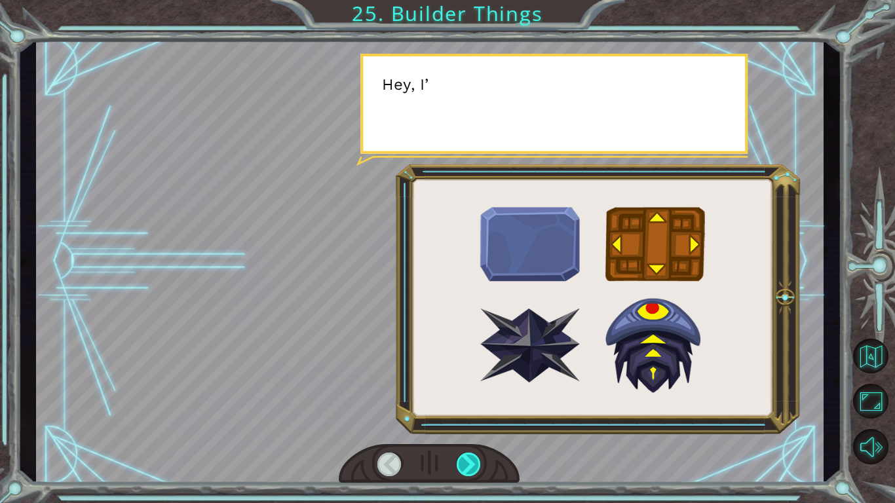
click at [466, 470] on div at bounding box center [469, 465] width 25 height 24
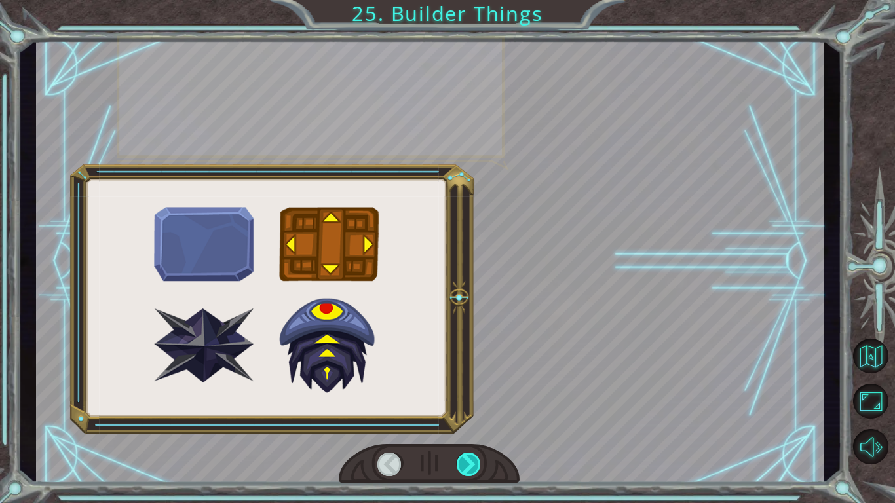
click at [466, 470] on div at bounding box center [469, 465] width 25 height 24
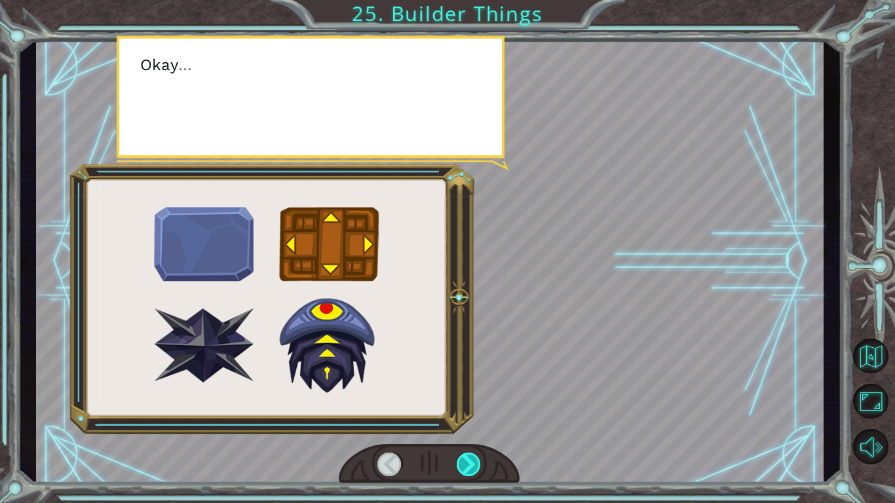
click at [466, 470] on div at bounding box center [469, 465] width 25 height 24
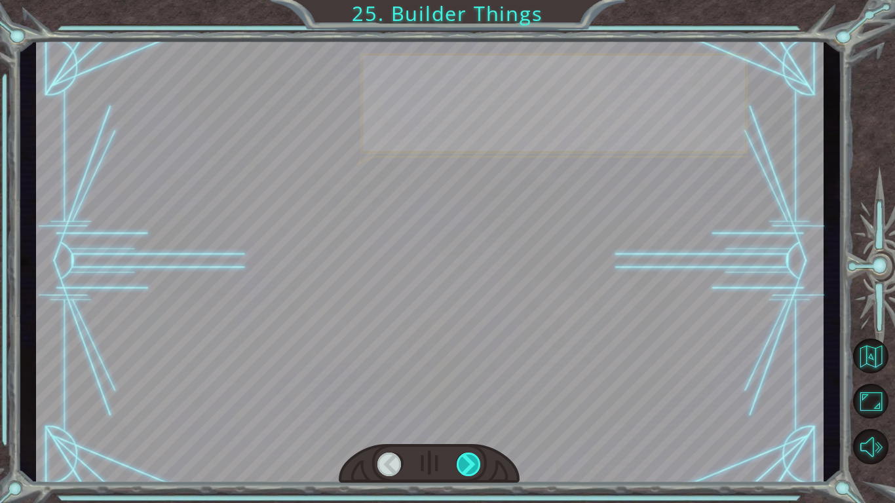
click at [466, 470] on div at bounding box center [469, 465] width 25 height 24
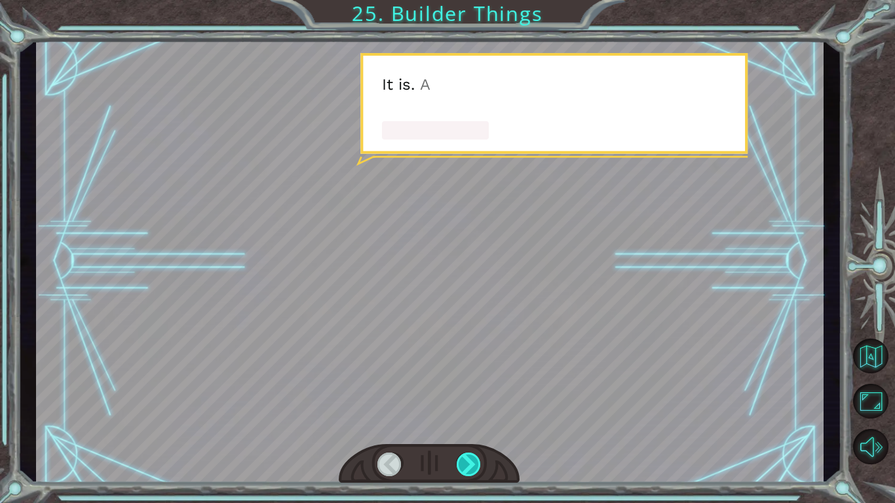
click at [466, 470] on div at bounding box center [469, 465] width 25 height 24
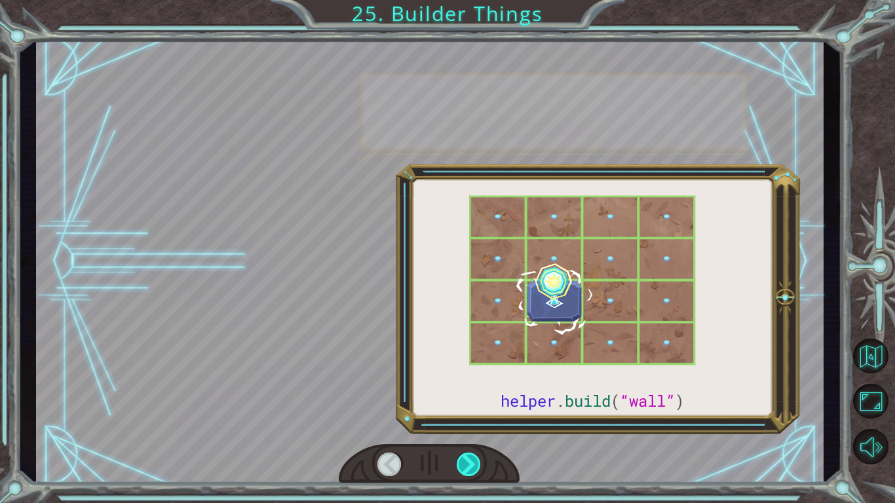
click at [466, 470] on div at bounding box center [469, 465] width 25 height 24
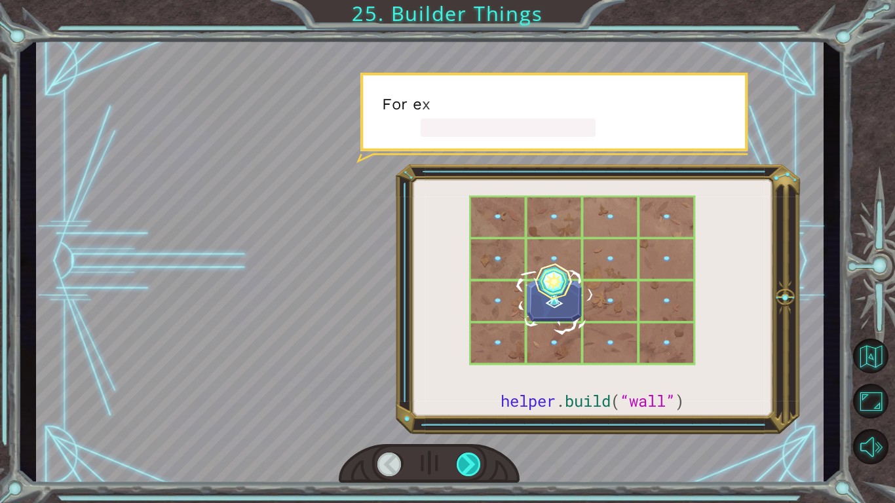
click at [466, 470] on div at bounding box center [469, 465] width 25 height 24
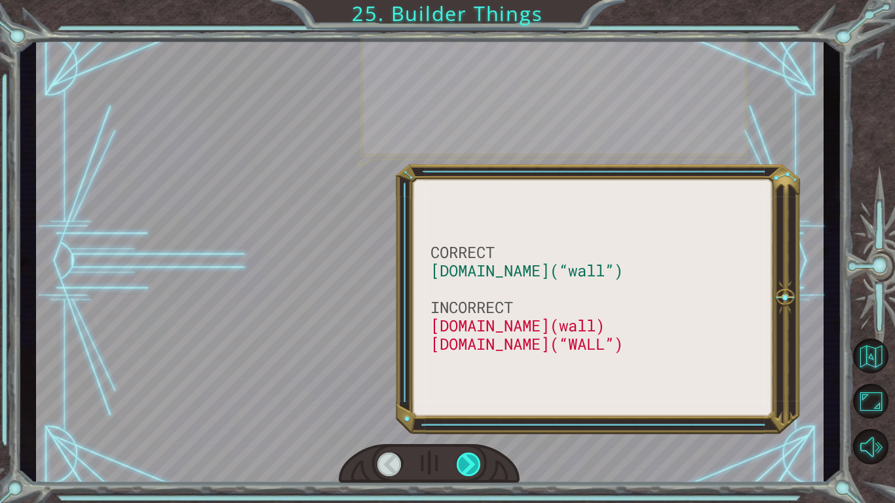
click at [466, 470] on div at bounding box center [469, 465] width 25 height 24
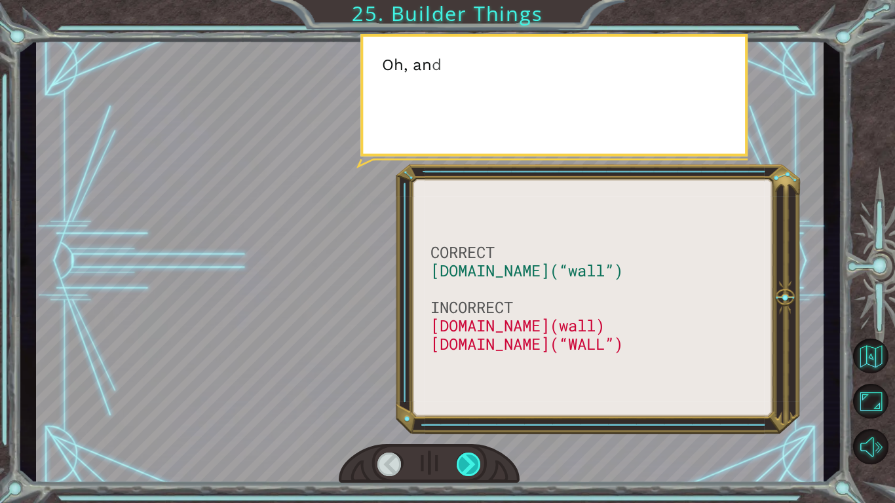
click at [466, 470] on div at bounding box center [469, 465] width 25 height 24
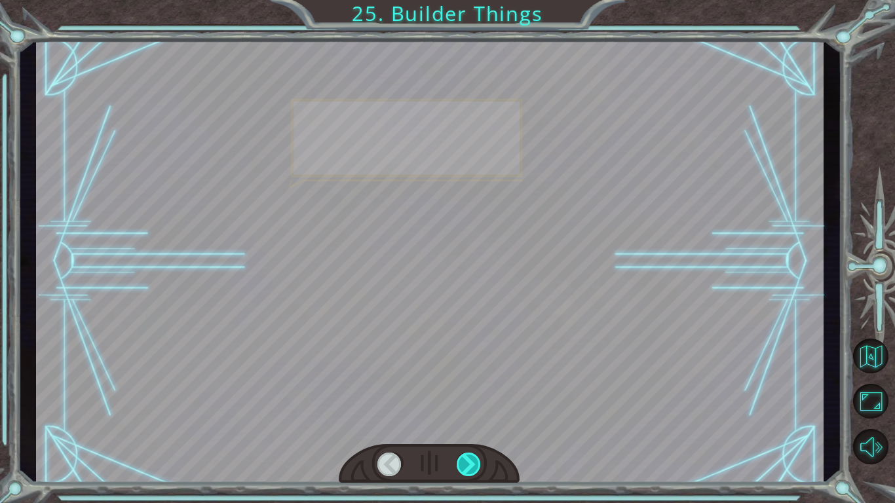
click at [466, 470] on div at bounding box center [469, 465] width 25 height 24
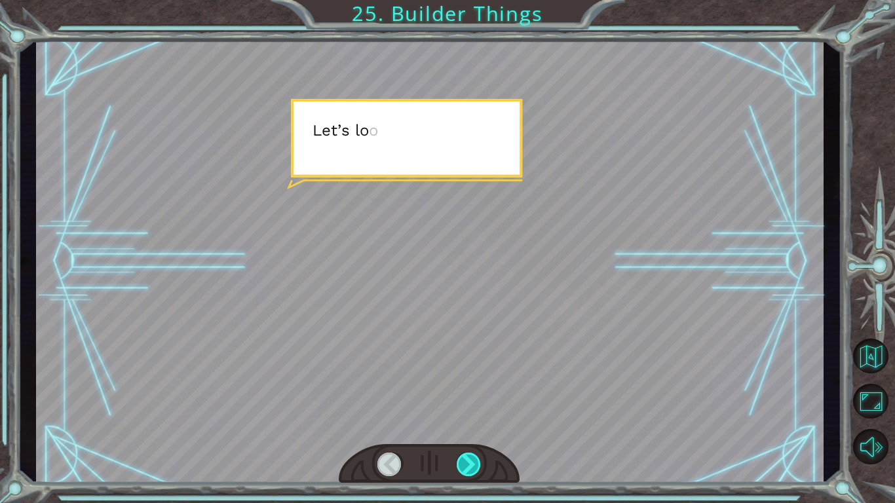
click at [466, 470] on div at bounding box center [469, 465] width 25 height 24
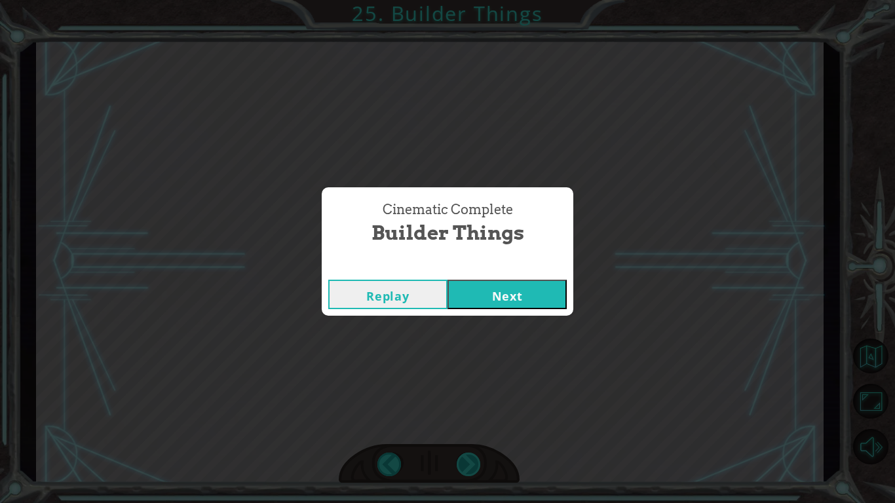
click at [466, 470] on div "Cinematic Complete Builder Things Replay Next" at bounding box center [447, 251] width 895 height 503
click at [478, 303] on button "Next" at bounding box center [506, 294] width 119 height 29
